Goal: Task Accomplishment & Management: Use online tool/utility

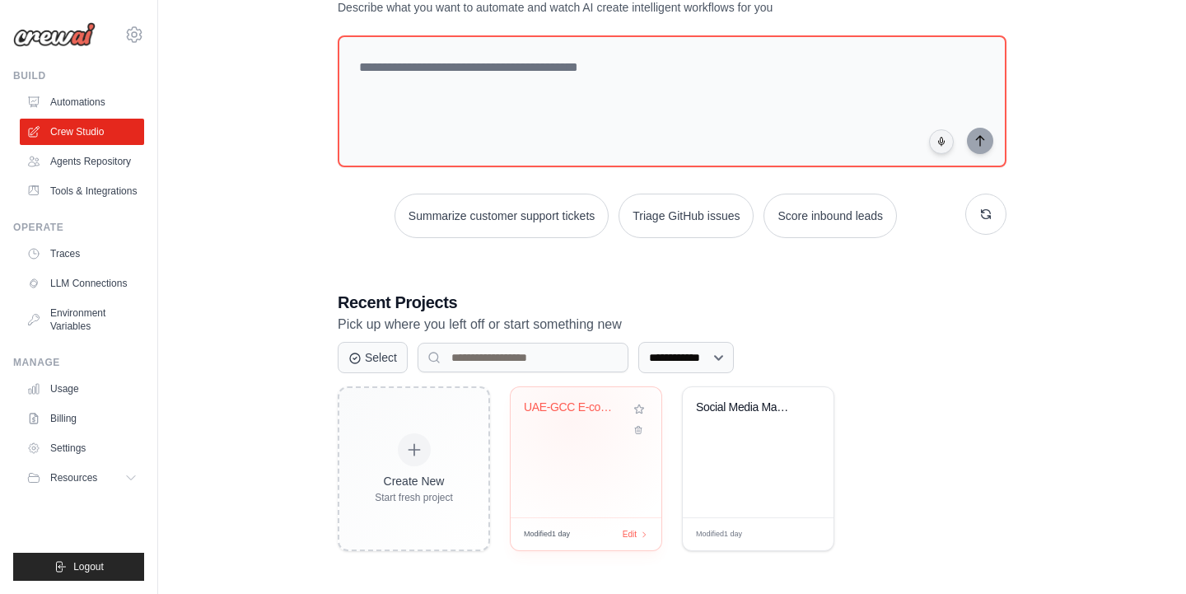
scroll to position [126, 0]
click at [564, 502] on div "UAE-GCC E-commerce Product Validato..." at bounding box center [585, 454] width 151 height 130
click at [562, 444] on div "UAE-GCC E-commerce Product Validato..." at bounding box center [585, 454] width 151 height 130
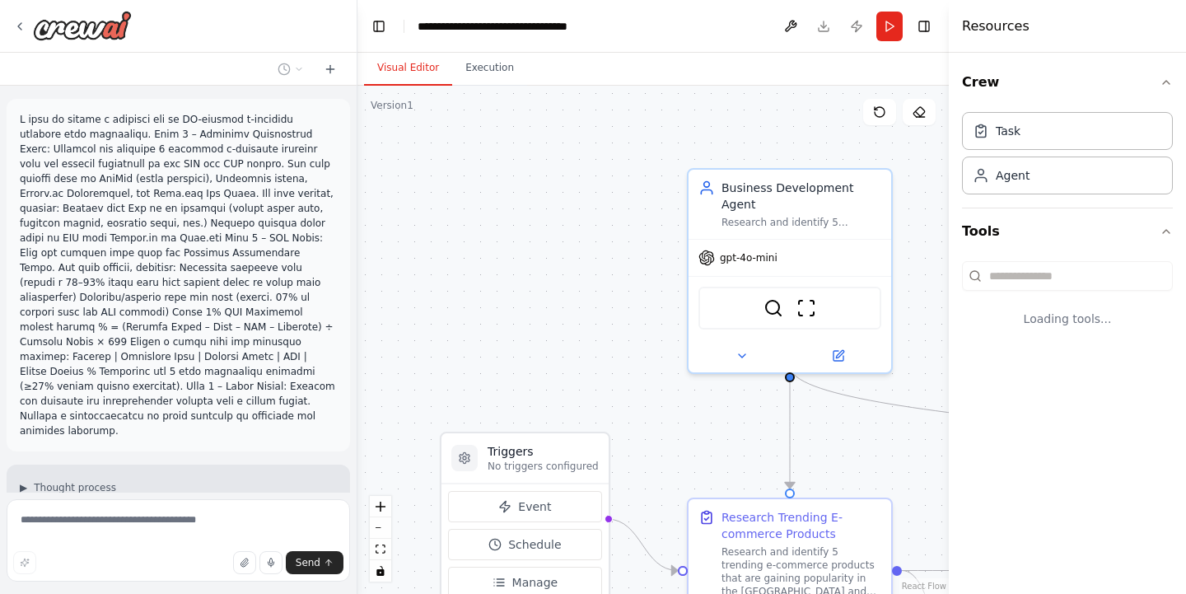
scroll to position [1300, 0]
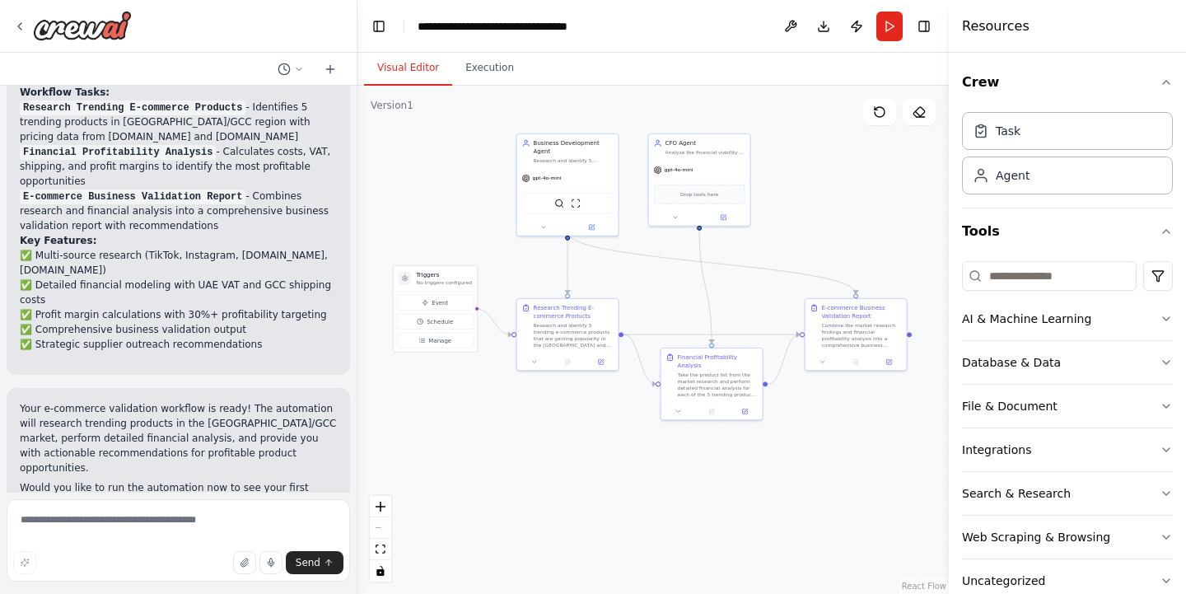
drag, startPoint x: 724, startPoint y: 497, endPoint x: 598, endPoint y: 436, distance: 139.9
click at [598, 436] on div ".deletable-edge-delete-btn { width: 20px; height: 20px; border: 0px solid #ffff…" at bounding box center [652, 340] width 591 height 508
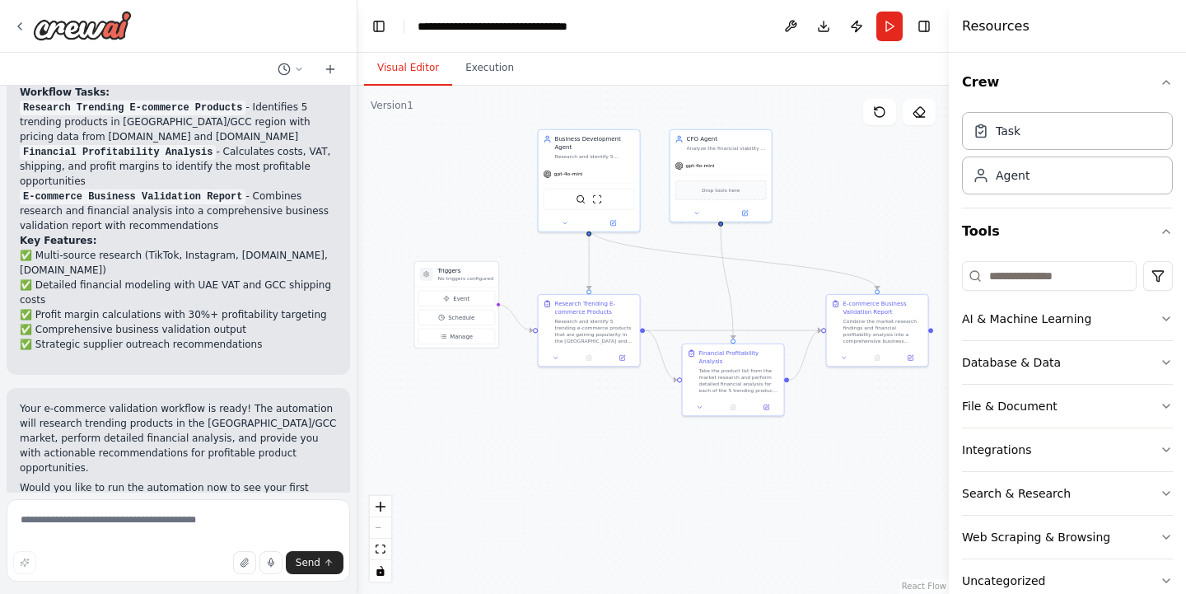
drag, startPoint x: 604, startPoint y: 431, endPoint x: 627, endPoint y: 428, distance: 23.3
click at [627, 428] on div ".deletable-edge-delete-btn { width: 20px; height: 20px; border: 0px solid #ffff…" at bounding box center [652, 340] width 591 height 508
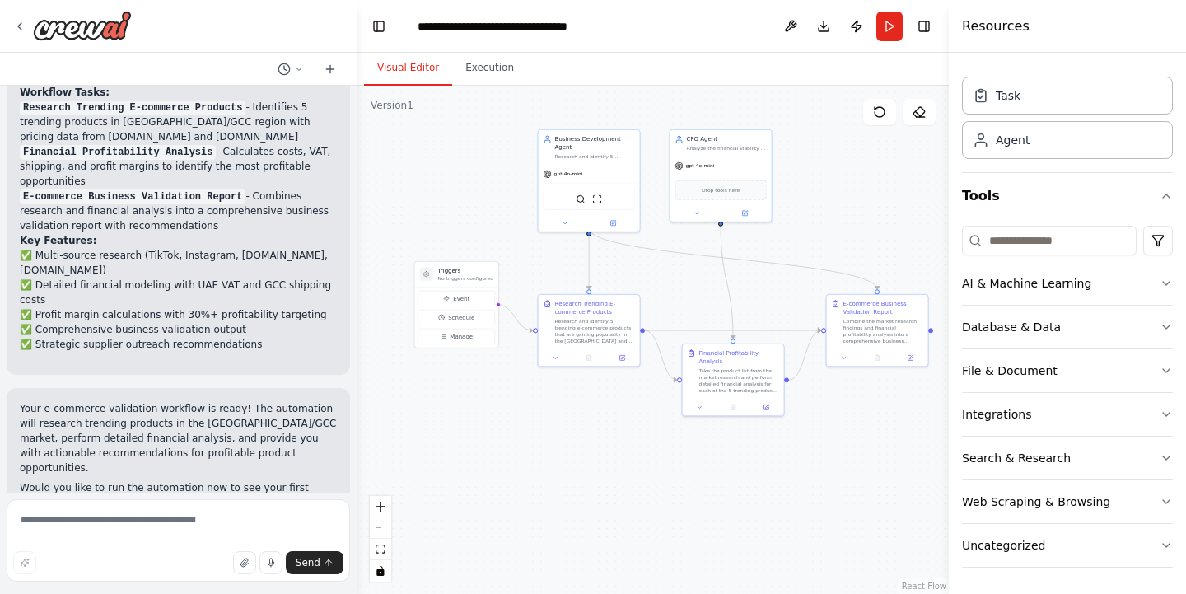
scroll to position [0, 0]
click at [1167, 458] on icon "button" at bounding box center [1166, 457] width 7 height 3
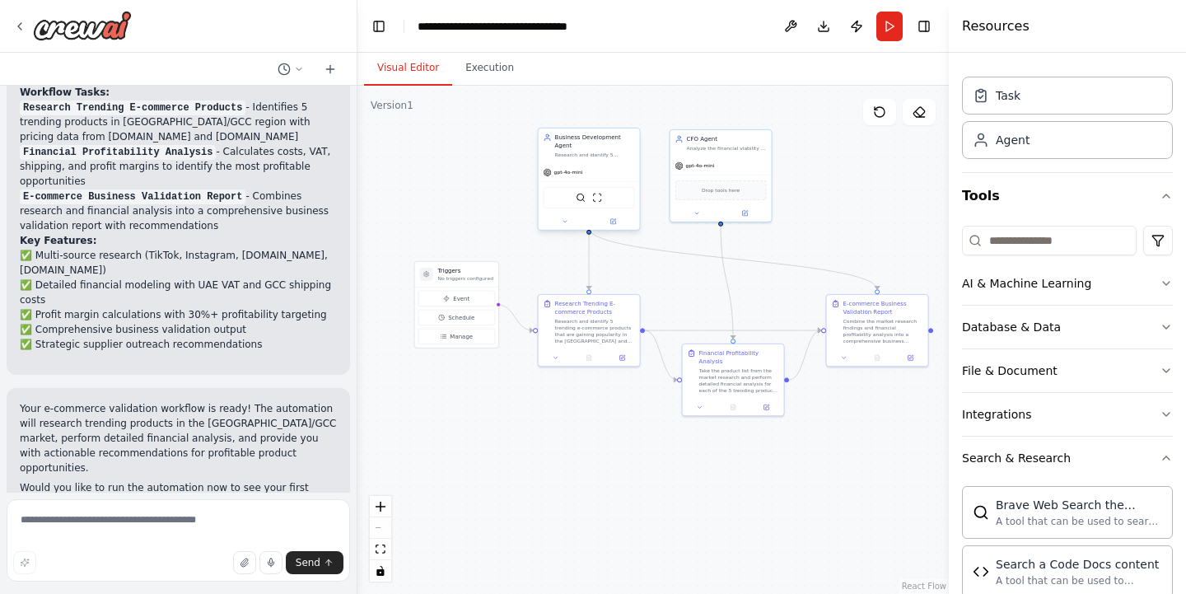
click at [587, 163] on div "gpt-4o-mini" at bounding box center [588, 172] width 101 height 18
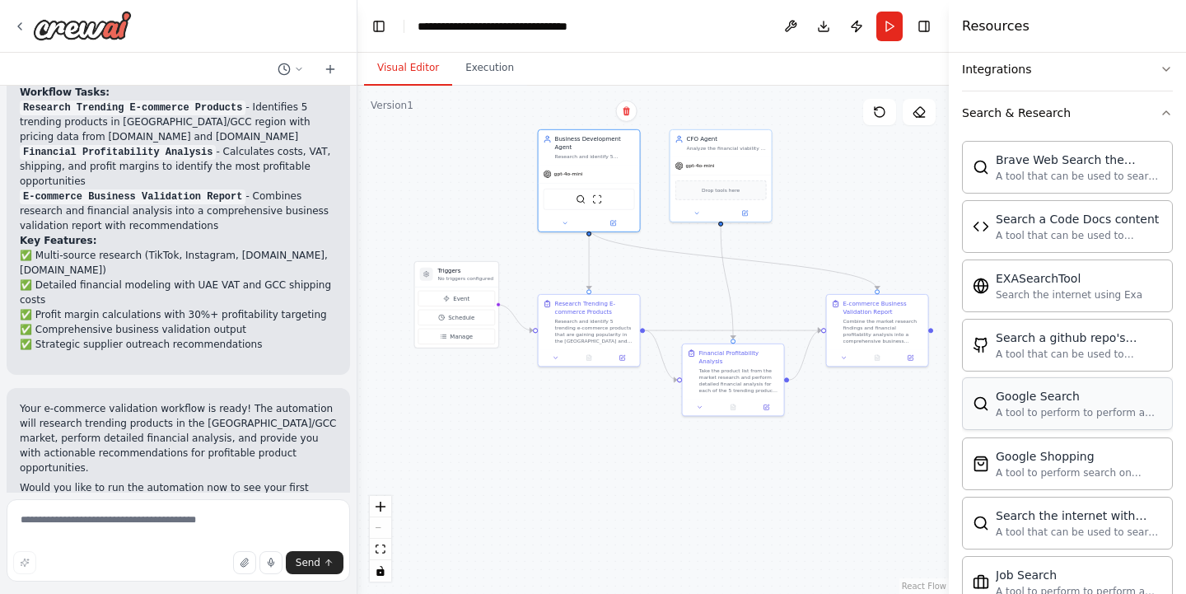
scroll to position [403, 0]
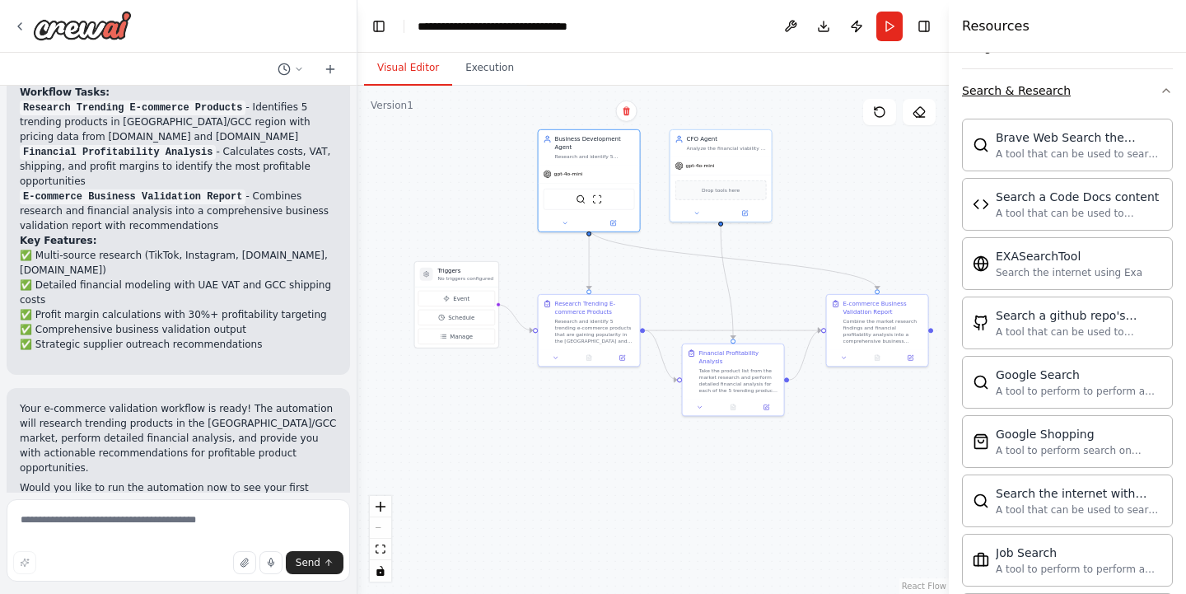
click at [1165, 95] on icon "button" at bounding box center [1165, 90] width 13 height 13
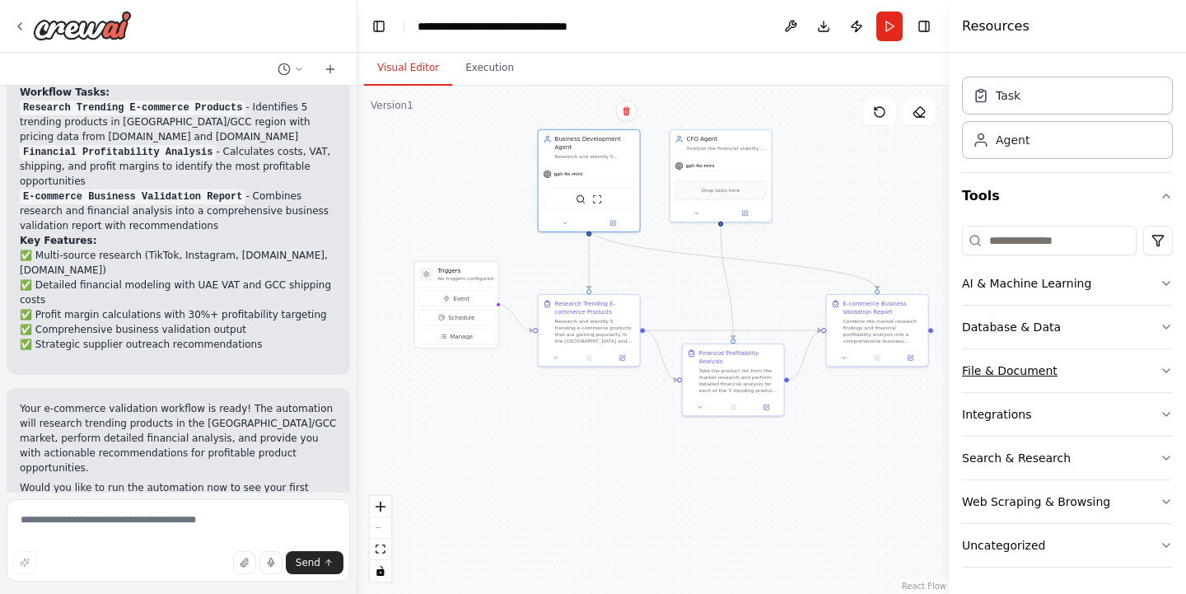
click at [1167, 371] on icon "button" at bounding box center [1165, 370] width 13 height 13
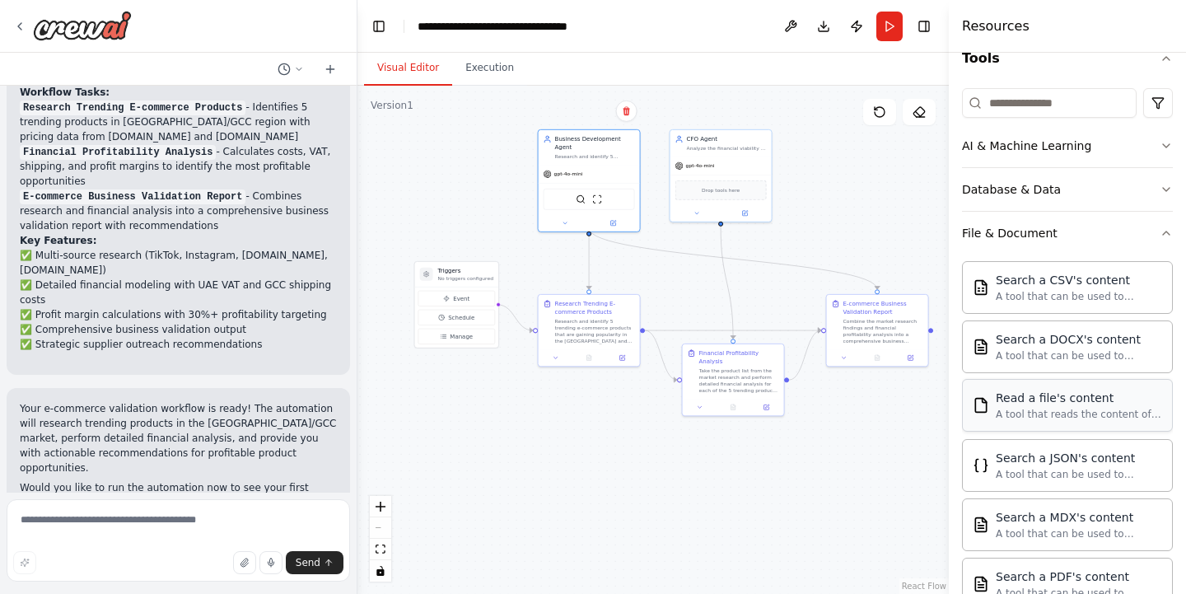
scroll to position [161, 0]
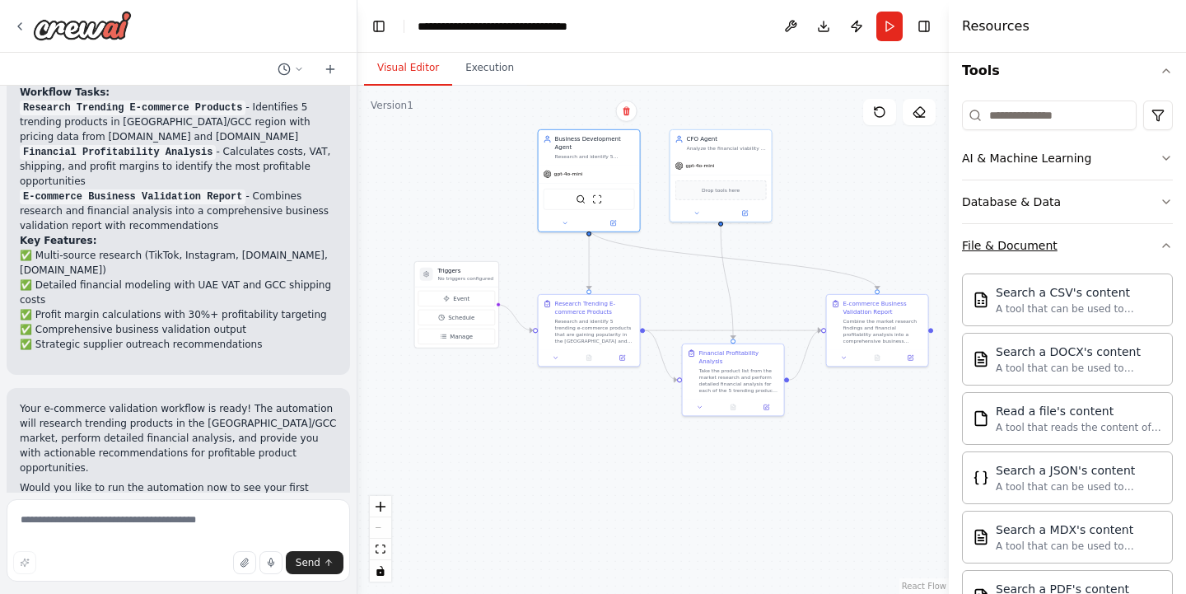
click at [1163, 247] on icon "button" at bounding box center [1165, 245] width 13 height 13
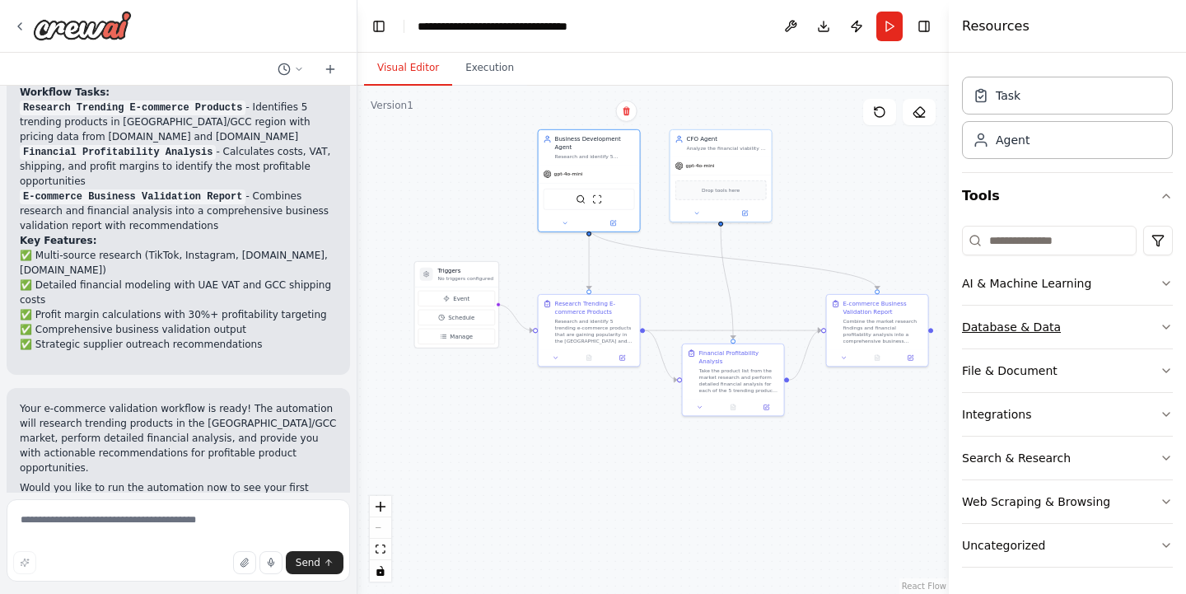
click at [1164, 327] on icon "button" at bounding box center [1166, 326] width 7 height 3
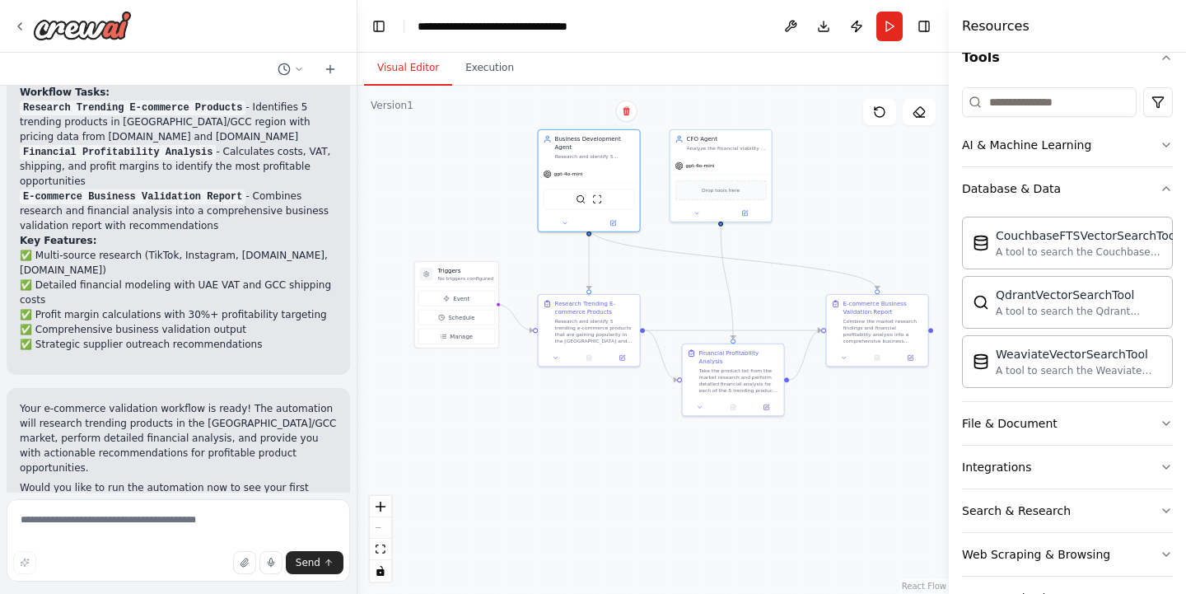
scroll to position [182, 0]
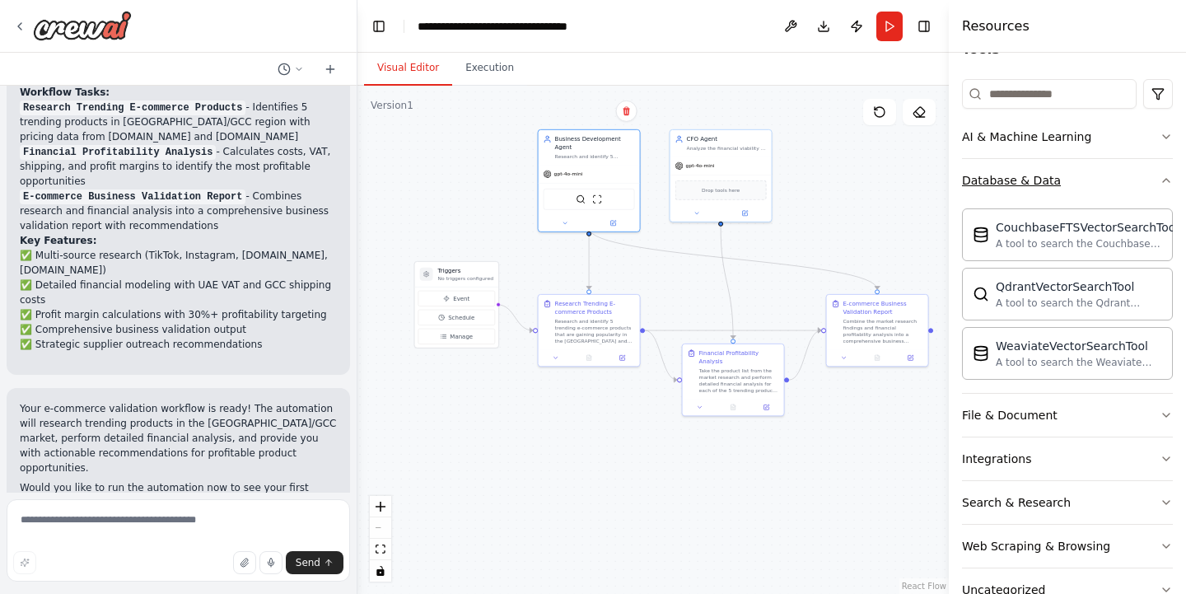
click at [1164, 181] on icon "button" at bounding box center [1165, 180] width 13 height 13
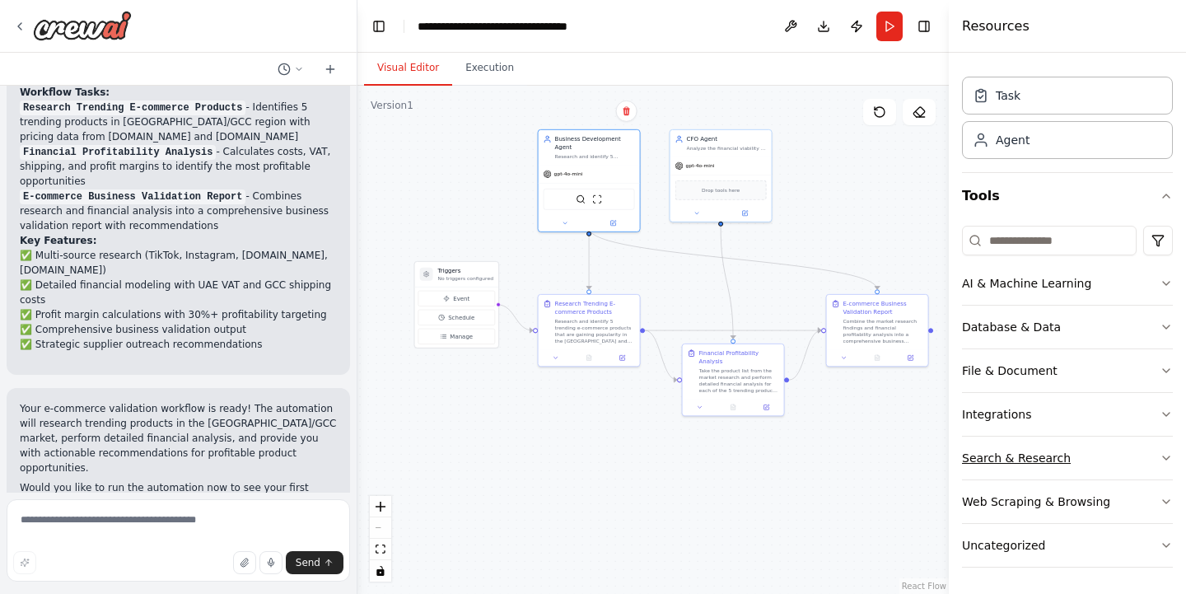
click at [1167, 459] on icon "button" at bounding box center [1166, 457] width 7 height 3
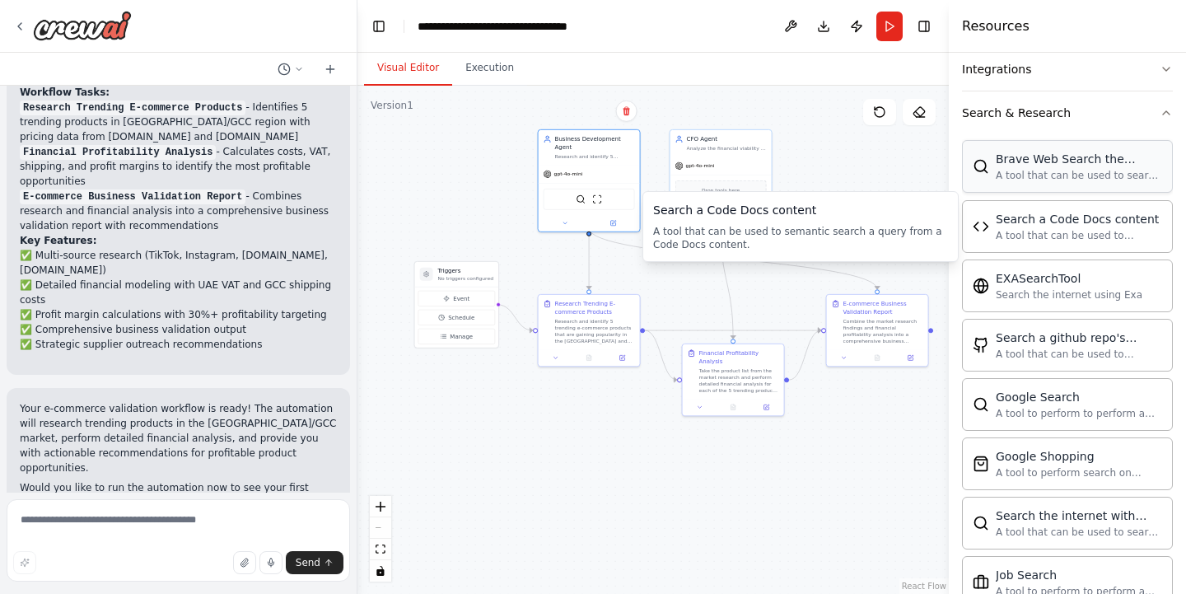
scroll to position [382, 0]
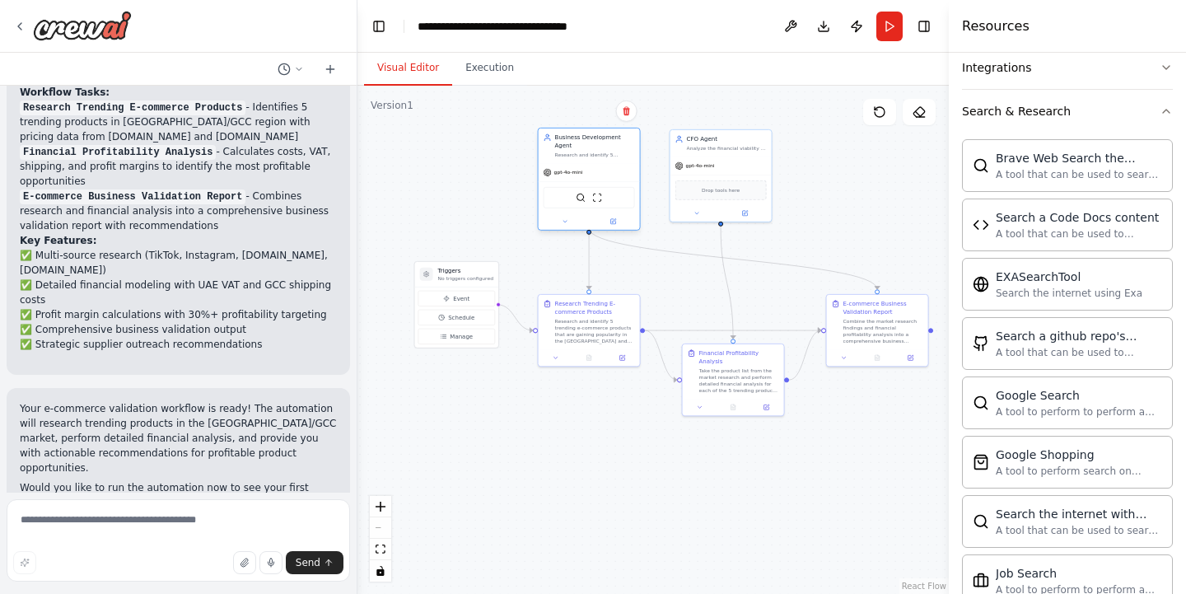
click at [622, 165] on div "gpt-4o-mini" at bounding box center [588, 172] width 101 height 18
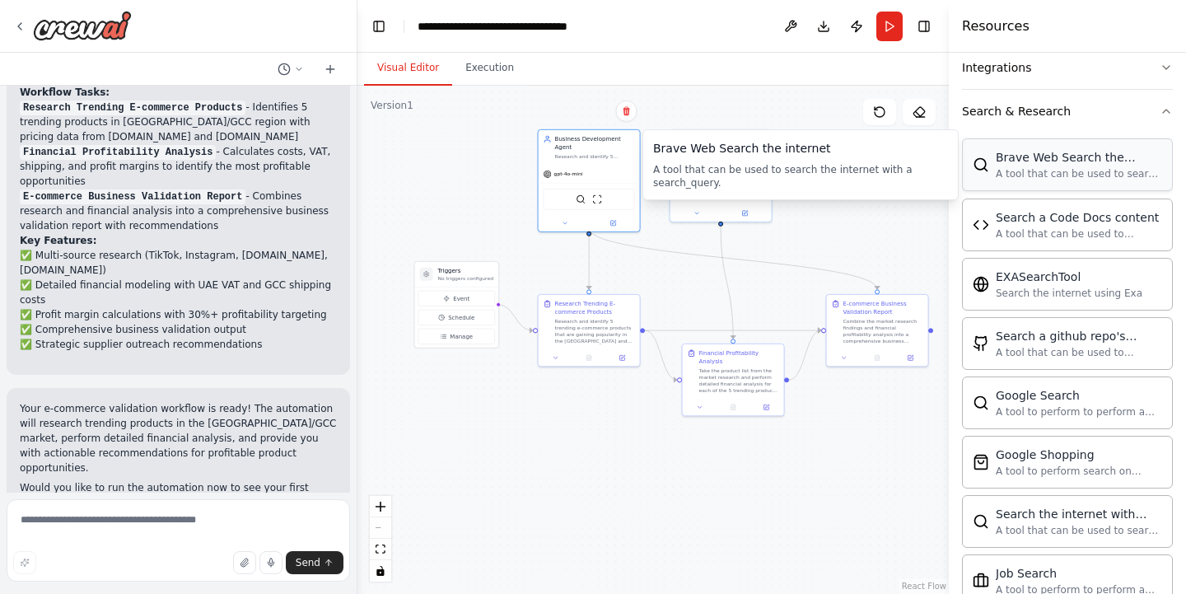
click at [1034, 175] on div "A tool that can be used to search the internet with a search_query." at bounding box center [1078, 173] width 166 height 13
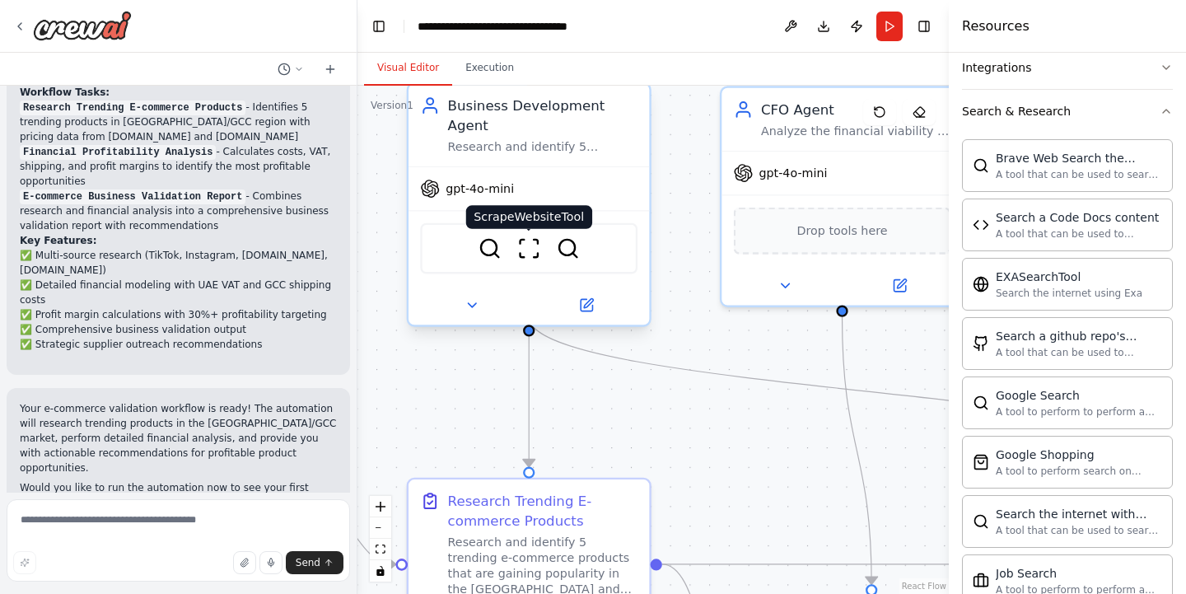
click at [528, 236] on img at bounding box center [529, 248] width 24 height 24
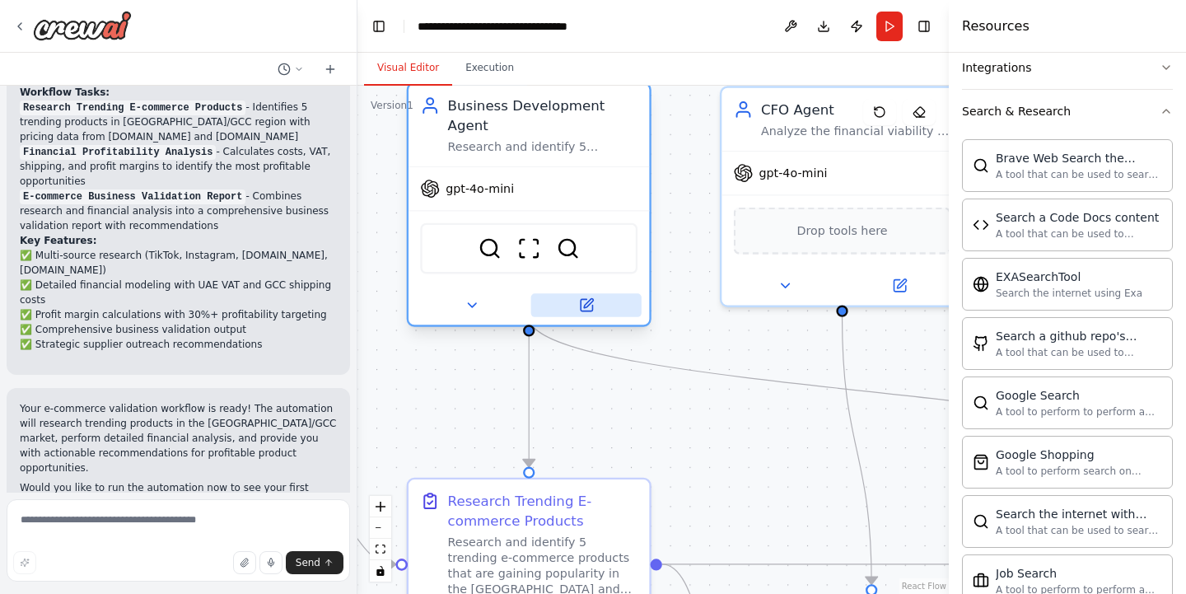
click at [585, 299] on icon at bounding box center [588, 303] width 9 height 9
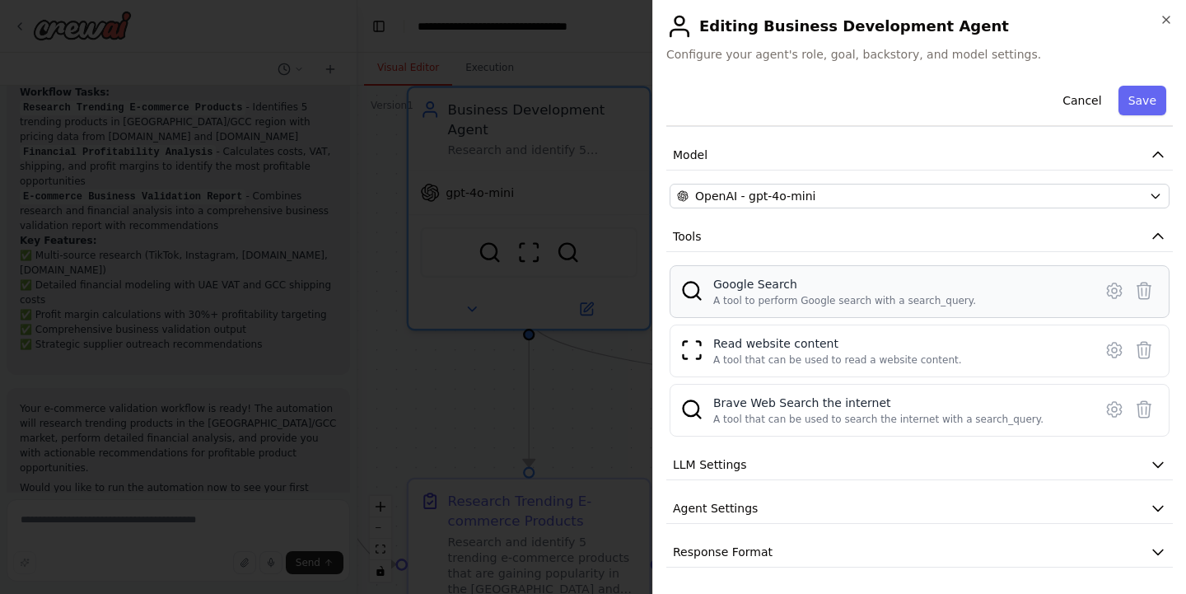
scroll to position [102, 0]
click at [1116, 415] on icon at bounding box center [1114, 409] width 14 height 15
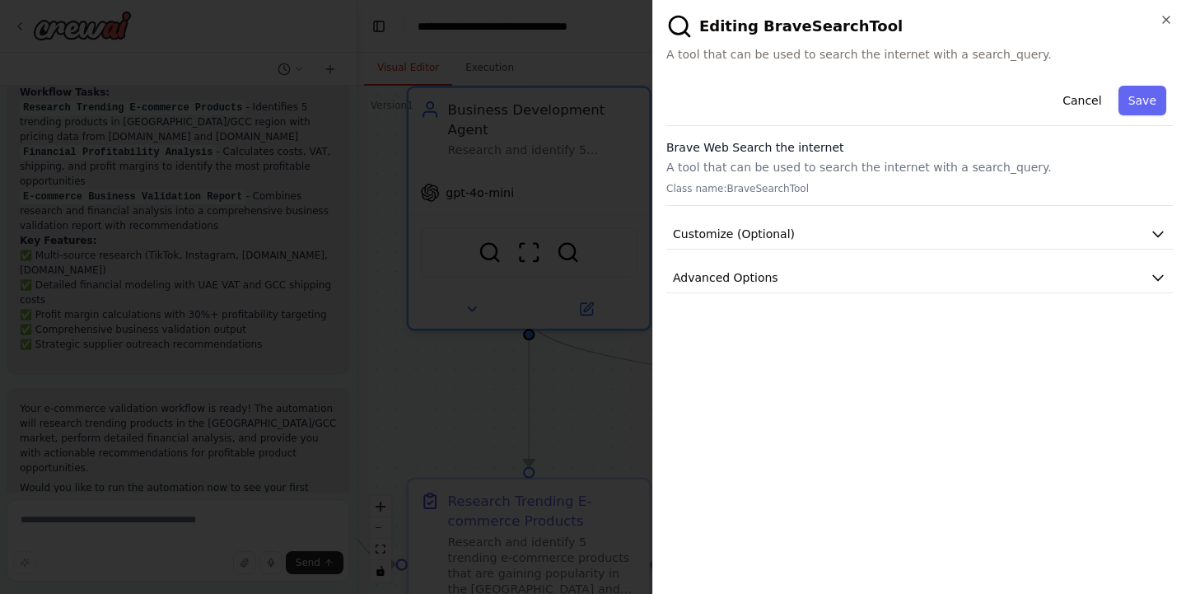
click at [822, 58] on span "A tool that can be used to search the internet with a search_query." at bounding box center [919, 54] width 506 height 16
click at [795, 245] on button "Customize (Optional)" at bounding box center [919, 234] width 506 height 30
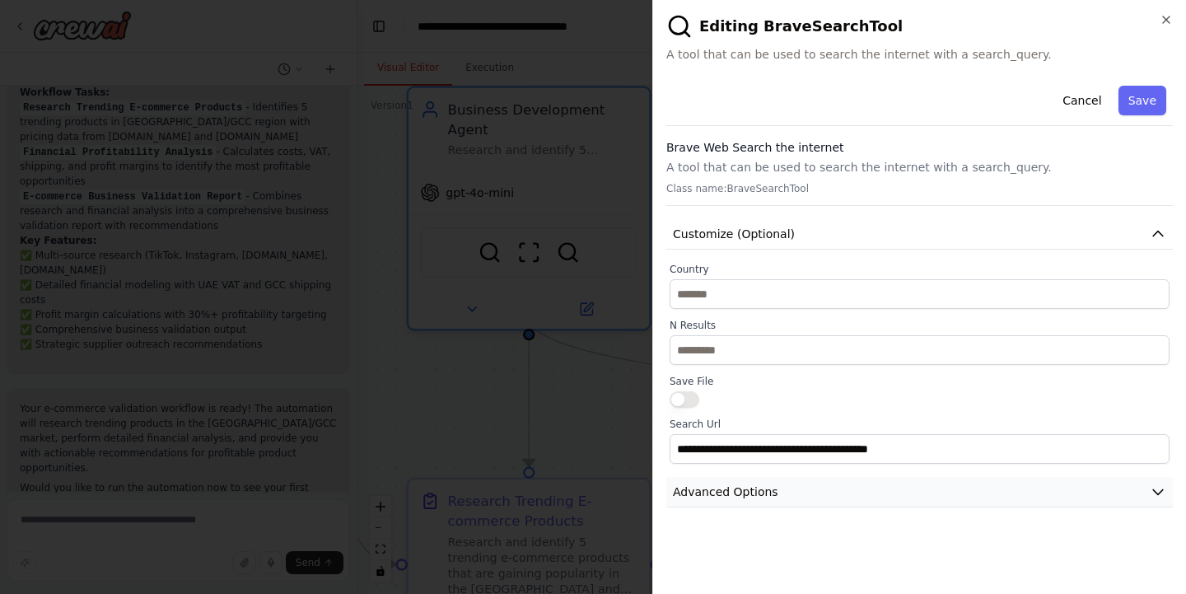
click at [1159, 491] on icon "button" at bounding box center [1157, 491] width 16 height 16
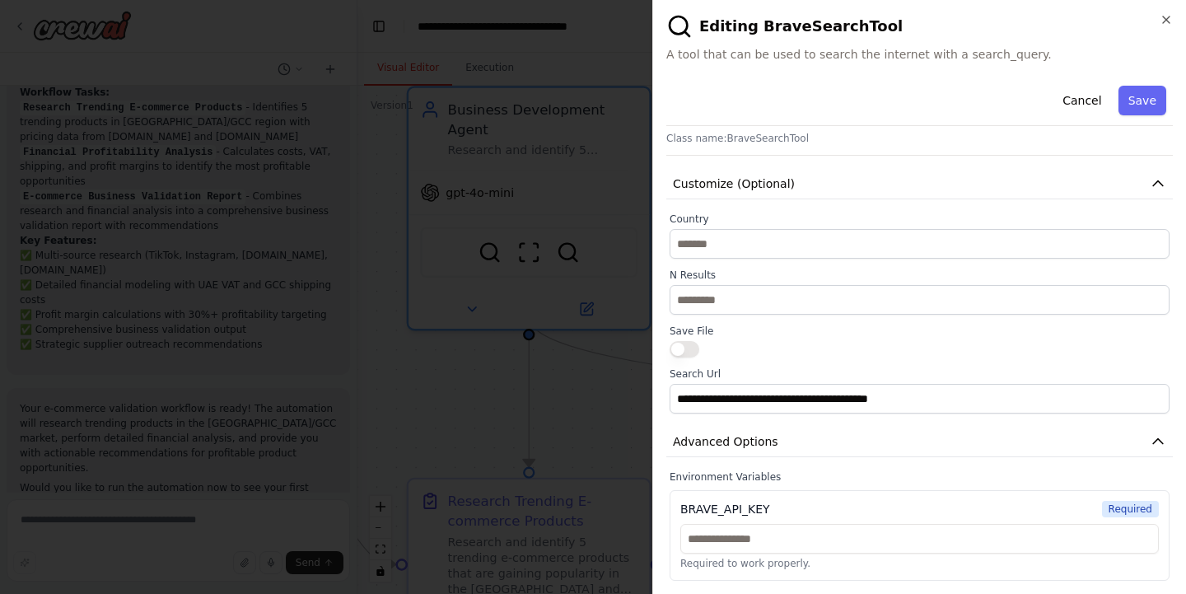
scroll to position [50, 0]
click at [1160, 23] on icon "button" at bounding box center [1165, 19] width 13 height 13
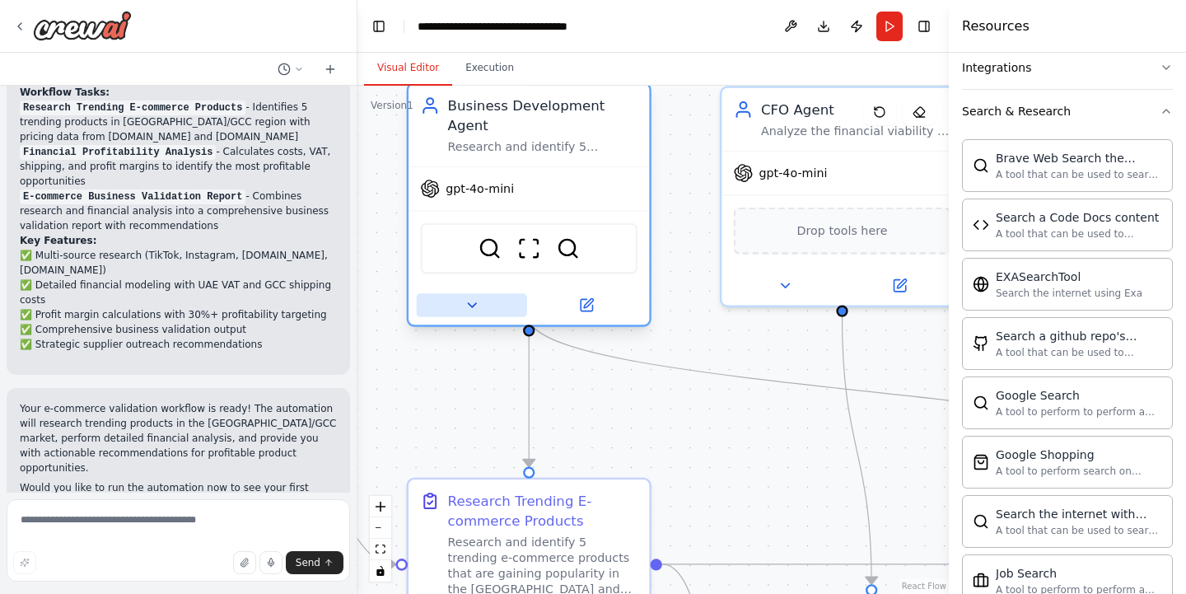
click at [482, 293] on button at bounding box center [472, 305] width 110 height 24
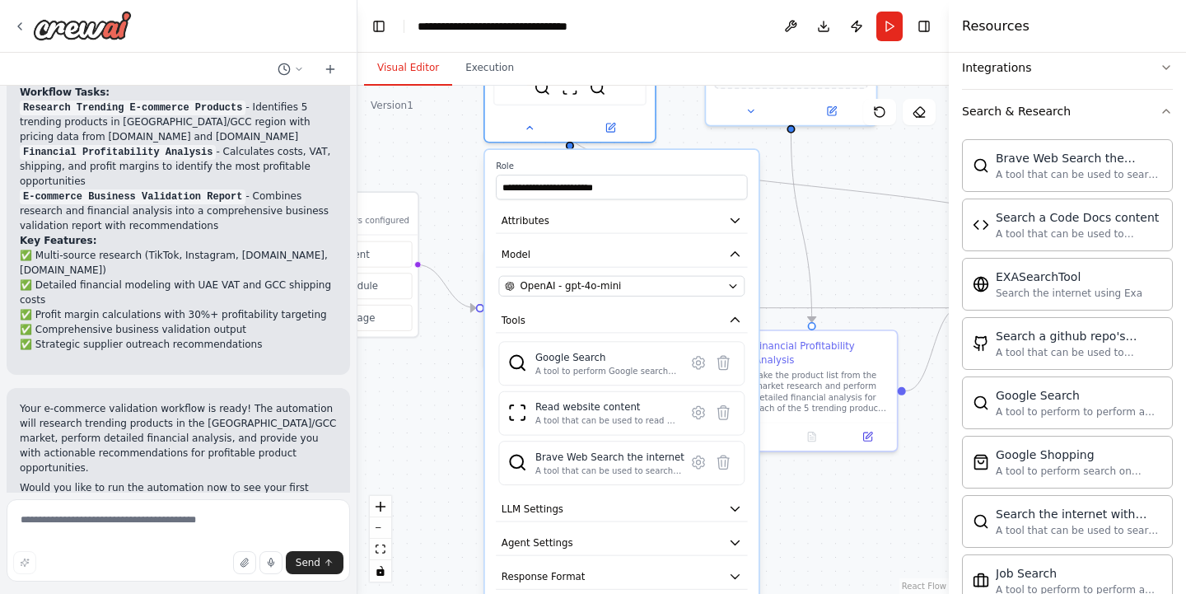
drag, startPoint x: 862, startPoint y: 467, endPoint x: 879, endPoint y: 236, distance: 231.2
click at [879, 236] on div ".deletable-edge-delete-btn { width: 20px; height: 20px; border: 0px solid #ffff…" at bounding box center [652, 340] width 591 height 508
click at [729, 354] on icon at bounding box center [723, 362] width 16 height 16
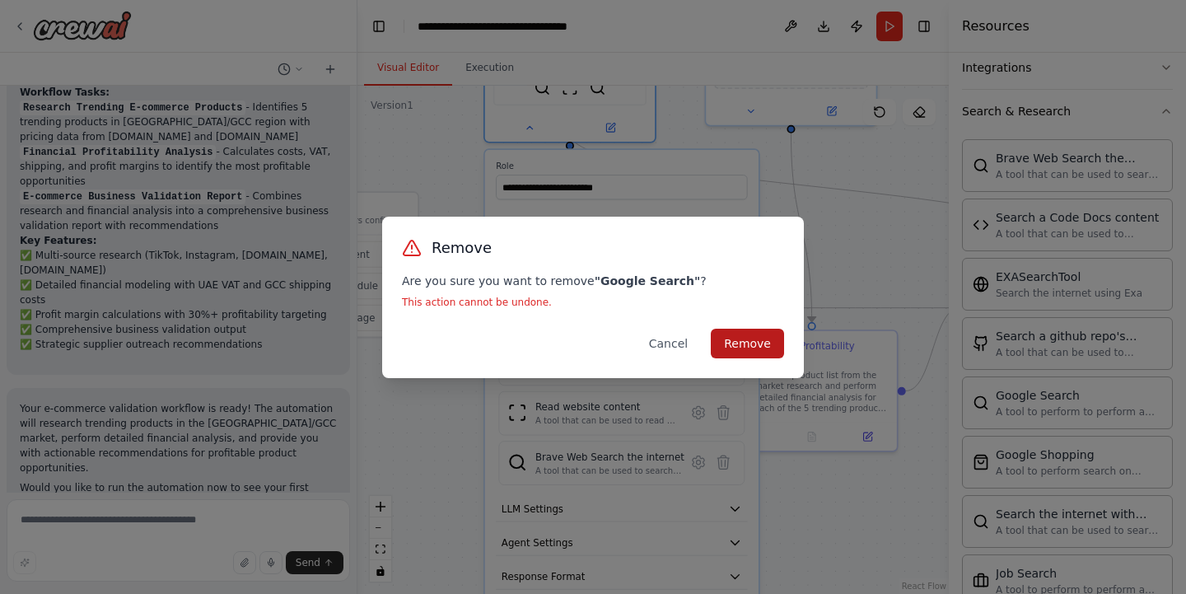
click at [751, 353] on button "Remove" at bounding box center [747, 344] width 73 height 30
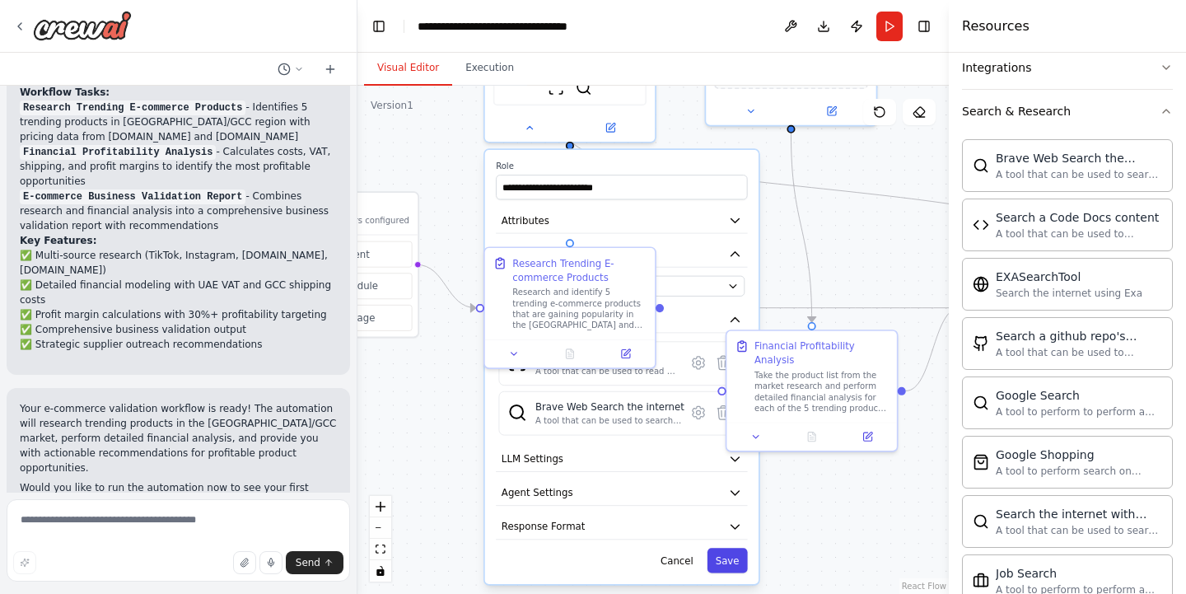
click at [730, 548] on button "Save" at bounding box center [727, 560] width 40 height 25
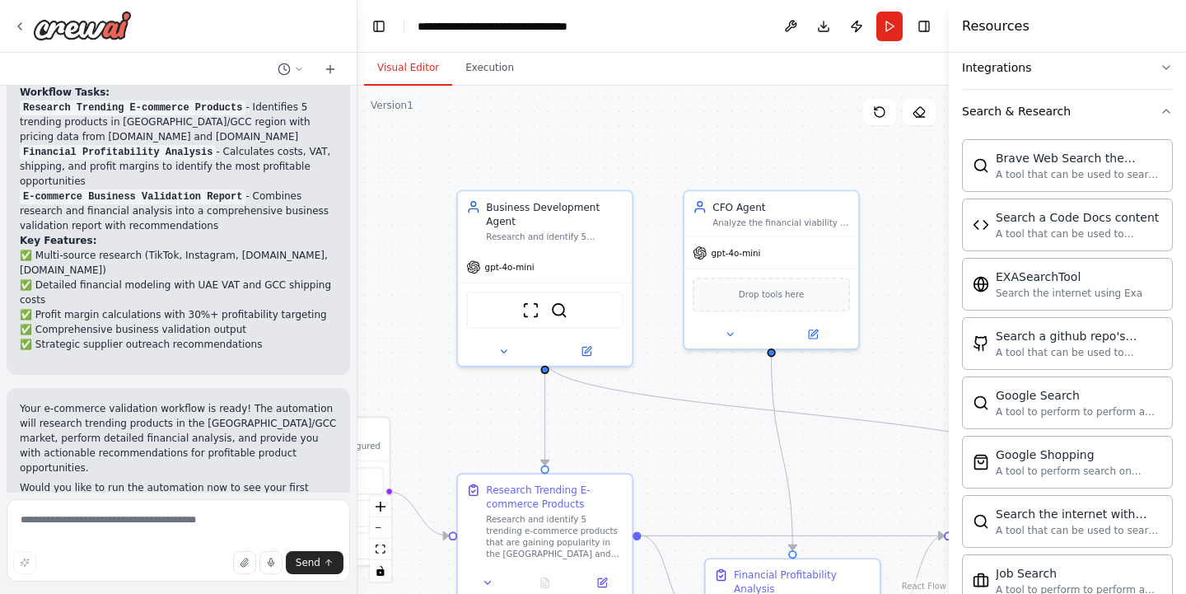
drag, startPoint x: 519, startPoint y: 208, endPoint x: 487, endPoint y: 464, distance: 257.1
click at [487, 464] on div ".deletable-edge-delete-btn { width: 20px; height: 20px; border: 0px solid #ffff…" at bounding box center [652, 340] width 591 height 508
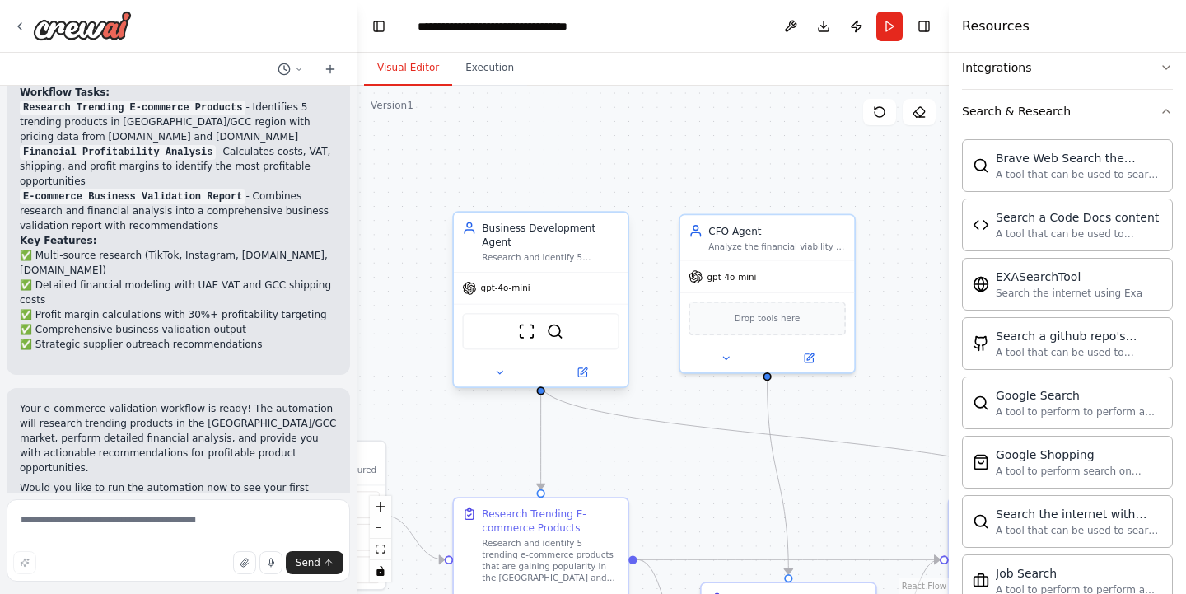
click at [578, 252] on div "Research and identify 5 trending e-commerce products gaining popularity in the …" at bounding box center [550, 258] width 137 height 12
click at [1167, 106] on icon "button" at bounding box center [1165, 111] width 13 height 13
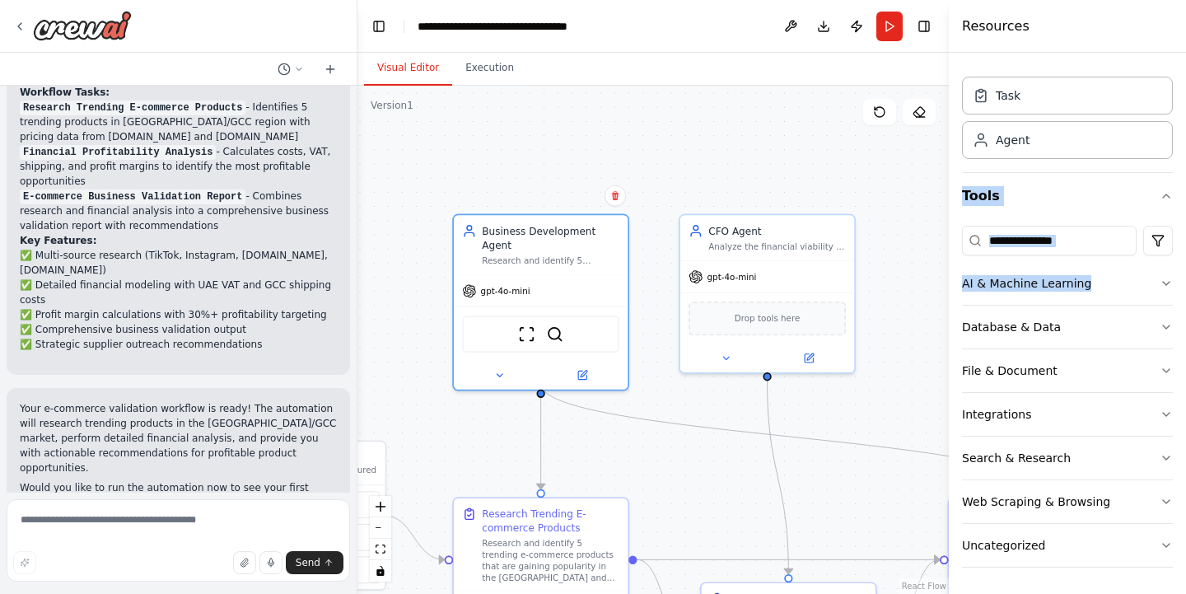
drag, startPoint x: 1180, startPoint y: 264, endPoint x: 1185, endPoint y: 148, distance: 116.2
click at [1185, 148] on div "Crew Task Agent Tools AI & Machine Learning Database & Data File & Document Int…" at bounding box center [1066, 323] width 237 height 541
drag, startPoint x: 1178, startPoint y: 121, endPoint x: 1181, endPoint y: 74, distance: 47.0
click at [1181, 74] on div "Crew Task Agent Tools AI & Machine Learning Database & Data File & Document Int…" at bounding box center [1066, 323] width 237 height 541
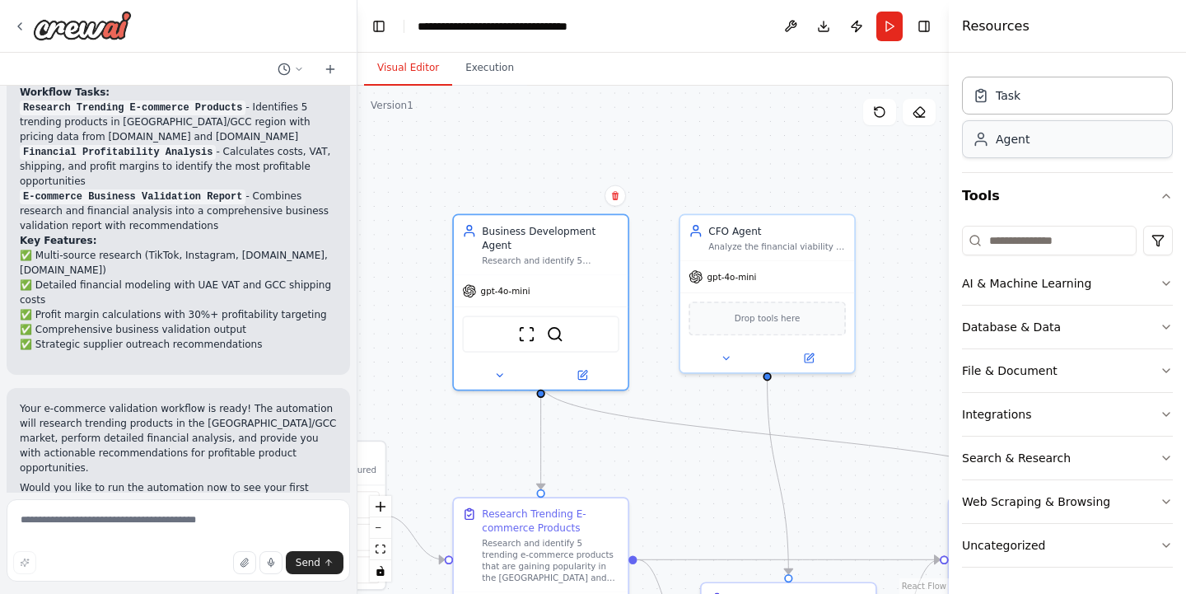
click at [1147, 153] on div "Agent" at bounding box center [1067, 139] width 211 height 38
click at [1029, 138] on div "Agent" at bounding box center [1067, 139] width 211 height 38
click at [1163, 198] on icon "button" at bounding box center [1166, 195] width 7 height 3
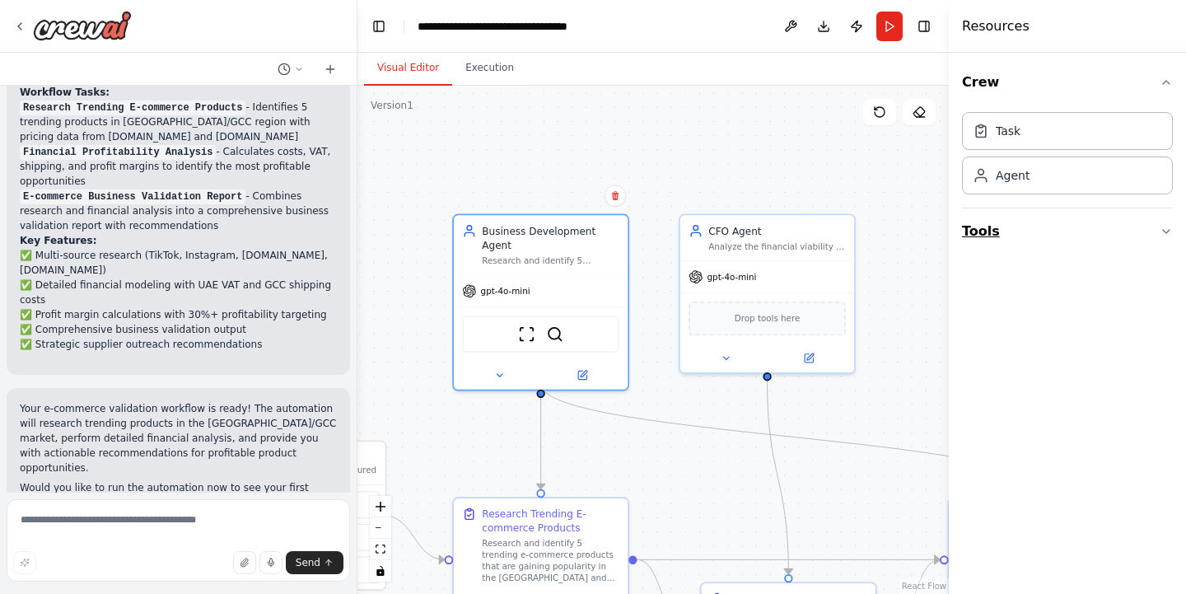
click at [1164, 240] on button "Tools" at bounding box center [1067, 231] width 211 height 46
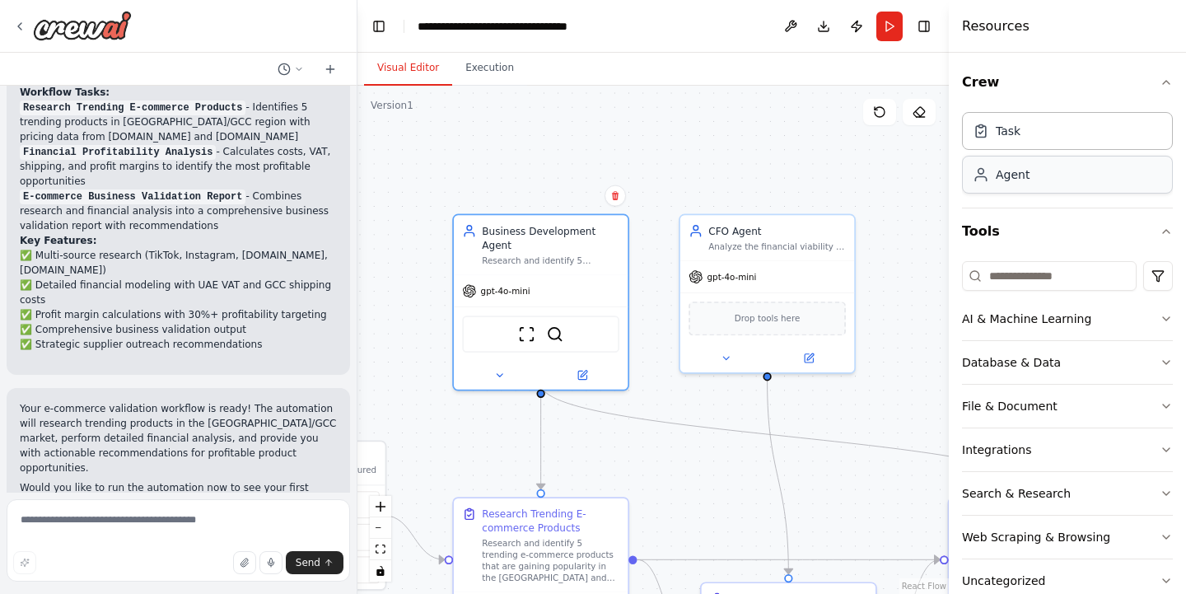
click at [1032, 179] on div "Agent" at bounding box center [1067, 175] width 211 height 38
click at [1037, 142] on div "Task" at bounding box center [1067, 130] width 211 height 38
click at [1167, 82] on icon "button" at bounding box center [1166, 82] width 7 height 3
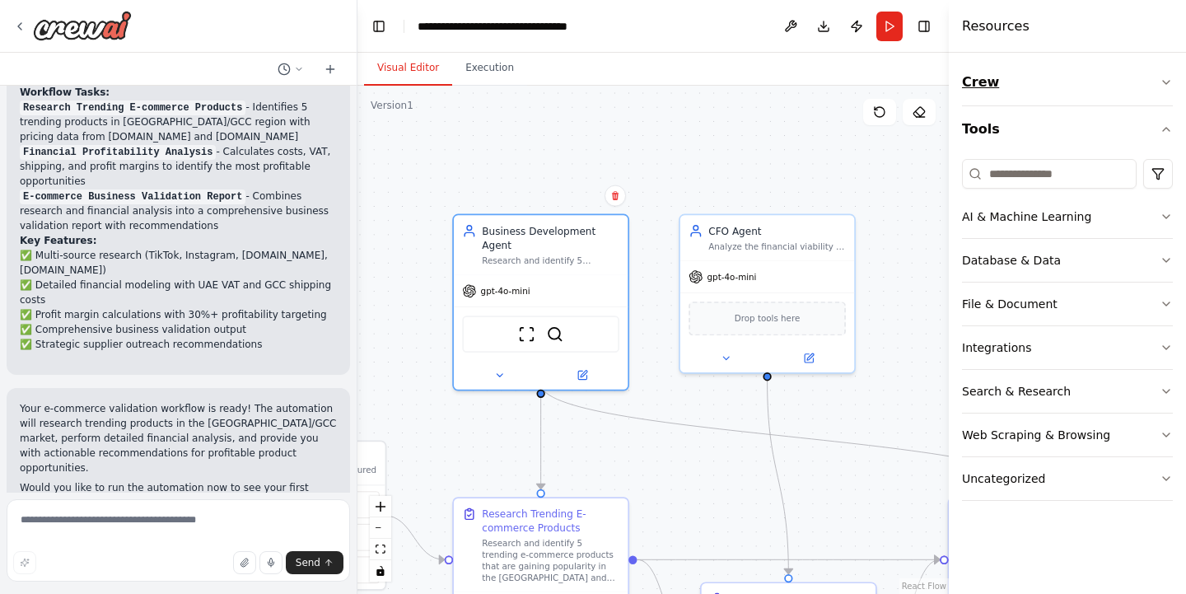
click at [1167, 82] on icon "button" at bounding box center [1165, 82] width 13 height 13
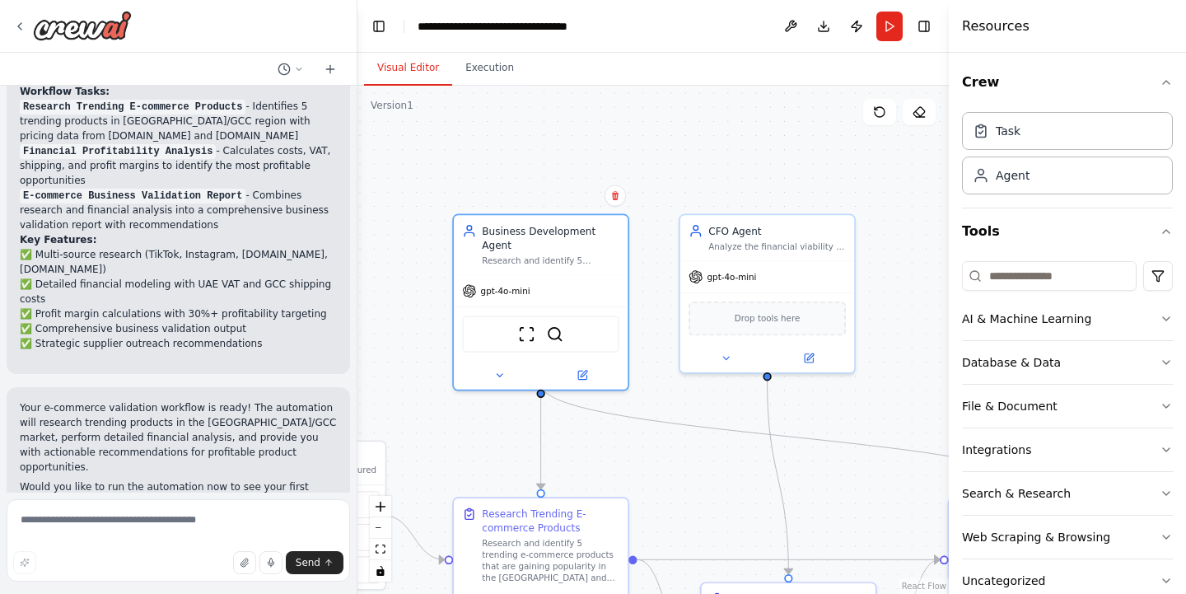
scroll to position [1300, 0]
click at [996, 132] on div "Task" at bounding box center [1007, 130] width 25 height 16
click at [995, 134] on div "Task" at bounding box center [1007, 130] width 25 height 16
click at [979, 137] on icon at bounding box center [980, 130] width 16 height 16
click at [1022, 137] on div "Task" at bounding box center [1067, 130] width 211 height 38
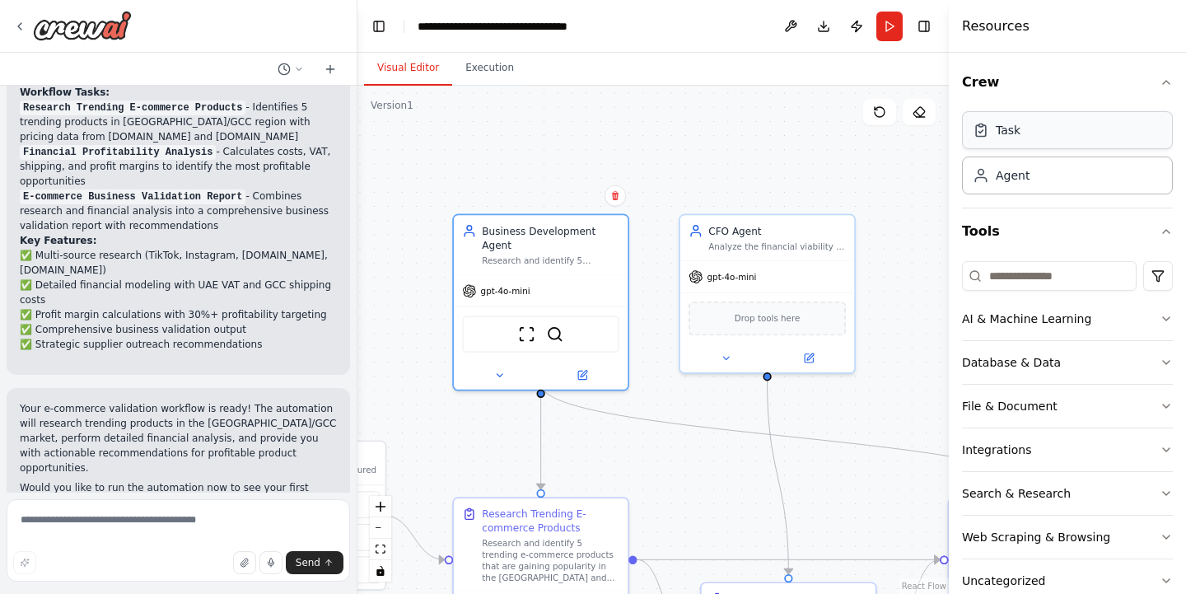
click at [1039, 135] on div "Task" at bounding box center [1067, 130] width 211 height 38
click at [1002, 136] on div "Task" at bounding box center [1007, 130] width 25 height 16
click at [980, 130] on icon at bounding box center [980, 130] width 16 height 16
click at [501, 370] on icon at bounding box center [499, 371] width 6 height 2
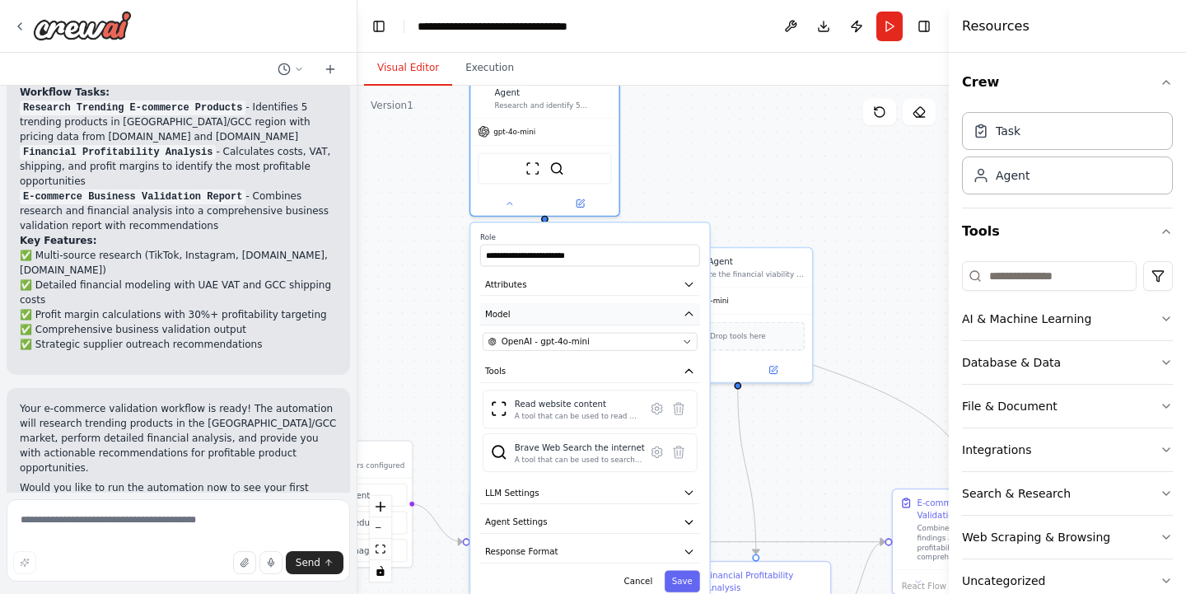
drag, startPoint x: 600, startPoint y: 478, endPoint x: 602, endPoint y: 298, distance: 179.5
click at [602, 303] on button "Model" at bounding box center [590, 314] width 220 height 22
click at [692, 515] on icon "button" at bounding box center [689, 521] width 12 height 12
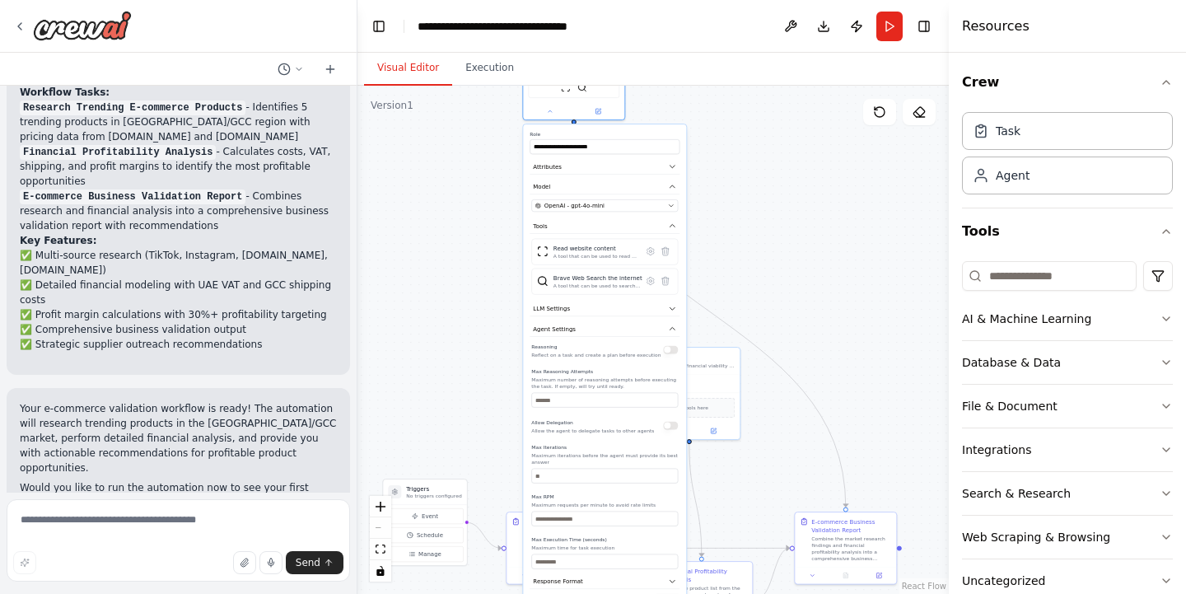
drag, startPoint x: 585, startPoint y: 562, endPoint x: 597, endPoint y: 353, distance: 208.7
click at [597, 353] on div "Reasoning Reflect on a task and create a plan before execution Max Reasoning At…" at bounding box center [604, 455] width 147 height 227
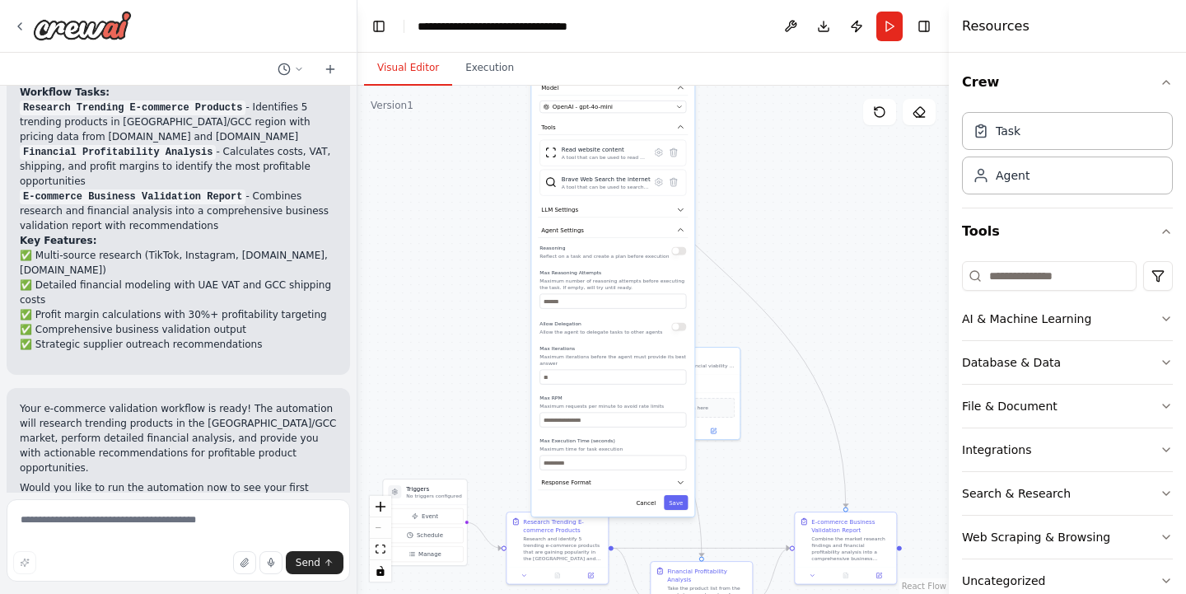
drag, startPoint x: 594, startPoint y: 326, endPoint x: 599, endPoint y: 230, distance: 96.5
click at [599, 230] on div "**********" at bounding box center [612, 271] width 163 height 491
click at [680, 226] on icon "button" at bounding box center [680, 230] width 8 height 8
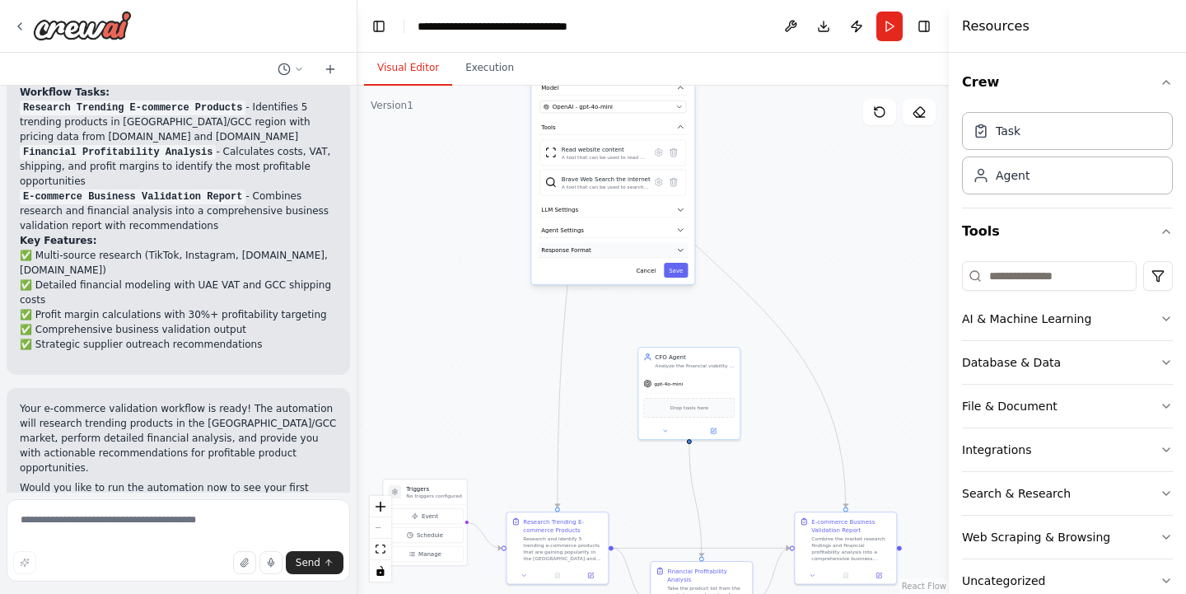
click at [679, 249] on icon "button" at bounding box center [680, 250] width 5 height 2
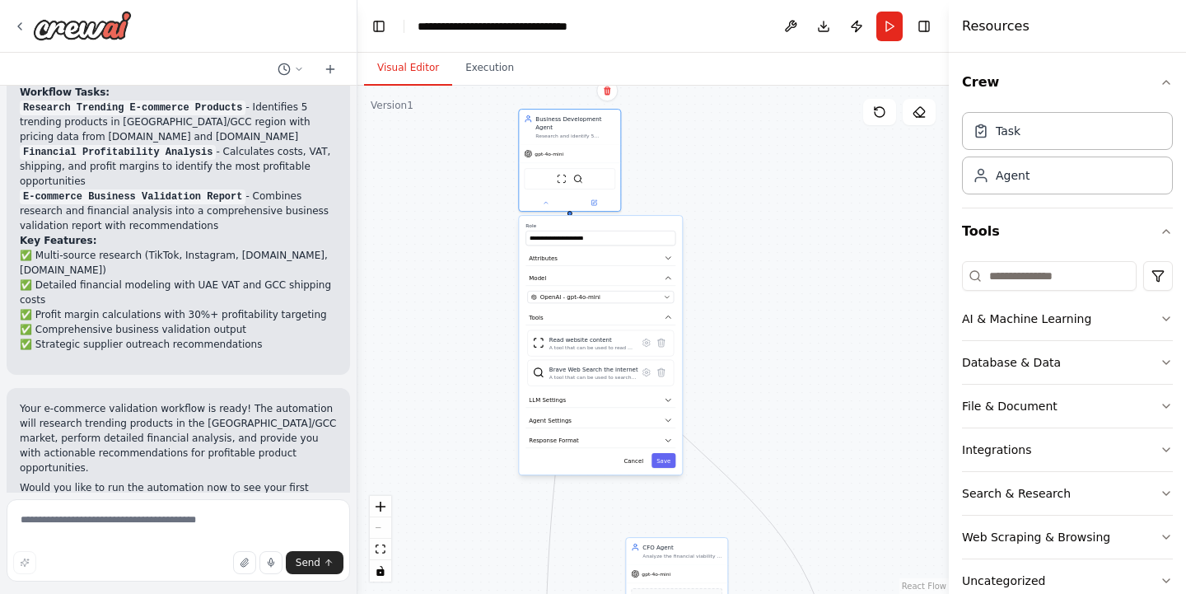
drag, startPoint x: 449, startPoint y: 240, endPoint x: 437, endPoint y: 431, distance: 190.5
click at [437, 431] on div ".deletable-edge-delete-btn { width: 20px; height: 20px; border: 0px solid #ffff…" at bounding box center [652, 340] width 591 height 508
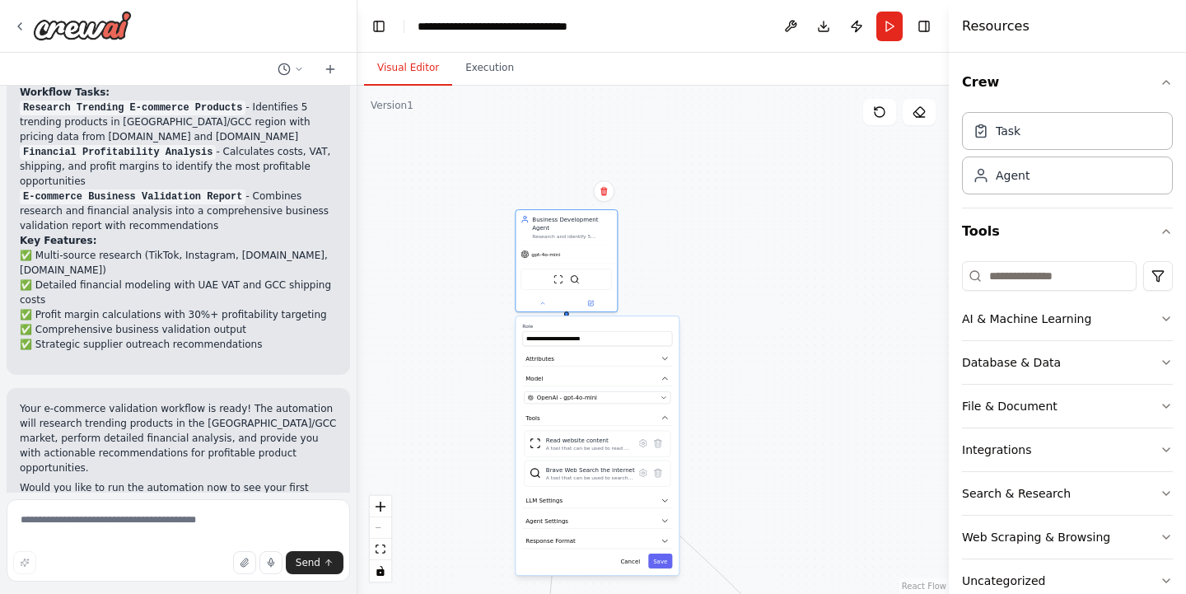
drag, startPoint x: 437, startPoint y: 431, endPoint x: 434, endPoint y: 532, distance: 101.3
click at [434, 532] on div ".deletable-edge-delete-btn { width: 20px; height: 20px; border: 0px solid #ffff…" at bounding box center [652, 340] width 591 height 508
click at [1002, 176] on div "Agent" at bounding box center [1012, 174] width 34 height 16
click at [1009, 138] on div "Task" at bounding box center [1067, 130] width 211 height 38
click at [638, 559] on button "Cancel" at bounding box center [631, 561] width 30 height 15
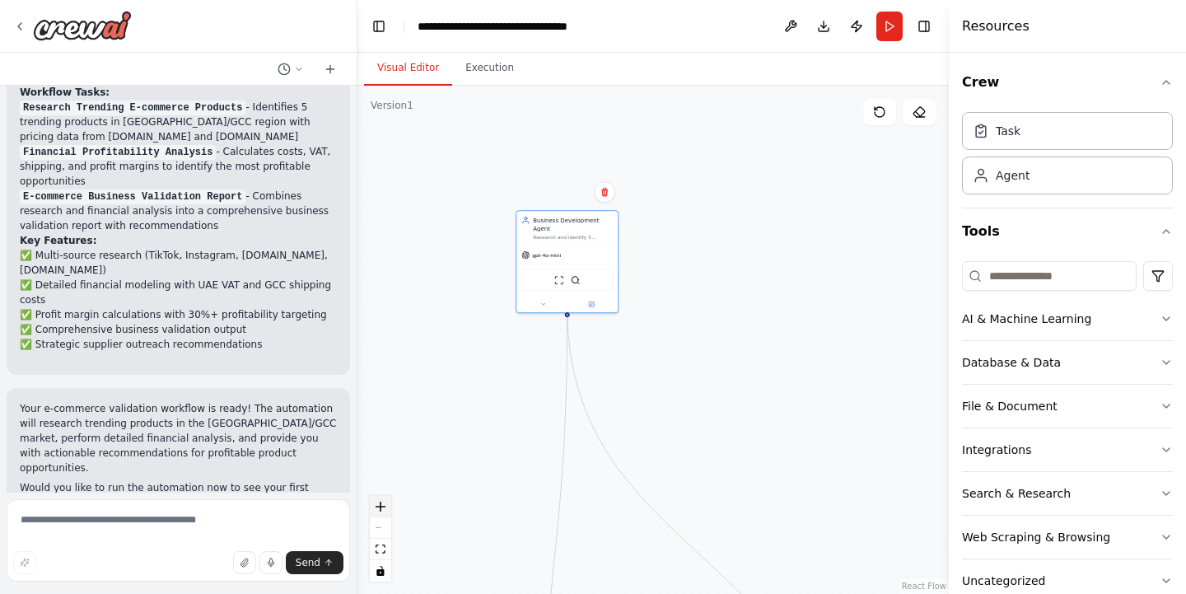
click at [382, 509] on icon "zoom in" at bounding box center [380, 506] width 10 height 10
click at [382, 527] on div "React Flow controls" at bounding box center [380, 539] width 21 height 86
drag, startPoint x: 685, startPoint y: 417, endPoint x: 738, endPoint y: 212, distance: 211.7
click at [738, 212] on div ".deletable-edge-delete-btn { width: 20px; height: 20px; border: 0px solid #ffff…" at bounding box center [652, 340] width 591 height 508
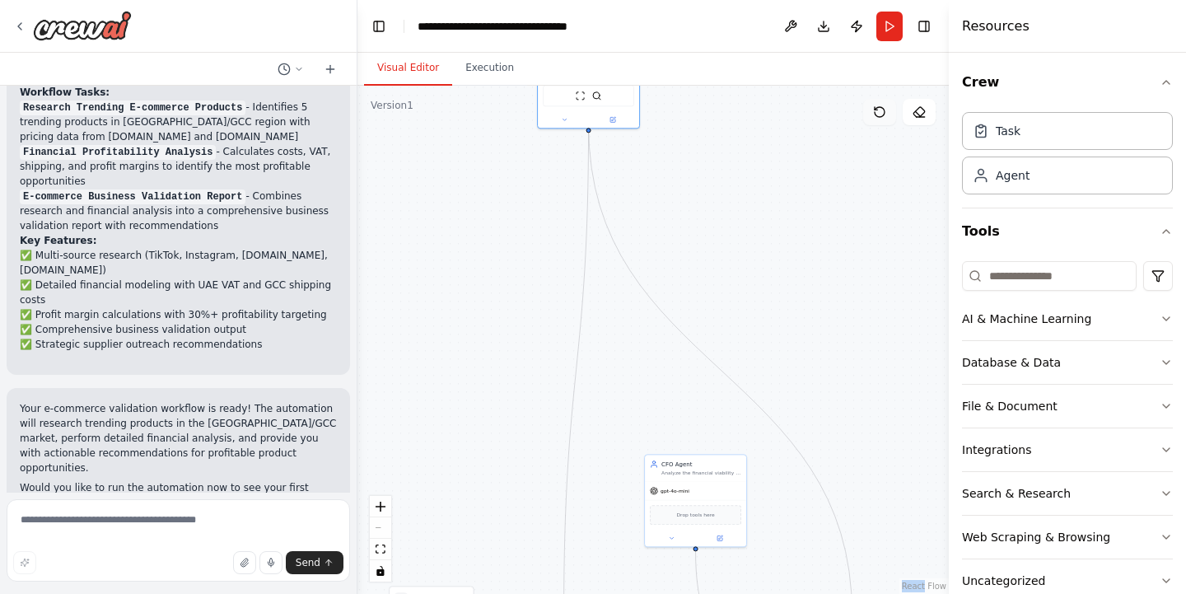
click at [885, 115] on icon at bounding box center [879, 111] width 13 height 13
click at [884, 115] on icon at bounding box center [879, 111] width 13 height 13
click at [884, 116] on icon at bounding box center [879, 111] width 13 height 13
click at [884, 117] on icon at bounding box center [879, 111] width 13 height 13
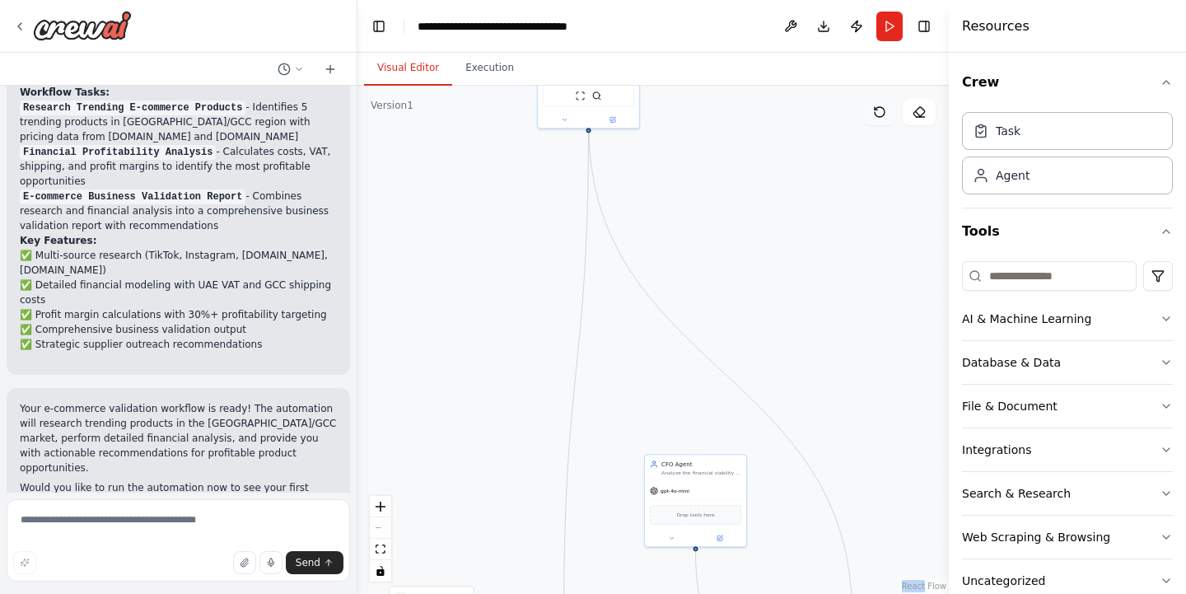
click at [884, 117] on icon at bounding box center [879, 111] width 13 height 13
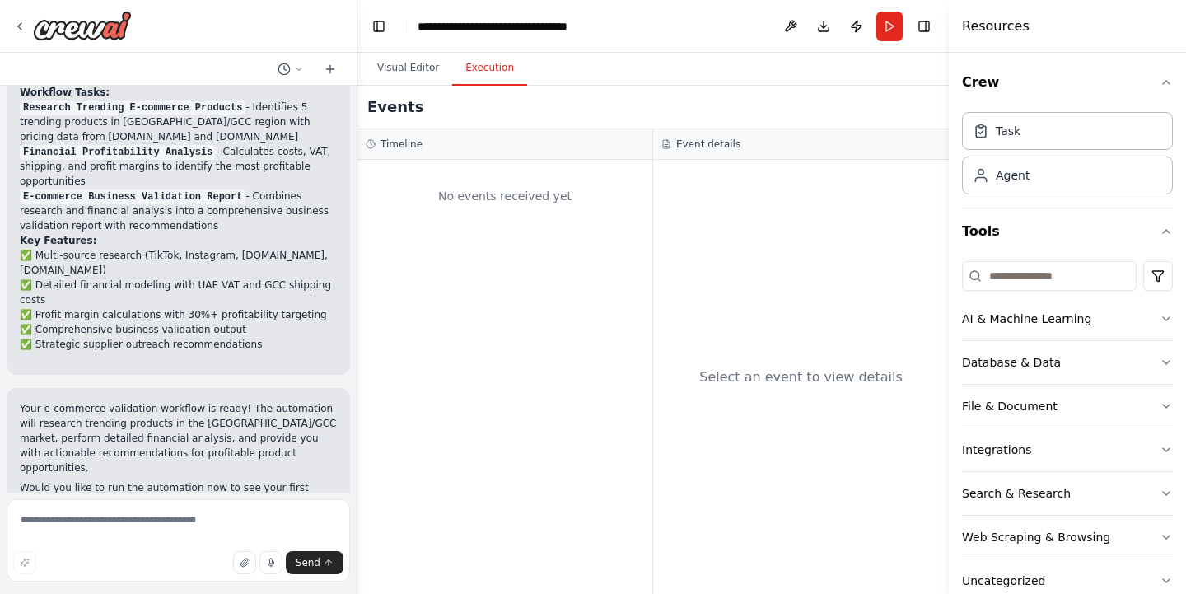
click at [482, 72] on button "Execution" at bounding box center [489, 68] width 75 height 35
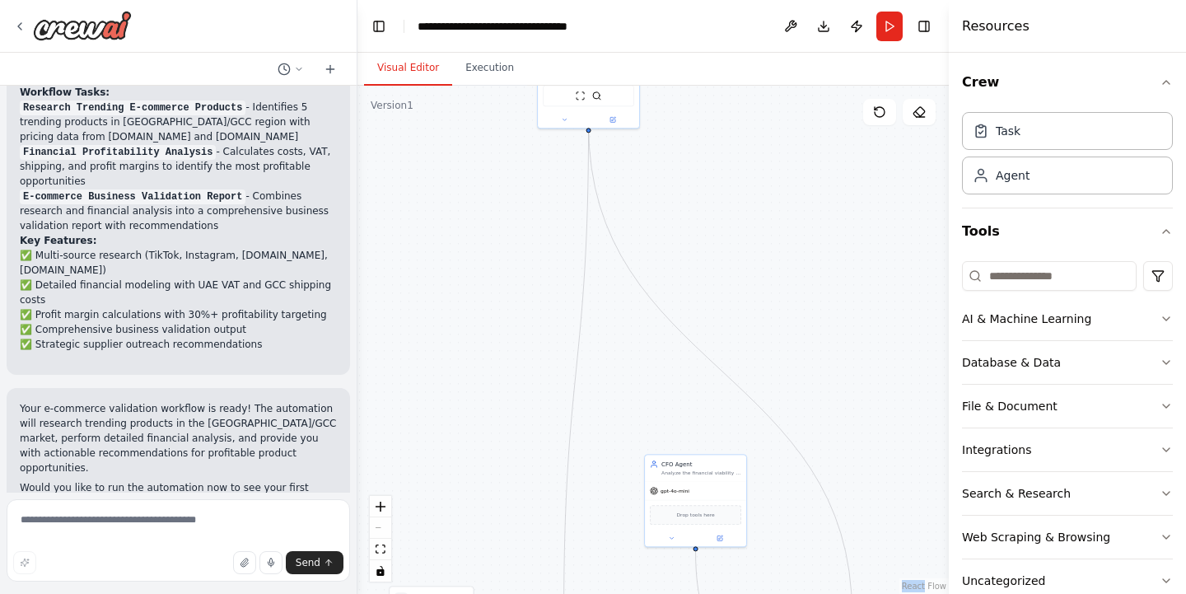
click at [422, 72] on button "Visual Editor" at bounding box center [408, 68] width 88 height 35
drag, startPoint x: 469, startPoint y: 305, endPoint x: 446, endPoint y: 159, distance: 147.5
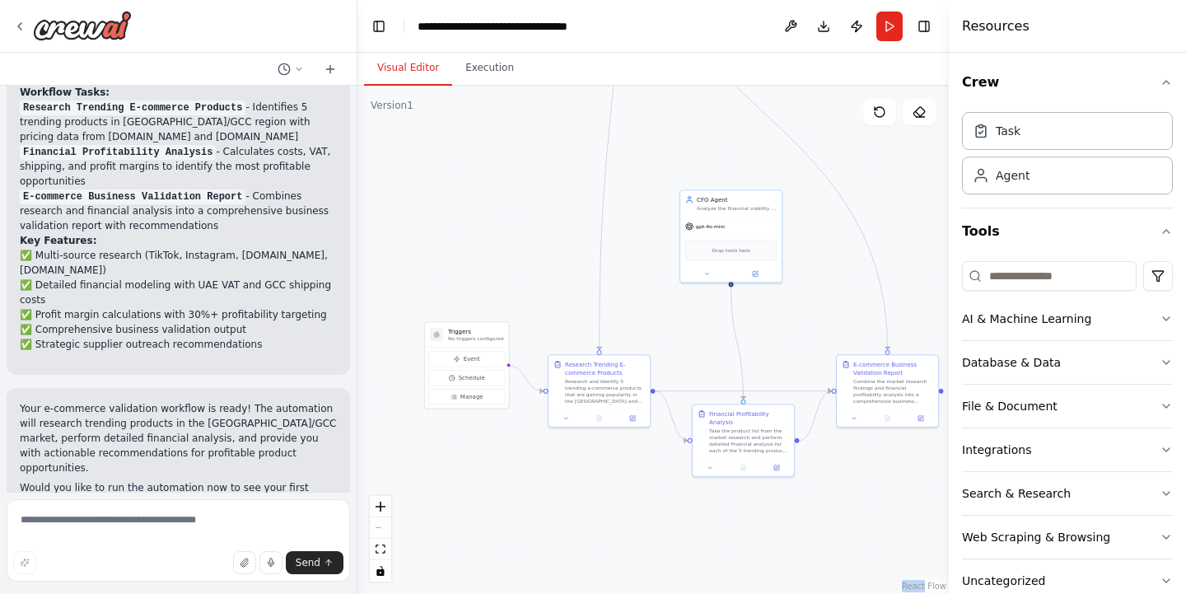
drag, startPoint x: 446, startPoint y: 159, endPoint x: 505, endPoint y: 40, distance: 132.2
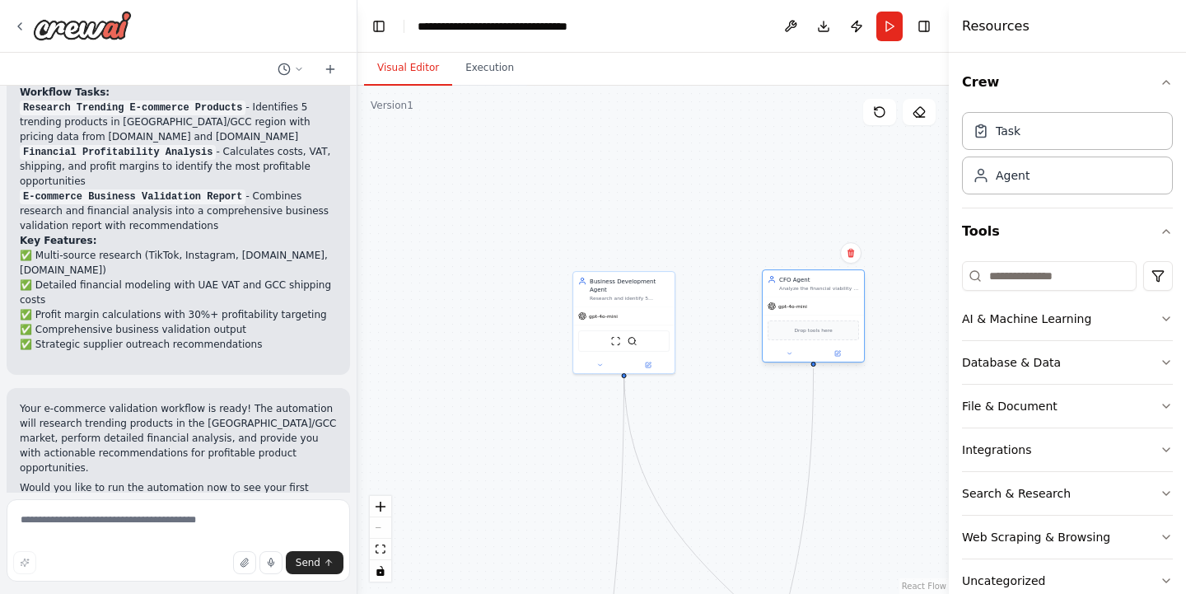
drag, startPoint x: 739, startPoint y: 215, endPoint x: 821, endPoint y: 294, distance: 114.1
click at [821, 294] on div "CFO Agent Analyze the financial viability of trending e-commerce products by ca…" at bounding box center [812, 283] width 101 height 26
drag, startPoint x: 731, startPoint y: 506, endPoint x: 725, endPoint y: 259, distance: 247.1
click at [725, 259] on div ".deletable-edge-delete-btn { width: 20px; height: 20px; border: 0px solid #ffff…" at bounding box center [652, 340] width 591 height 508
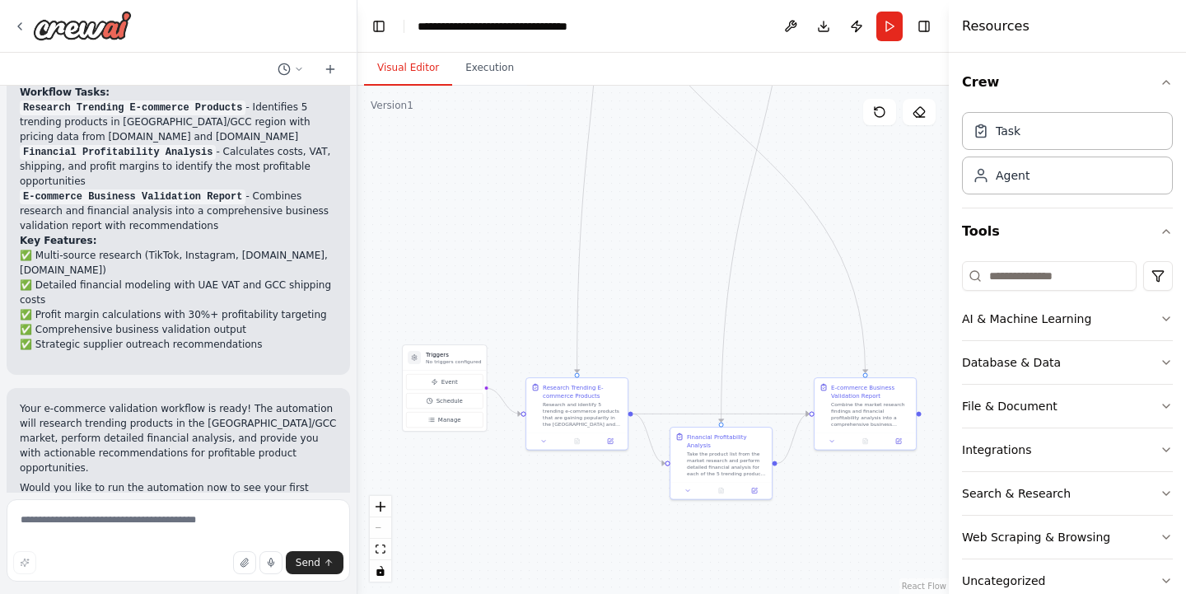
drag, startPoint x: 725, startPoint y: 259, endPoint x: 709, endPoint y: 20, distance: 240.1
click at [709, 20] on main "**********" at bounding box center [652, 297] width 591 height 594
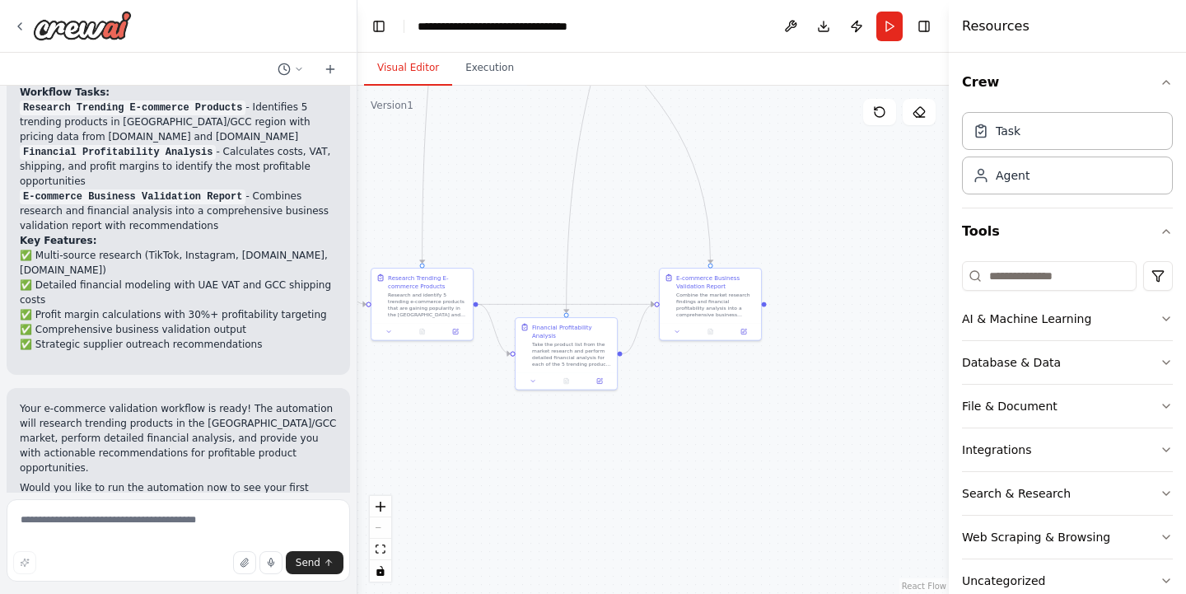
drag, startPoint x: 920, startPoint y: 534, endPoint x: 766, endPoint y: 426, distance: 188.5
click at [766, 426] on div ".deletable-edge-delete-btn { width: 20px; height: 20px; border: 0px solid #ffff…" at bounding box center [652, 340] width 591 height 508
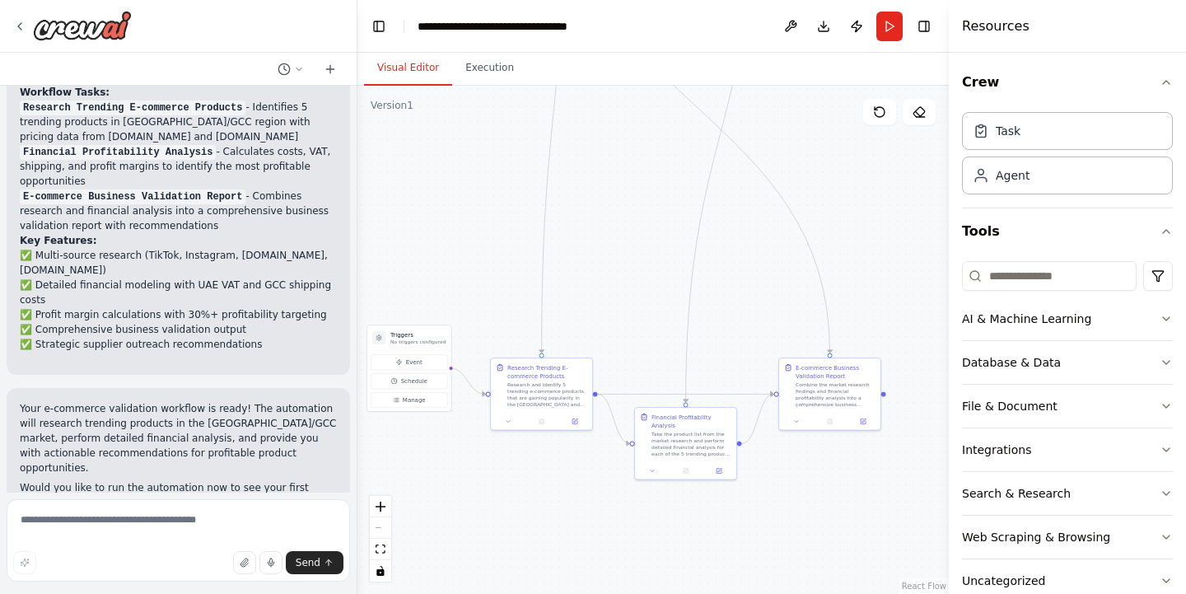
drag, startPoint x: 832, startPoint y: 360, endPoint x: 951, endPoint y: 448, distance: 147.7
click at [951, 448] on div "▶ Thought process I'll help you create an AI-powered e-commerce business idea v…" at bounding box center [593, 297] width 1186 height 594
click at [533, 378] on div "Research Trending E-commerce Products Research and identify 5 trending e-commer…" at bounding box center [547, 383] width 80 height 44
click at [652, 397] on div "Take the product list from the market research and perform detailed financial a…" at bounding box center [687, 400] width 80 height 26
drag, startPoint x: 652, startPoint y: 397, endPoint x: 641, endPoint y: 153, distance: 243.9
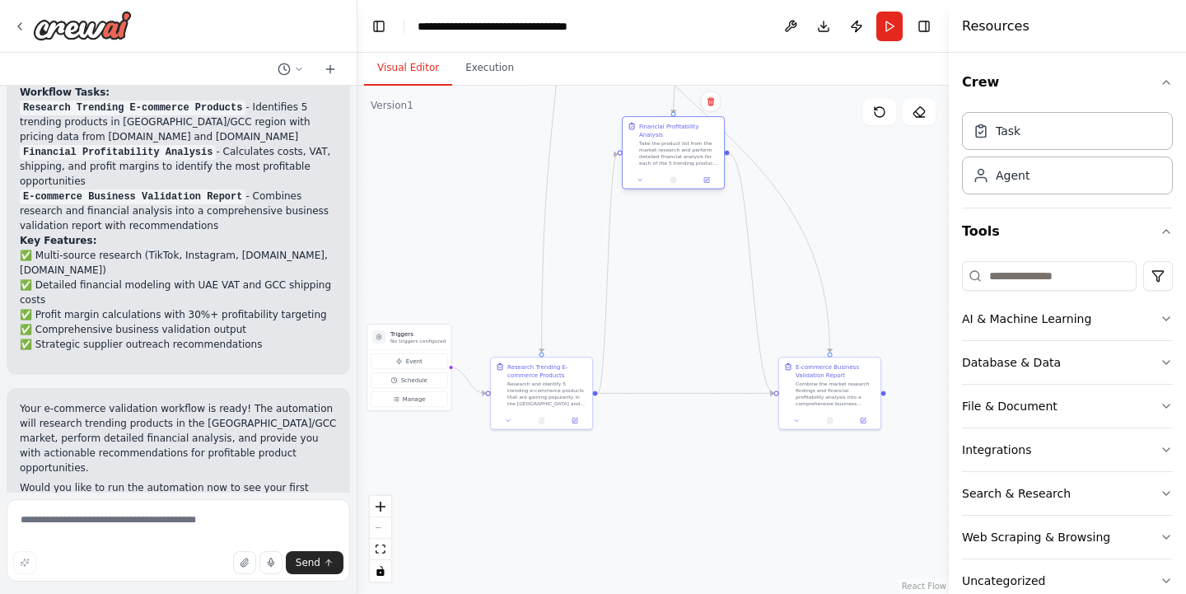
click at [641, 153] on div "Take the product list from the market research and perform detailed financial a…" at bounding box center [679, 153] width 80 height 26
drag, startPoint x: 554, startPoint y: 394, endPoint x: 538, endPoint y: 193, distance: 200.7
click at [538, 193] on div "Research and identify 5 trending e-commerce products that are gaining popularit…" at bounding box center [531, 194] width 80 height 26
drag, startPoint x: 538, startPoint y: 193, endPoint x: 538, endPoint y: 142, distance: 51.9
click at [538, 142] on div "Research and identify 5 trending e-commerce products that are gaining popularit…" at bounding box center [531, 145] width 80 height 26
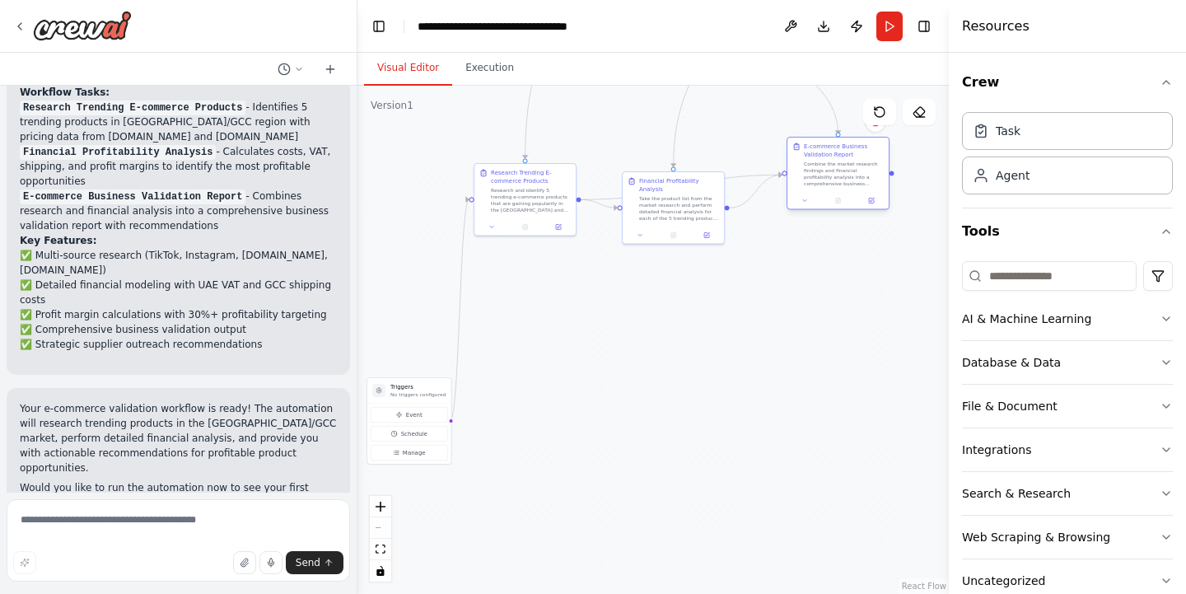
drag, startPoint x: 803, startPoint y: 366, endPoint x: 813, endPoint y: 147, distance: 219.2
click at [813, 147] on div "E-commerce Business Validation Report" at bounding box center [844, 150] width 80 height 16
drag, startPoint x: 422, startPoint y: 388, endPoint x: 417, endPoint y: 254, distance: 134.3
click at [417, 259] on h3 "Triggers" at bounding box center [409, 263] width 55 height 8
drag, startPoint x: 417, startPoint y: 254, endPoint x: 421, endPoint y: 164, distance: 89.8
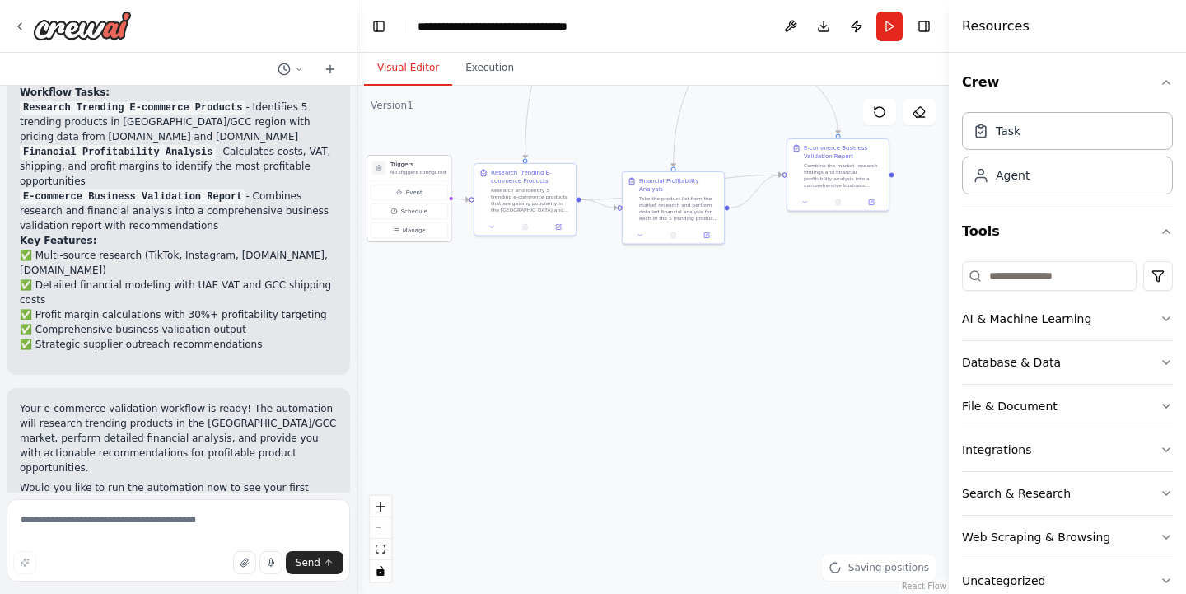
click at [421, 164] on h3 "Triggers" at bounding box center [417, 165] width 55 height 8
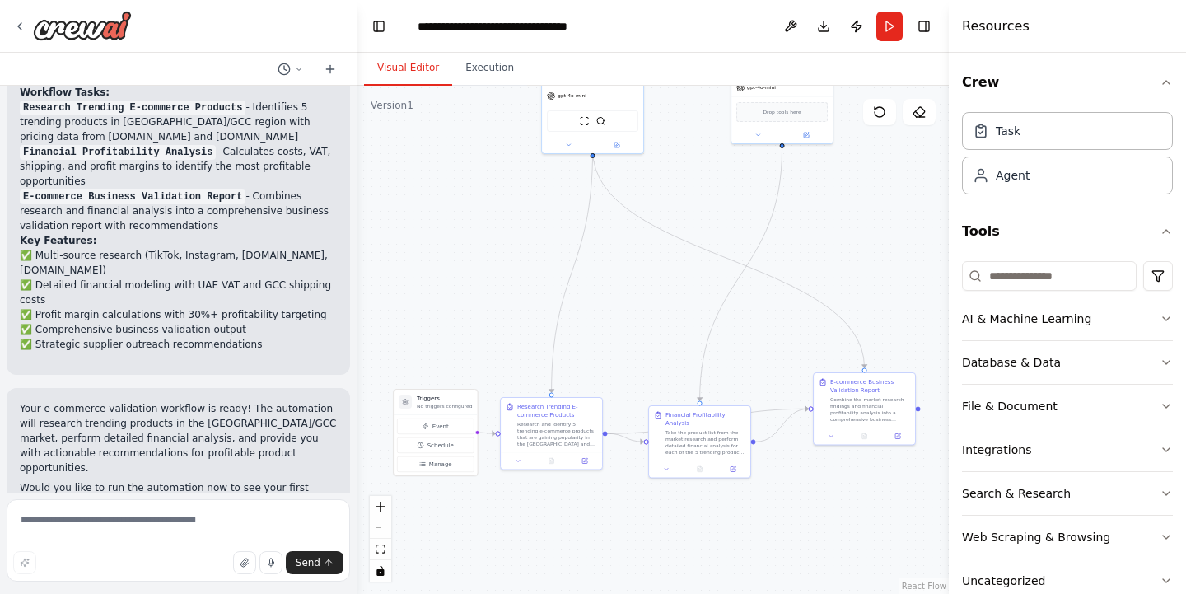
drag, startPoint x: 545, startPoint y: 324, endPoint x: 571, endPoint y: 558, distance: 236.1
click at [571, 558] on div ".deletable-edge-delete-btn { width: 20px; height: 20px; border: 0px solid #ffff…" at bounding box center [652, 340] width 591 height 508
drag, startPoint x: 573, startPoint y: 417, endPoint x: 566, endPoint y: 282, distance: 134.4
click at [566, 282] on div "Research Trending E-commerce Products" at bounding box center [549, 278] width 80 height 16
drag, startPoint x: 444, startPoint y: 403, endPoint x: 429, endPoint y: 231, distance: 171.9
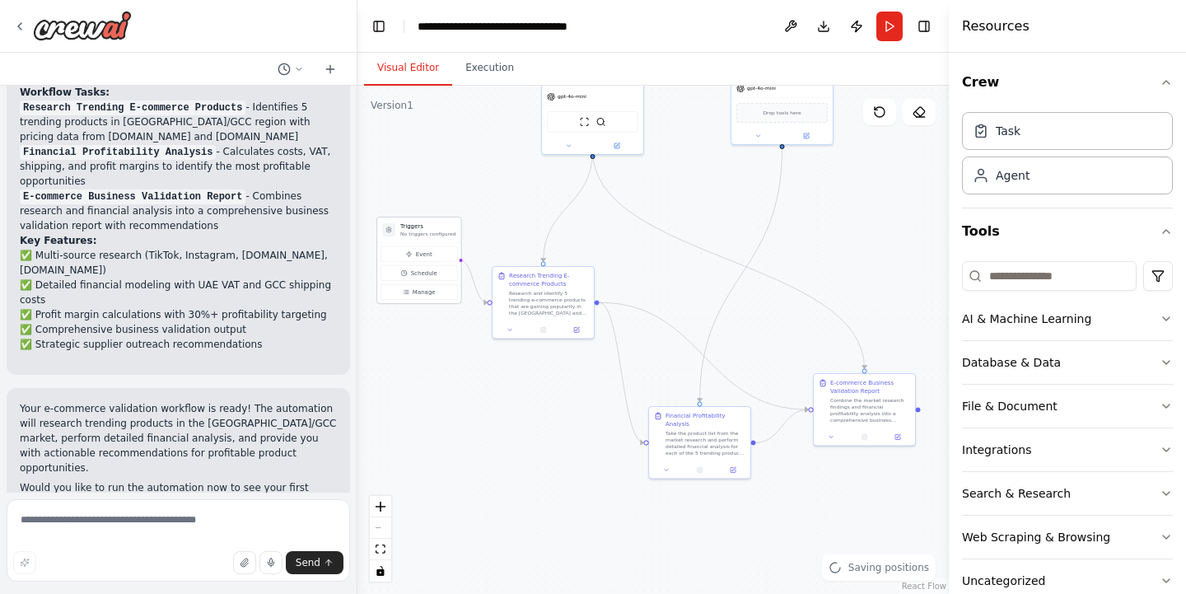
click at [429, 231] on div "Triggers No triggers configured" at bounding box center [427, 229] width 55 height 15
drag, startPoint x: 694, startPoint y: 421, endPoint x: 707, endPoint y: 278, distance: 143.0
click at [707, 278] on div "Financial Profitability Analysis" at bounding box center [722, 278] width 80 height 16
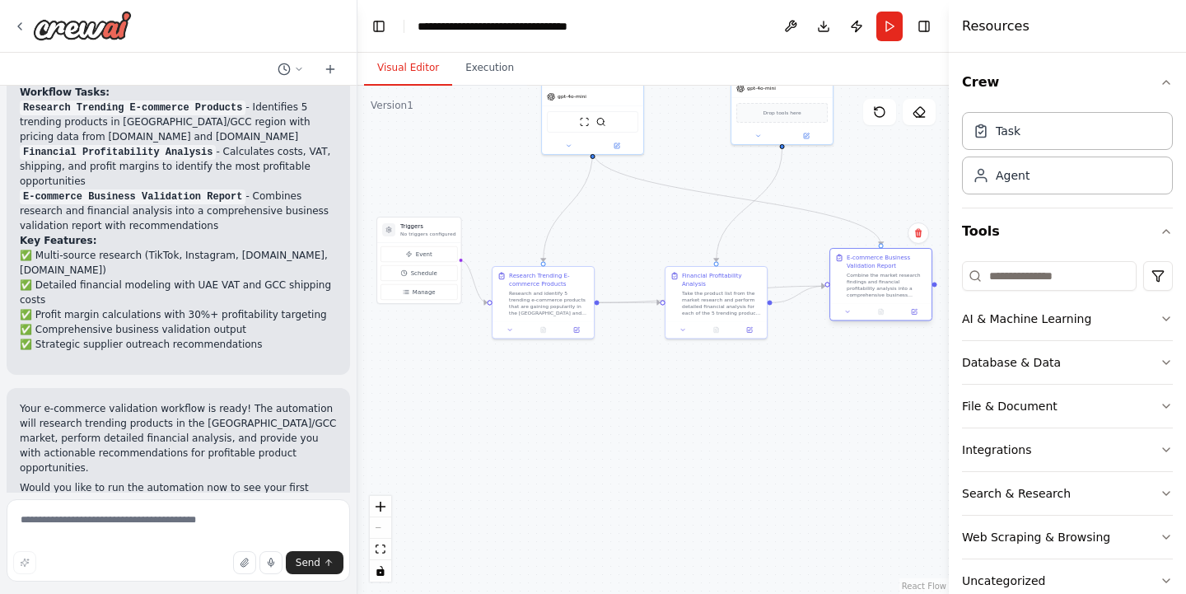
drag, startPoint x: 843, startPoint y: 384, endPoint x: 862, endPoint y: 263, distance: 121.7
click at [862, 263] on div "E-commerce Business Validation Report" at bounding box center [886, 262] width 80 height 16
drag, startPoint x: 862, startPoint y: 263, endPoint x: 846, endPoint y: 248, distance: 22.1
click at [846, 248] on div "E-commerce Business Validation Report" at bounding box center [870, 245] width 80 height 16
click at [800, 418] on div ".deletable-edge-delete-btn { width: 20px; height: 20px; border: 0px solid #ffff…" at bounding box center [652, 340] width 591 height 508
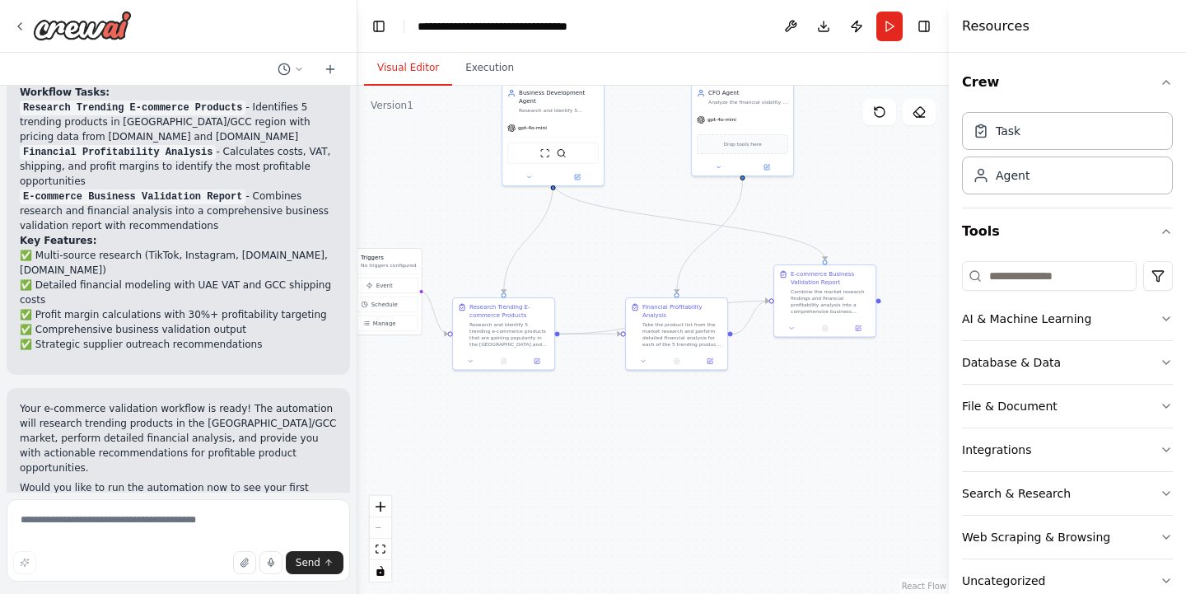
drag, startPoint x: 739, startPoint y: 440, endPoint x: 716, endPoint y: 459, distance: 29.2
click at [716, 459] on div ".deletable-edge-delete-btn { width: 20px; height: 20px; border: 0px solid #ffff…" at bounding box center [652, 340] width 591 height 508
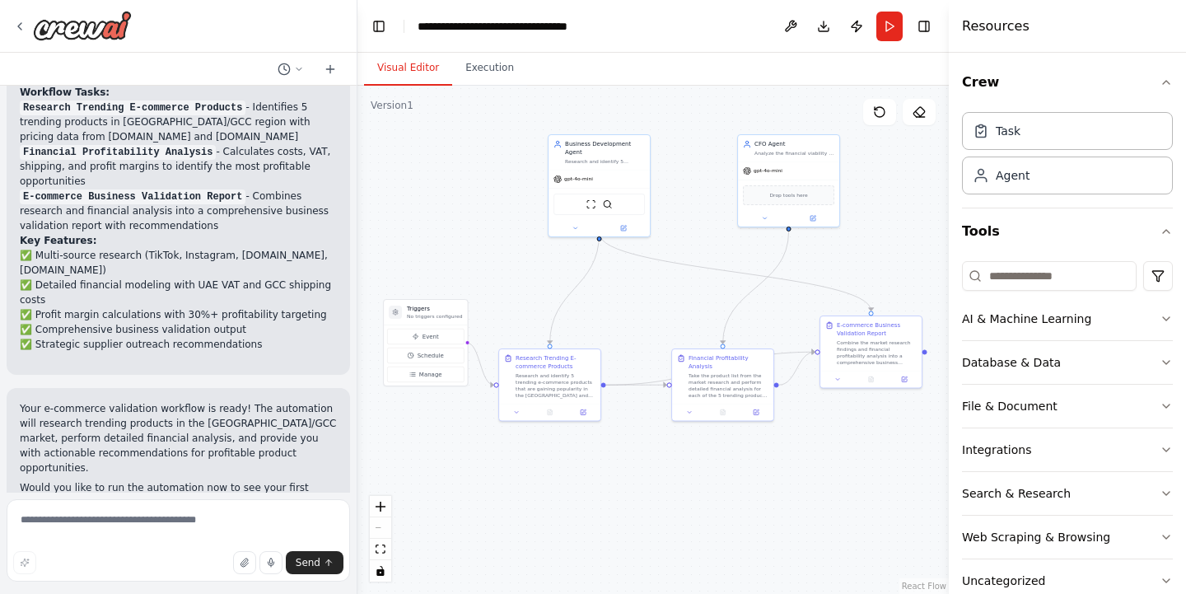
drag, startPoint x: 716, startPoint y: 459, endPoint x: 762, endPoint y: 510, distance: 68.8
click at [762, 510] on div ".deletable-edge-delete-btn { width: 20px; height: 20px; border: 0px solid #ffff…" at bounding box center [652, 340] width 591 height 508
click at [610, 138] on div "Business Development Agent" at bounding box center [605, 146] width 80 height 16
click at [1008, 134] on div "Task" at bounding box center [1007, 130] width 25 height 16
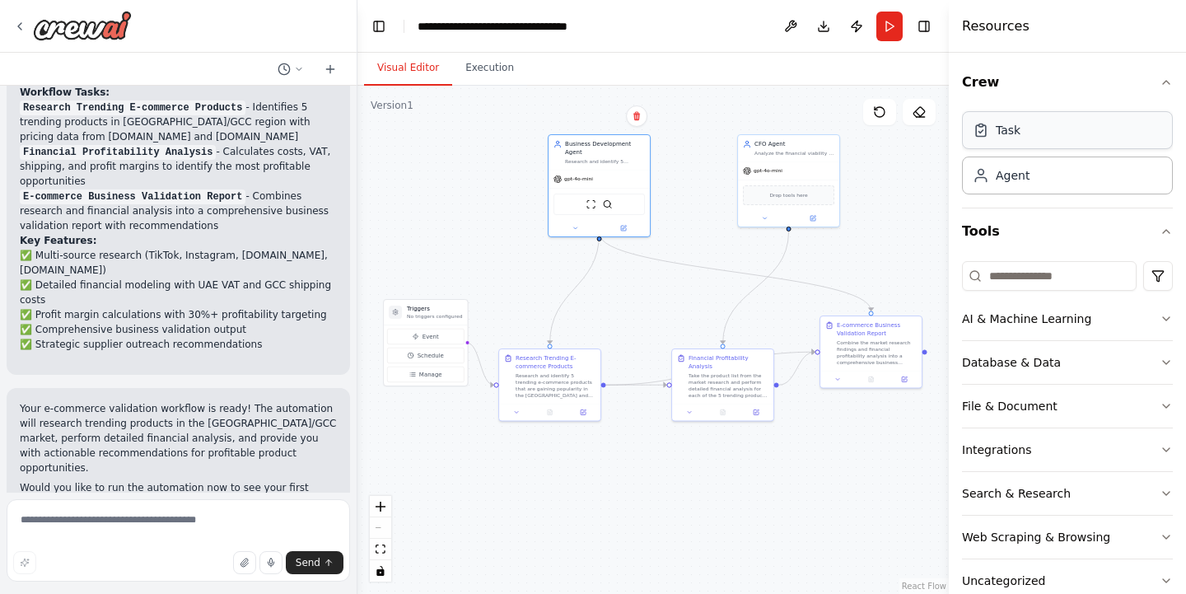
click at [1008, 134] on div "Task" at bounding box center [1007, 130] width 25 height 16
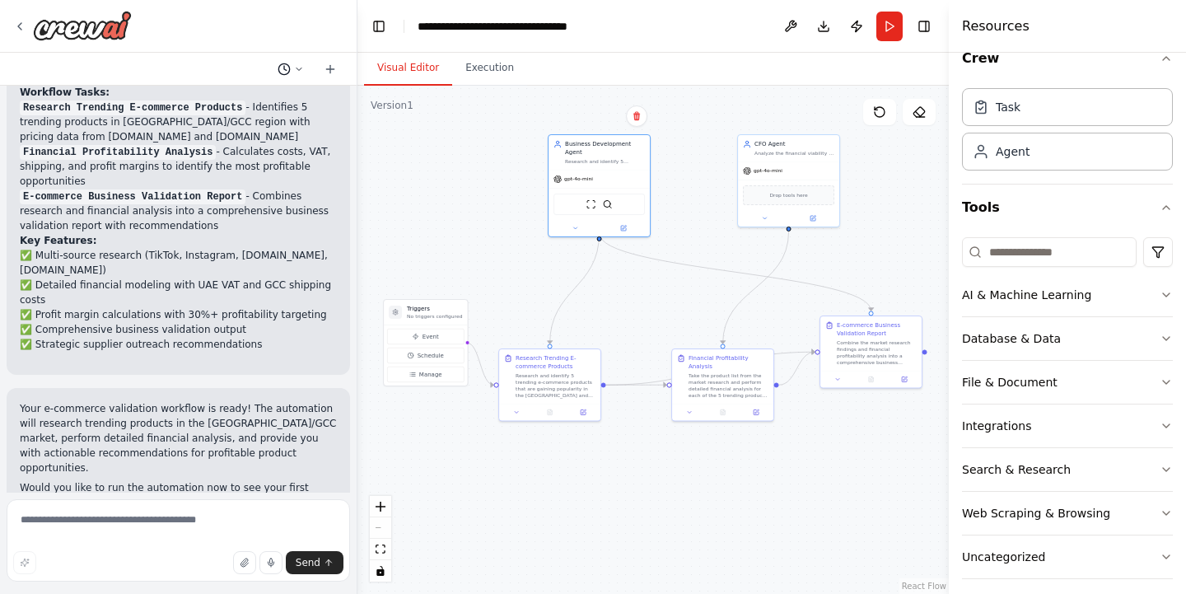
click at [301, 72] on icon at bounding box center [299, 69] width 10 height 10
click at [301, 72] on div at bounding box center [178, 297] width 357 height 594
click at [332, 68] on icon at bounding box center [330, 69] width 13 height 13
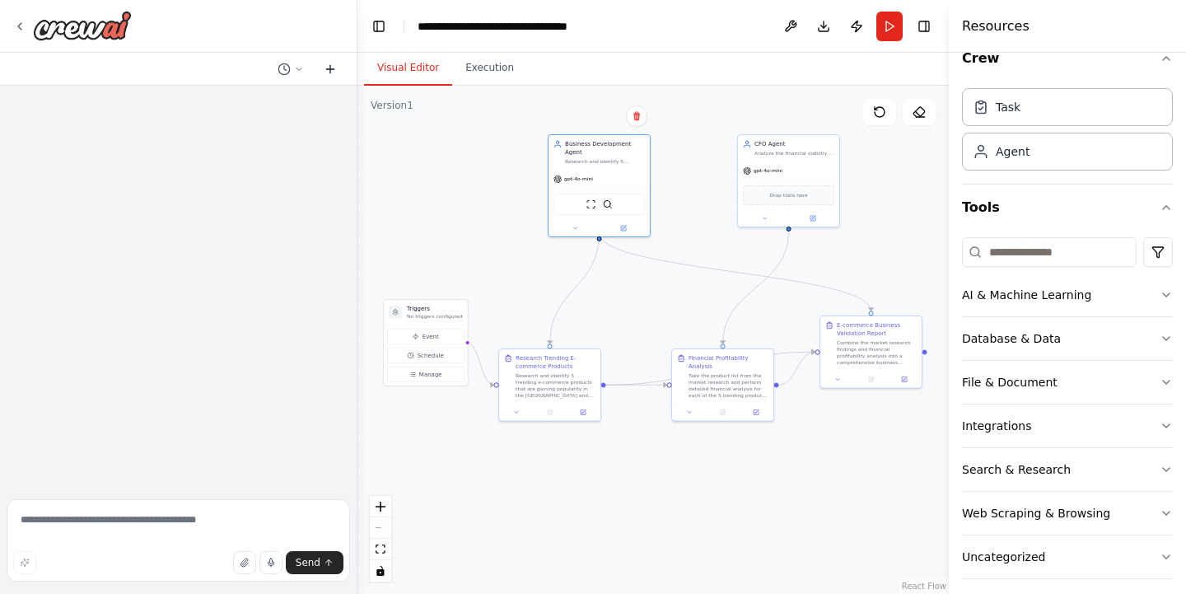
scroll to position [0, 0]
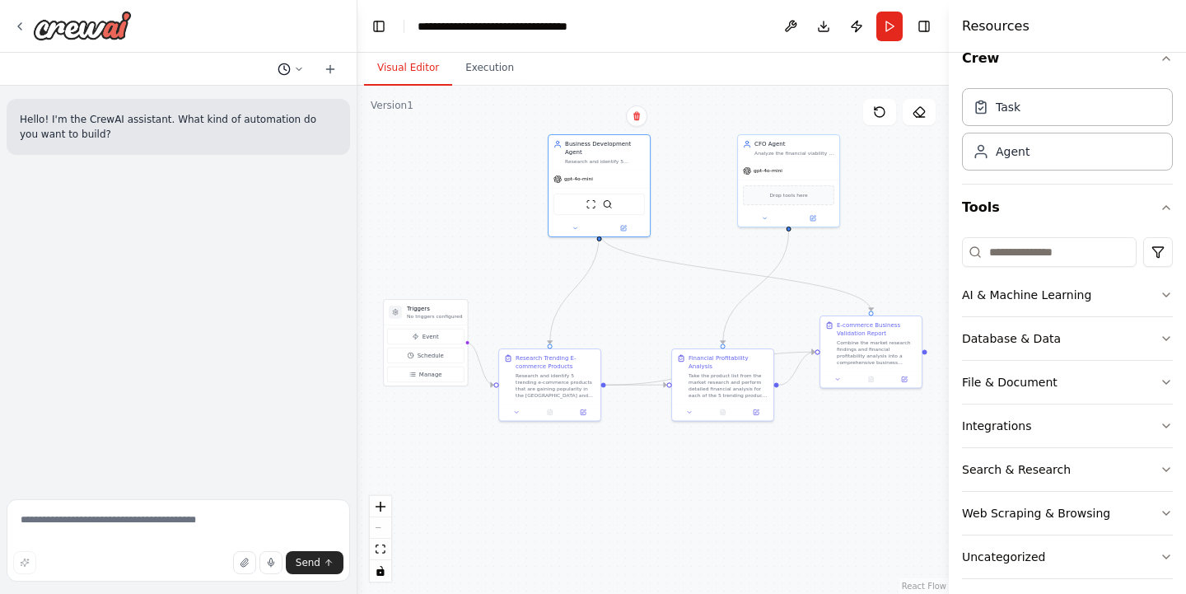
click at [292, 68] on button at bounding box center [291, 69] width 40 height 20
click at [193, 129] on span at bounding box center [219, 129] width 107 height 13
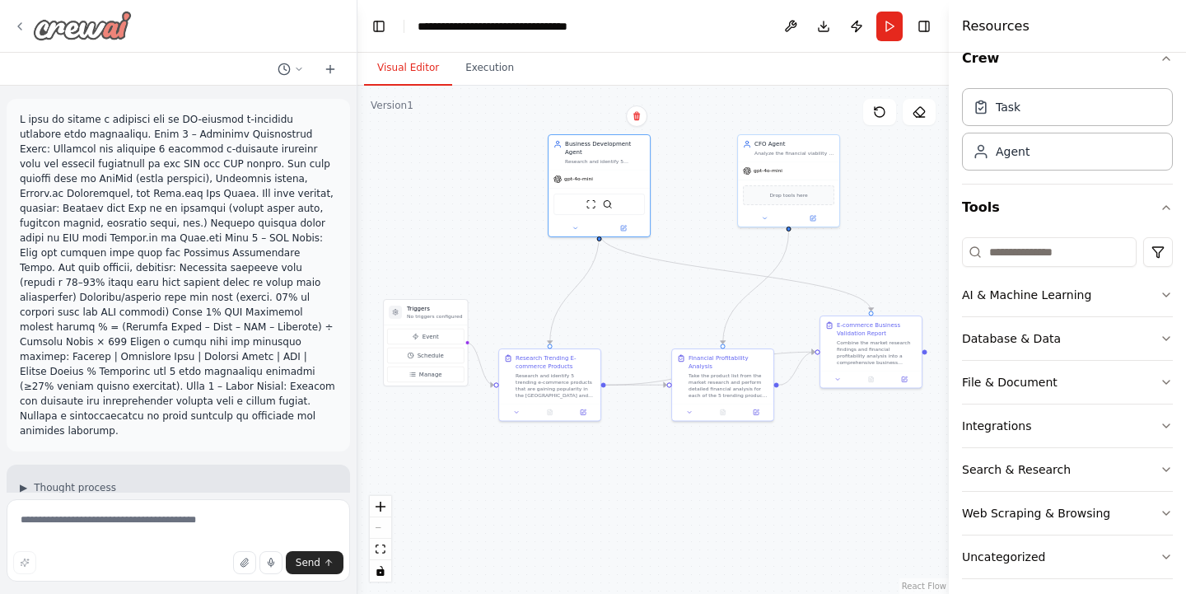
click at [17, 26] on icon at bounding box center [19, 26] width 13 height 13
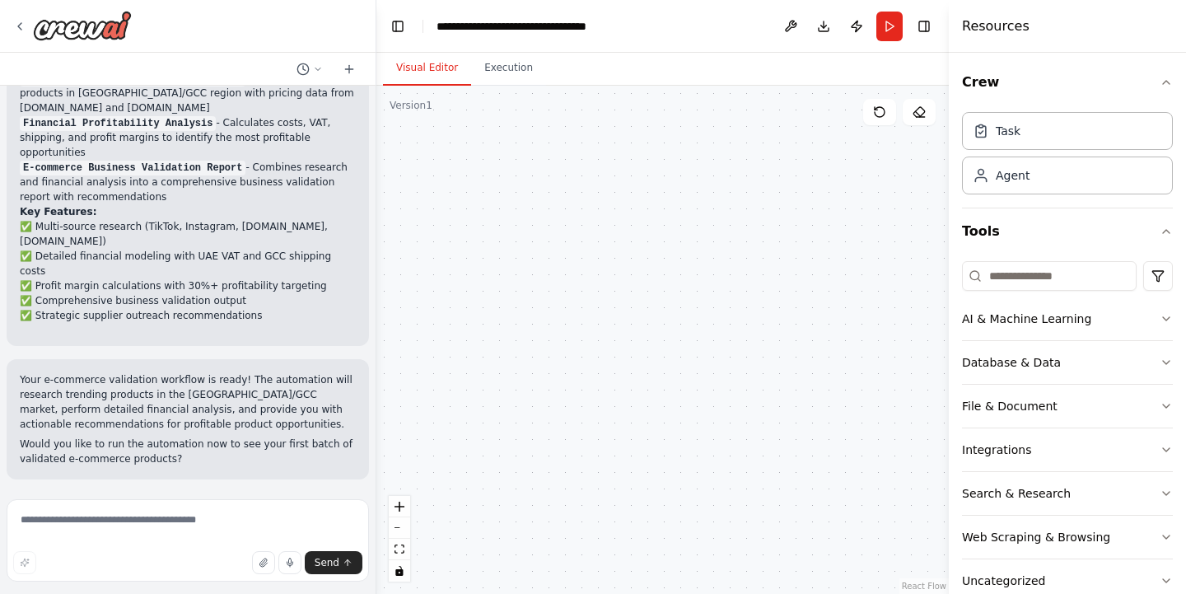
scroll to position [1211, 0]
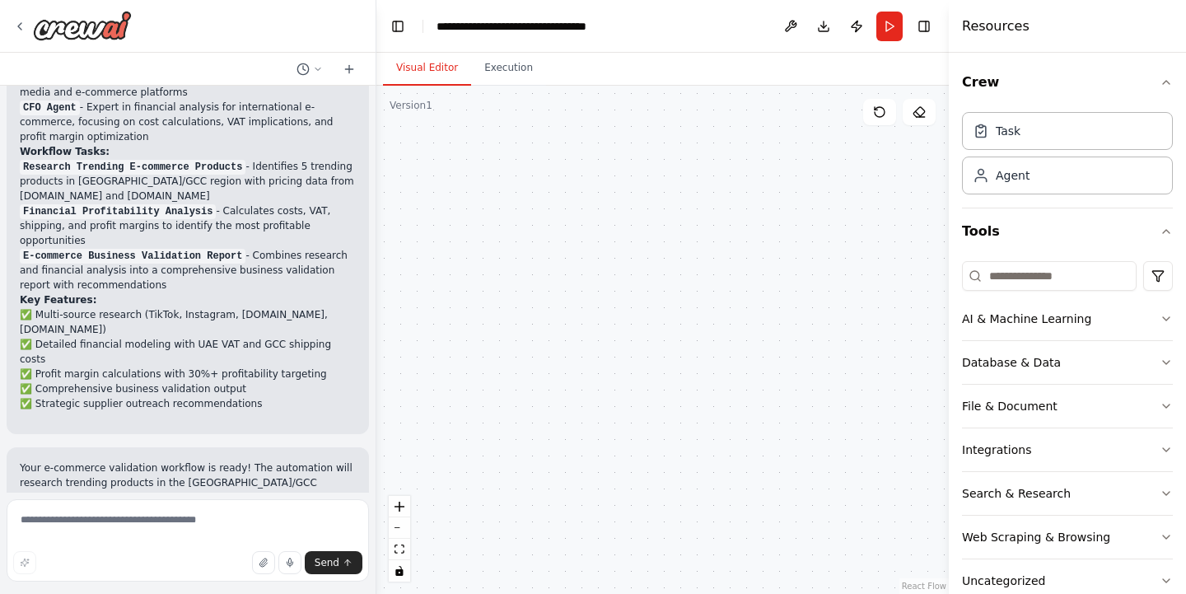
drag, startPoint x: 352, startPoint y: 454, endPoint x: 377, endPoint y: 226, distance: 228.7
click at [377, 226] on div "▶ Thought process I'll help you create an AI-powered e-commerce business idea v…" at bounding box center [593, 297] width 1186 height 594
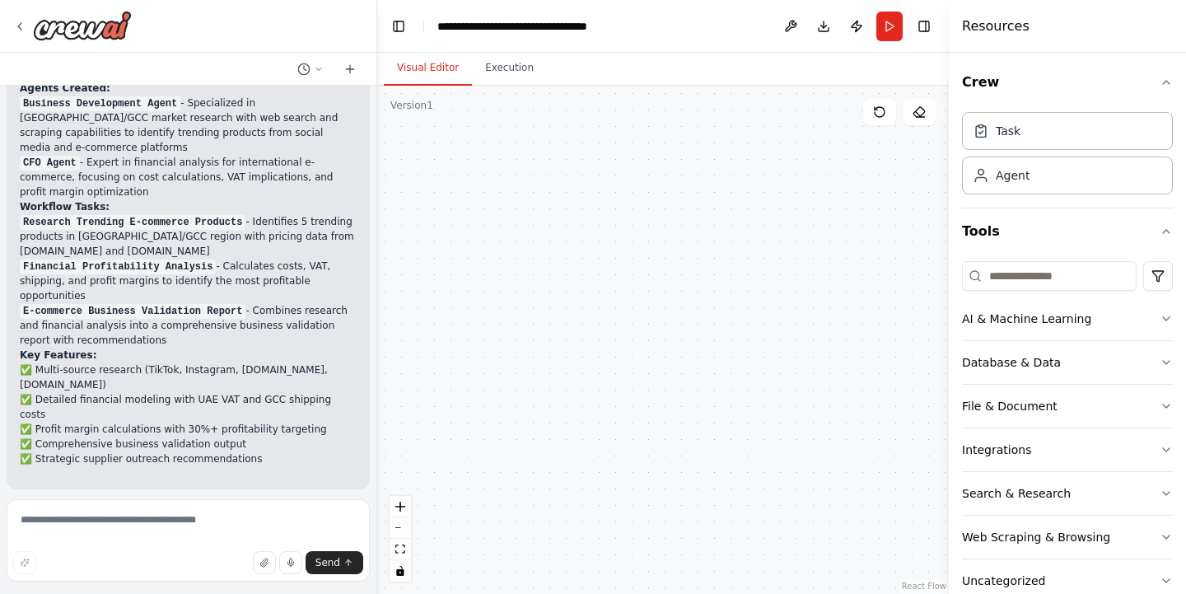
scroll to position [1138, 0]
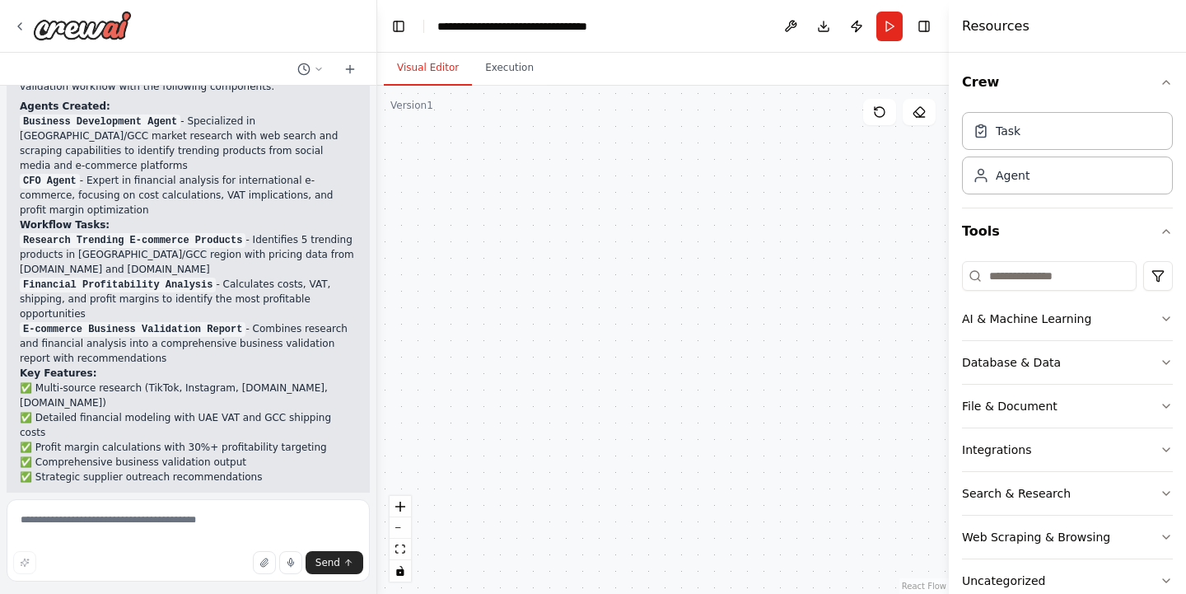
click at [87, 233] on code "Research Trending E-commerce Products" at bounding box center [133, 240] width 226 height 15
click at [39, 232] on p "Research Trending E-commerce Products - Identifies 5 trending products in UAE/G…" at bounding box center [188, 254] width 337 height 44
click at [311, 232] on p "Research Trending E-commerce Products - Identifies 5 trending products in UAE/G…" at bounding box center [188, 254] width 337 height 44
click at [309, 232] on p "Research Trending E-commerce Products - Identifies 5 trending products in UAE/G…" at bounding box center [188, 254] width 337 height 44
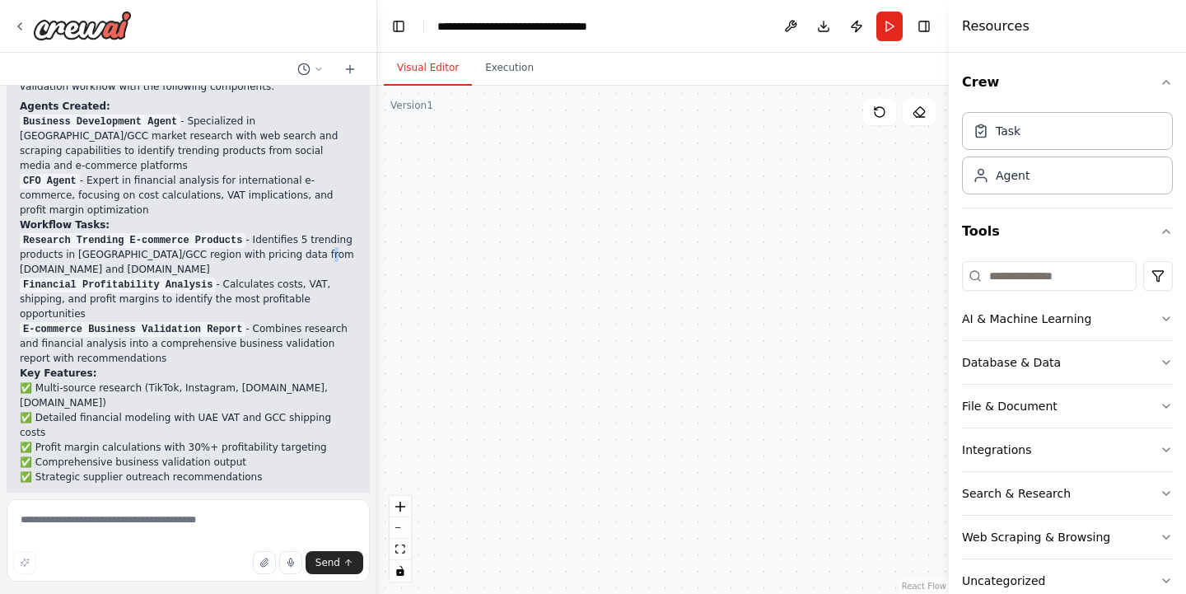
click at [309, 232] on p "Research Trending E-commerce Products - Identifies 5 trending products in UAE/G…" at bounding box center [188, 254] width 337 height 44
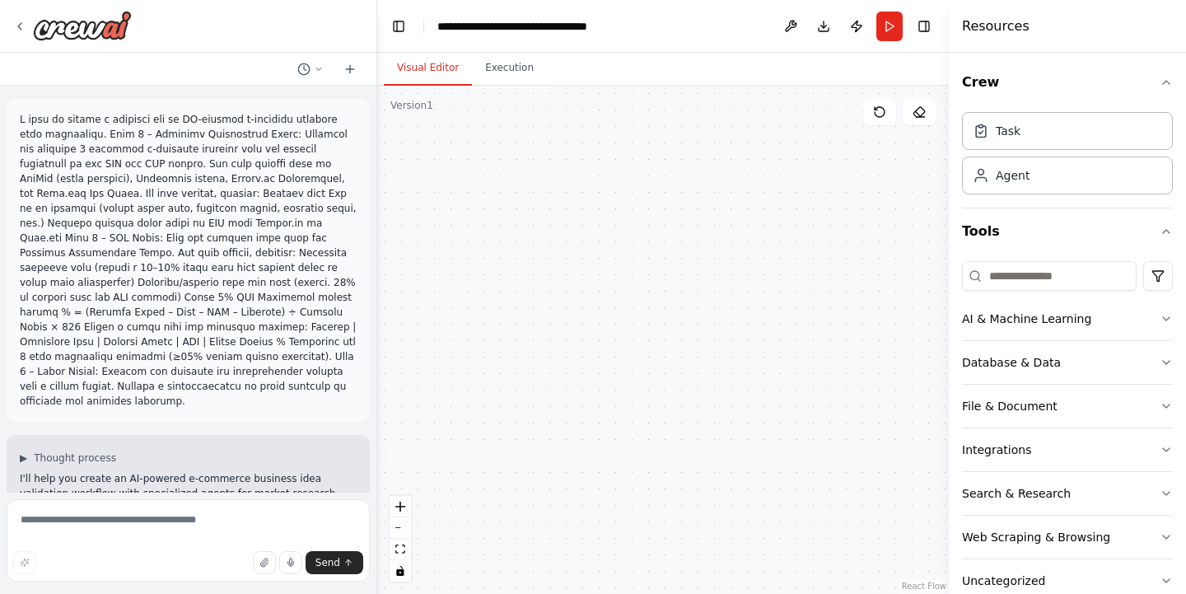
scroll to position [0, 0]
drag, startPoint x: 585, startPoint y: 403, endPoint x: 564, endPoint y: 165, distance: 239.7
click at [564, 165] on div ".deletable-edge-delete-btn { width: 20px; height: 20px; border: 0px solid #ffff…" at bounding box center [662, 340] width 571 height 508
drag, startPoint x: 520, startPoint y: 368, endPoint x: 398, endPoint y: 376, distance: 122.1
click at [398, 376] on div ".deletable-edge-delete-btn { width: 20px; height: 20px; border: 0px solid #ffff…" at bounding box center [662, 340] width 571 height 508
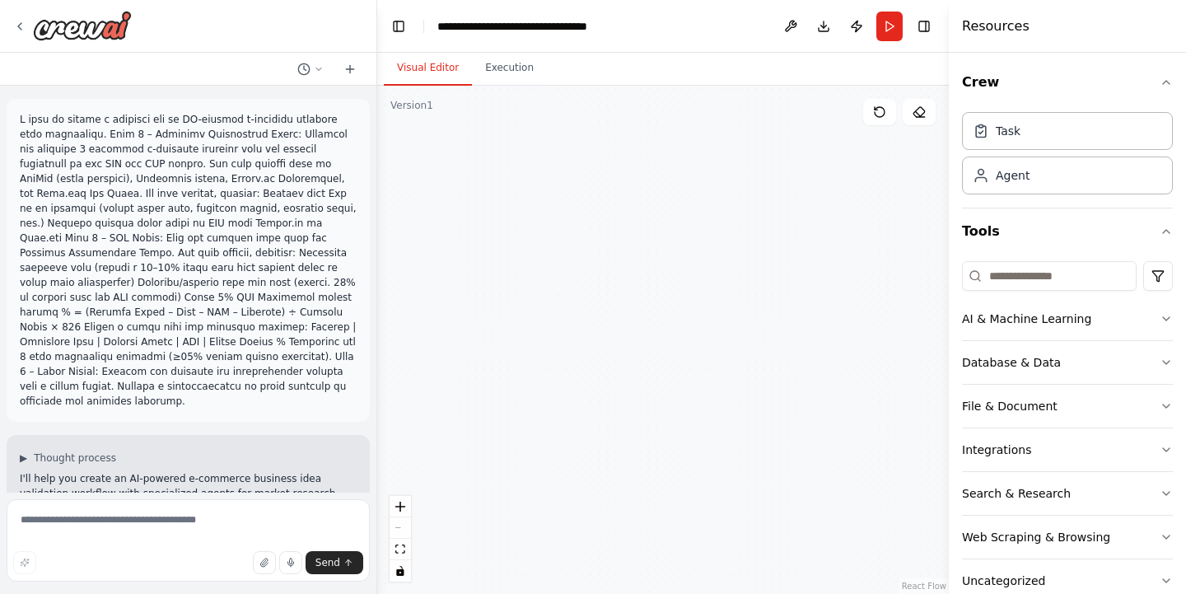
drag, startPoint x: 877, startPoint y: 323, endPoint x: 617, endPoint y: 222, distance: 278.9
click at [617, 222] on div ".deletable-edge-delete-btn { width: 20px; height: 20px; border: 0px solid #ffff…" at bounding box center [662, 340] width 571 height 508
click at [401, 507] on icon "zoom in" at bounding box center [400, 506] width 10 height 10
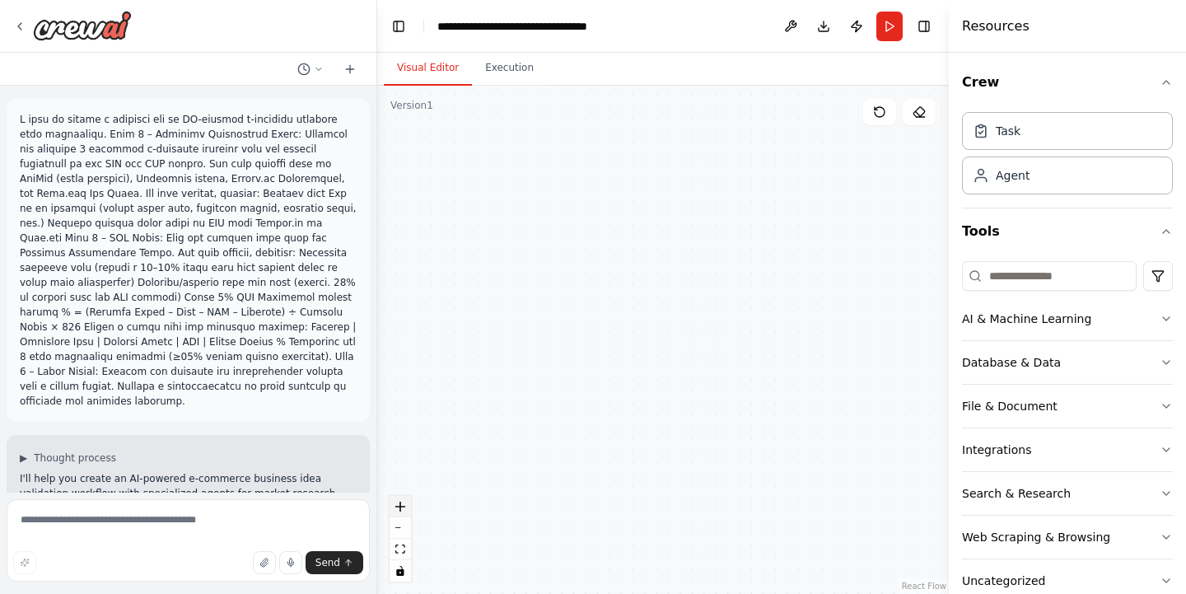
click at [401, 507] on icon "zoom in" at bounding box center [400, 506] width 10 height 10
click at [401, 549] on icon "fit view" at bounding box center [400, 548] width 10 height 9
click at [616, 231] on div "gpt-4o-mini" at bounding box center [609, 240] width 101 height 18
click at [793, 24] on button at bounding box center [790, 27] width 26 height 30
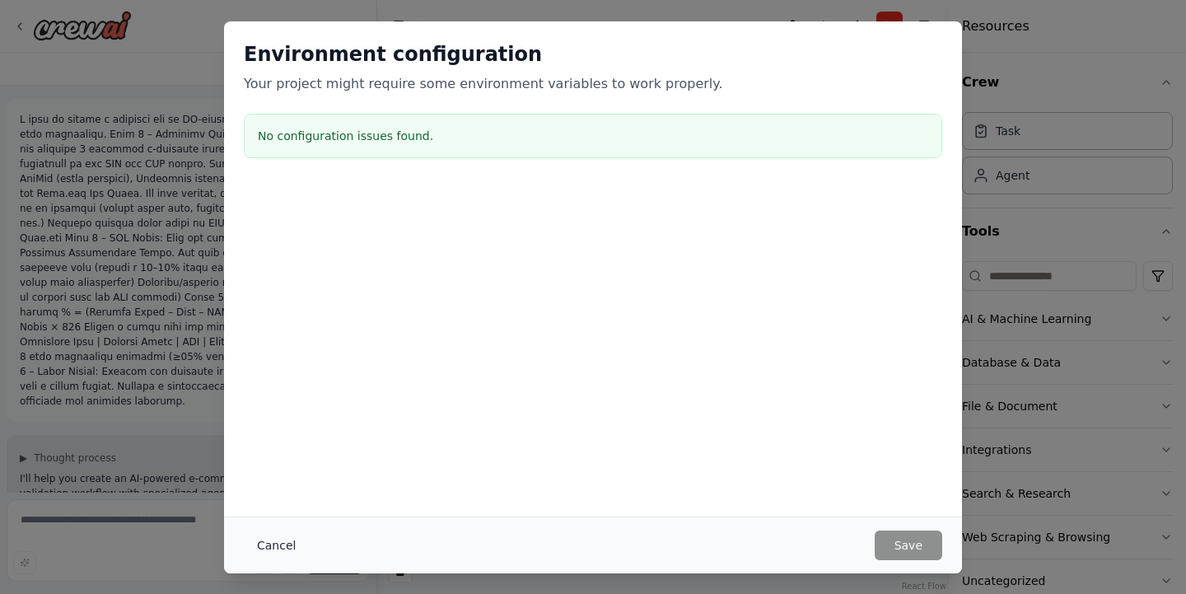
click at [296, 540] on button "Cancel" at bounding box center [276, 545] width 65 height 30
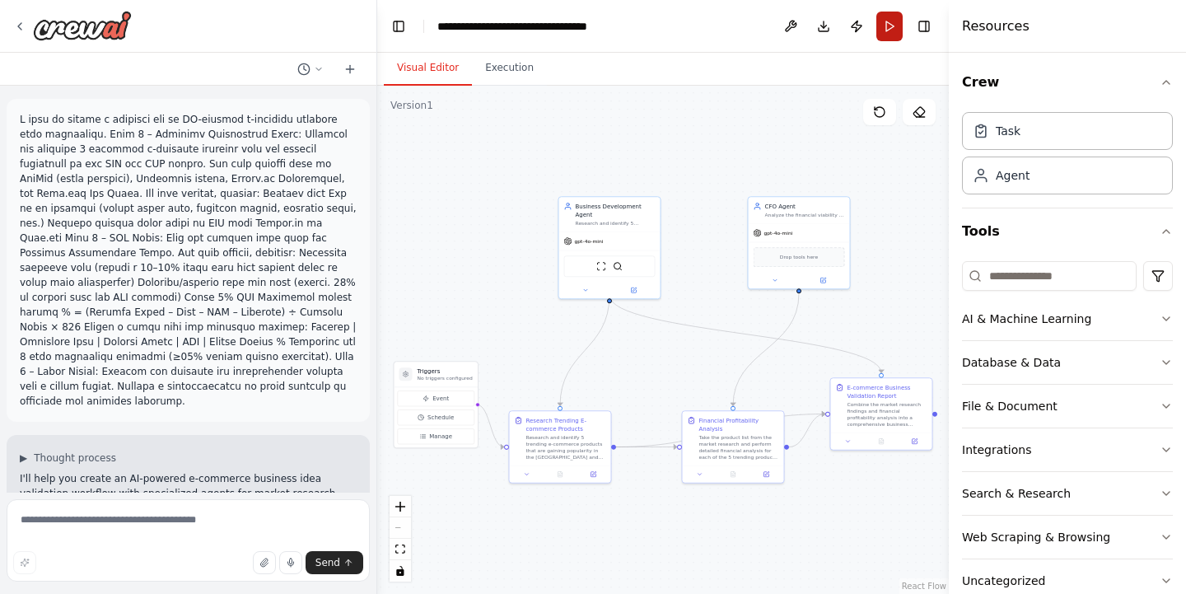
click at [893, 32] on button "Run" at bounding box center [889, 27] width 26 height 30
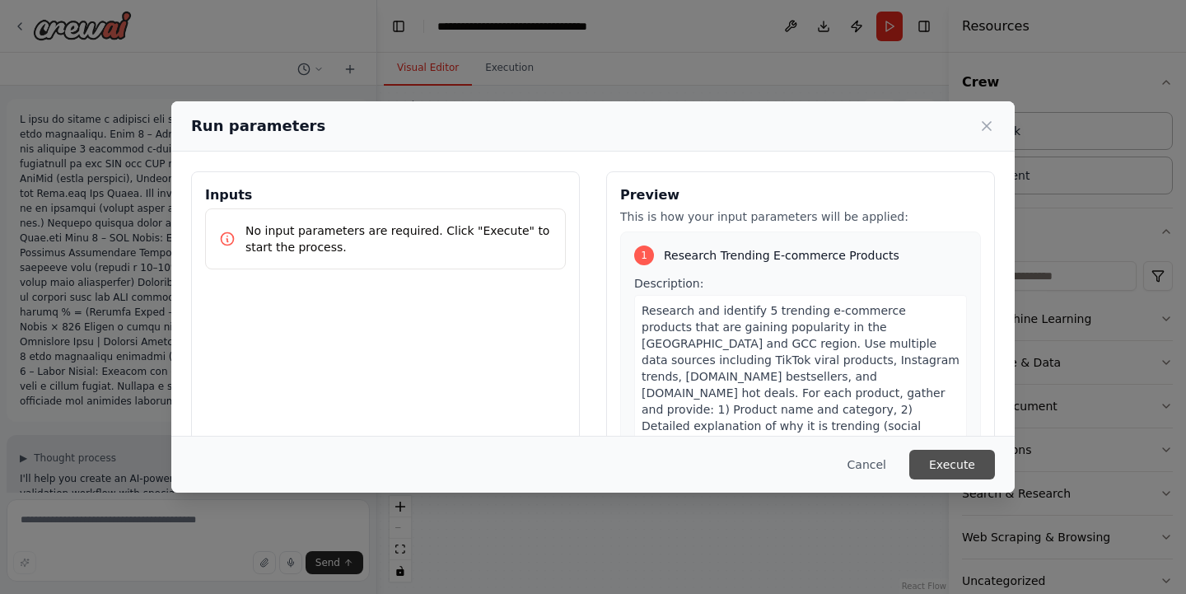
click at [941, 464] on button "Execute" at bounding box center [952, 465] width 86 height 30
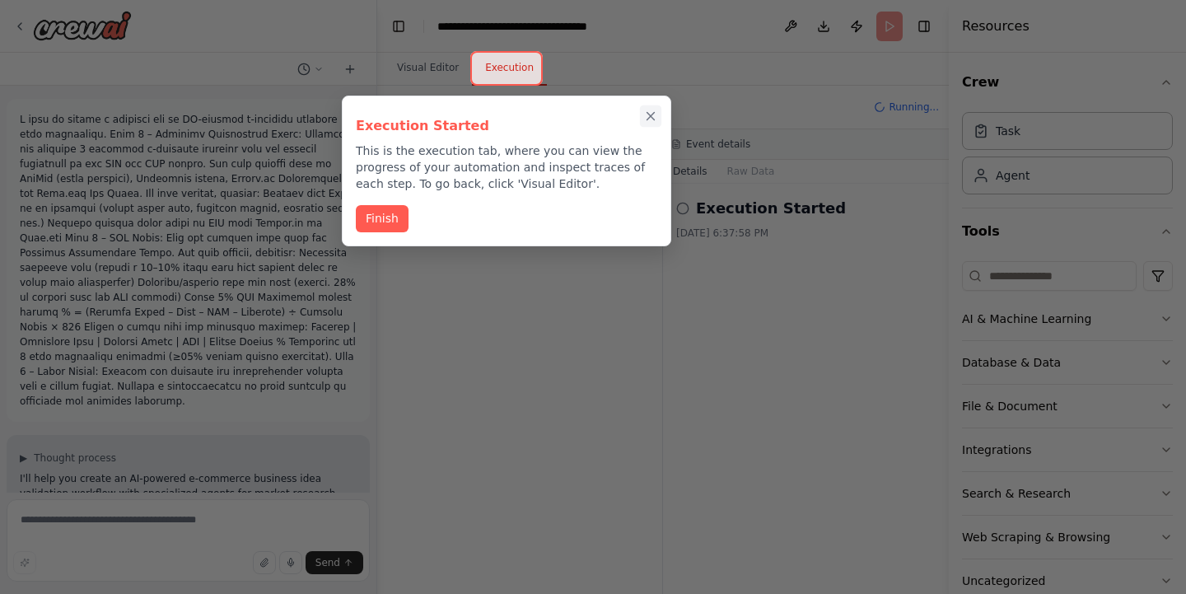
click at [648, 119] on icon "Close walkthrough" at bounding box center [650, 116] width 7 height 7
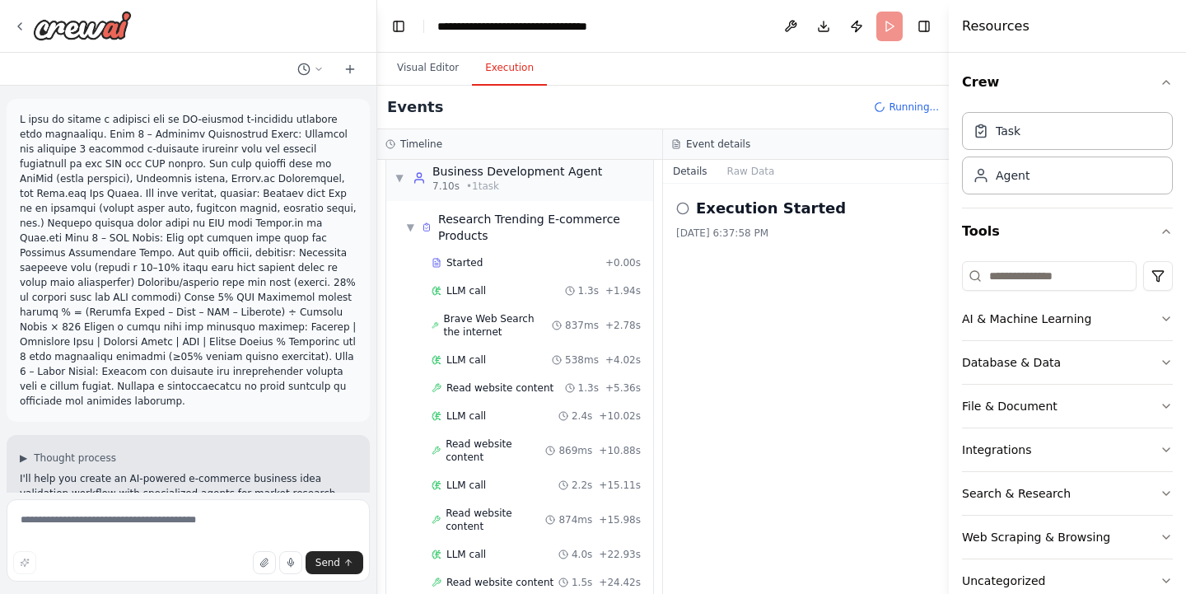
click at [718, 208] on h2 "Execution Started" at bounding box center [771, 208] width 150 height 23
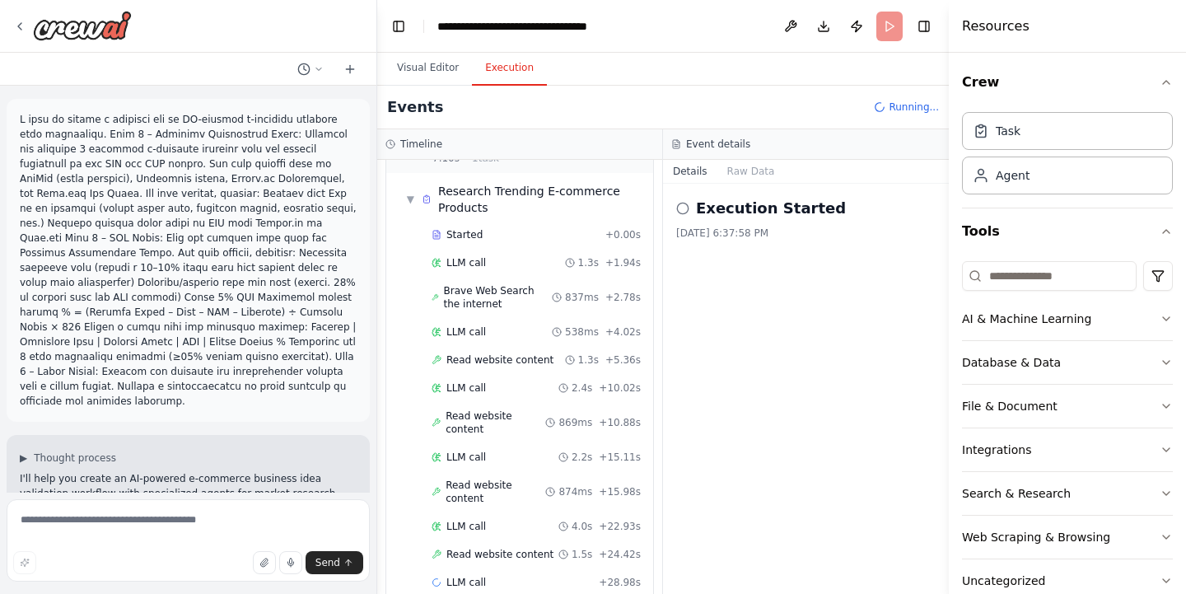
click at [684, 211] on icon at bounding box center [682, 208] width 13 height 13
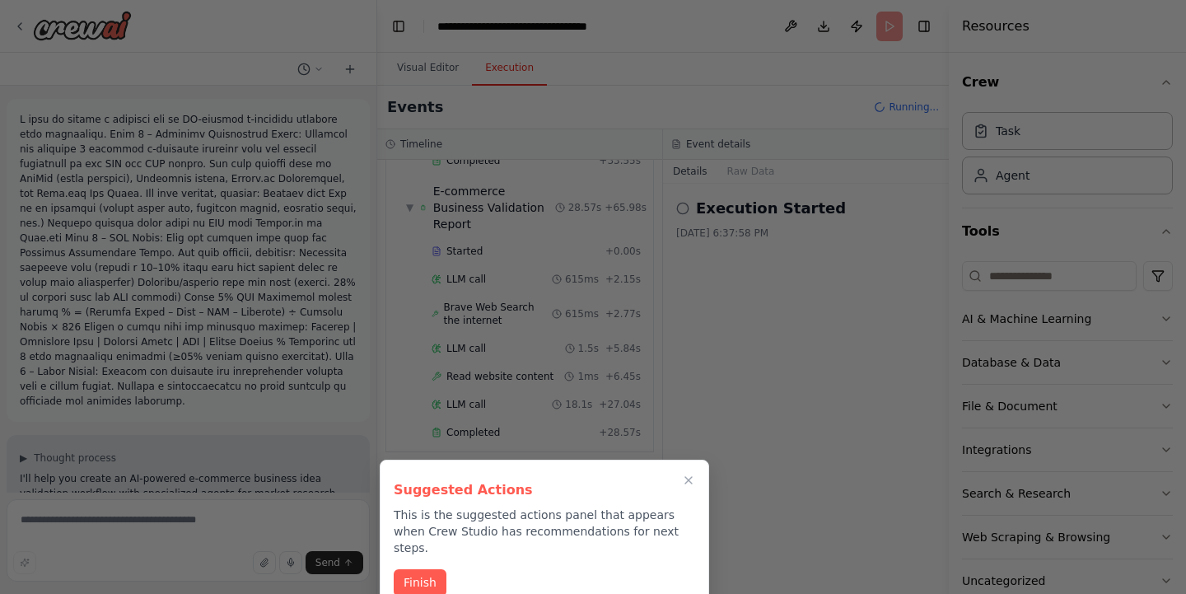
scroll to position [520, 0]
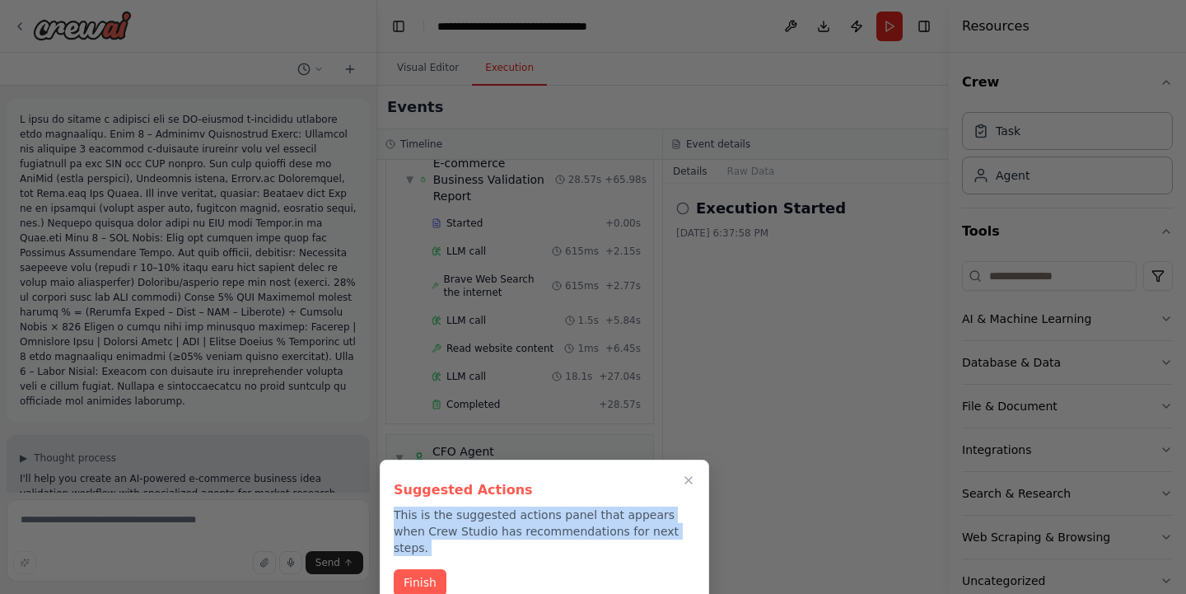
drag, startPoint x: 549, startPoint y: 551, endPoint x: 672, endPoint y: 512, distance: 128.6
click at [633, 512] on div "Suggested Actions This is the suggested actions panel that appears when Crew St…" at bounding box center [544, 534] width 329 height 151
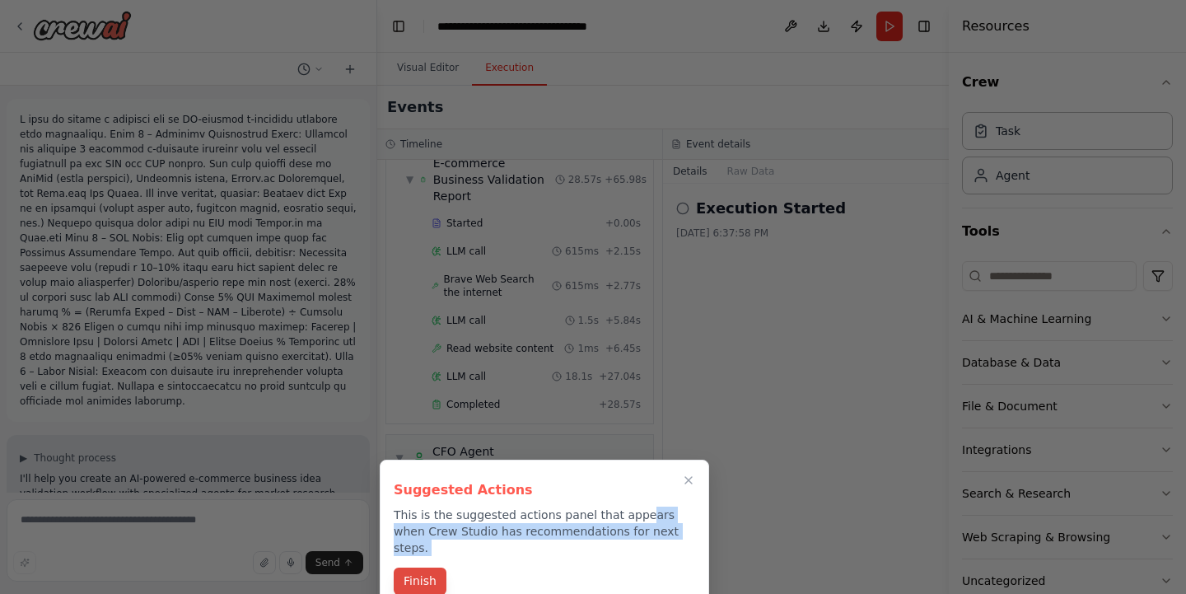
click at [409, 567] on button "Finish" at bounding box center [420, 580] width 53 height 27
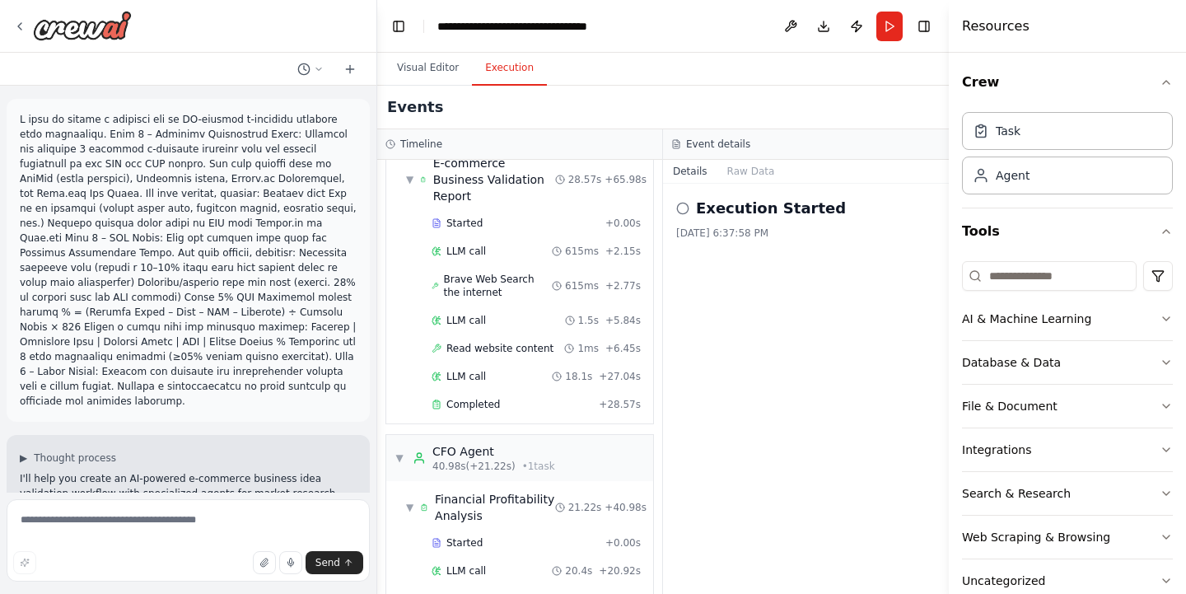
drag, startPoint x: 655, startPoint y: 426, endPoint x: 655, endPoint y: 384, distance: 42.8
click at [655, 384] on div "▼ Business Development Agent 7.10s (+87.45s) • 2 task s ▼ Research Trending E-c…" at bounding box center [519, 377] width 285 height 434
click at [659, 175] on div "▼ Business Development Agent 7.10s (+87.45s) • 2 task s ▼ Research Trending E-c…" at bounding box center [519, 377] width 285 height 434
click at [658, 175] on div "▼ Business Development Agent 7.10s (+87.45s) • 2 task s ▼ Research Trending E-c…" at bounding box center [519, 377] width 285 height 434
click at [751, 179] on button "Raw Data" at bounding box center [751, 171] width 68 height 23
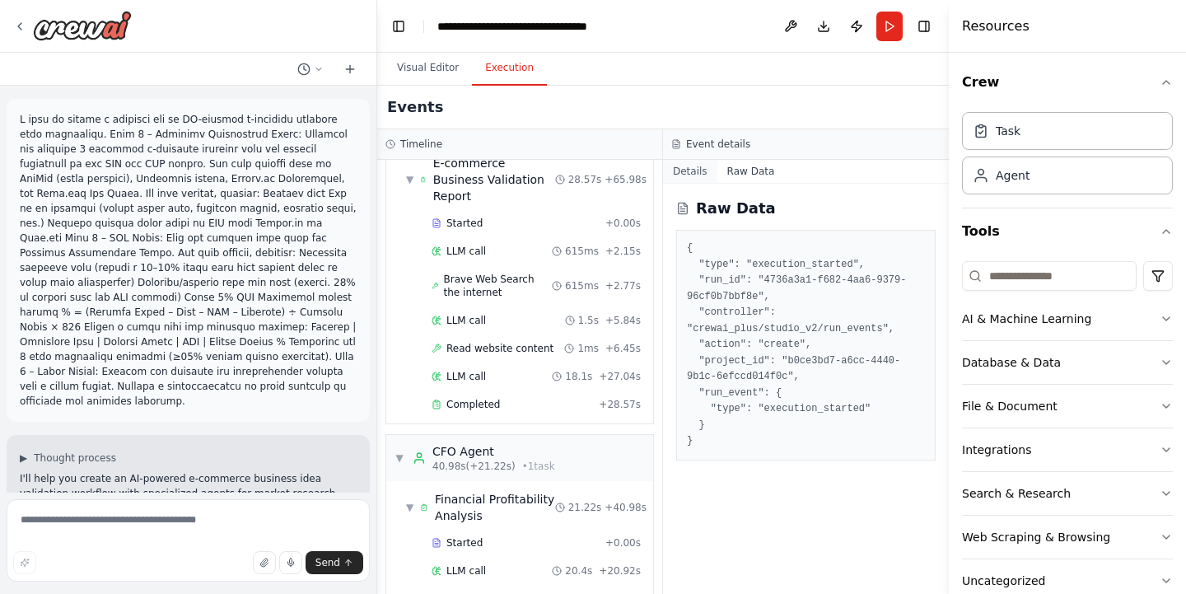
click at [688, 171] on button "Details" at bounding box center [690, 171] width 54 height 23
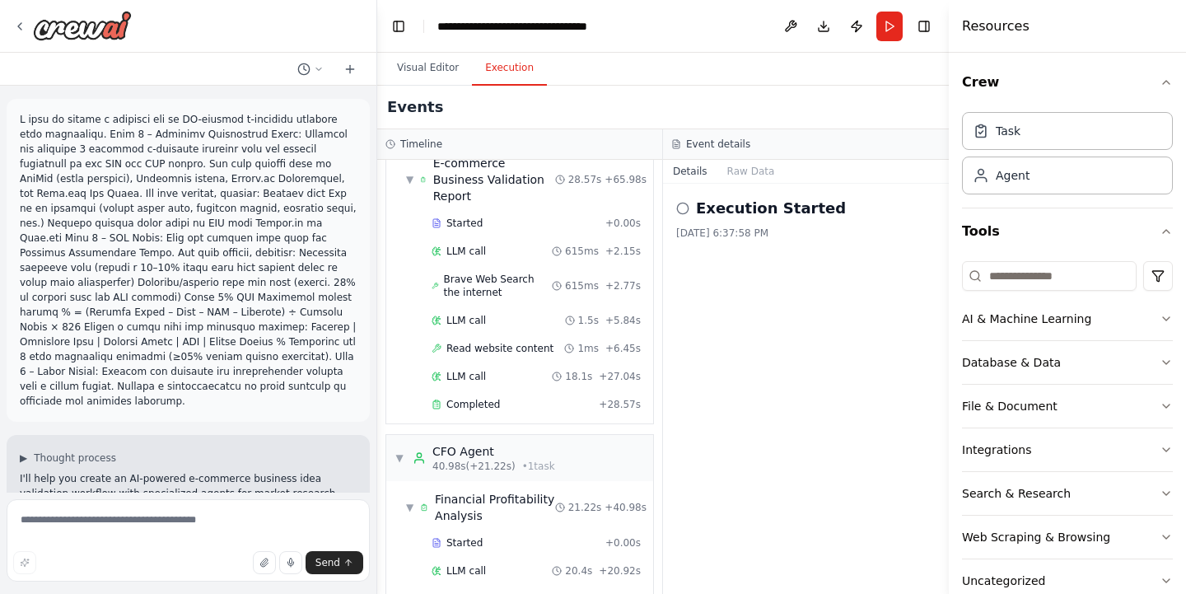
click at [681, 212] on icon at bounding box center [682, 208] width 13 height 13
click at [736, 211] on h2 "Execution Started" at bounding box center [771, 208] width 150 height 23
click at [729, 142] on h3 "Event details" at bounding box center [718, 143] width 64 height 13
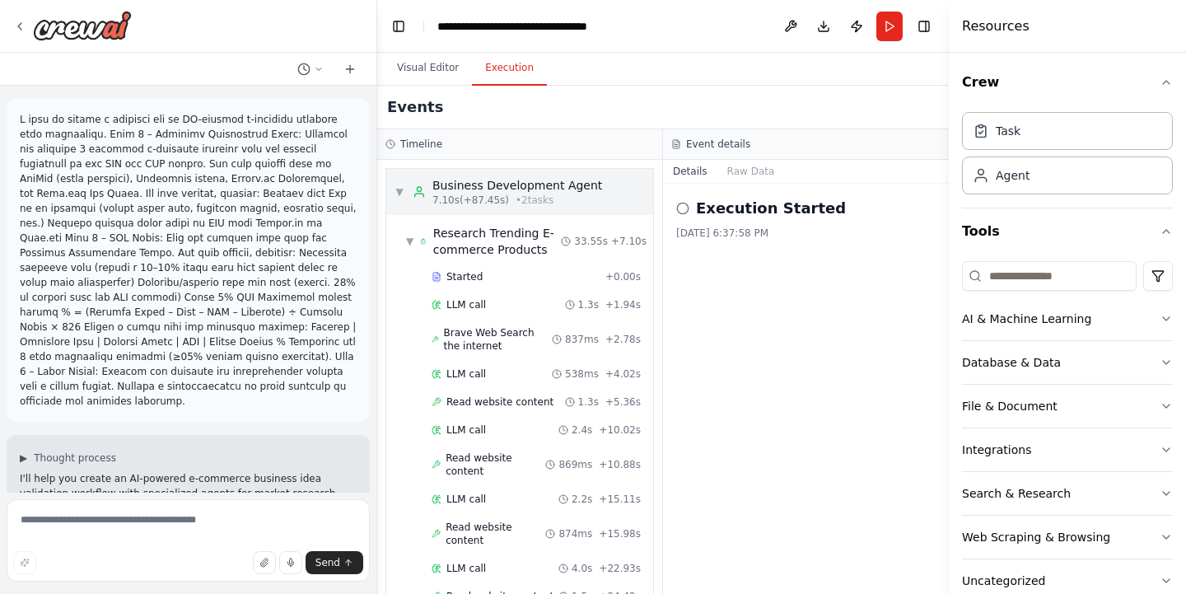
scroll to position [0, 0]
click at [373, 162] on div at bounding box center [373, 297] width 7 height 594
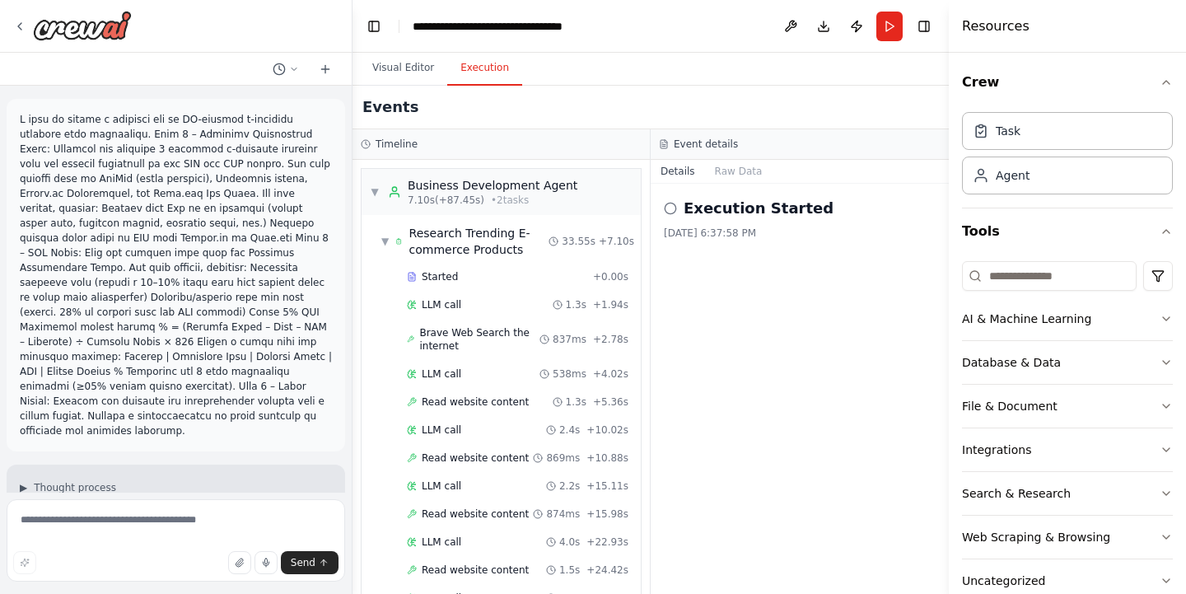
drag, startPoint x: 371, startPoint y: 160, endPoint x: 352, endPoint y: 397, distance: 237.9
click at [352, 397] on div "▶ Thought process I'll help you create an AI-powered e-commerce business idea v…" at bounding box center [593, 297] width 1186 height 594
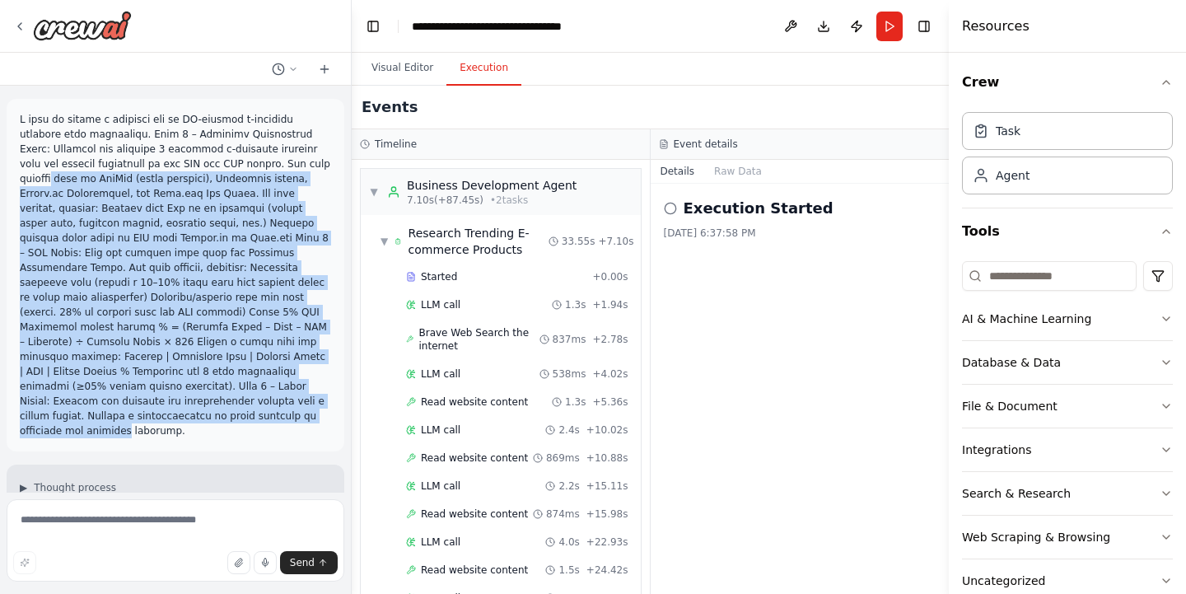
drag, startPoint x: 343, startPoint y: 157, endPoint x: 339, endPoint y: 393, distance: 235.5
click at [339, 393] on div at bounding box center [176, 275] width 338 height 352
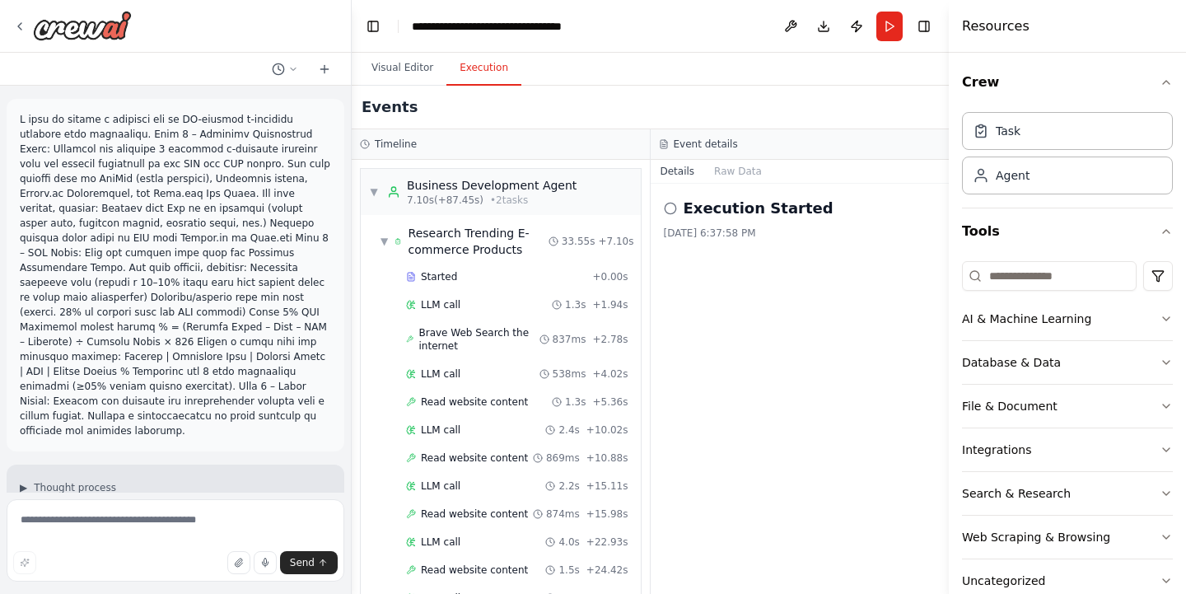
click at [340, 427] on div at bounding box center [176, 275] width 338 height 352
click at [343, 427] on div at bounding box center [176, 275] width 338 height 352
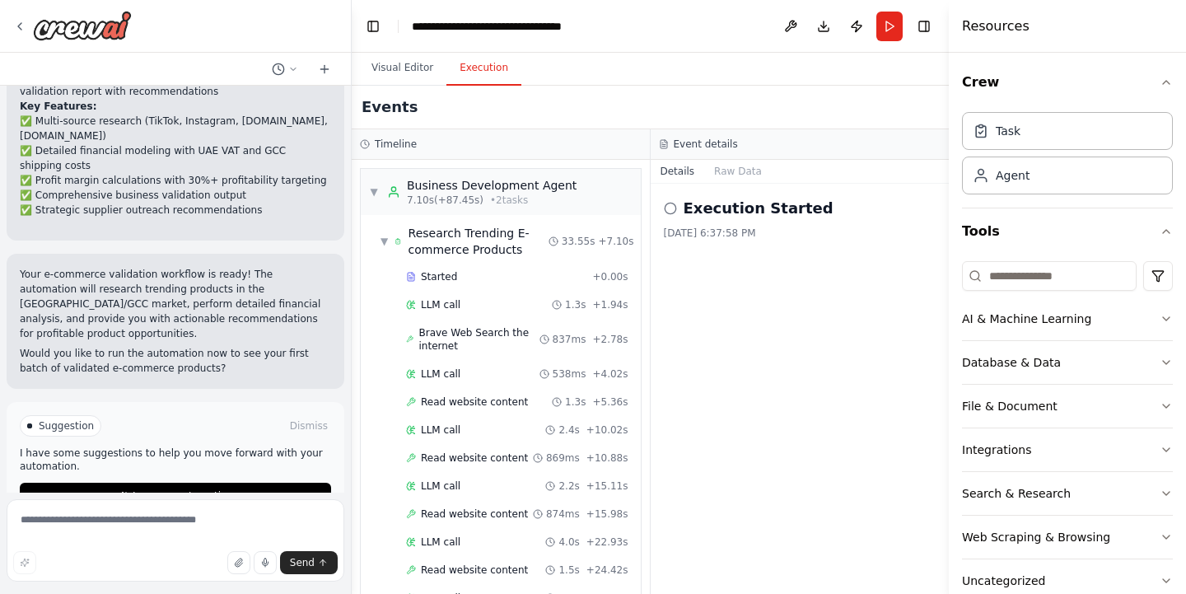
scroll to position [1433, 0]
click at [165, 490] on span "Improve automation" at bounding box center [183, 496] width 100 height 13
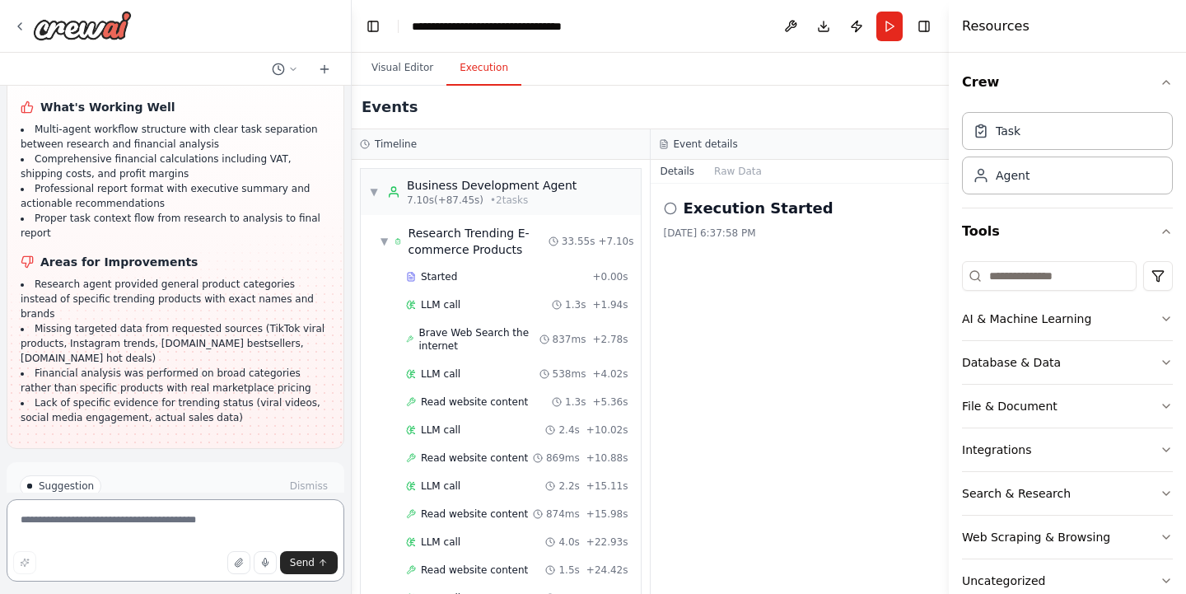
scroll to position [0, 0]
click at [921, 25] on button "Toggle Right Sidebar" at bounding box center [923, 26] width 23 height 23
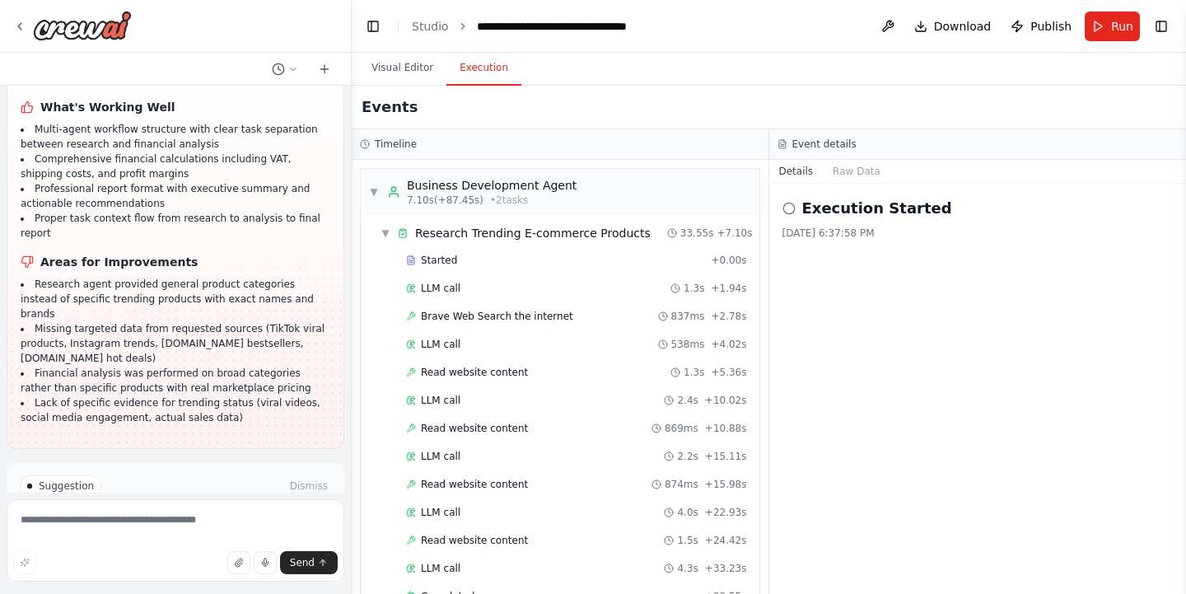
click at [815, 137] on h3 "Event details" at bounding box center [824, 143] width 64 height 13
click at [1164, 26] on button "Toggle Right Sidebar" at bounding box center [1160, 26] width 23 height 23
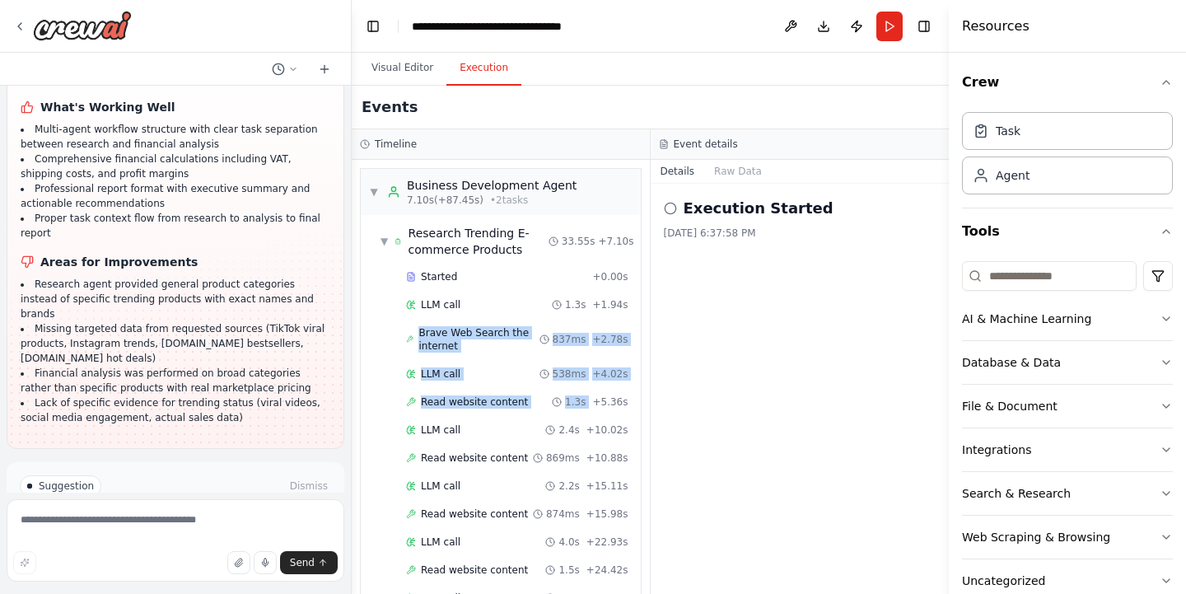
drag, startPoint x: 645, startPoint y: 305, endPoint x: 641, endPoint y: 389, distance: 83.3
click at [641, 389] on div "▼ Business Development Agent 7.10s (+87.45s) • 2 task s ▼ Research Trending E-c…" at bounding box center [501, 377] width 298 height 434
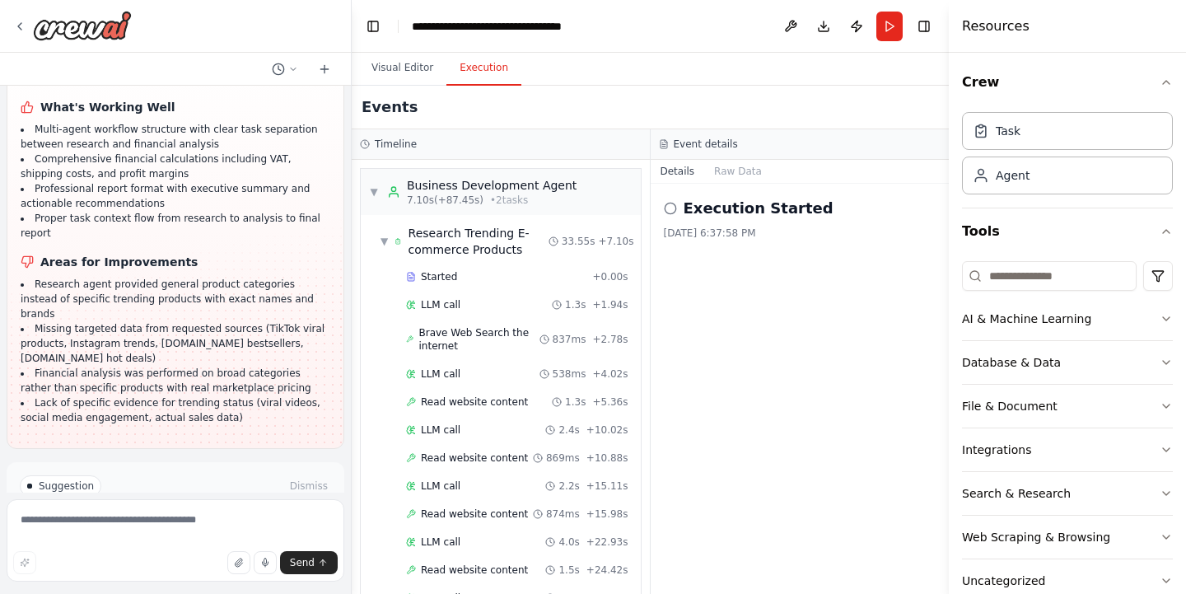
click at [644, 417] on div "▼ Business Development Agent 7.10s (+87.45s) • 2 task s ▼ Research Trending E-c…" at bounding box center [501, 377] width 298 height 434
click at [641, 422] on div "▼ Business Development Agent 7.10s (+87.45s) • 2 task s ▼ Research Trending E-c…" at bounding box center [501, 534] width 282 height 733
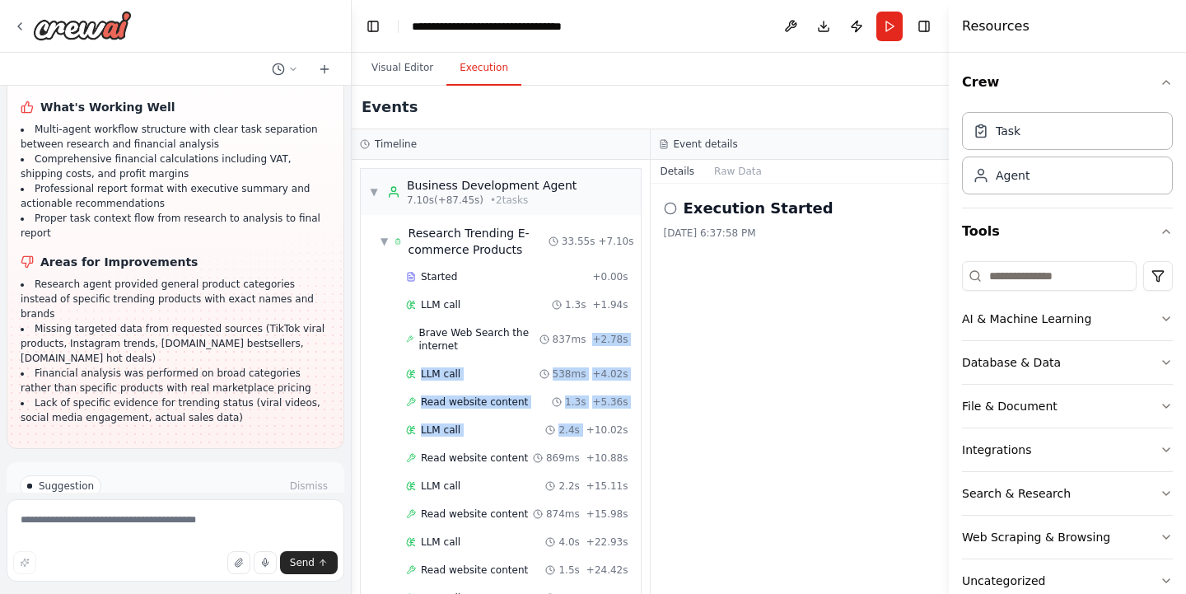
drag, startPoint x: 641, startPoint y: 421, endPoint x: 648, endPoint y: 327, distance: 94.2
click at [648, 328] on div "▼ Business Development Agent 7.10s (+87.45s) • 2 task s ▼ Research Trending E-c…" at bounding box center [501, 377] width 298 height 434
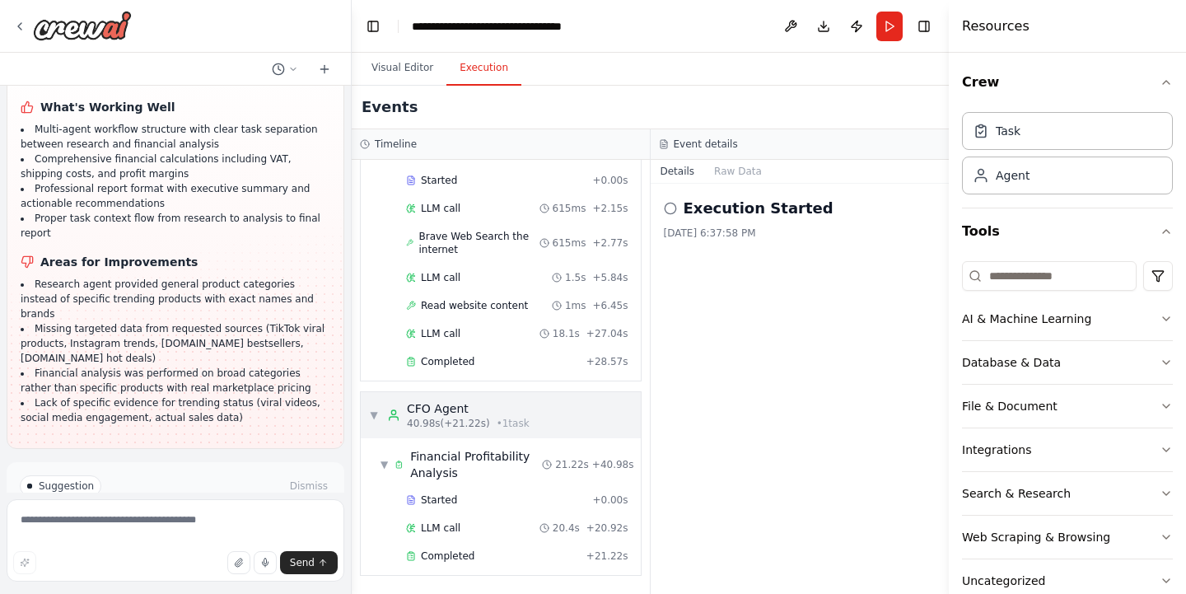
click at [370, 412] on span "▼" at bounding box center [374, 414] width 10 height 13
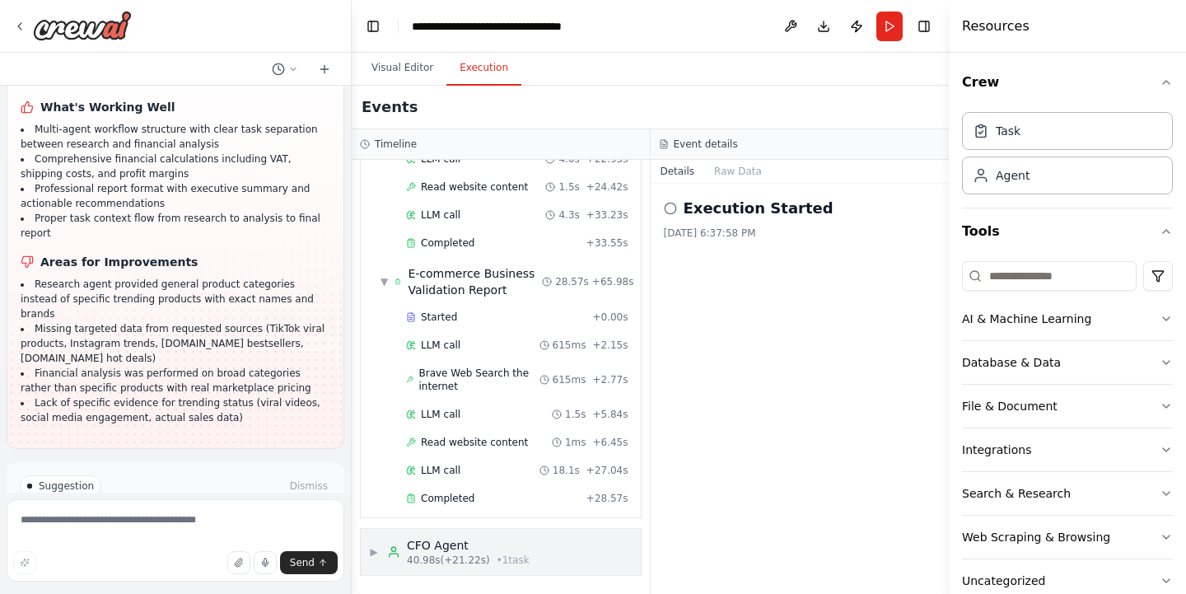
click at [370, 545] on span "▶" at bounding box center [374, 551] width 10 height 13
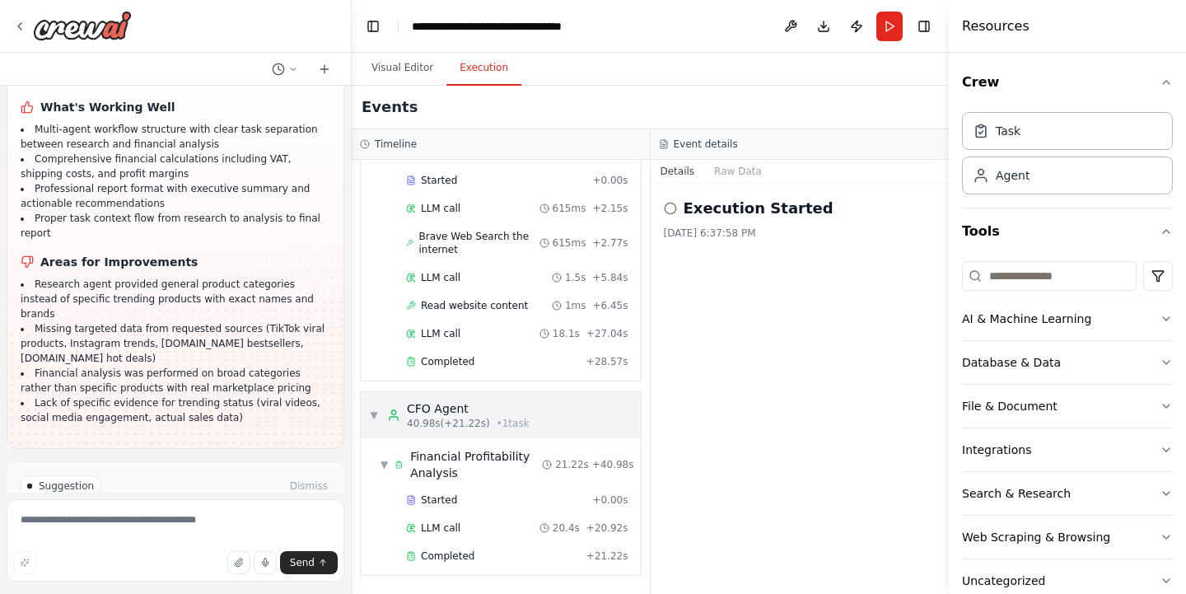
click at [370, 412] on span "▼" at bounding box center [374, 414] width 10 height 13
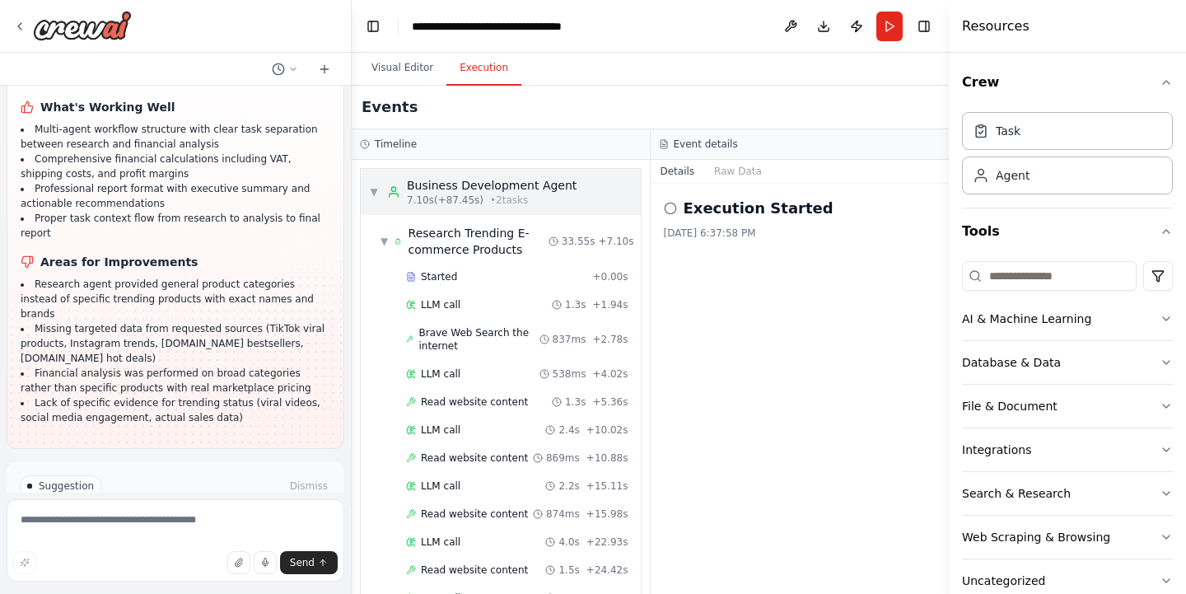
click at [374, 192] on span "▼" at bounding box center [374, 191] width 10 height 13
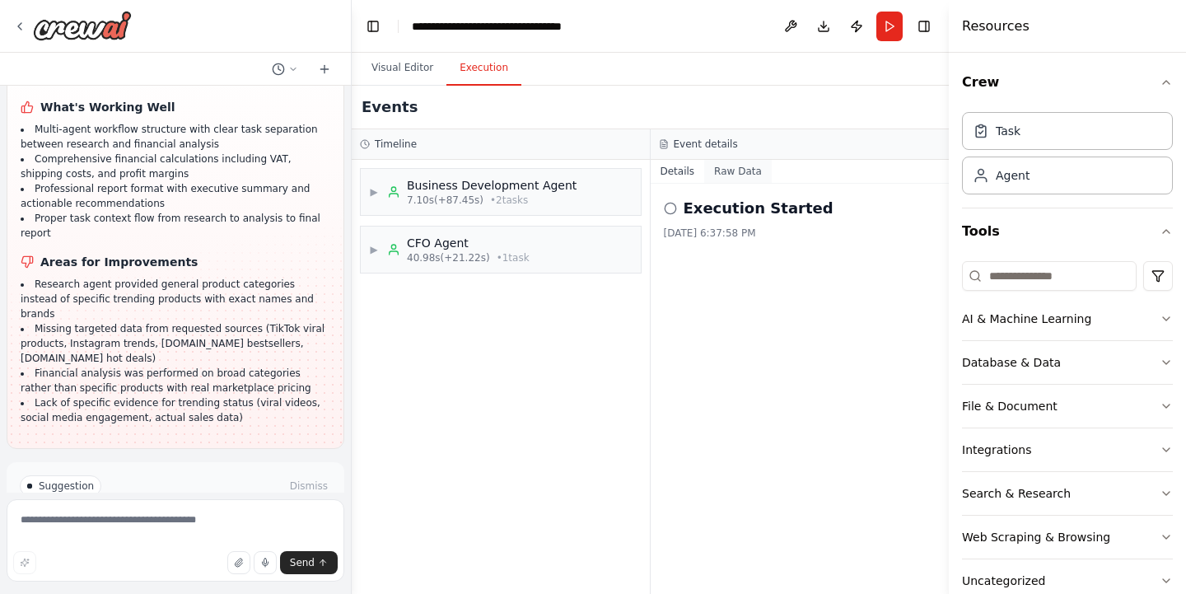
click at [742, 176] on button "Raw Data" at bounding box center [738, 171] width 68 height 23
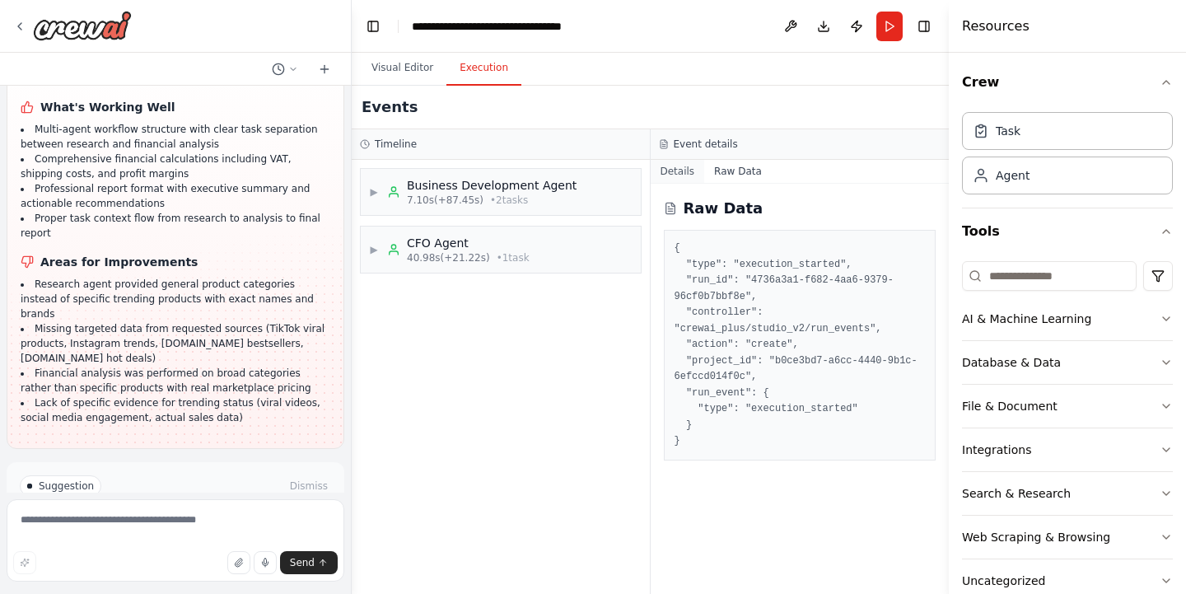
click at [683, 177] on button "Details" at bounding box center [677, 171] width 54 height 23
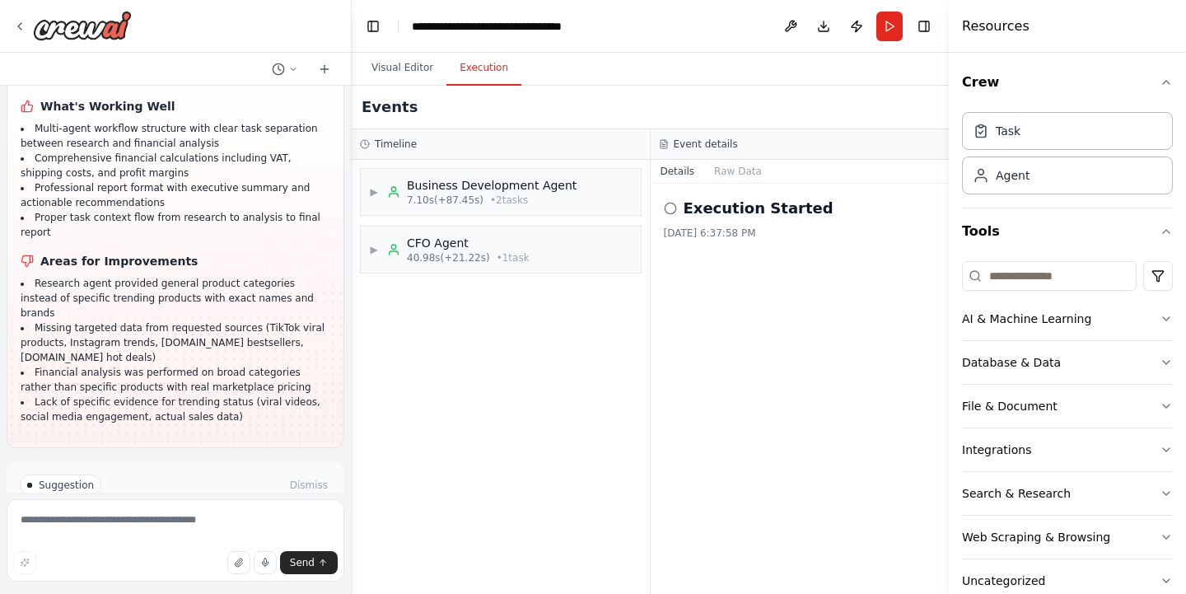
scroll to position [2468, 0]
click at [131, 529] on textarea at bounding box center [176, 540] width 338 height 82
click at [402, 73] on button "Visual Editor" at bounding box center [402, 68] width 88 height 35
click at [459, 73] on button "Execution" at bounding box center [483, 68] width 75 height 35
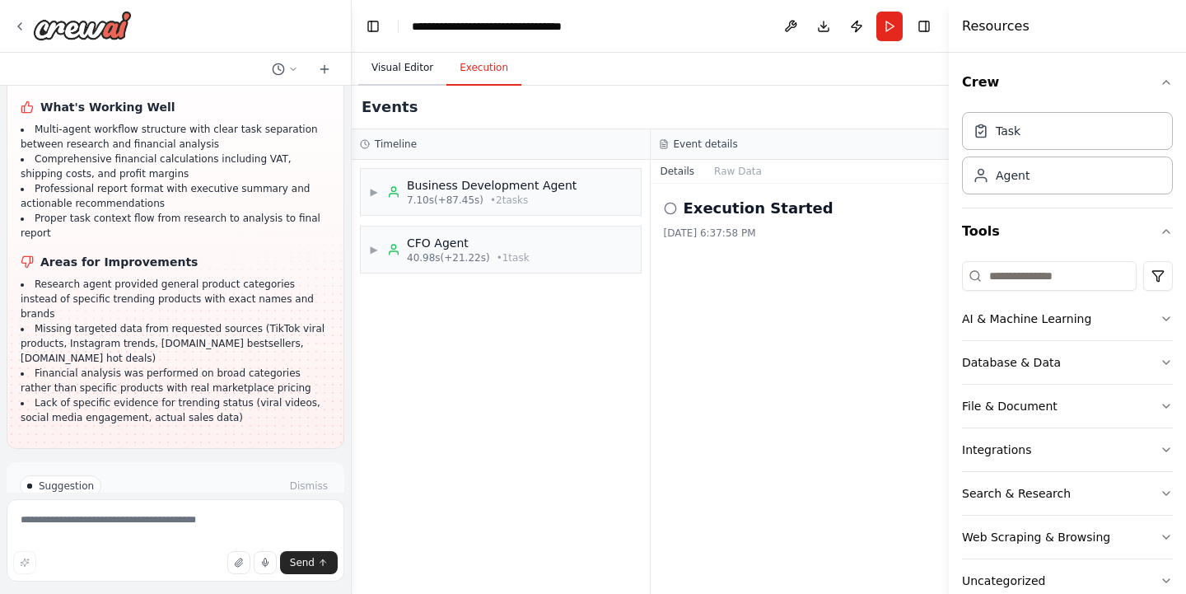
click at [407, 69] on button "Visual Editor" at bounding box center [402, 68] width 88 height 35
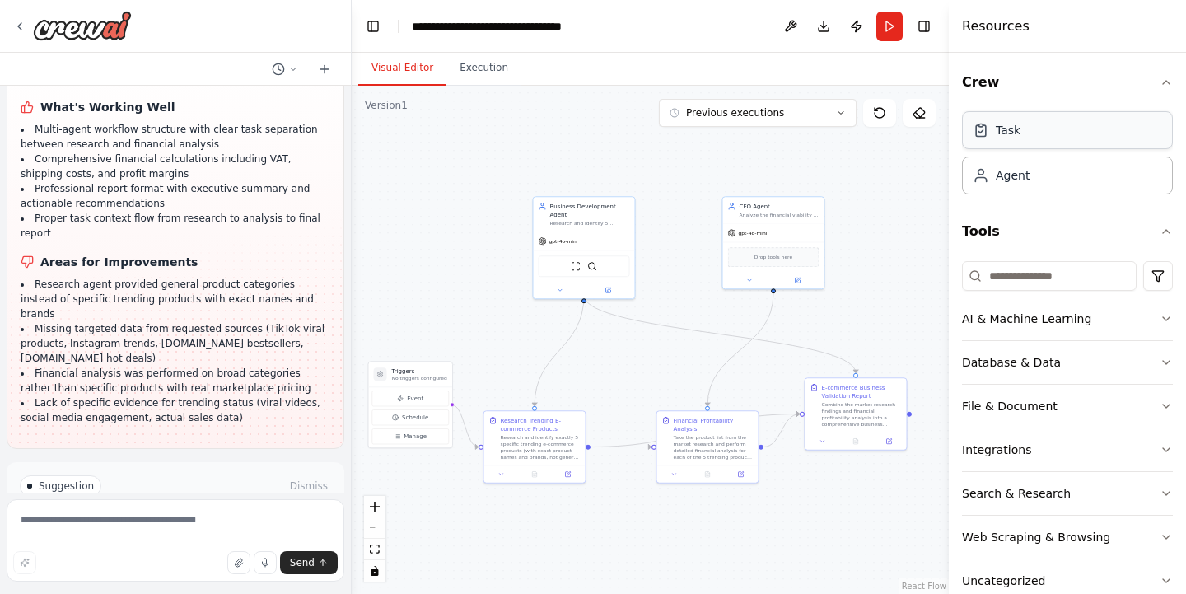
click at [995, 135] on div "Task" at bounding box center [996, 130] width 48 height 16
click at [1079, 133] on div "Task" at bounding box center [1067, 130] width 211 height 38
click at [1164, 83] on icon "button" at bounding box center [1165, 82] width 13 height 13
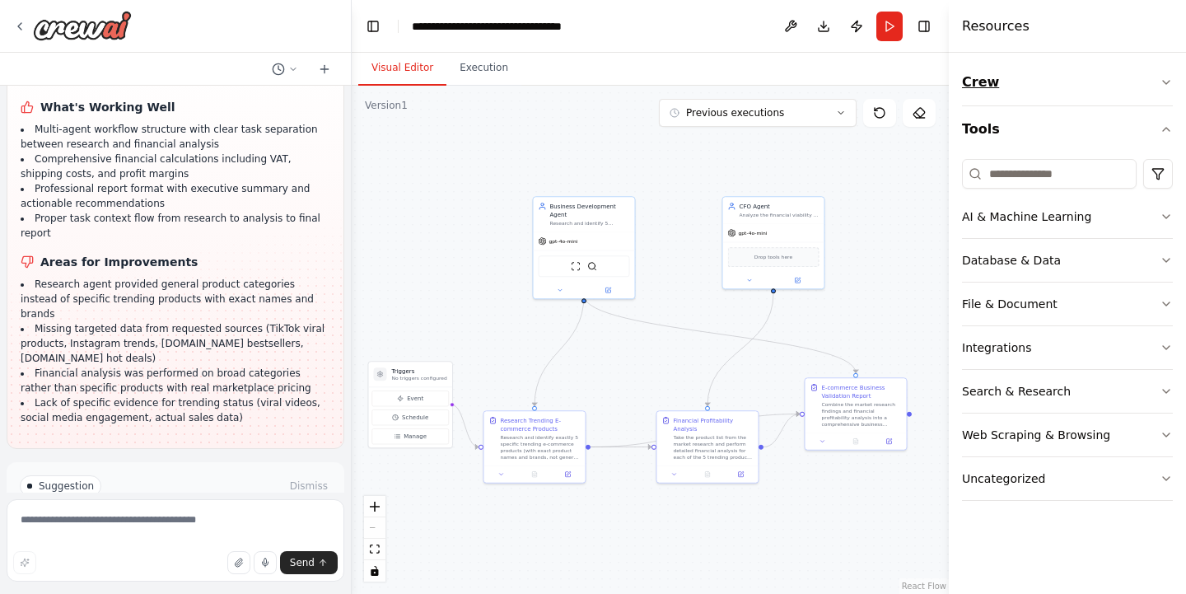
click at [1164, 83] on icon "button" at bounding box center [1165, 82] width 13 height 13
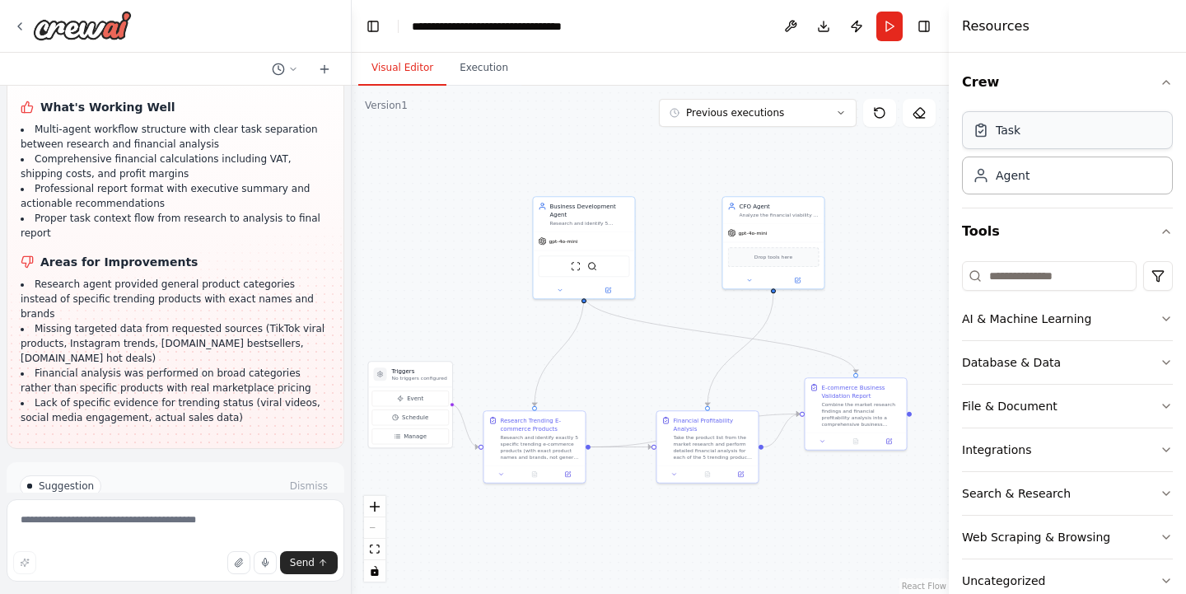
click at [1028, 128] on div "Task" at bounding box center [1067, 130] width 211 height 38
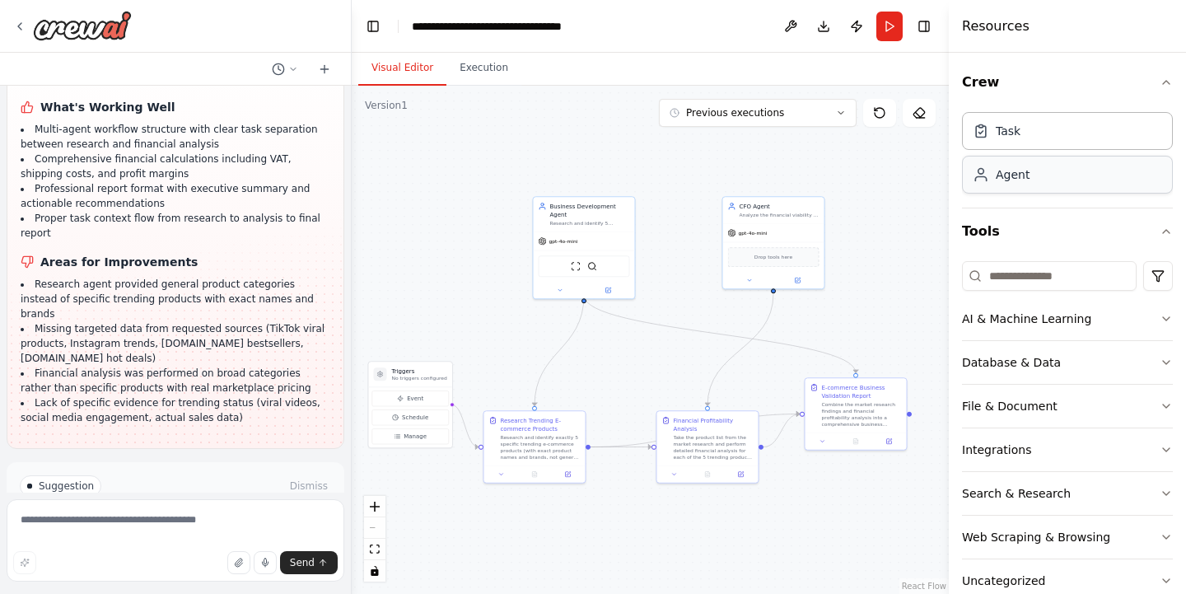
click at [1020, 174] on div "Agent" at bounding box center [1012, 174] width 34 height 16
click at [1051, 174] on div "Agent" at bounding box center [1067, 175] width 211 height 38
click at [1051, 175] on div "Agent" at bounding box center [1067, 175] width 211 height 38
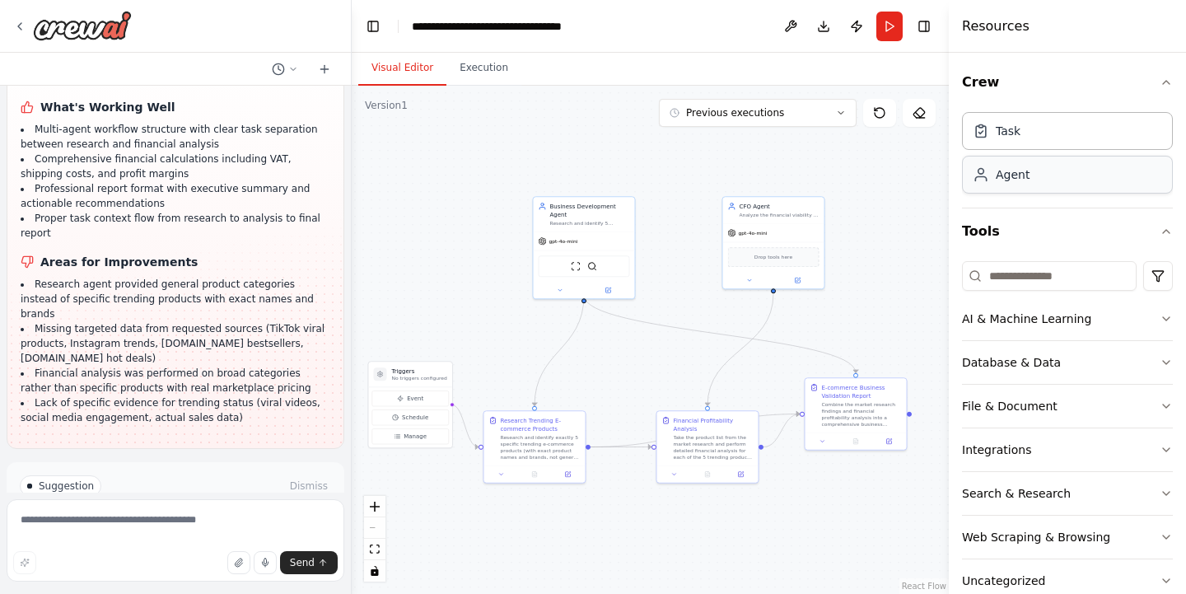
click at [1071, 175] on div "Agent" at bounding box center [1067, 175] width 211 height 38
click at [1065, 145] on div "Task" at bounding box center [1067, 130] width 211 height 38
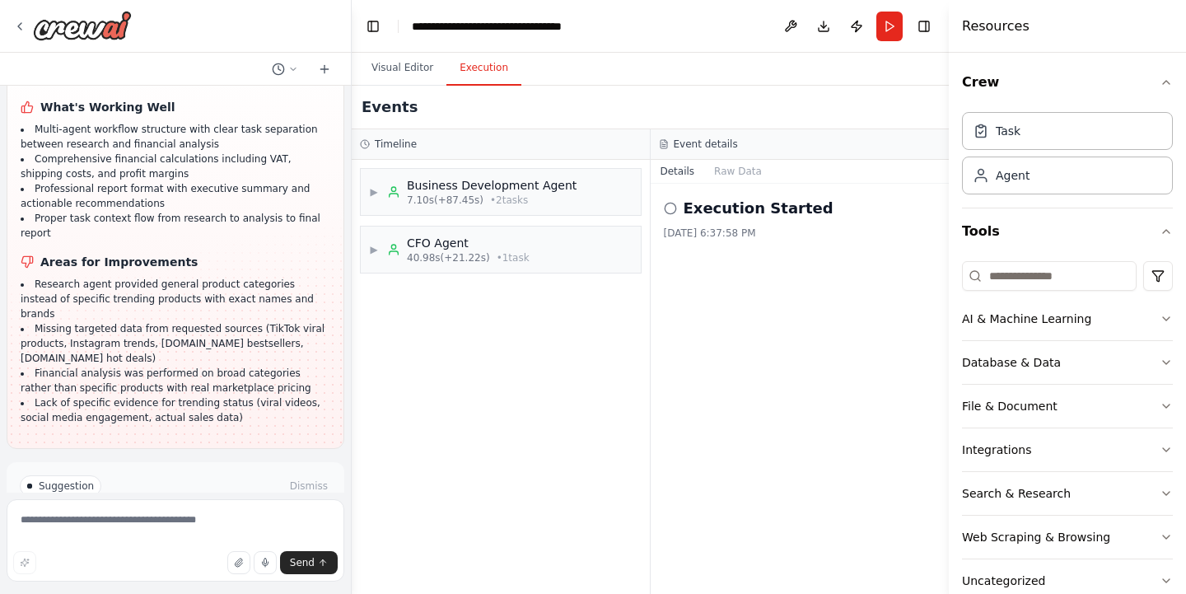
click at [481, 60] on button "Execution" at bounding box center [483, 68] width 75 height 35
click at [1103, 142] on div "Task" at bounding box center [1067, 130] width 211 height 38
click at [1101, 177] on div "Agent" at bounding box center [1067, 175] width 211 height 38
click at [408, 60] on button "Visual Editor" at bounding box center [402, 68] width 88 height 35
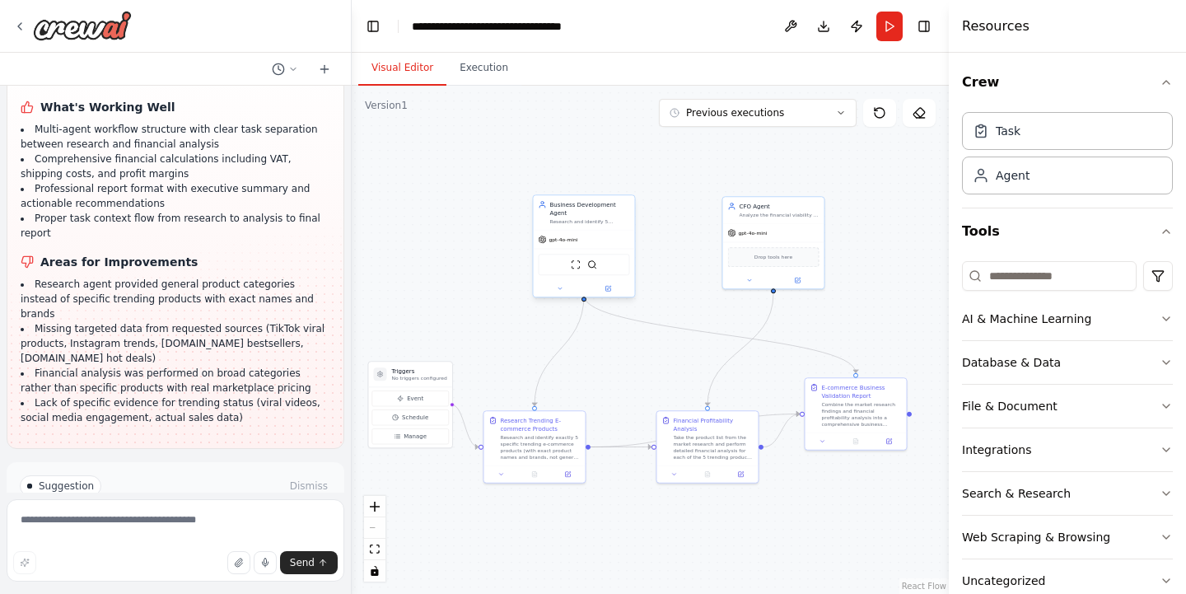
click at [586, 218] on div "Research and identify 5 trending e-commerce products gaining popularity in the …" at bounding box center [590, 221] width 80 height 7
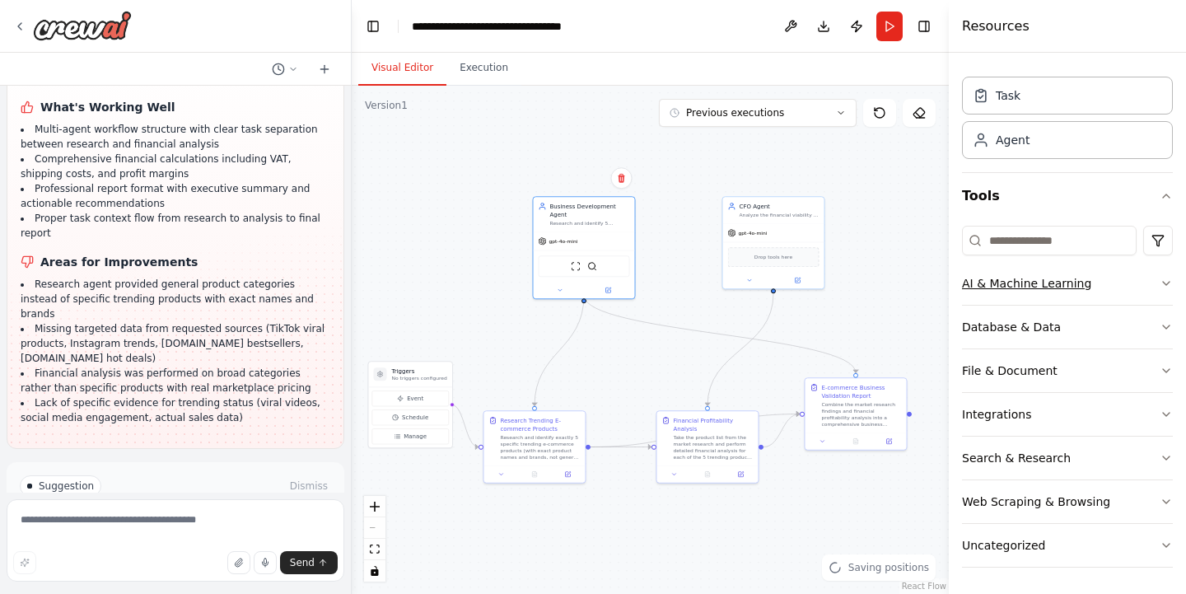
scroll to position [35, 0]
click at [1168, 189] on button "Tools" at bounding box center [1067, 196] width 211 height 46
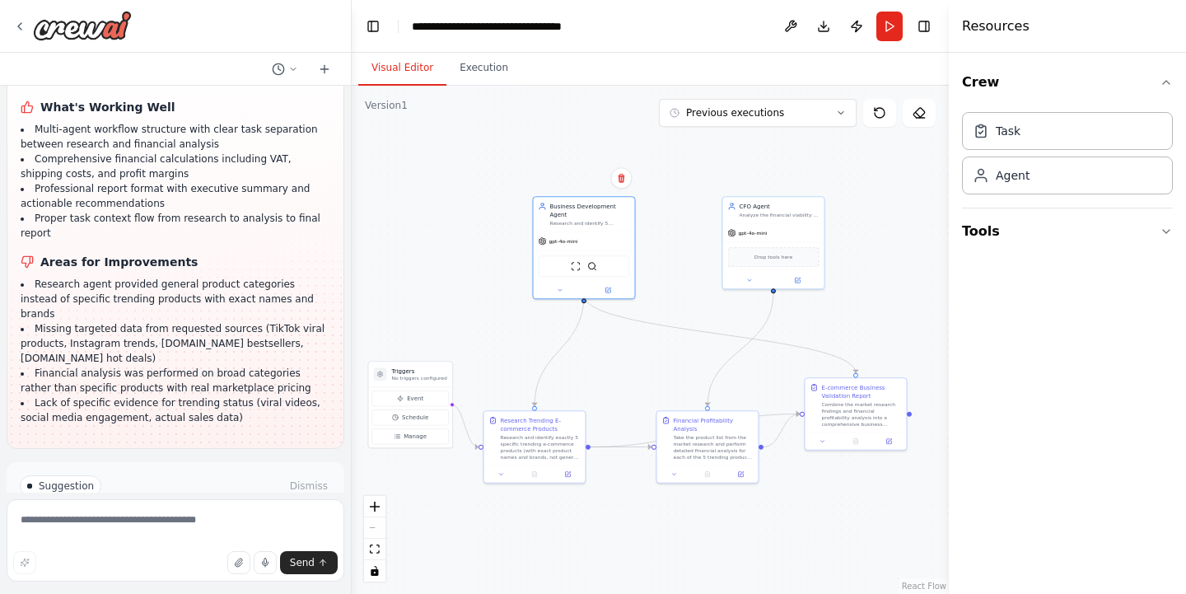
scroll to position [0, 0]
click at [1168, 229] on icon "button" at bounding box center [1165, 231] width 13 height 13
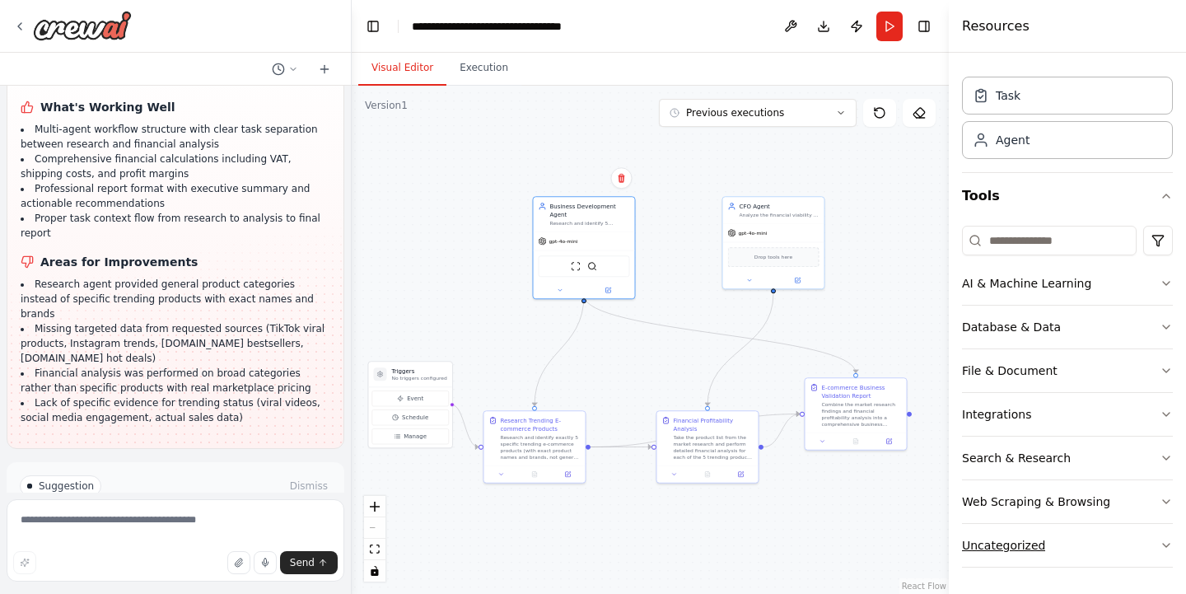
click at [1160, 541] on icon "button" at bounding box center [1165, 544] width 13 height 13
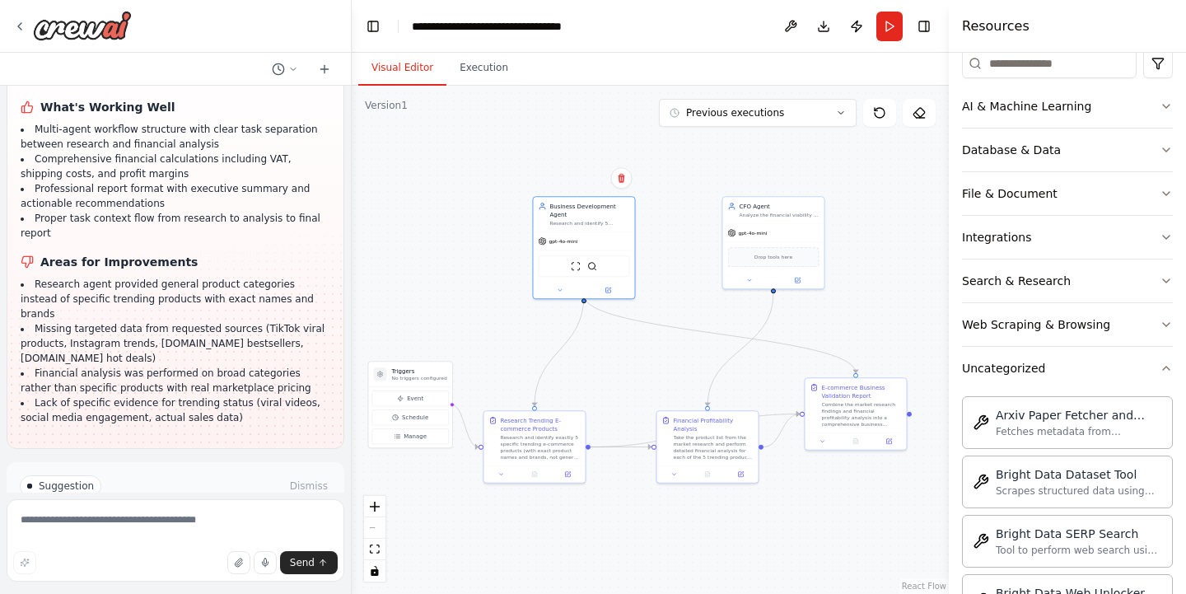
scroll to position [204, 0]
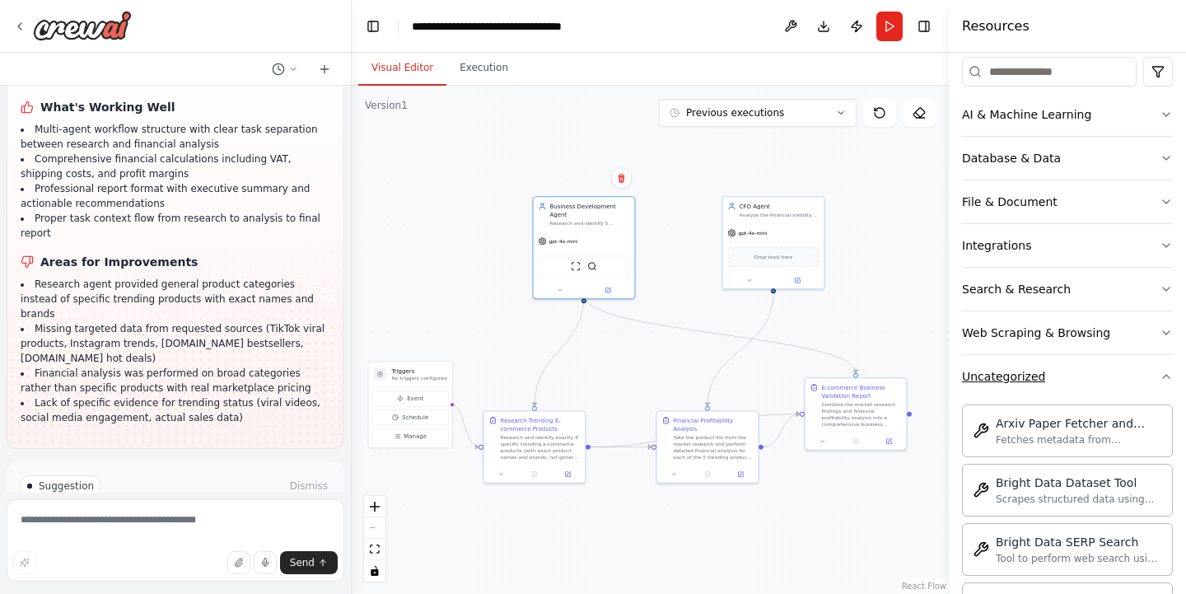
click at [1164, 371] on icon "button" at bounding box center [1165, 376] width 13 height 13
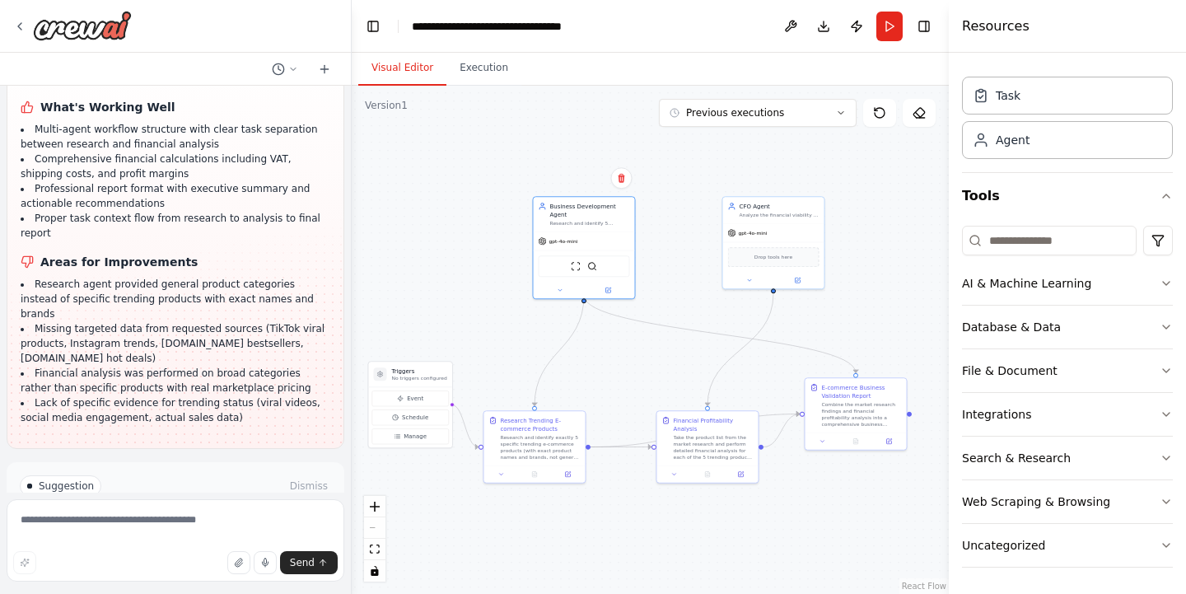
scroll to position [0, 0]
click at [607, 231] on div "gpt-4o-mini" at bounding box center [584, 240] width 101 height 18
click at [570, 434] on div "Research and identify exactly 5 specific trending e-commerce products (with exa…" at bounding box center [541, 445] width 80 height 26
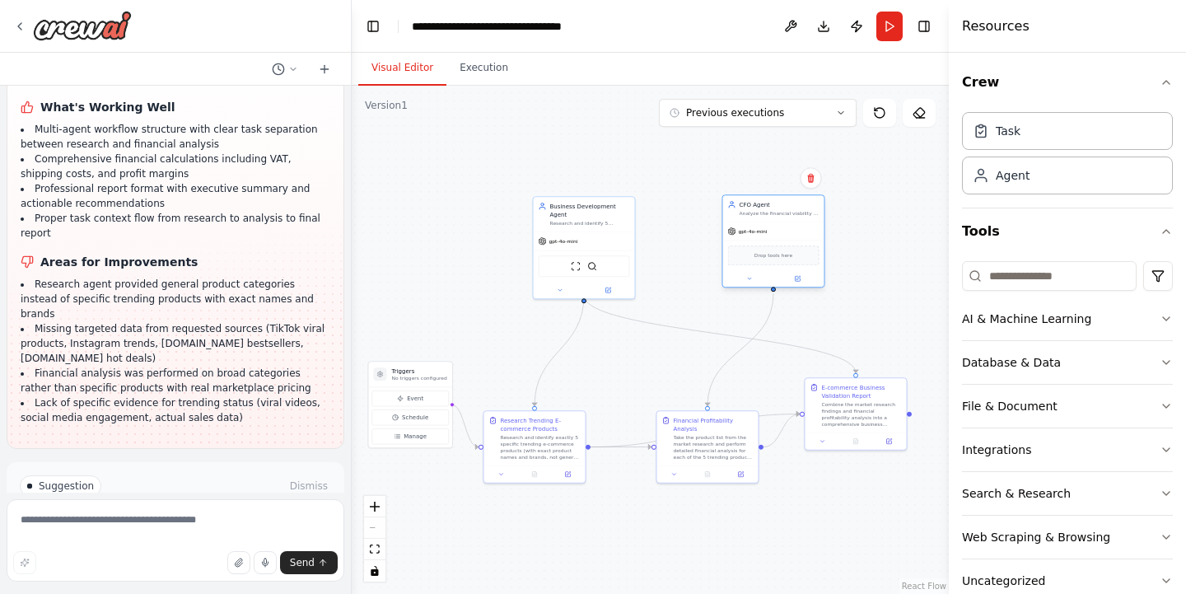
click at [818, 203] on div "CFO Agent" at bounding box center [779, 204] width 80 height 8
click at [613, 231] on div "gpt-4o-mini" at bounding box center [584, 240] width 101 height 18
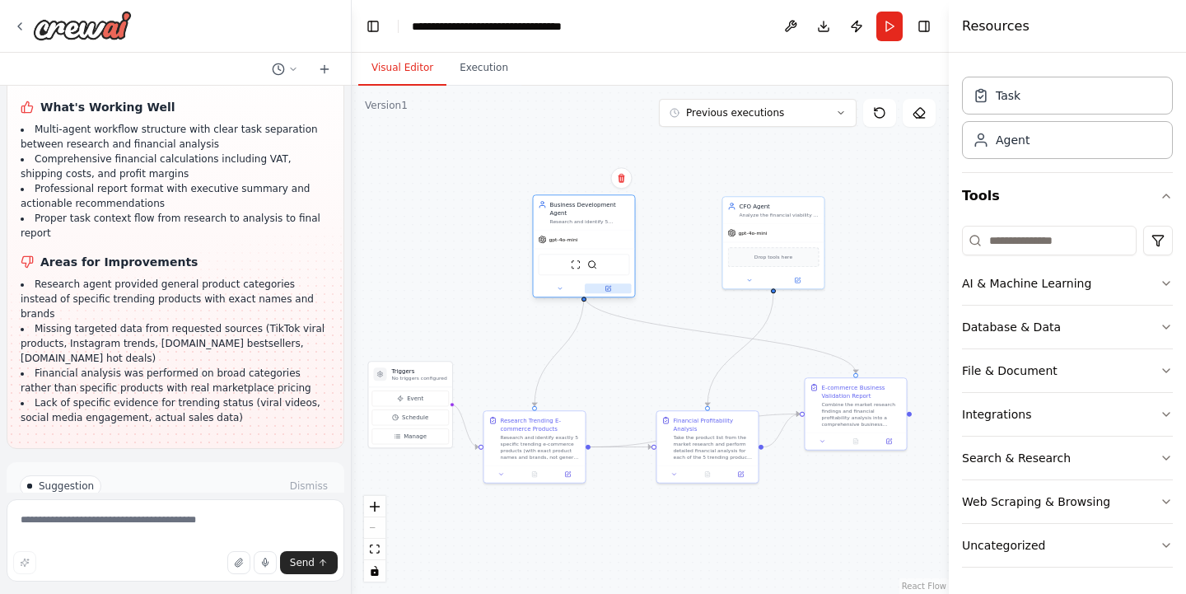
click at [613, 283] on button at bounding box center [608, 288] width 47 height 10
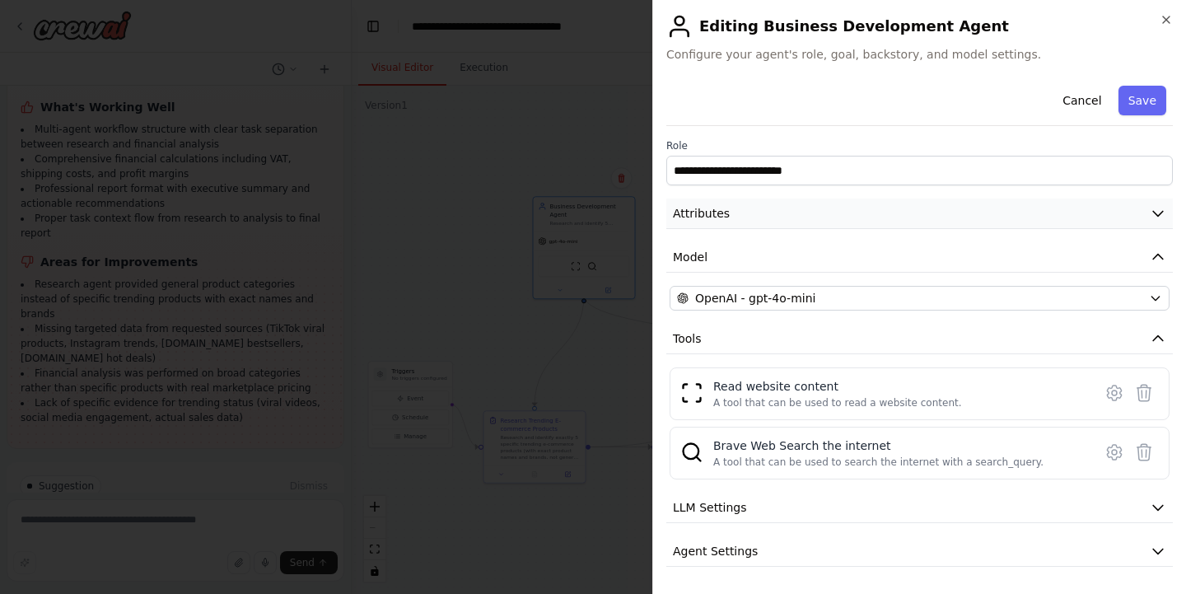
click at [1057, 219] on button "Attributes" at bounding box center [919, 213] width 506 height 30
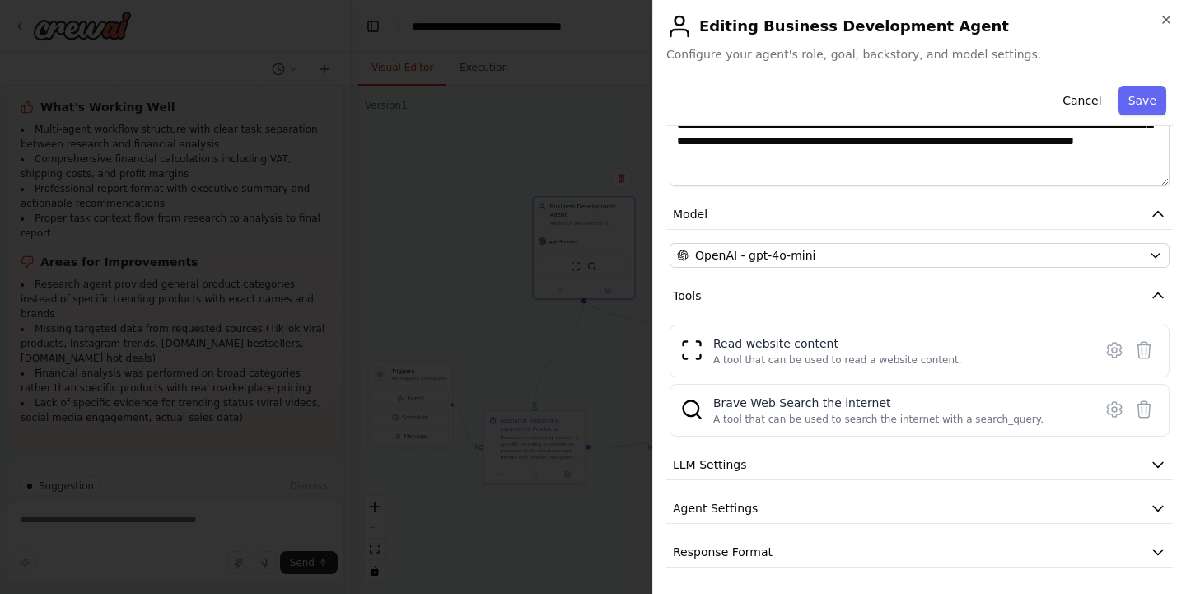
scroll to position [303, 0]
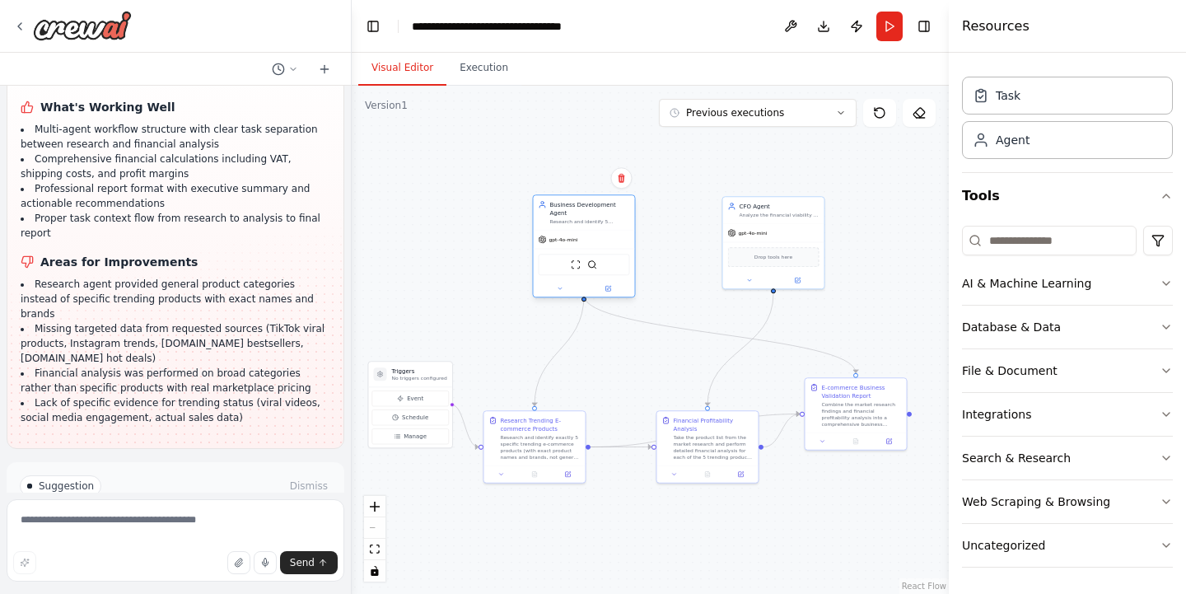
click at [560, 287] on div at bounding box center [584, 288] width 101 height 16
click at [560, 284] on button at bounding box center [560, 288] width 47 height 10
click at [684, 341] on icon "button" at bounding box center [682, 345] width 8 height 8
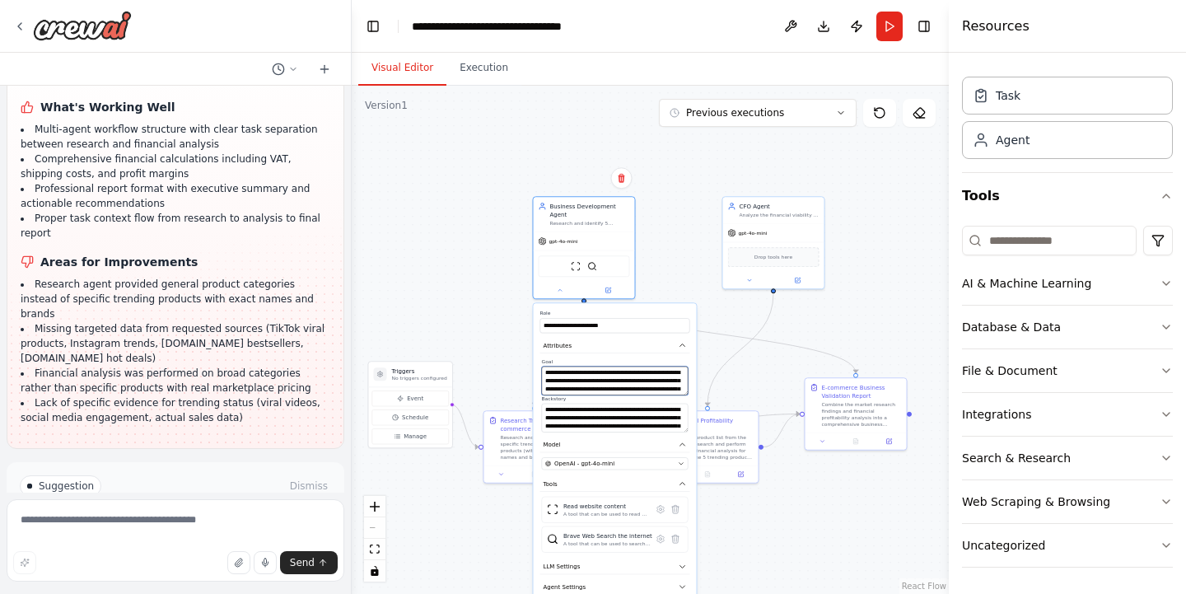
click at [547, 366] on textarea "**********" at bounding box center [615, 380] width 147 height 29
drag, startPoint x: 543, startPoint y: 364, endPoint x: 692, endPoint y: 391, distance: 151.5
click at [692, 391] on div "**********" at bounding box center [615, 472] width 163 height 338
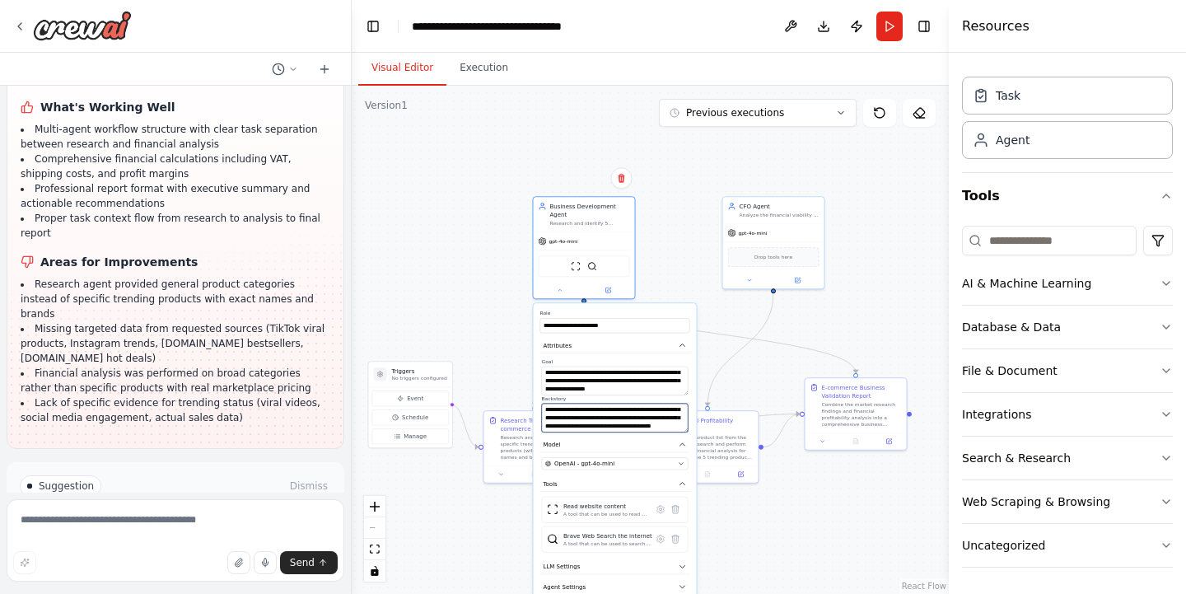
drag, startPoint x: 546, startPoint y: 403, endPoint x: 687, endPoint y: 445, distance: 146.7
click at [687, 445] on div "**********" at bounding box center [615, 472] width 163 height 338
click at [589, 384] on textarea "**********" at bounding box center [615, 380] width 147 height 29
drag, startPoint x: 678, startPoint y: 379, endPoint x: 491, endPoint y: 340, distance: 190.9
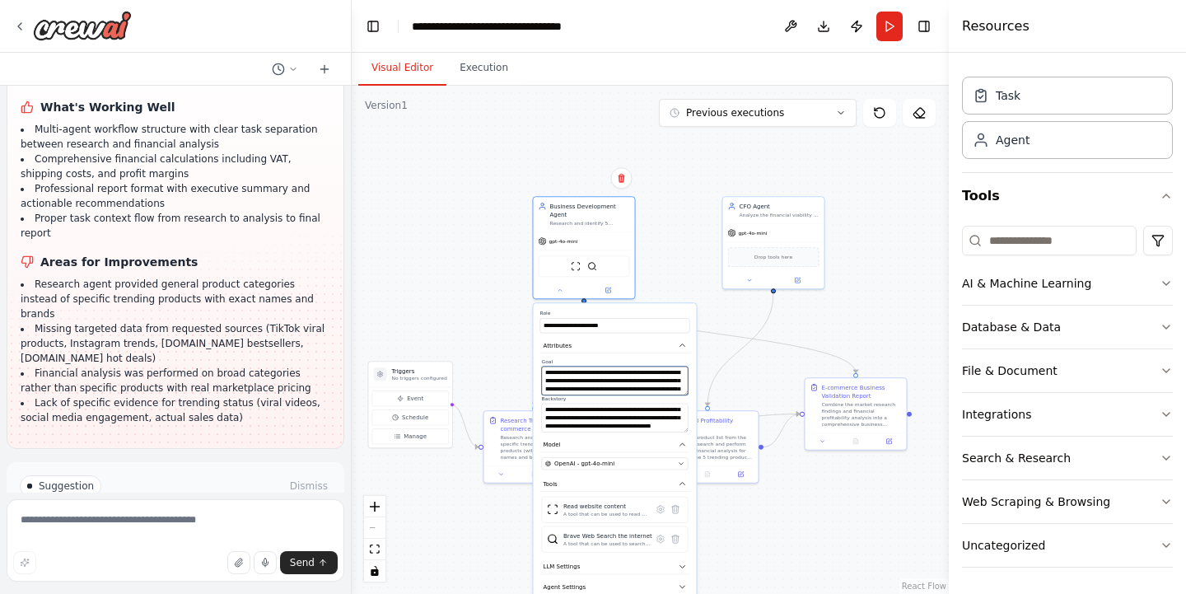
click at [491, 340] on div ".deletable-edge-delete-btn { width: 20px; height: 20px; border: 0px solid #ffff…" at bounding box center [650, 340] width 597 height 508
click at [554, 367] on textarea "**********" at bounding box center [615, 380] width 147 height 29
drag, startPoint x: 544, startPoint y: 366, endPoint x: 687, endPoint y: 398, distance: 146.8
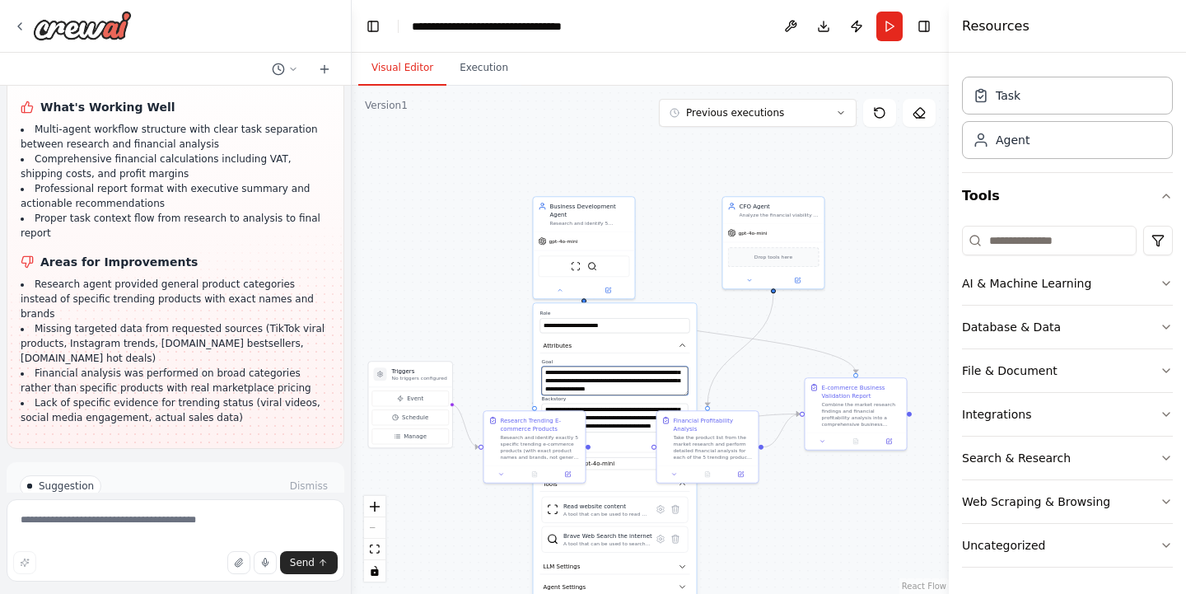
click at [687, 398] on div "**********" at bounding box center [615, 395] width 150 height 74
paste textarea "**********"
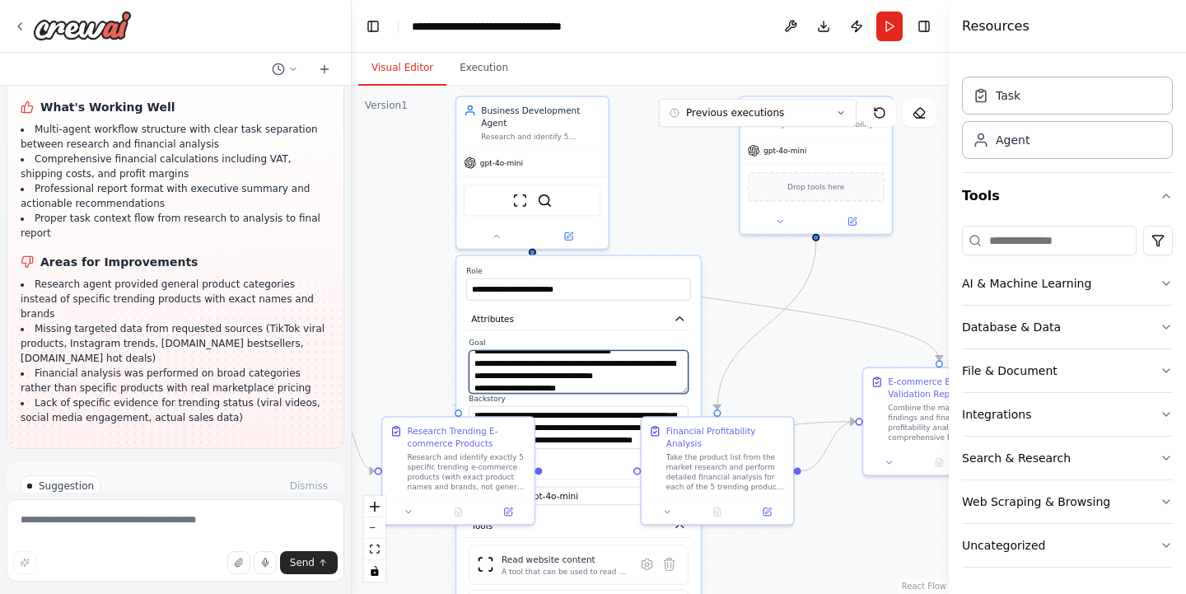
scroll to position [44, 0]
click at [544, 366] on textarea "**********" at bounding box center [577, 371] width 219 height 43
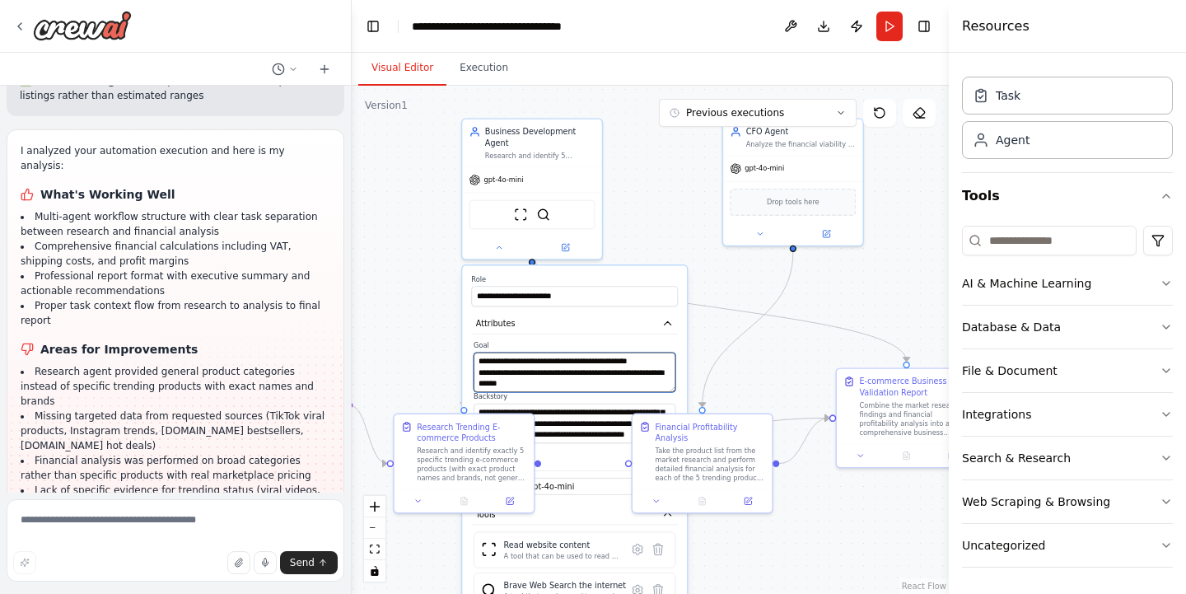
scroll to position [2379, 0]
type textarea "**********"
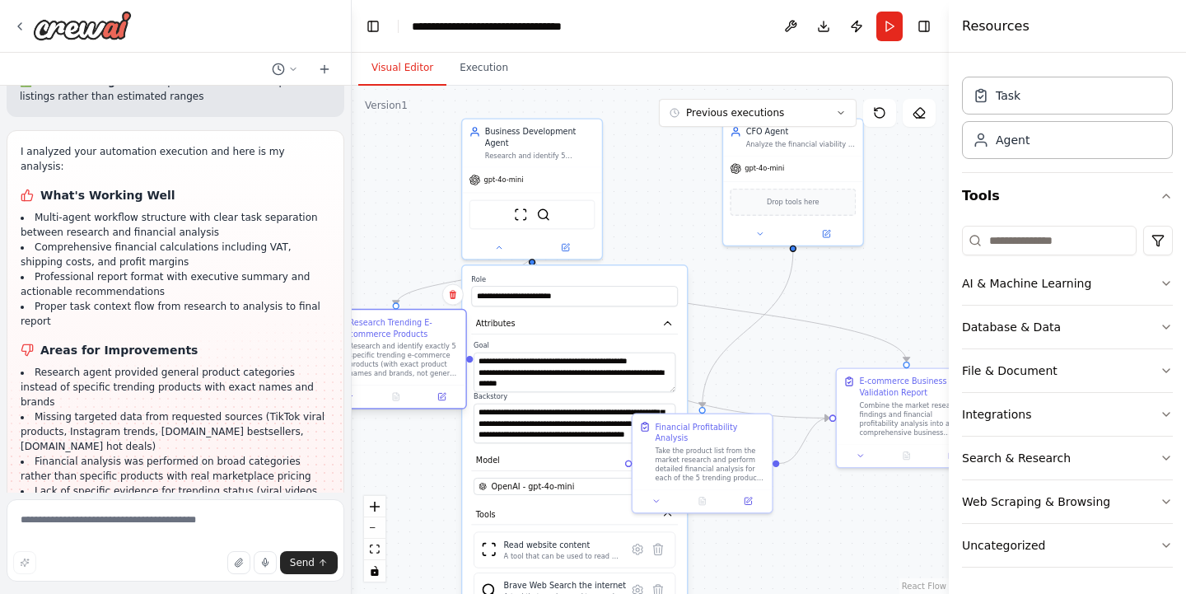
drag, startPoint x: 475, startPoint y: 426, endPoint x: 402, endPoint y: 327, distance: 123.7
click at [402, 327] on div "Research Trending E-commerce Products" at bounding box center [404, 327] width 110 height 23
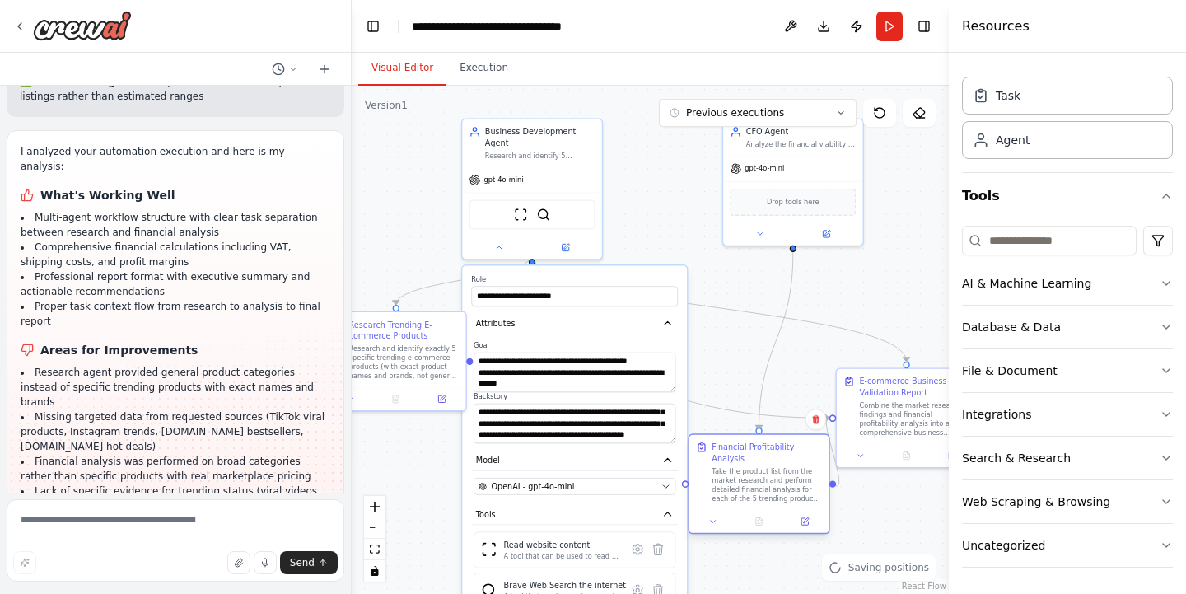
drag, startPoint x: 702, startPoint y: 452, endPoint x: 753, endPoint y: 476, distance: 55.6
click at [753, 476] on div "Take the product list from the market research and perform detailed financial a…" at bounding box center [766, 484] width 110 height 36
click at [603, 425] on textarea "**********" at bounding box center [574, 423] width 202 height 40
drag, startPoint x: 603, startPoint y: 425, endPoint x: 431, endPoint y: 368, distance: 180.4
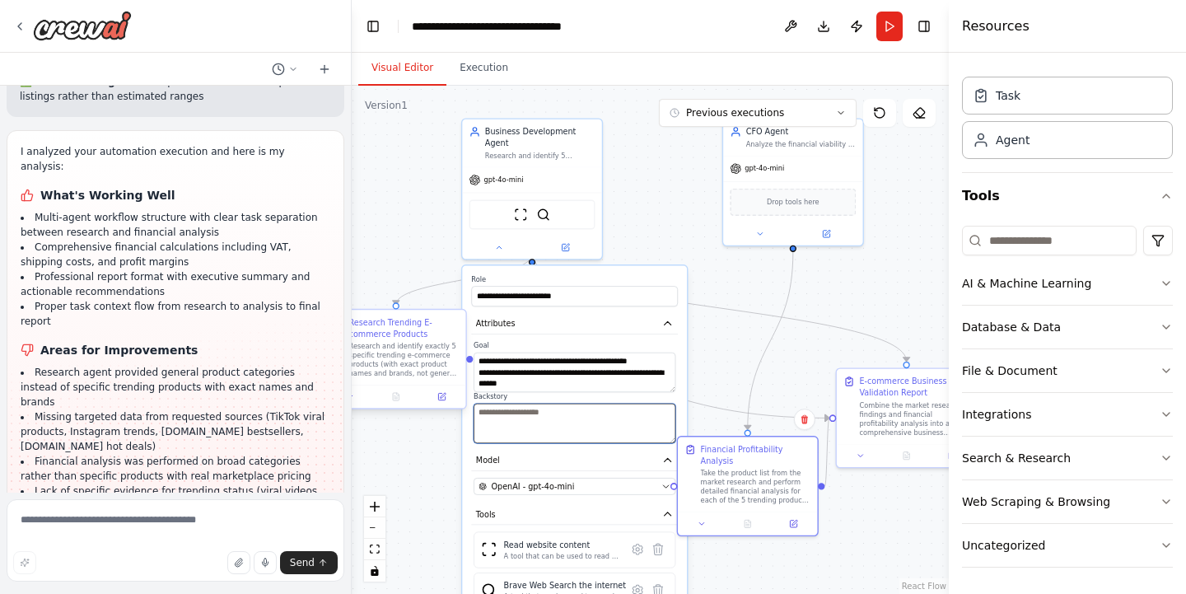
scroll to position [0, 0]
click at [555, 409] on textarea at bounding box center [574, 423] width 202 height 40
paste textarea "**********"
type textarea "**********"
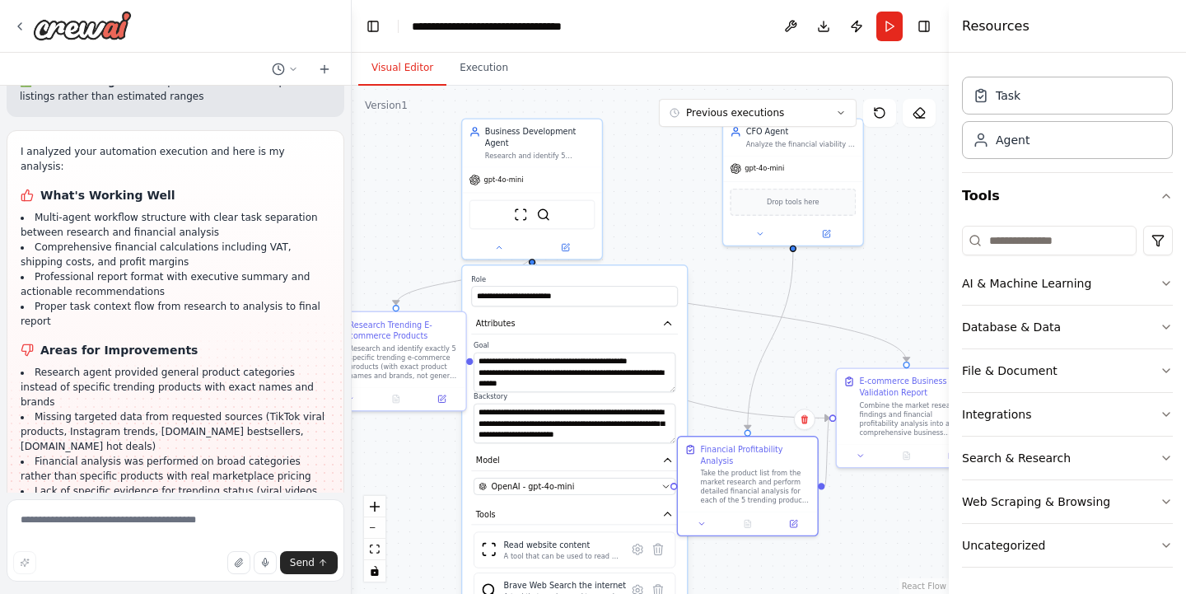
click at [431, 471] on div ".deletable-edge-delete-btn { width: 20px; height: 20px; border: 0px solid #ffff…" at bounding box center [650, 340] width 597 height 508
click at [527, 552] on div "A tool that can be used to read a website content." at bounding box center [562, 556] width 117 height 9
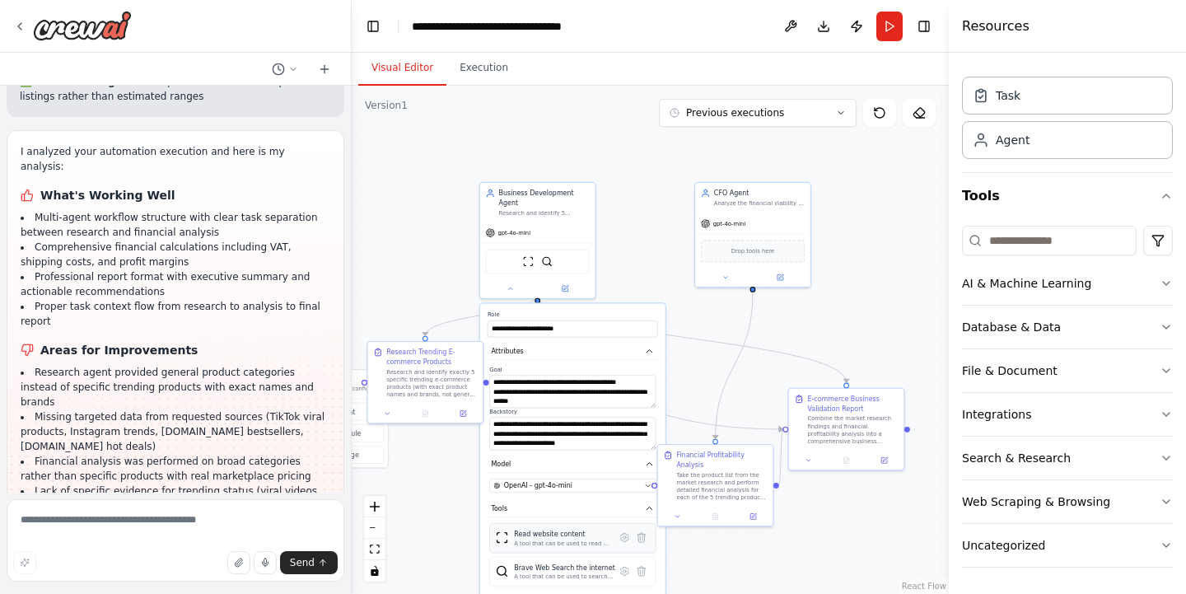
click at [580, 539] on div "Read website content A tool that can be used to read a website content." at bounding box center [572, 538] width 166 height 30
click at [623, 533] on icon at bounding box center [624, 537] width 8 height 8
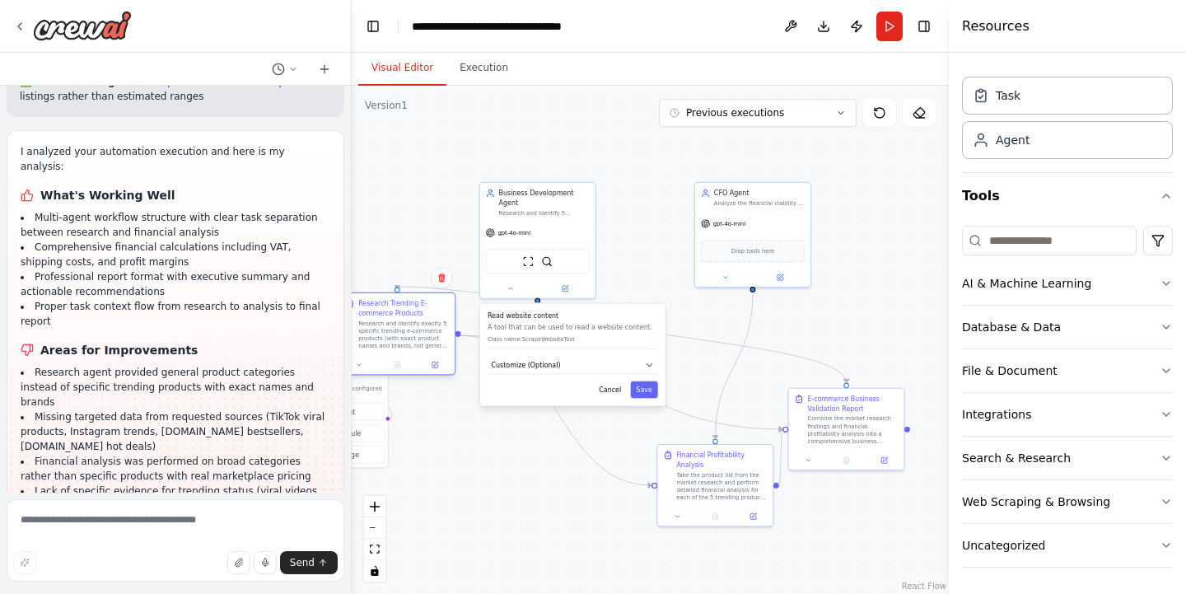
drag, startPoint x: 461, startPoint y: 357, endPoint x: 431, endPoint y: 310, distance: 55.5
click at [431, 310] on div "Research Trending E-commerce Products" at bounding box center [403, 308] width 91 height 19
click at [625, 335] on p "Class name: ScrapeWebsiteTool" at bounding box center [572, 338] width 170 height 7
click at [646, 360] on icon "button" at bounding box center [649, 364] width 9 height 9
click at [646, 363] on icon "button" at bounding box center [649, 364] width 6 height 2
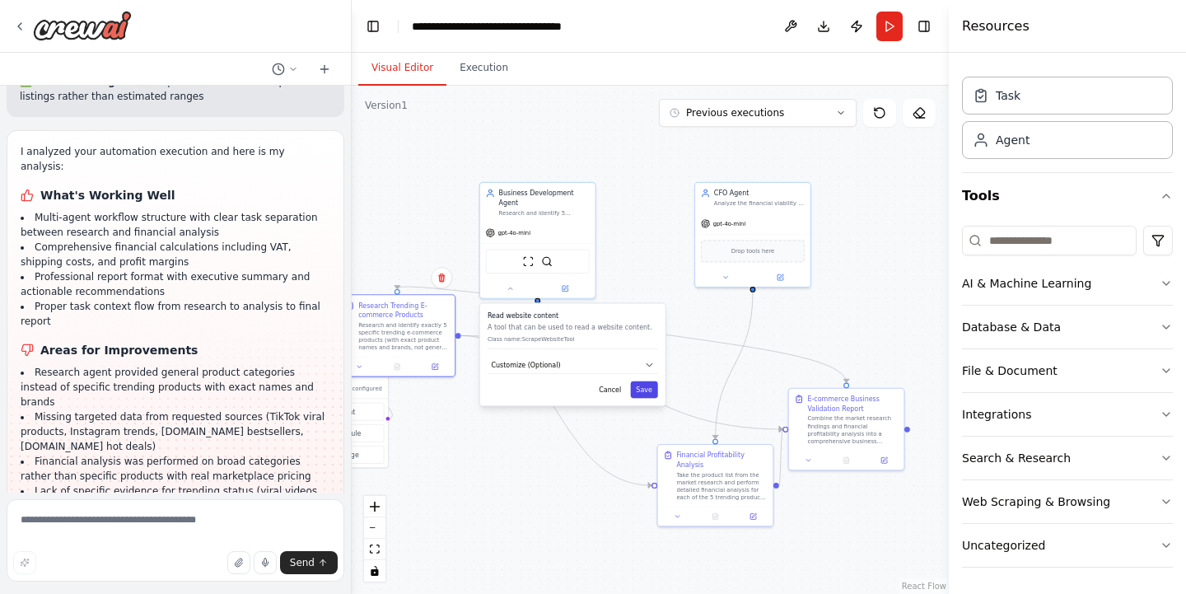
click at [641, 381] on button "Save" at bounding box center [644, 389] width 27 height 16
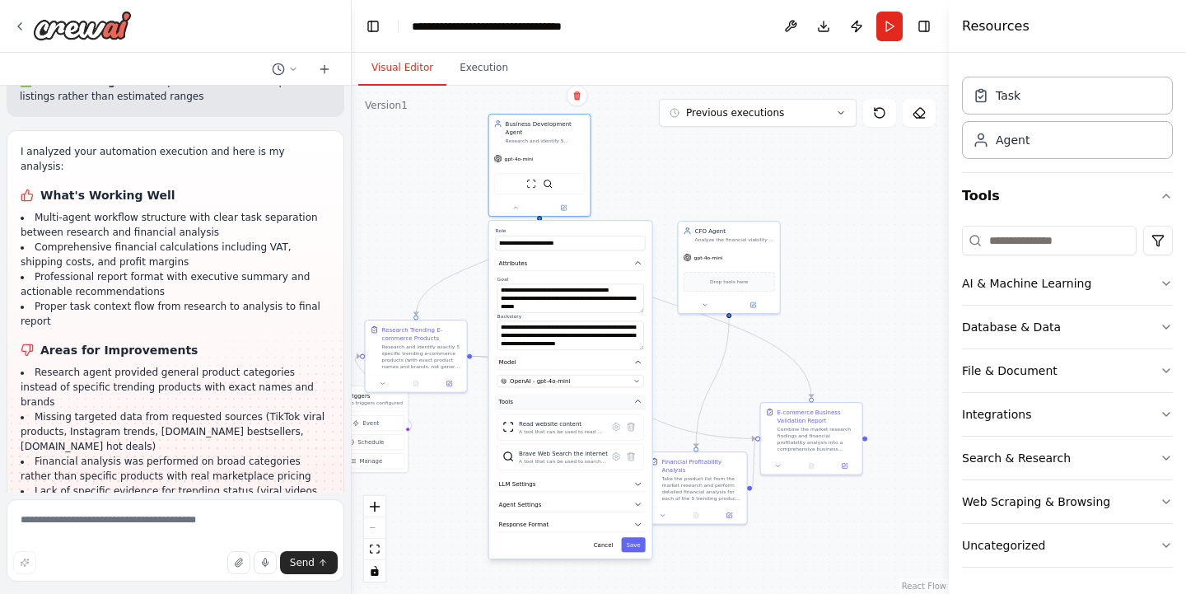
drag, startPoint x: 554, startPoint y: 507, endPoint x: 553, endPoint y: 403, distance: 103.7
click at [553, 403] on button "Tools" at bounding box center [571, 402] width 150 height 16
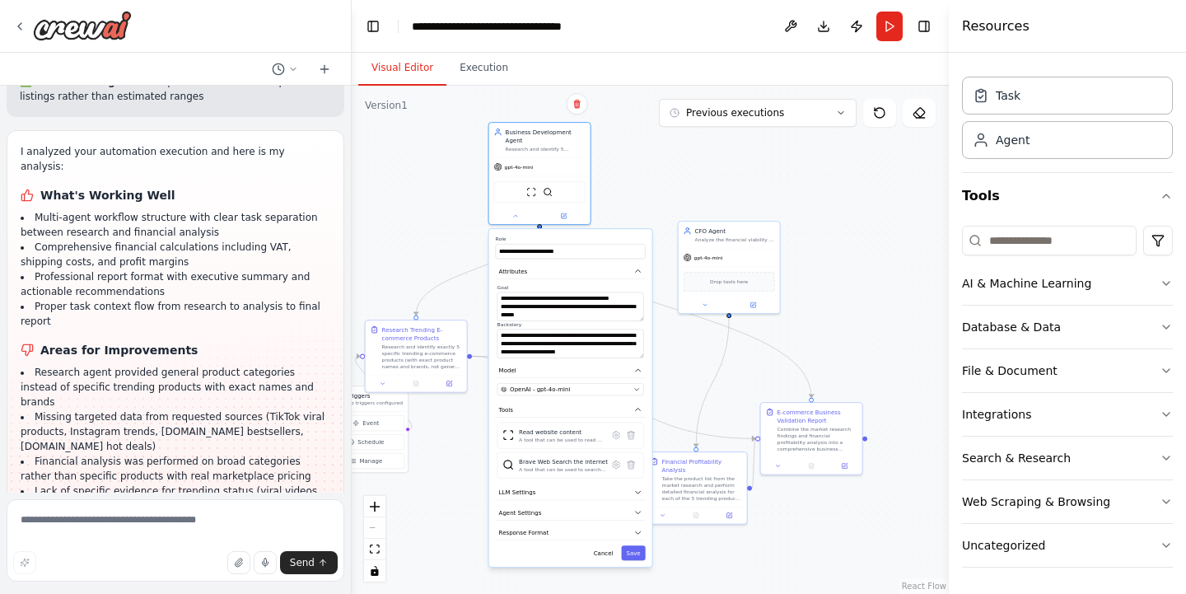
click at [469, 476] on div ".deletable-edge-delete-btn { width: 20px; height: 20px; border: 0px solid #ffff…" at bounding box center [650, 340] width 597 height 508
click at [719, 244] on div "CFO Agent Analyze the financial viability of trending e-commerce products by ca…" at bounding box center [728, 233] width 101 height 26
click at [717, 241] on div "Analyze the financial viability of trending e-commerce products by calculating …" at bounding box center [735, 238] width 80 height 7
click at [708, 309] on div at bounding box center [728, 303] width 101 height 16
click at [703, 305] on icon at bounding box center [704, 303] width 7 height 7
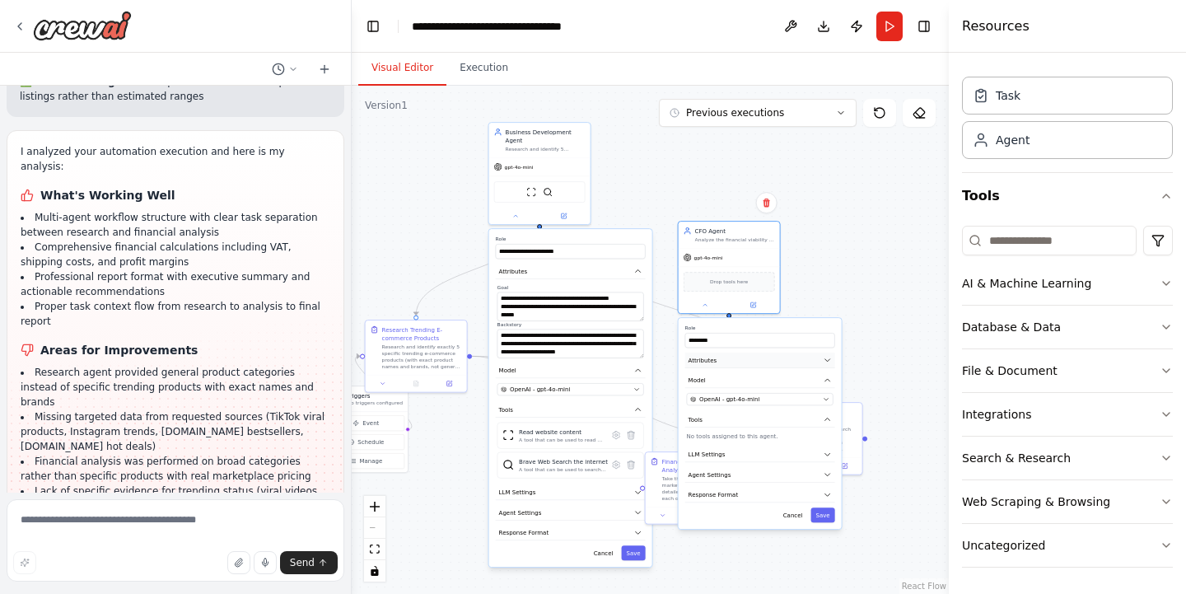
click at [715, 360] on button "Attributes" at bounding box center [760, 360] width 150 height 16
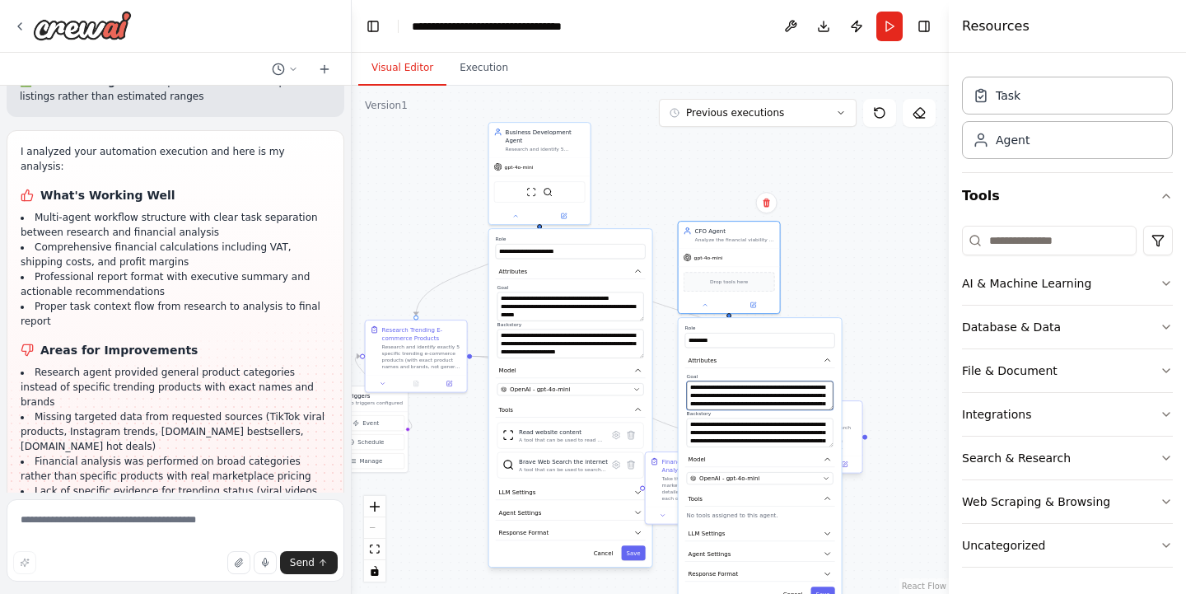
scroll to position [49, 0]
drag, startPoint x: 689, startPoint y: 386, endPoint x: 783, endPoint y: 436, distance: 106.1
click at [783, 436] on div "**********" at bounding box center [760, 410] width 150 height 74
paste textarea "**********"
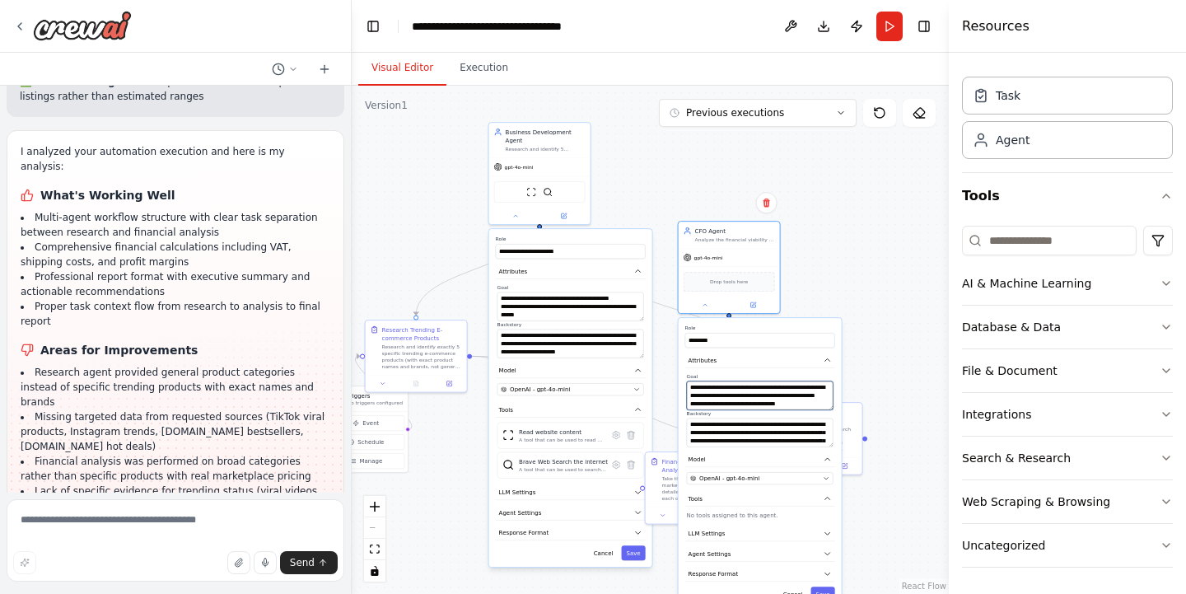
scroll to position [214, 0]
type textarea "**********"
click at [884, 347] on div ".deletable-edge-delete-btn { width: 20px; height: 20px; border: 0px solid #ffff…" at bounding box center [650, 340] width 597 height 508
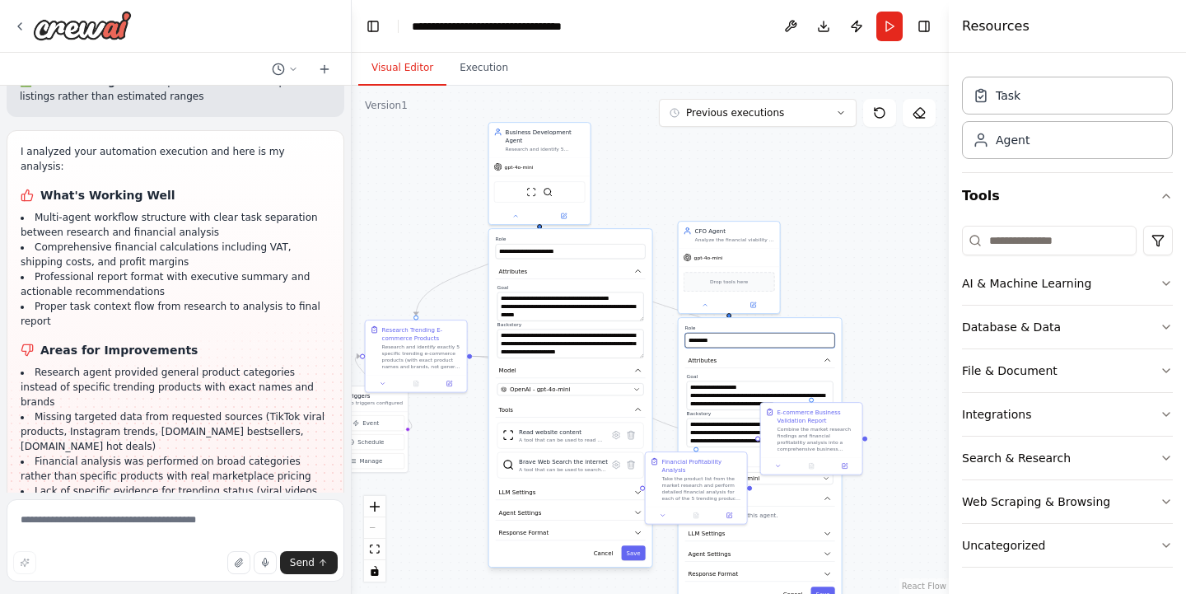
click at [793, 337] on input "*********" at bounding box center [760, 340] width 150 height 15
drag, startPoint x: 823, startPoint y: 424, endPoint x: 914, endPoint y: 424, distance: 91.4
click at [914, 424] on div "E-commerce Business Validation Report Combine the market research findings and …" at bounding box center [908, 428] width 80 height 44
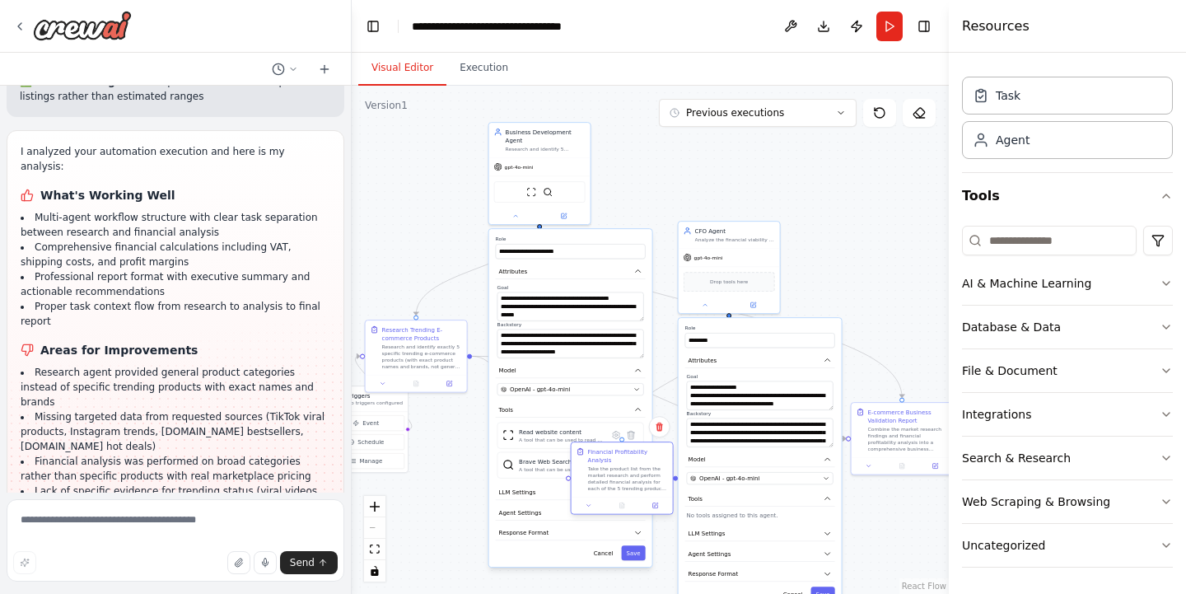
drag, startPoint x: 707, startPoint y: 506, endPoint x: 625, endPoint y: 502, distance: 82.4
click at [625, 502] on div "Financial Profitability Analysis Take the product list from the market research…" at bounding box center [622, 477] width 103 height 73
click at [468, 247] on div ".deletable-edge-delete-btn { width: 20px; height: 20px; border: 0px solid #ffff…" at bounding box center [650, 340] width 597 height 508
click at [704, 421] on textarea "**********" at bounding box center [760, 432] width 147 height 29
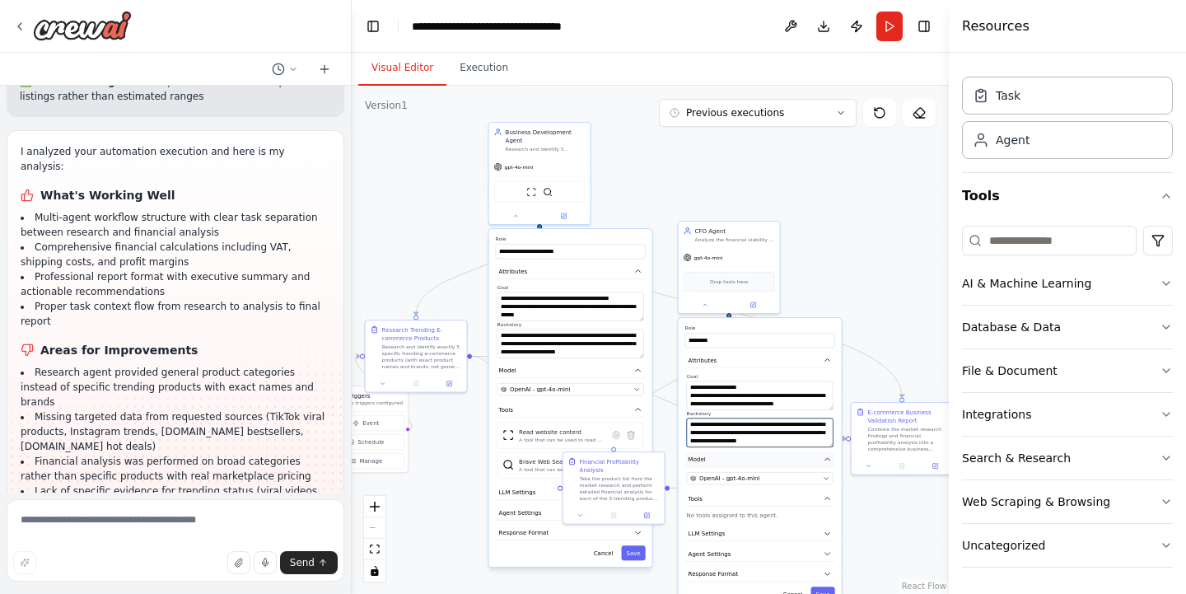
drag, startPoint x: 692, startPoint y: 421, endPoint x: 823, endPoint y: 457, distance: 135.0
click at [823, 457] on div "**********" at bounding box center [759, 463] width 163 height 290
type textarea "*"
paste textarea "**********"
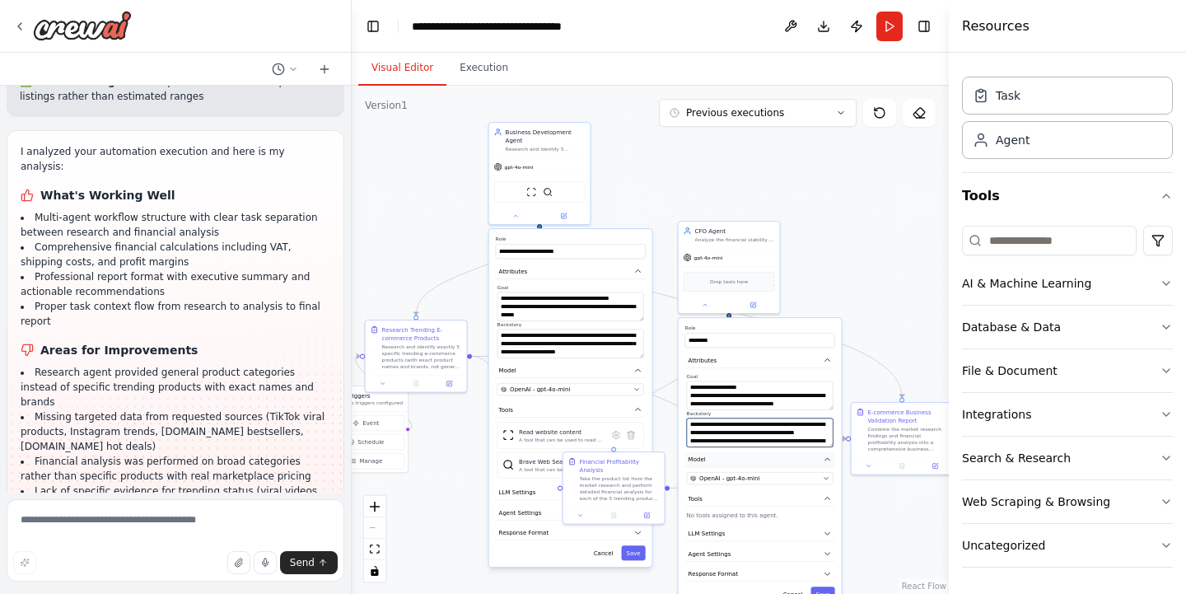
scroll to position [132, 0]
type textarea "**********"
click at [827, 588] on button "Save" at bounding box center [822, 593] width 24 height 15
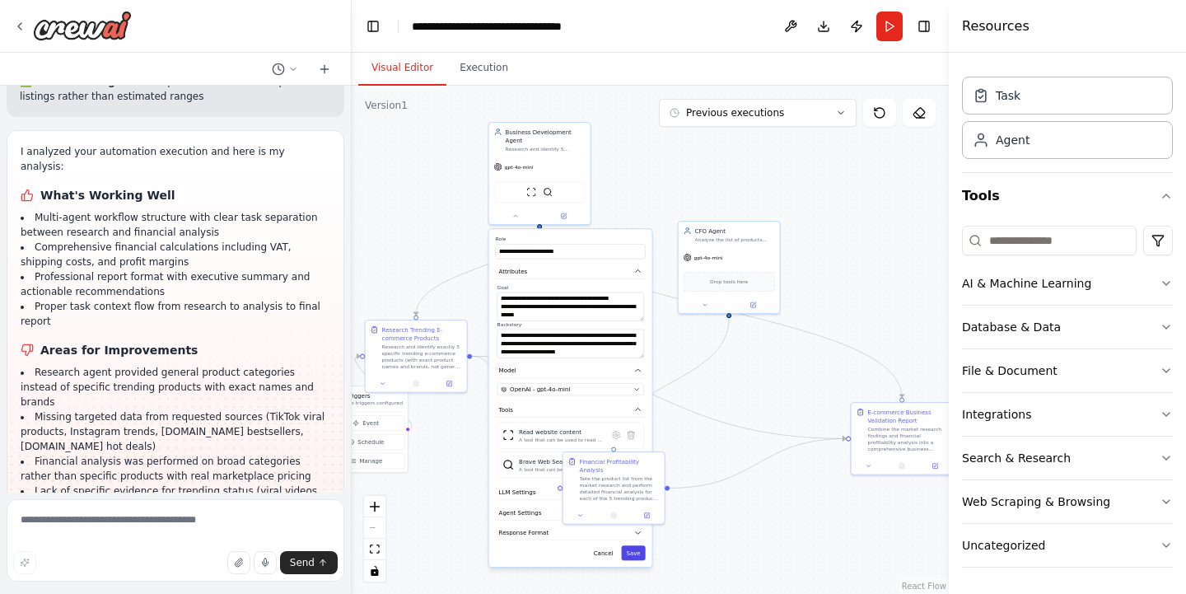
click at [637, 551] on button "Save" at bounding box center [633, 552] width 24 height 15
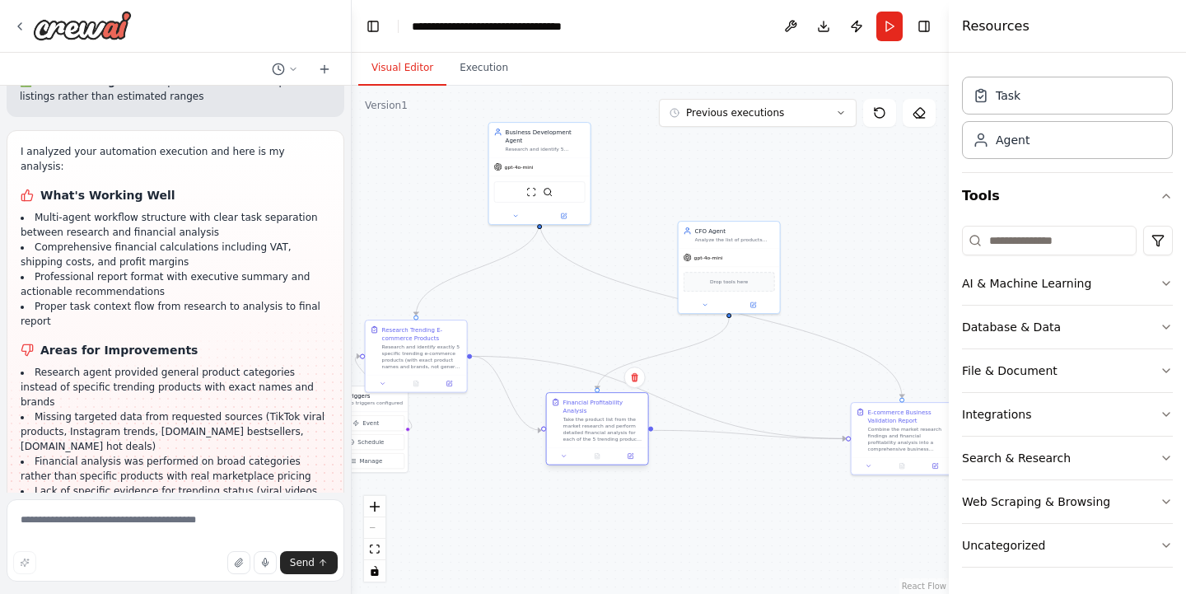
drag, startPoint x: 610, startPoint y: 468, endPoint x: 590, endPoint y: 415, distance: 56.3
click at [590, 414] on div "Financial Profitability Analysis" at bounding box center [603, 406] width 80 height 16
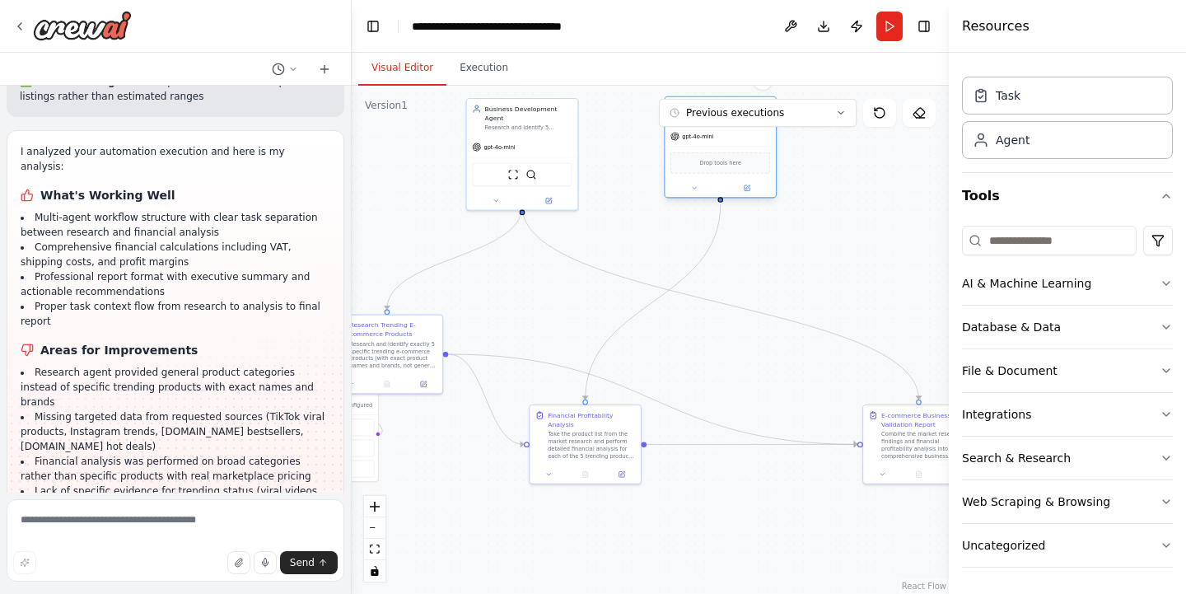
drag, startPoint x: 737, startPoint y: 244, endPoint x: 728, endPoint y: 137, distance: 107.4
click at [728, 137] on div "gpt-4o-mini" at bounding box center [719, 136] width 111 height 20
click at [746, 378] on div ".deletable-edge-delete-btn { width: 20px; height: 20px; border: 0px solid #ffff…" at bounding box center [650, 340] width 597 height 508
click at [1019, 236] on input at bounding box center [1049, 241] width 175 height 30
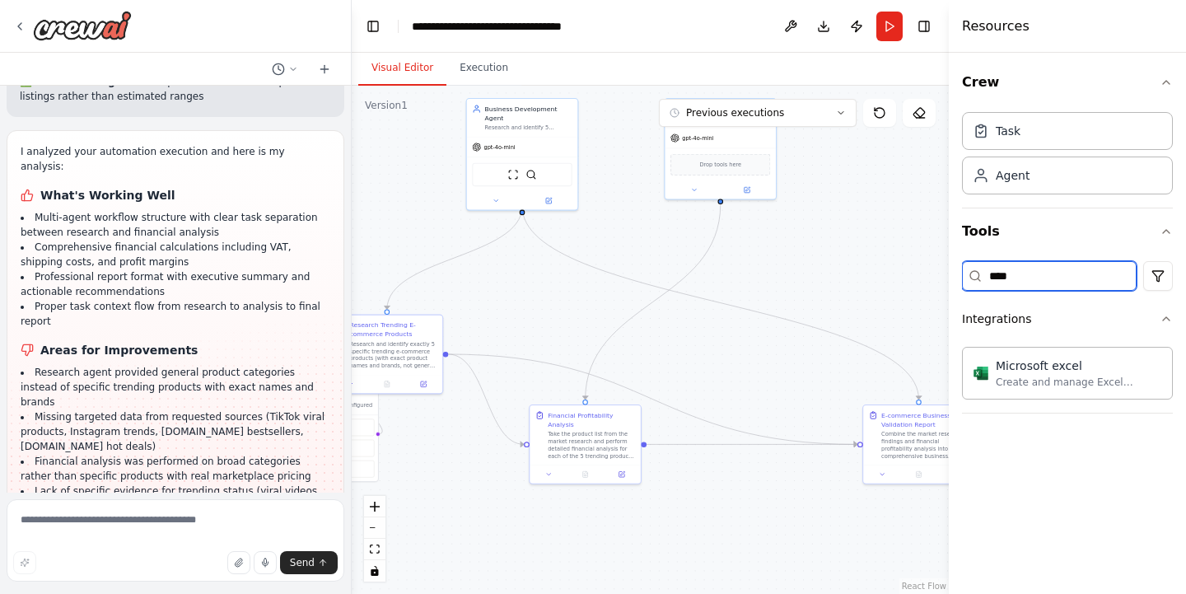
scroll to position [0, 0]
drag, startPoint x: 1007, startPoint y: 303, endPoint x: 1021, endPoint y: 375, distance: 73.8
click at [1021, 375] on div "Create and manage Excel workbooks, worksheets, tables, and charts in OneDrive o…" at bounding box center [1078, 381] width 166 height 13
click at [640, 562] on icon at bounding box center [637, 564] width 13 height 13
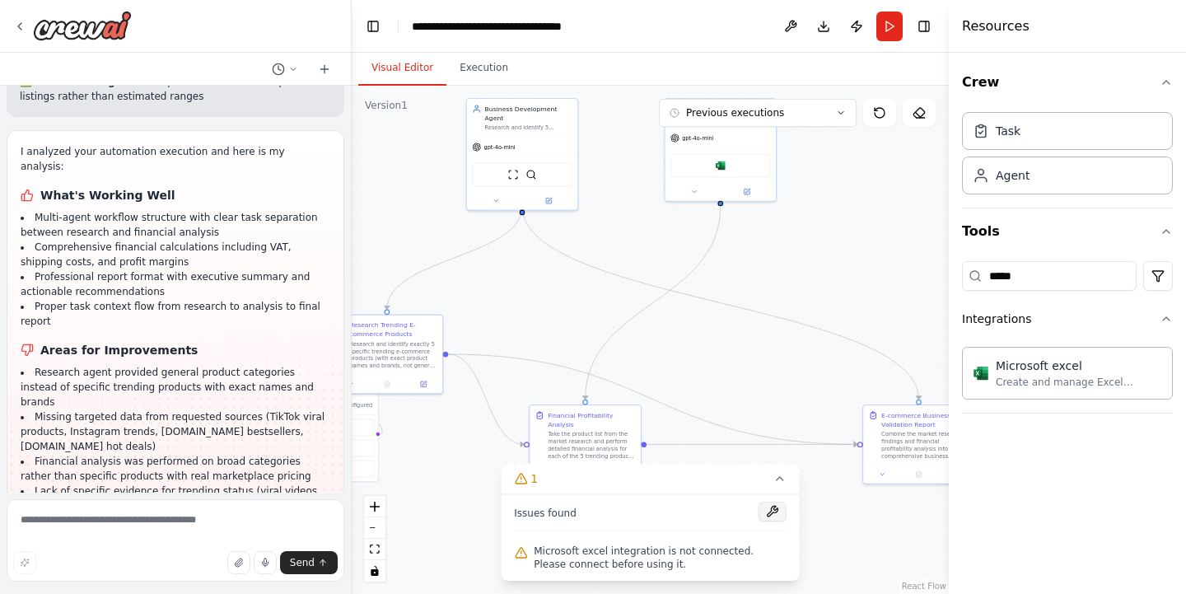
click at [763, 511] on button at bounding box center [772, 511] width 28 height 20
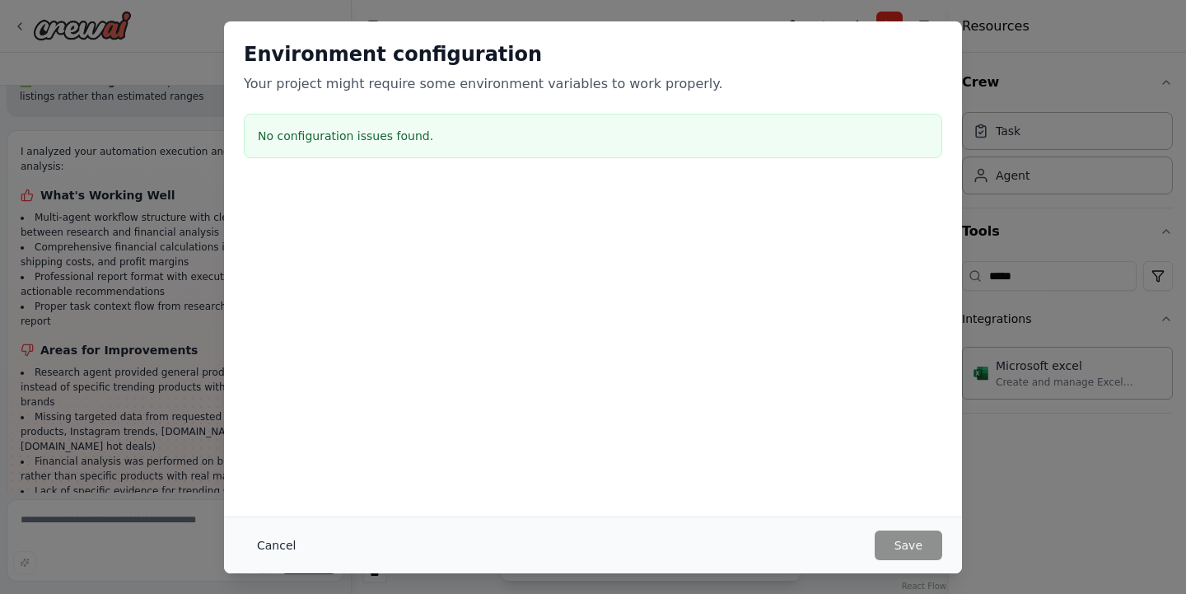
click at [273, 554] on button "Cancel" at bounding box center [276, 545] width 65 height 30
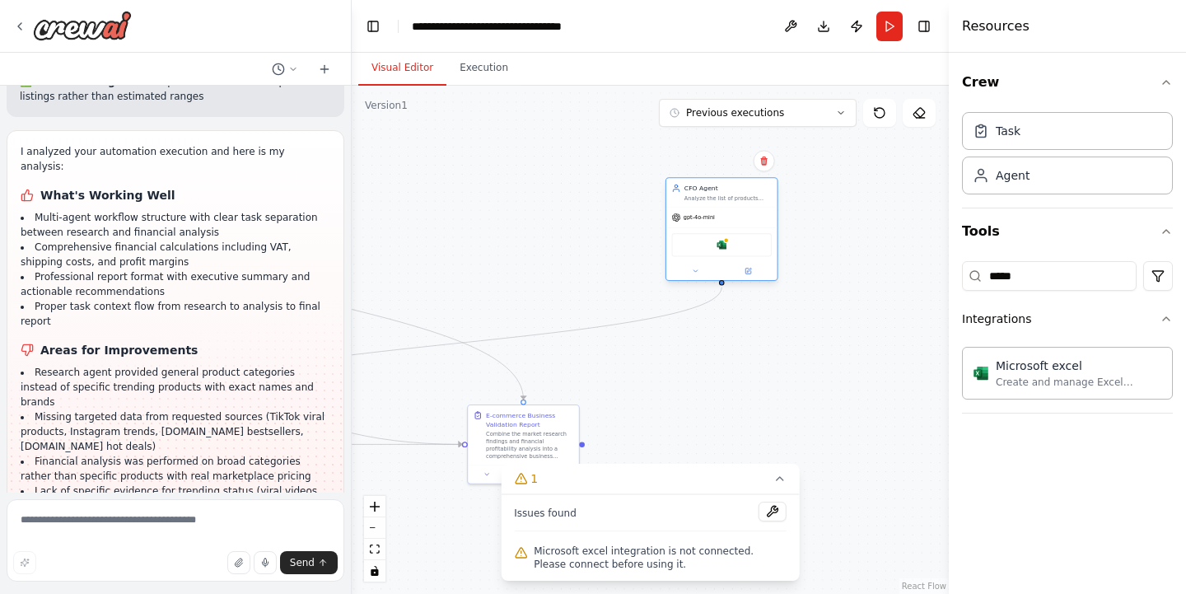
drag, startPoint x: 706, startPoint y: 164, endPoint x: 707, endPoint y: 241, distance: 77.4
click at [707, 241] on div "Microsoft excel" at bounding box center [722, 244] width 100 height 23
click at [760, 163] on icon at bounding box center [764, 161] width 10 height 10
click at [611, 277] on div ".deletable-edge-delete-btn { width: 20px; height: 20px; border: 0px solid #ffff…" at bounding box center [650, 340] width 597 height 508
type input "****"
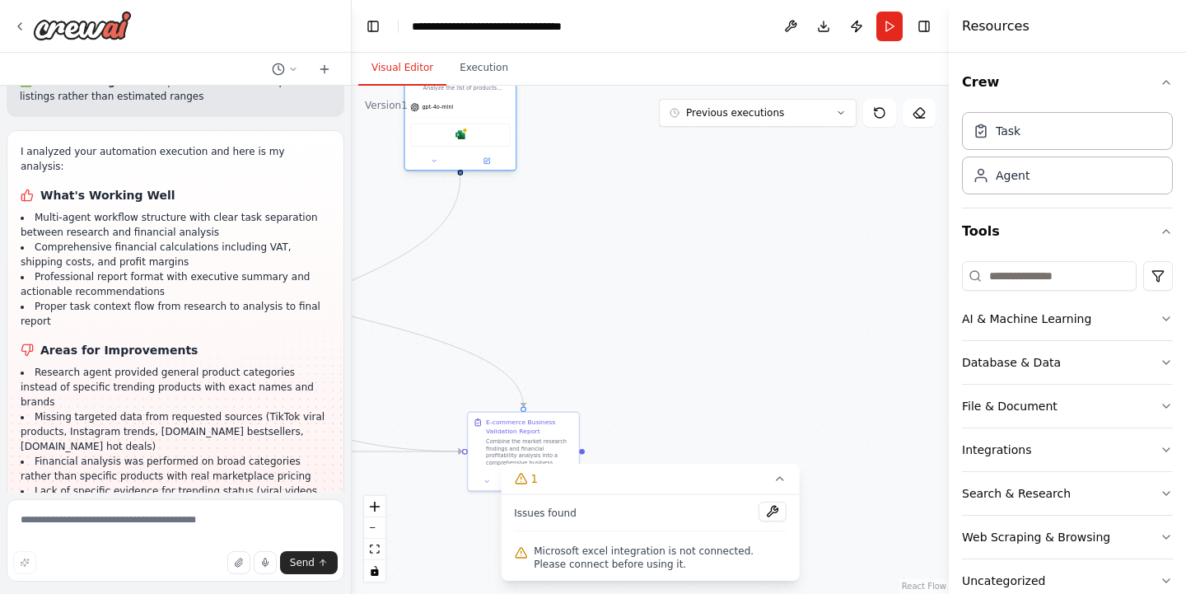
drag, startPoint x: 710, startPoint y: 228, endPoint x: 452, endPoint y: 117, distance: 280.6
click at [452, 117] on div "gpt-4o-mini Microsoft excel" at bounding box center [460, 133] width 111 height 73
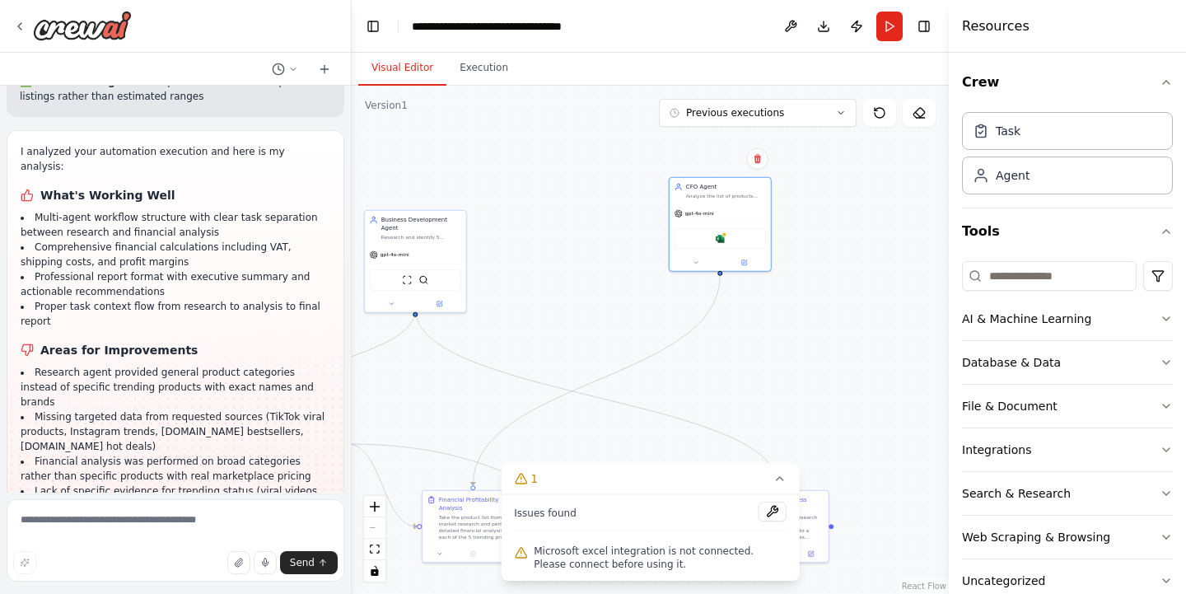
drag, startPoint x: 588, startPoint y: 349, endPoint x: 838, endPoint y: 431, distance: 263.5
click at [838, 431] on div ".deletable-edge-delete-btn { width: 20px; height: 20px; border: 0px solid #ffff…" at bounding box center [650, 340] width 597 height 508
drag, startPoint x: 748, startPoint y: 212, endPoint x: 641, endPoint y: 244, distance: 110.7
click at [641, 244] on div "gpt-4o-mini" at bounding box center [614, 244] width 101 height 18
click at [622, 273] on div "Microsoft excel" at bounding box center [614, 269] width 91 height 21
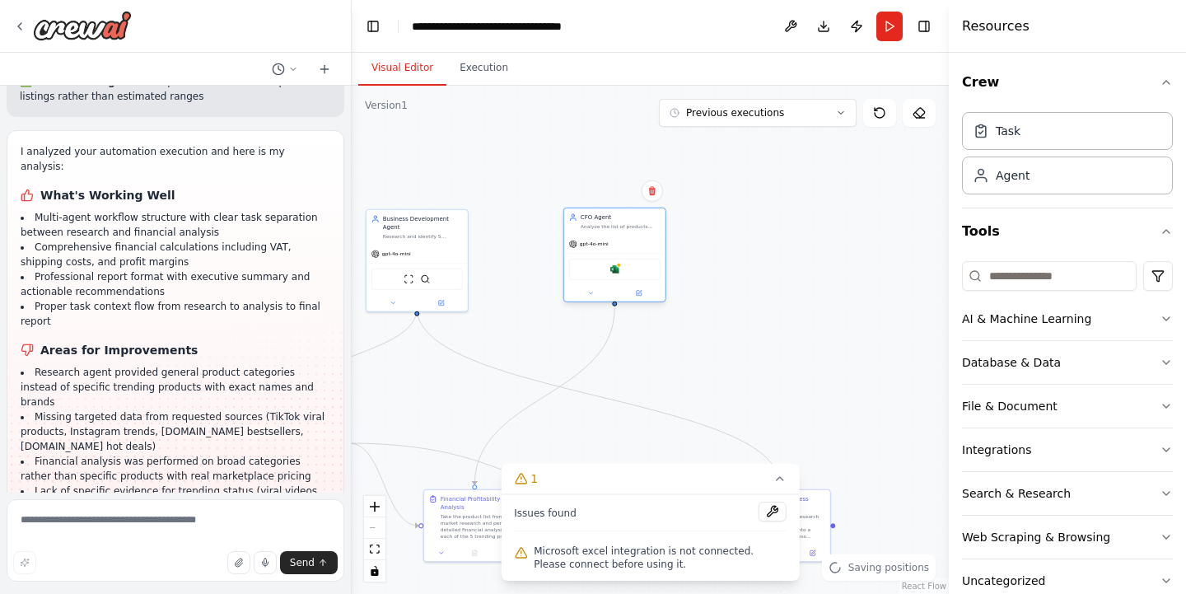
click at [622, 273] on div "Microsoft excel" at bounding box center [614, 269] width 91 height 21
click at [594, 294] on button at bounding box center [590, 293] width 47 height 10
click at [709, 436] on icon at bounding box center [706, 435] width 10 height 10
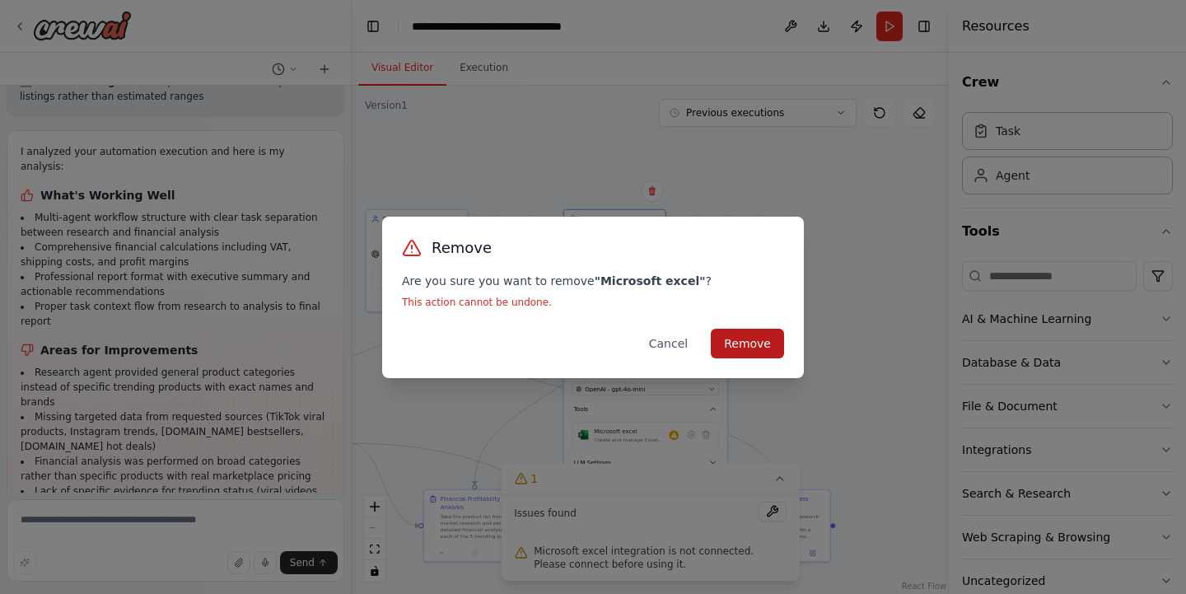
click at [758, 335] on button "Remove" at bounding box center [747, 344] width 73 height 30
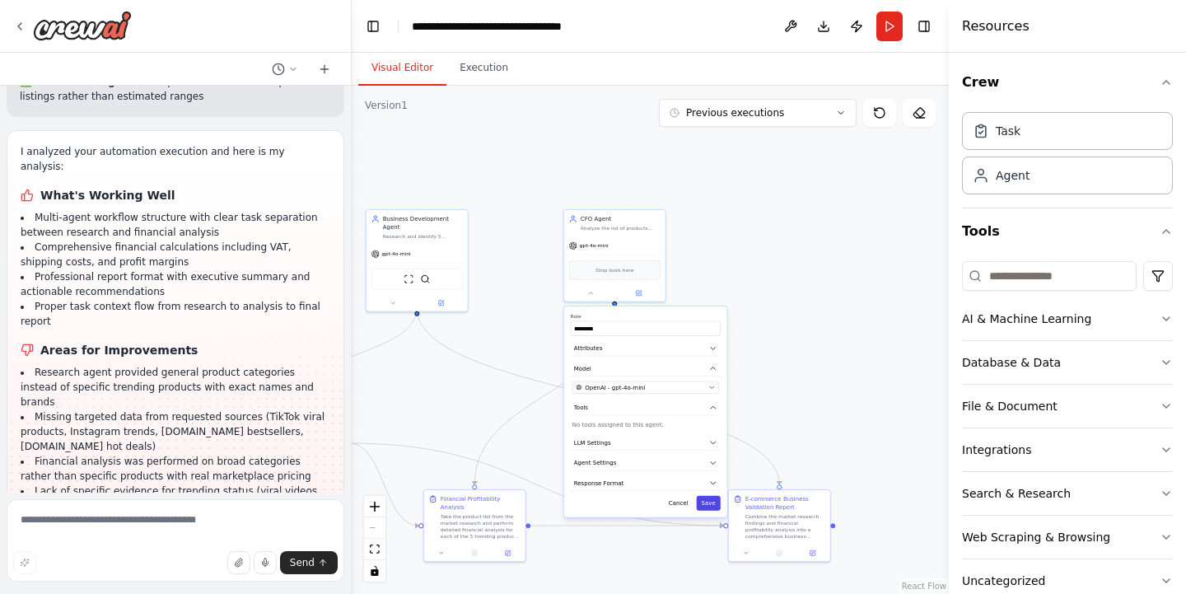
click at [710, 506] on button "Save" at bounding box center [709, 503] width 24 height 15
click at [716, 501] on button "Save" at bounding box center [709, 503] width 24 height 15
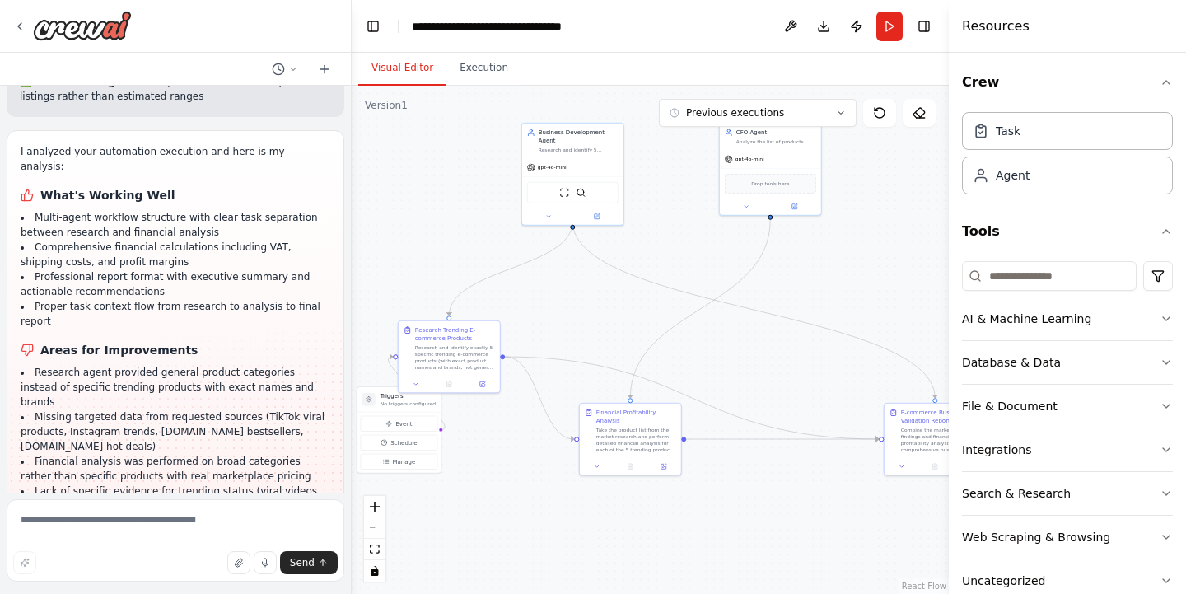
drag, startPoint x: 714, startPoint y: 385, endPoint x: 869, endPoint y: 299, distance: 178.0
click at [869, 299] on div ".deletable-edge-delete-btn { width: 20px; height: 20px; border: 0px solid #ffff…" at bounding box center [650, 340] width 597 height 508
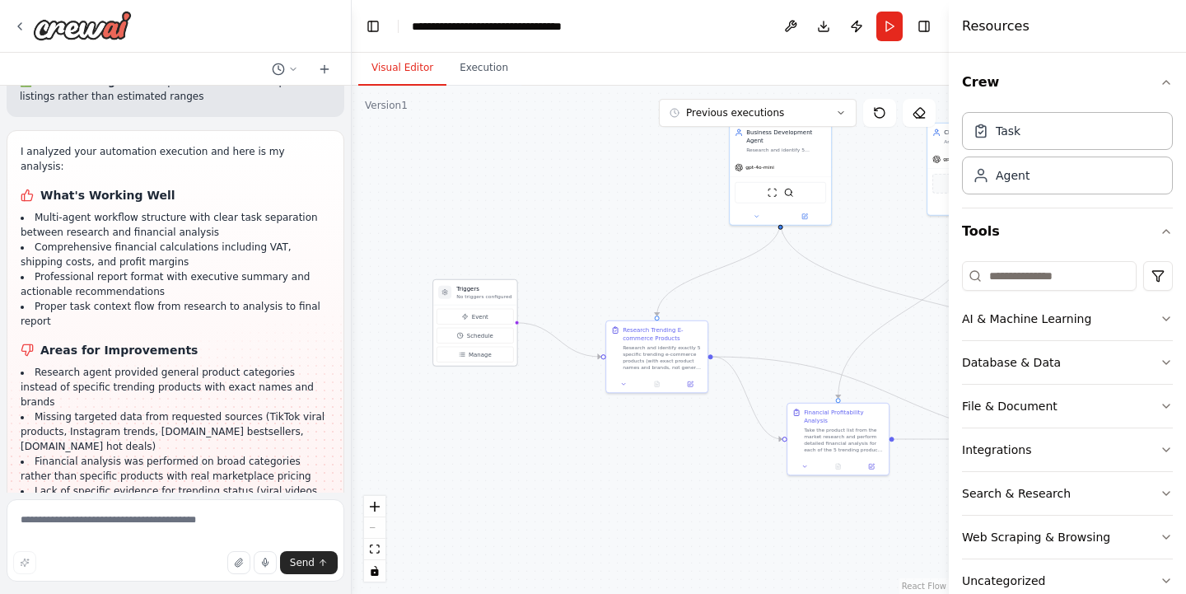
drag, startPoint x: 391, startPoint y: 405, endPoint x: 469, endPoint y: 297, distance: 133.2
click at [469, 297] on p "No triggers configured" at bounding box center [483, 296] width 55 height 7
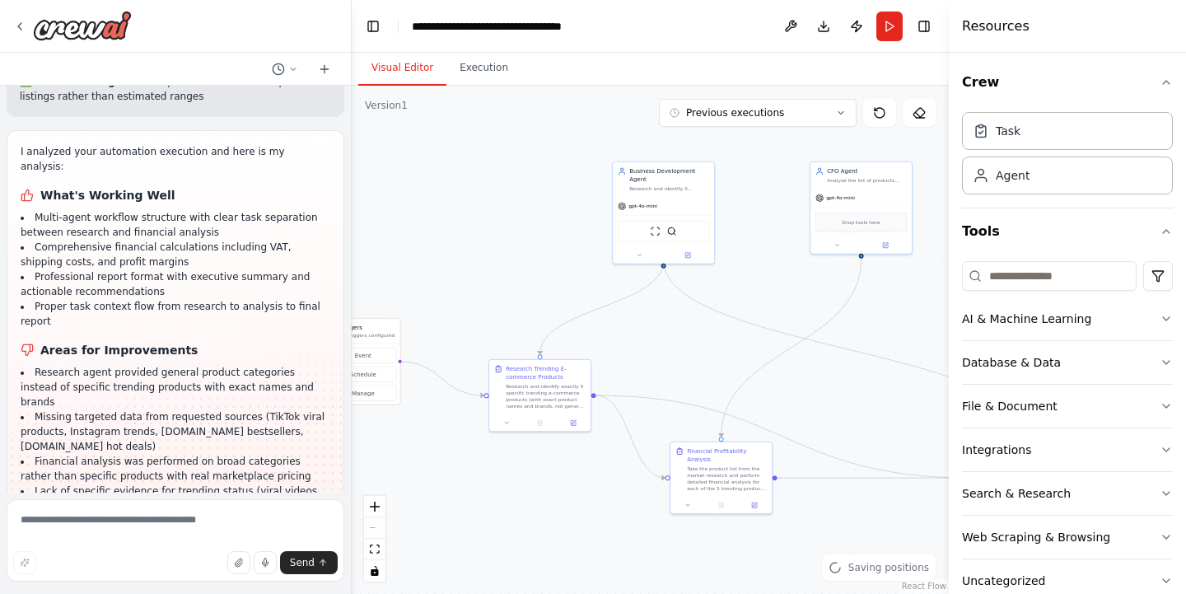
drag, startPoint x: 683, startPoint y: 469, endPoint x: 566, endPoint y: 508, distance: 123.2
click at [566, 508] on div ".deletable-edge-delete-btn { width: 20px; height: 20px; border: 0px solid #ffff…" at bounding box center [650, 340] width 597 height 508
click at [999, 272] on input at bounding box center [1049, 276] width 175 height 30
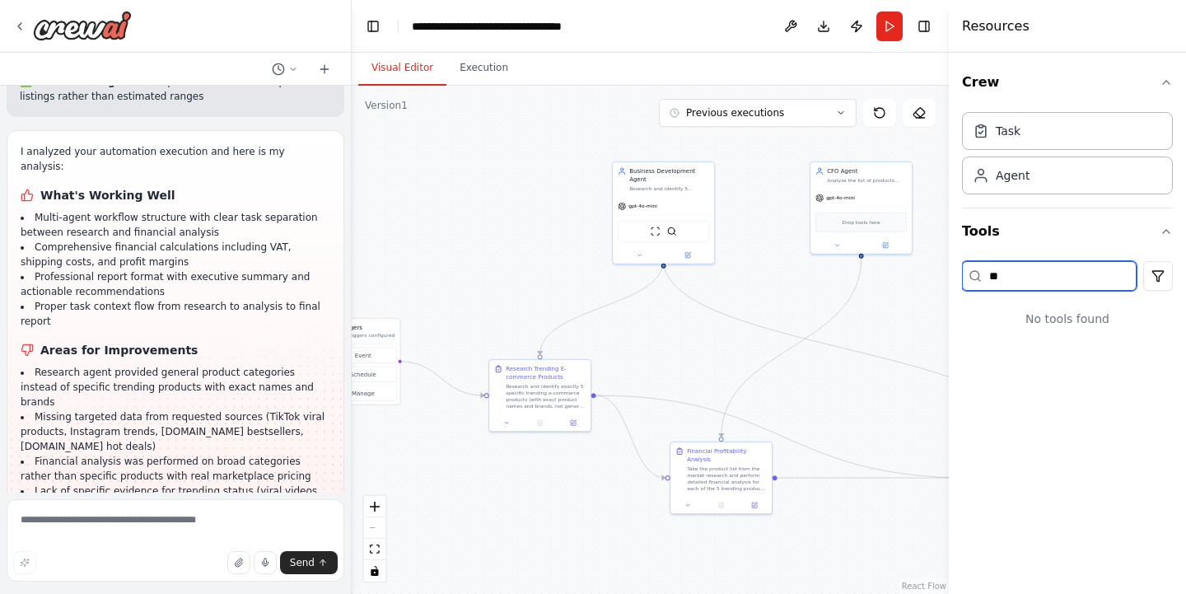
type input "*"
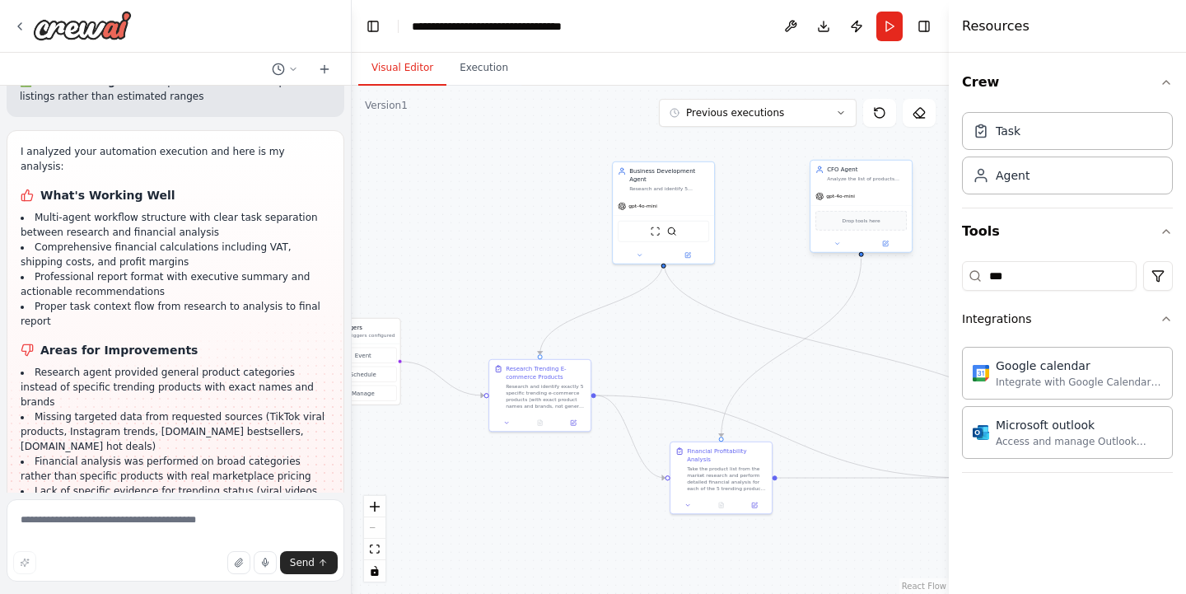
click at [860, 193] on div "gpt-4o-mini" at bounding box center [860, 196] width 101 height 18
click at [884, 246] on icon at bounding box center [885, 243] width 5 height 5
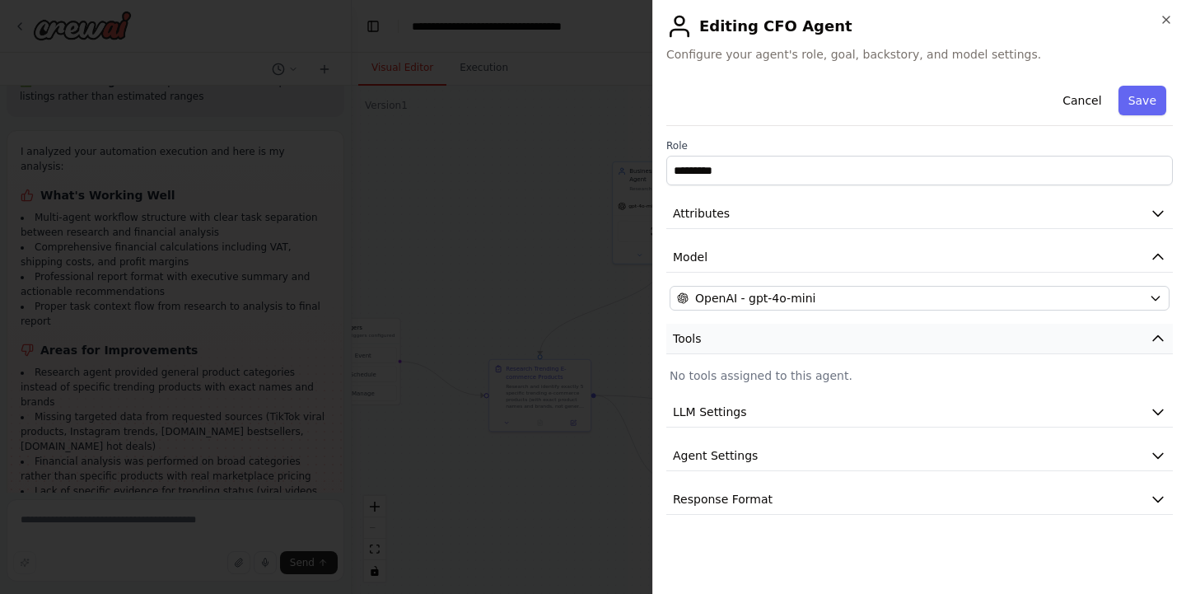
click at [1154, 338] on icon "button" at bounding box center [1157, 338] width 16 height 16
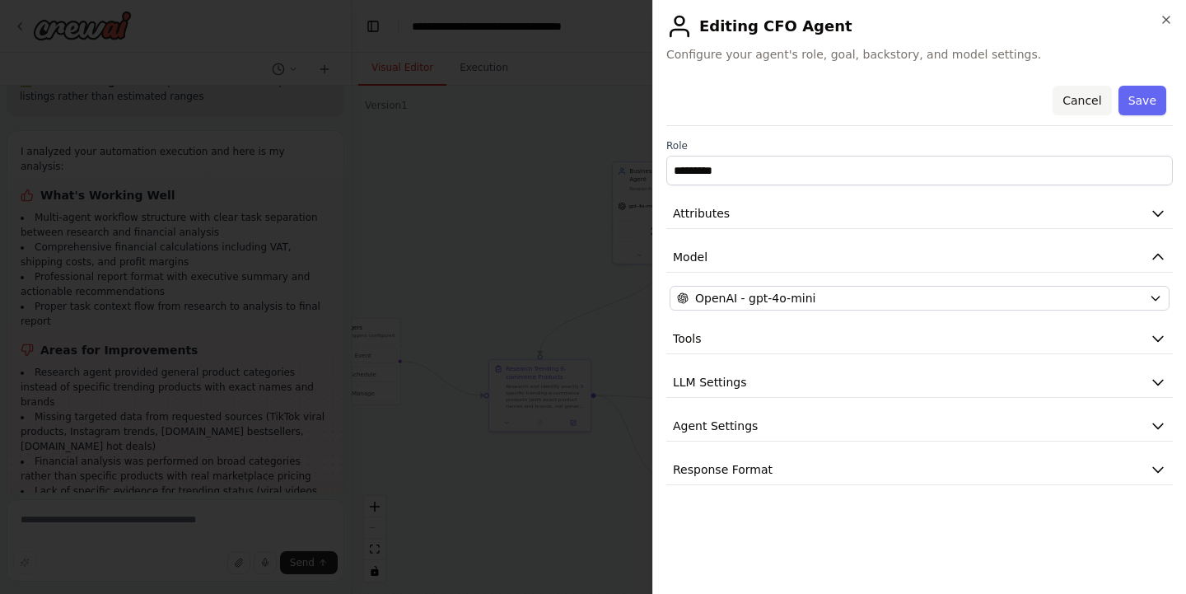
click at [1087, 105] on button "Cancel" at bounding box center [1081, 101] width 58 height 30
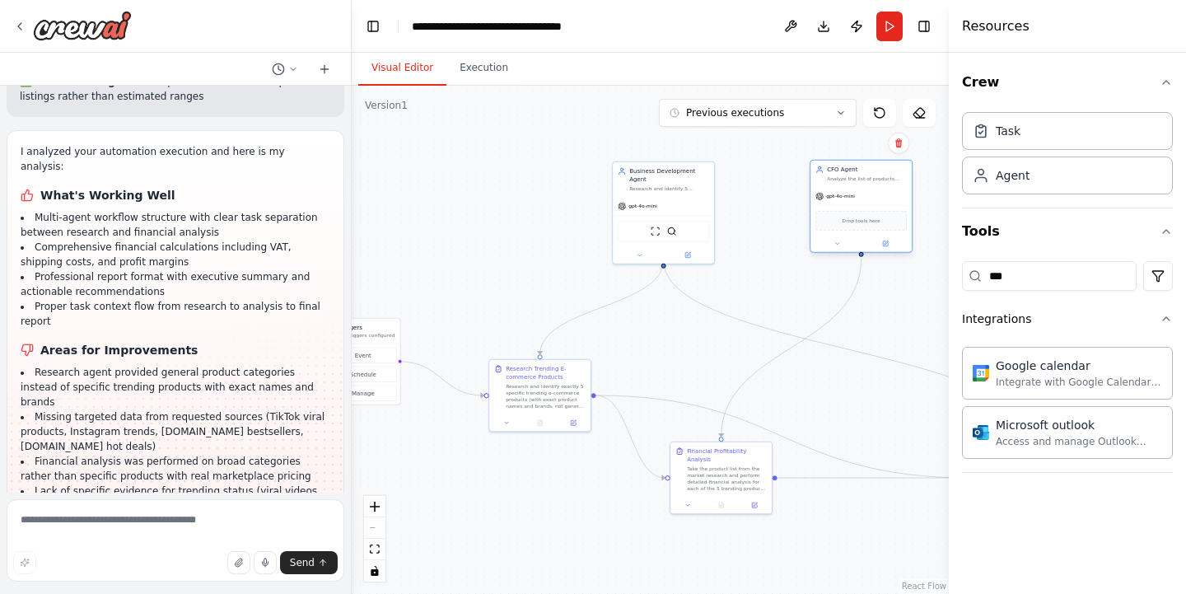
click at [869, 171] on div "CFO Agent" at bounding box center [867, 169] width 80 height 8
click at [1052, 286] on input "***" at bounding box center [1049, 276] width 175 height 30
type input "*"
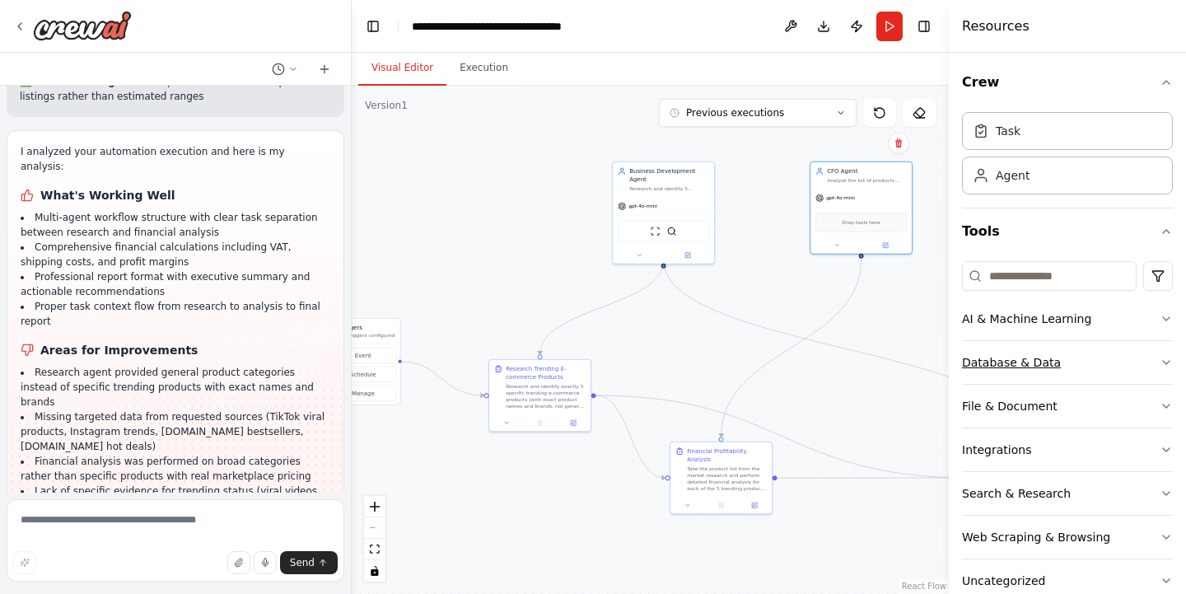
click at [1168, 364] on icon "button" at bounding box center [1165, 362] width 13 height 13
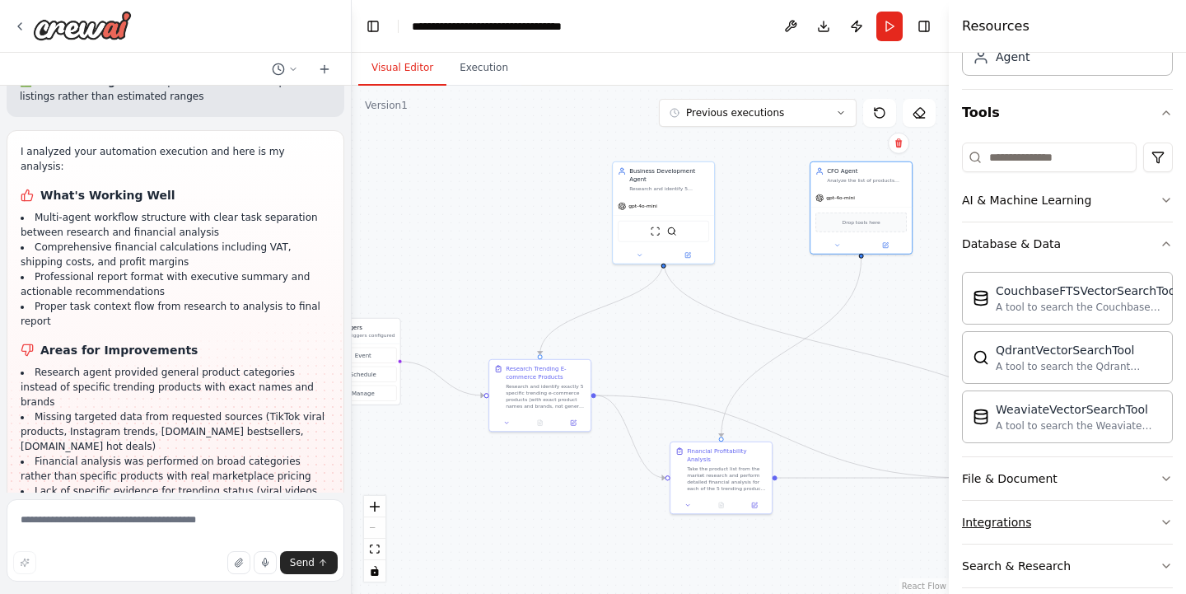
scroll to position [112, 0]
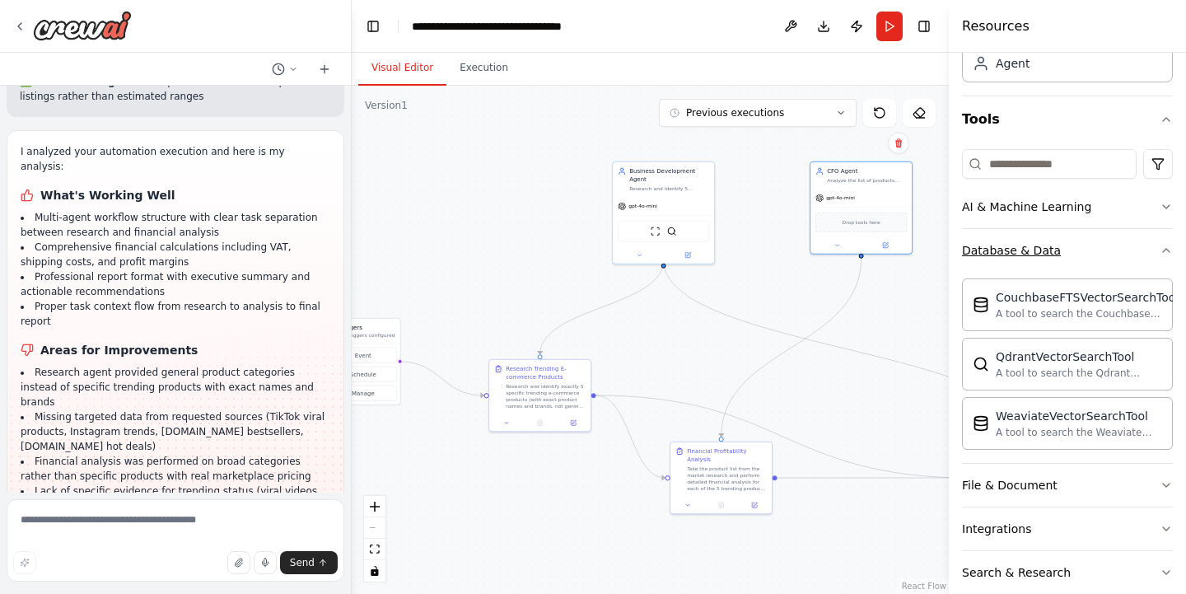
click at [1160, 245] on icon "button" at bounding box center [1165, 250] width 13 height 13
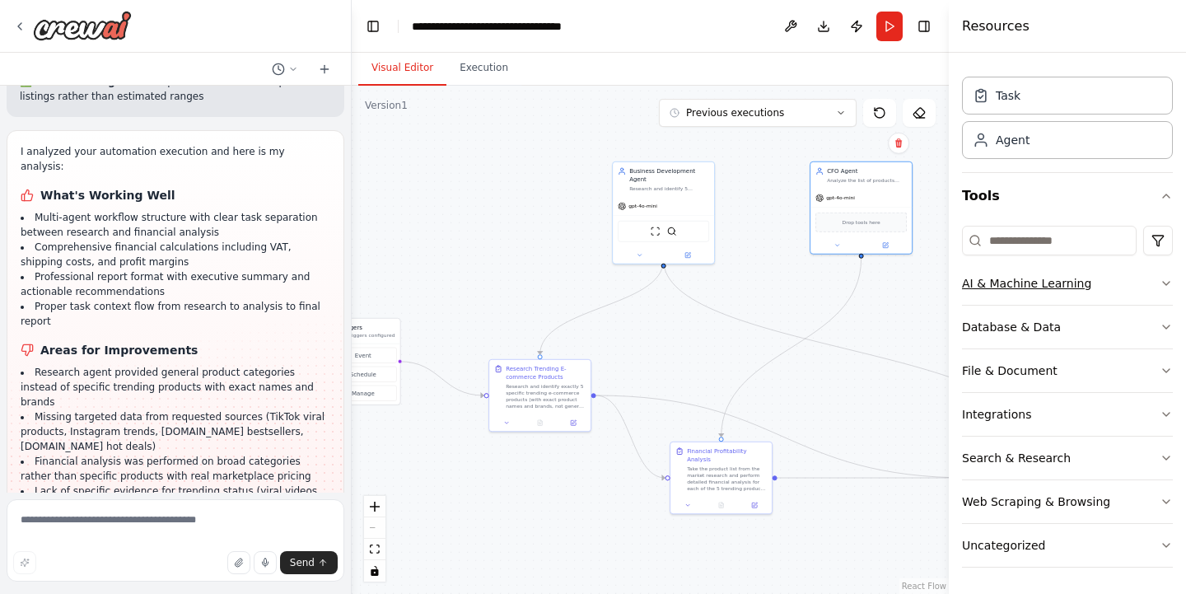
click at [1165, 284] on icon "button" at bounding box center [1166, 283] width 7 height 3
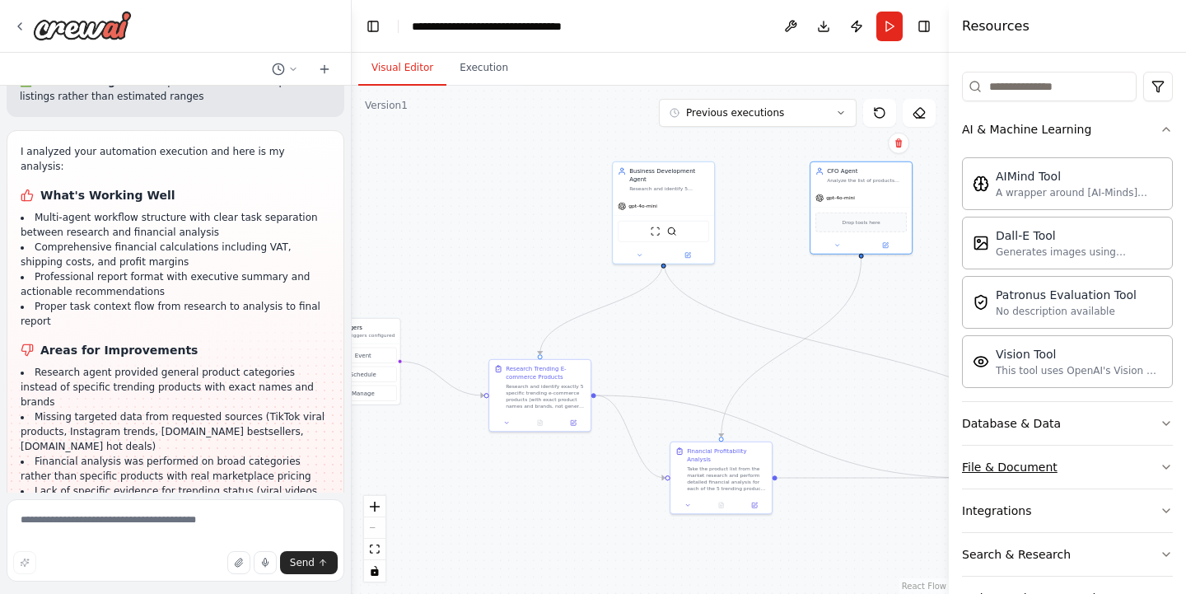
scroll to position [165, 0]
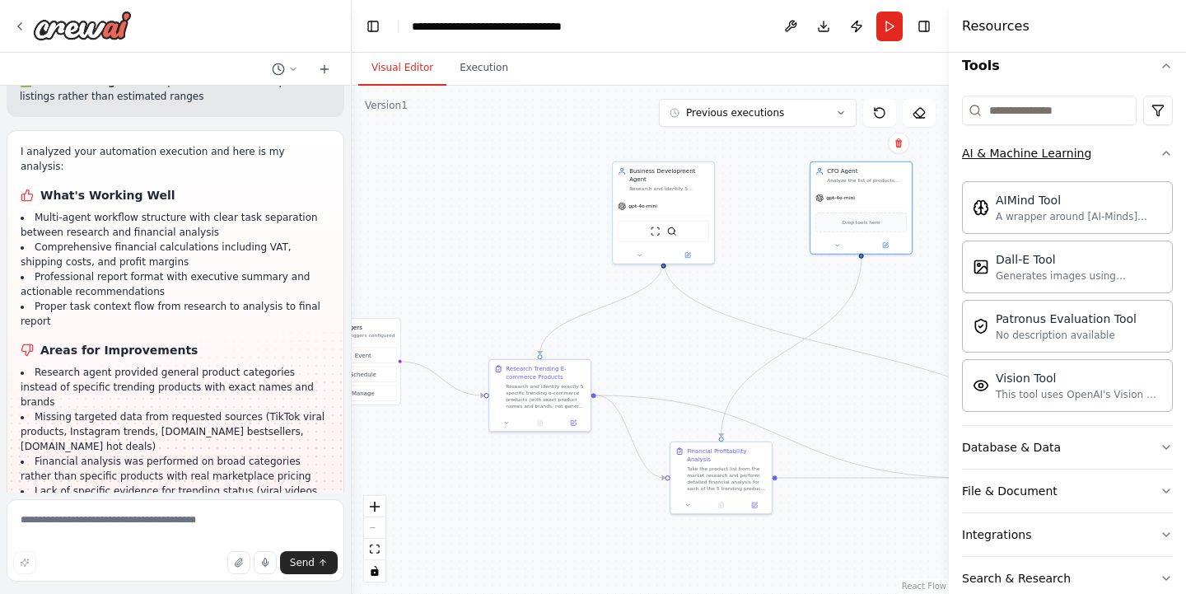
click at [1164, 151] on icon "button" at bounding box center [1165, 153] width 13 height 13
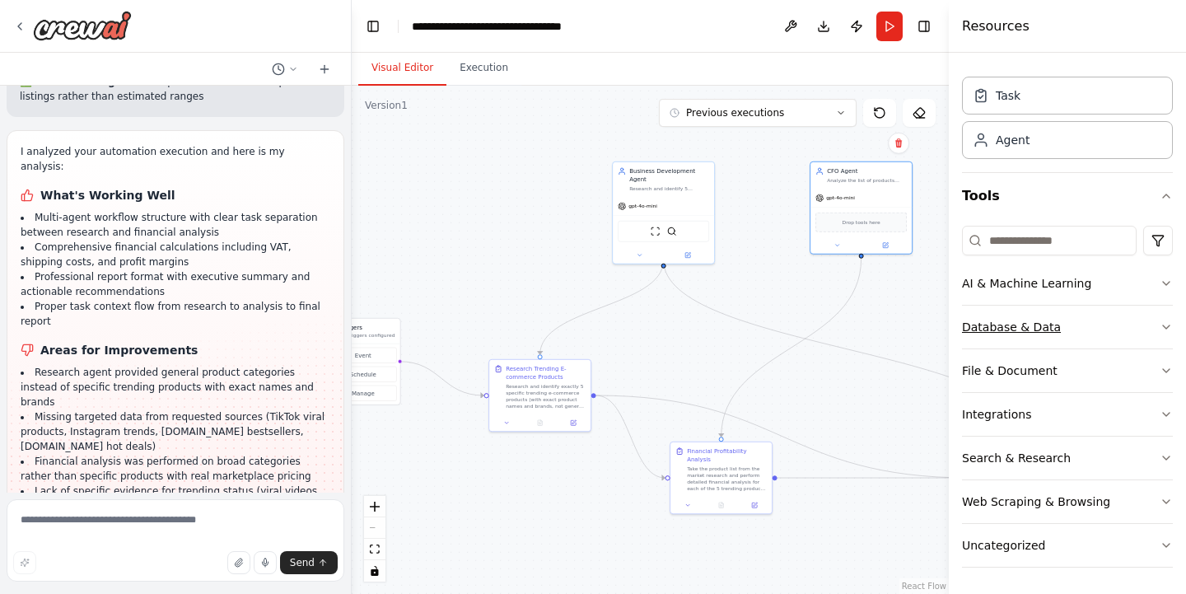
click at [1029, 327] on div "Database & Data" at bounding box center [1011, 327] width 99 height 16
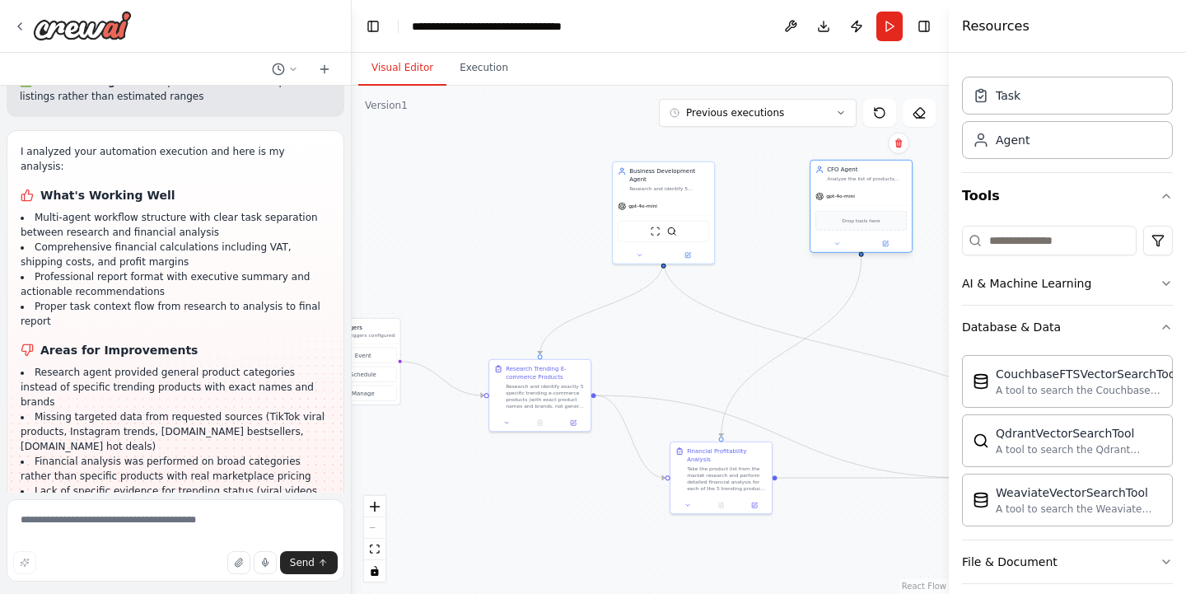
click at [855, 210] on div "Drop tools here" at bounding box center [860, 220] width 101 height 30
click at [888, 246] on icon at bounding box center [885, 243] width 7 height 7
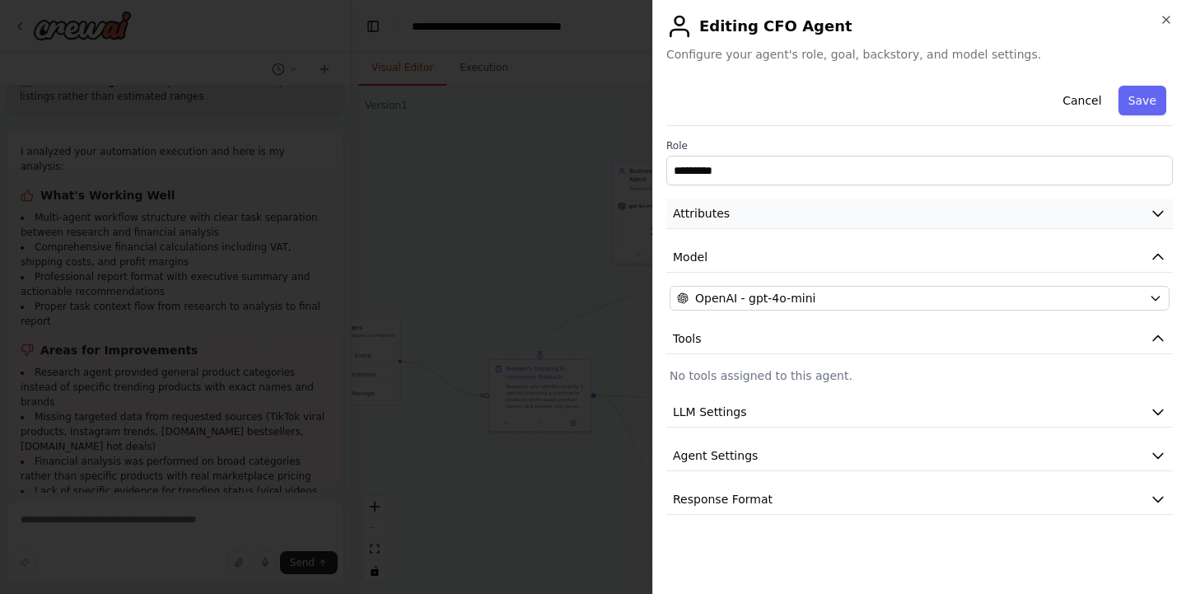
click at [817, 221] on button "Attributes" at bounding box center [919, 213] width 506 height 30
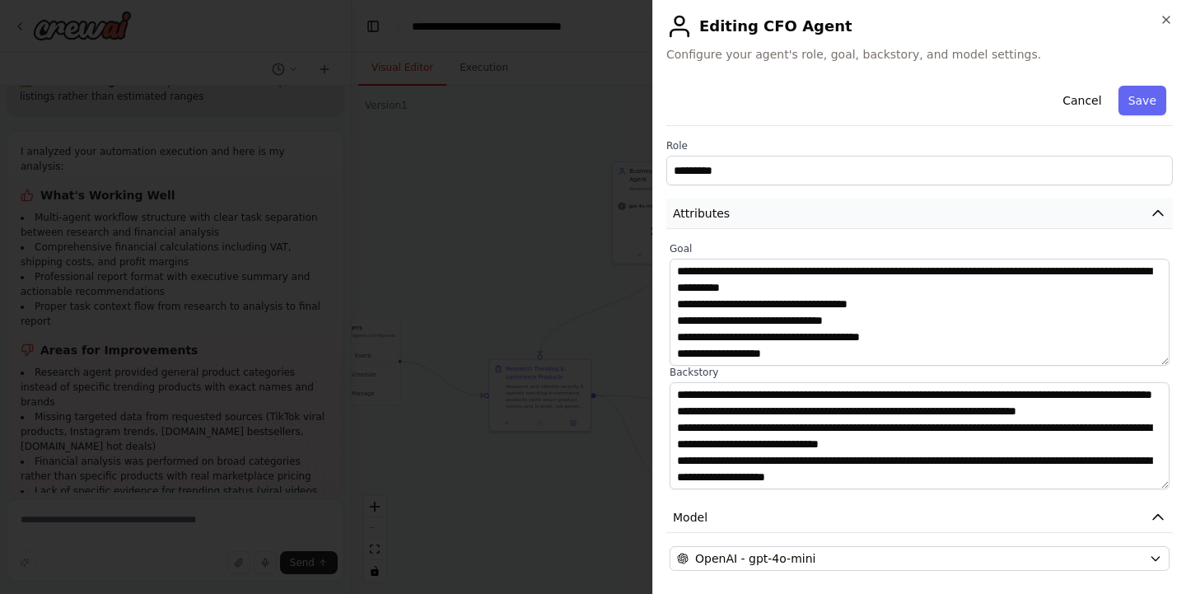
click at [817, 220] on button "Attributes" at bounding box center [919, 213] width 506 height 30
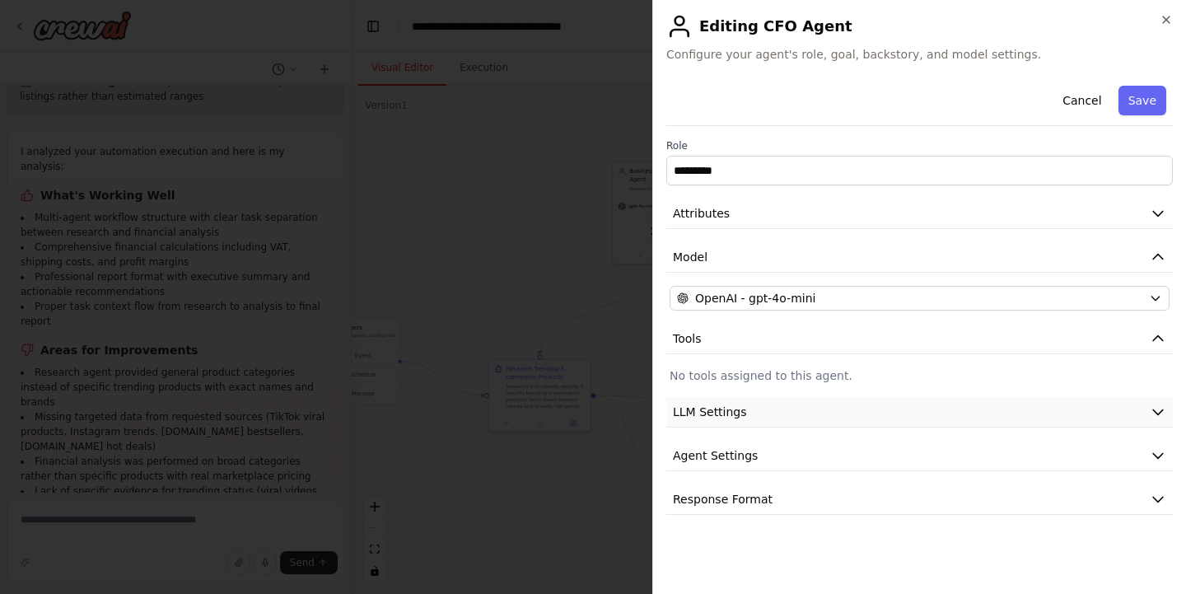
click at [755, 414] on button "LLM Settings" at bounding box center [919, 412] width 506 height 30
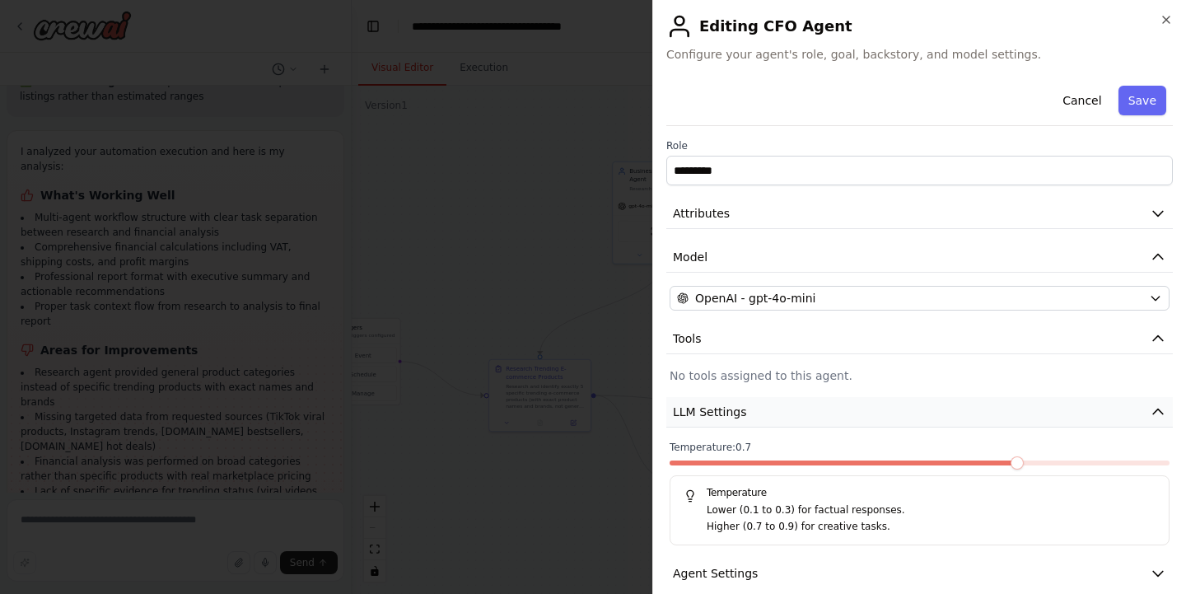
click at [755, 413] on button "LLM Settings" at bounding box center [919, 412] width 506 height 30
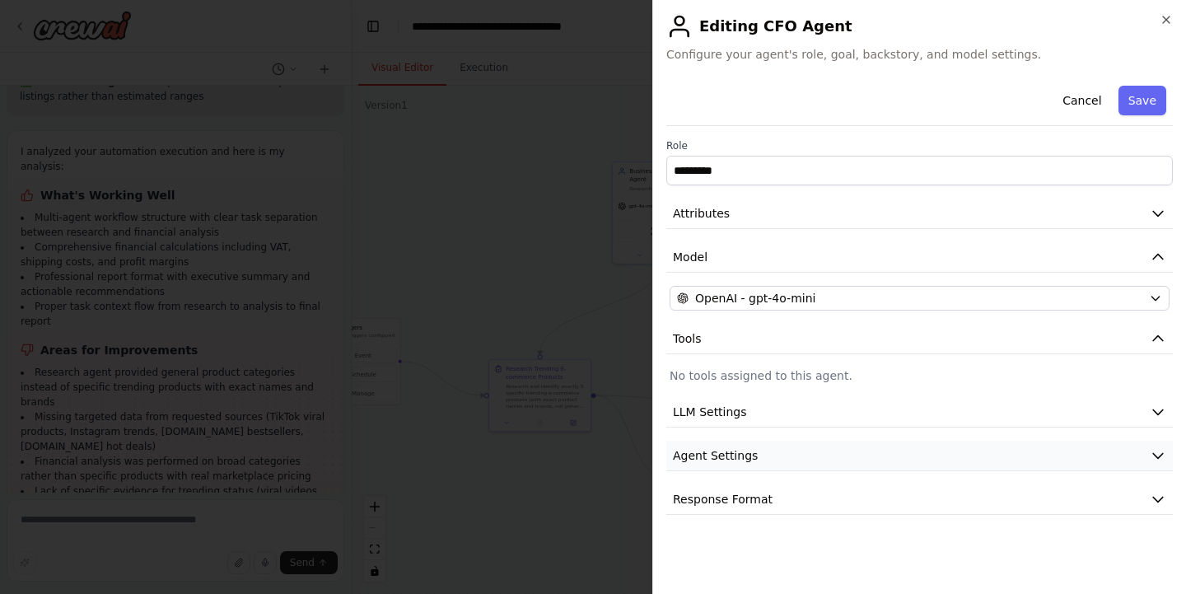
click at [756, 459] on button "Agent Settings" at bounding box center [919, 455] width 506 height 30
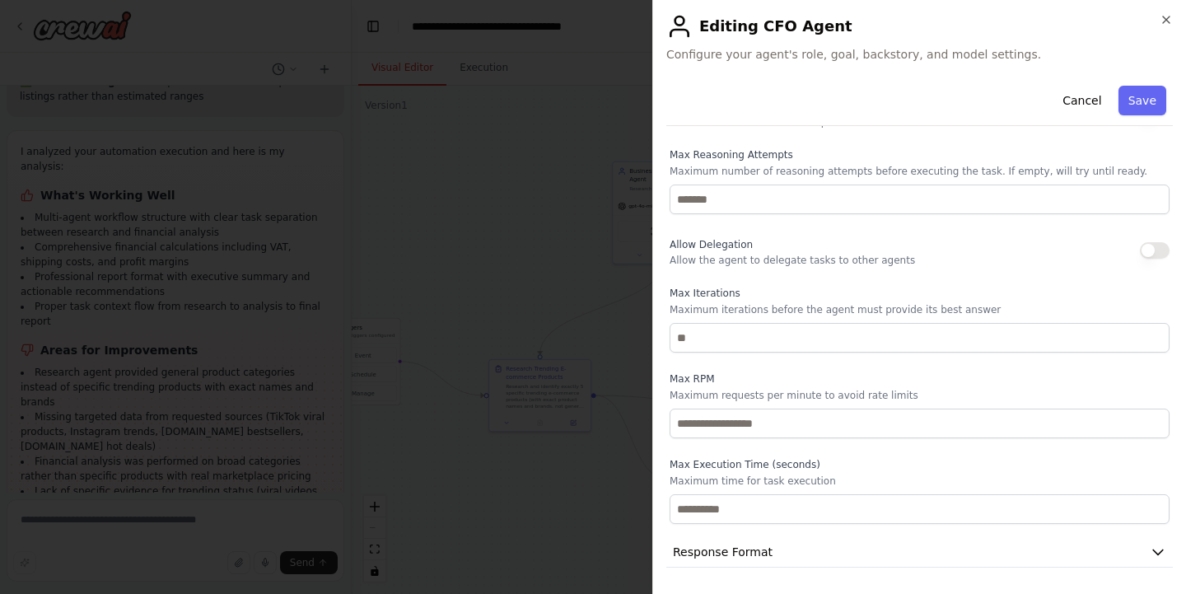
scroll to position [389, 0]
click at [724, 552] on span "Response Format" at bounding box center [723, 551] width 100 height 16
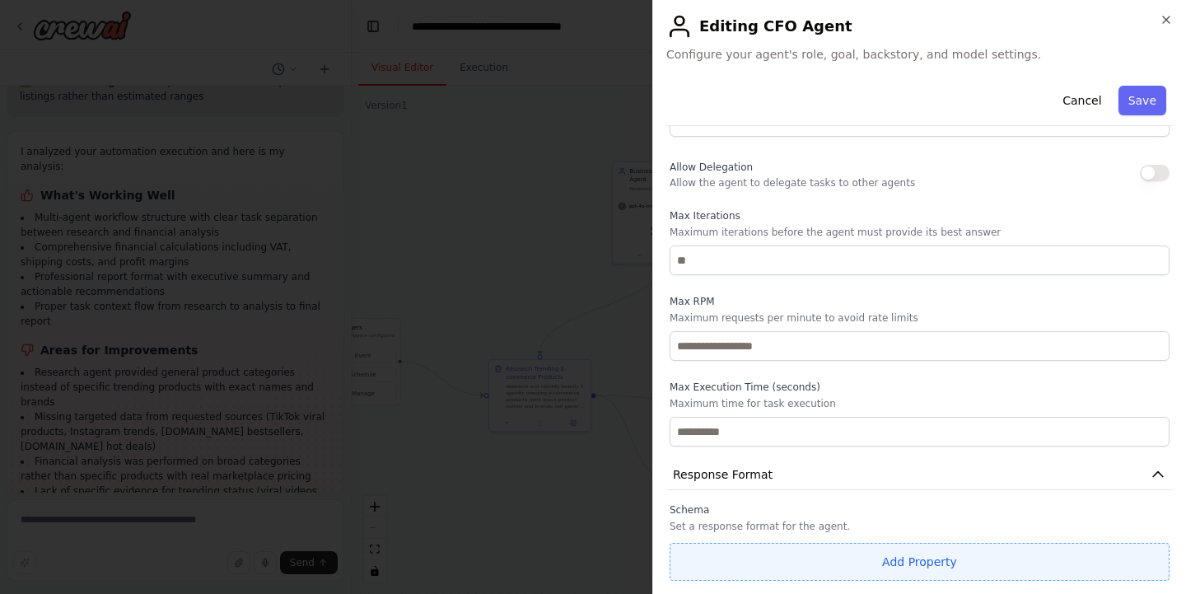
scroll to position [0, 0]
click at [912, 562] on button "Add Property" at bounding box center [919, 562] width 500 height 38
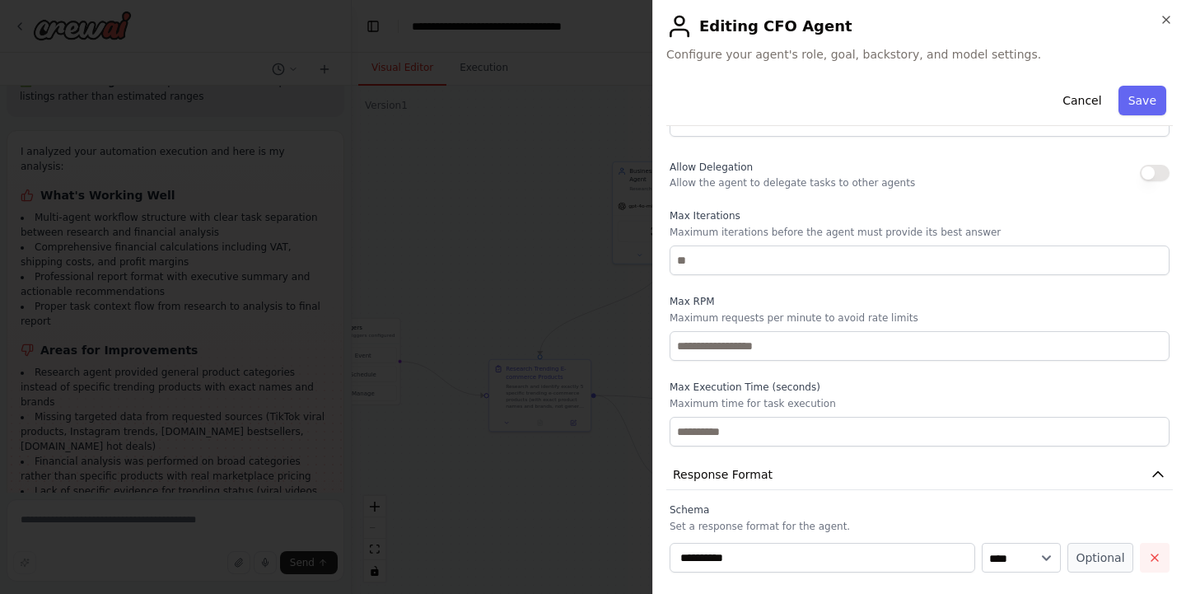
click at [1158, 555] on icon "button" at bounding box center [1154, 557] width 13 height 13
click at [1153, 475] on icon "button" at bounding box center [1157, 474] width 16 height 16
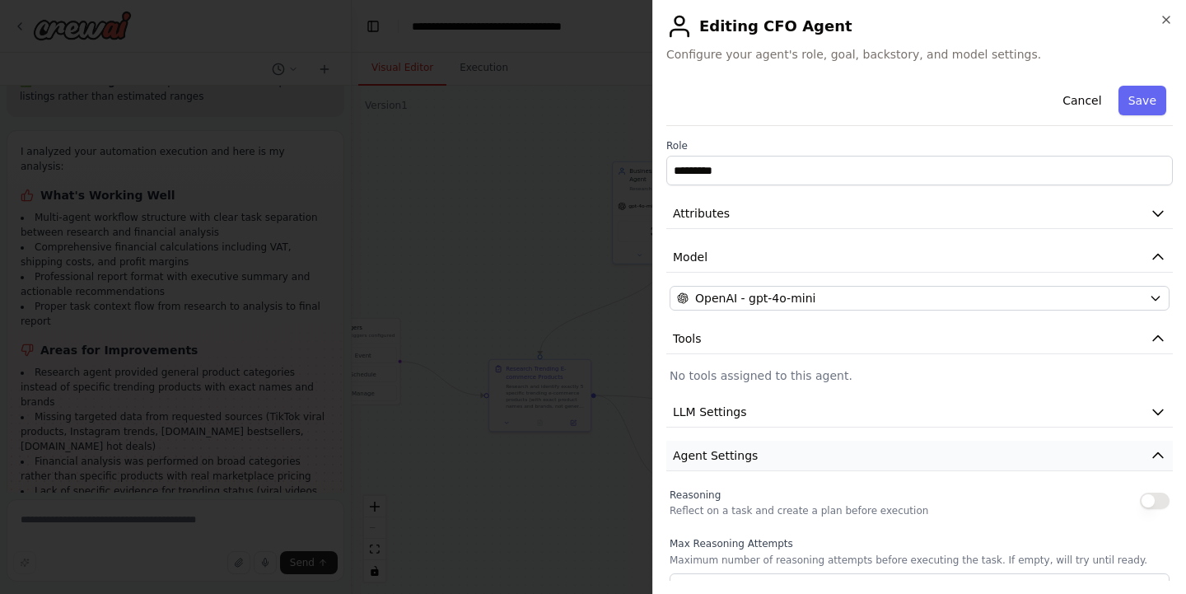
click at [1155, 456] on icon "button" at bounding box center [1157, 455] width 16 height 16
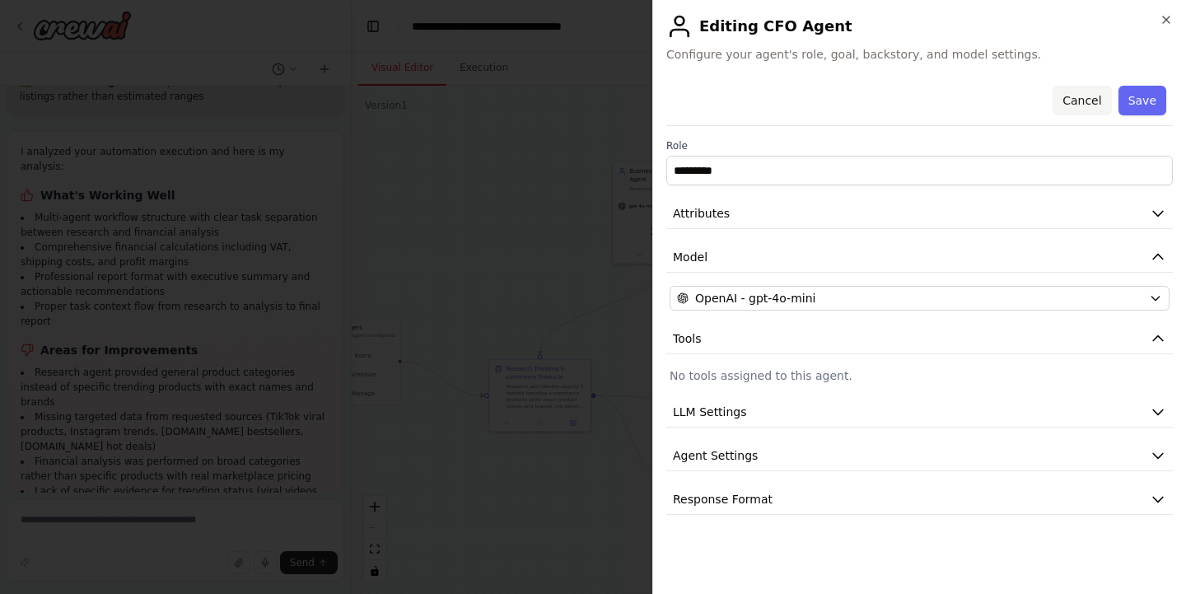
click at [1087, 89] on button "Cancel" at bounding box center [1081, 101] width 58 height 30
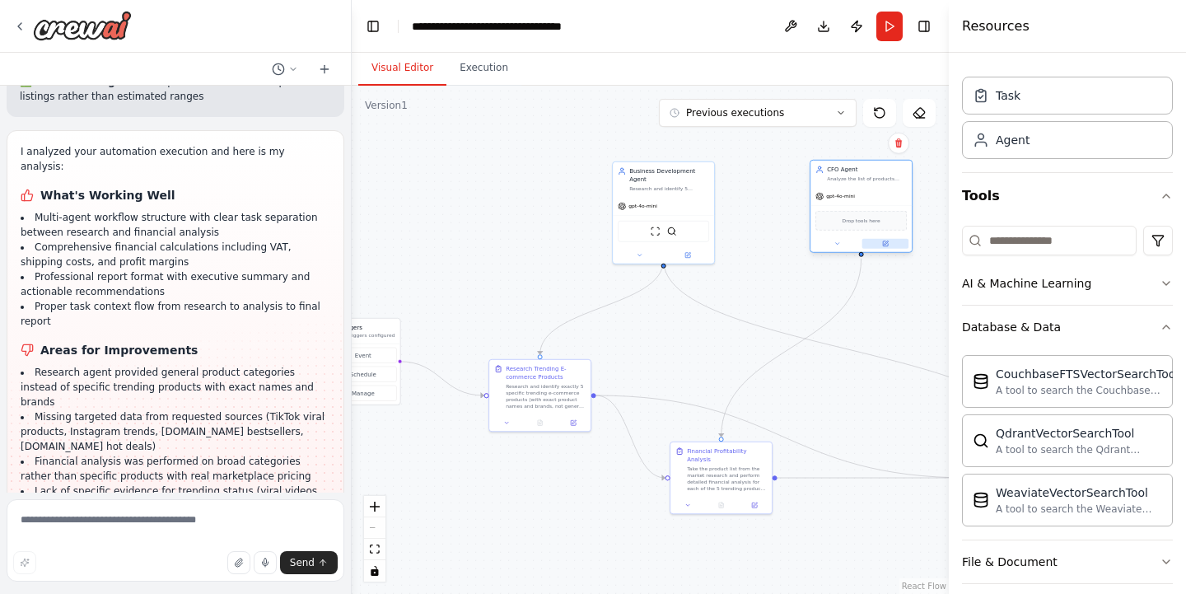
click at [883, 239] on button at bounding box center [885, 244] width 47 height 10
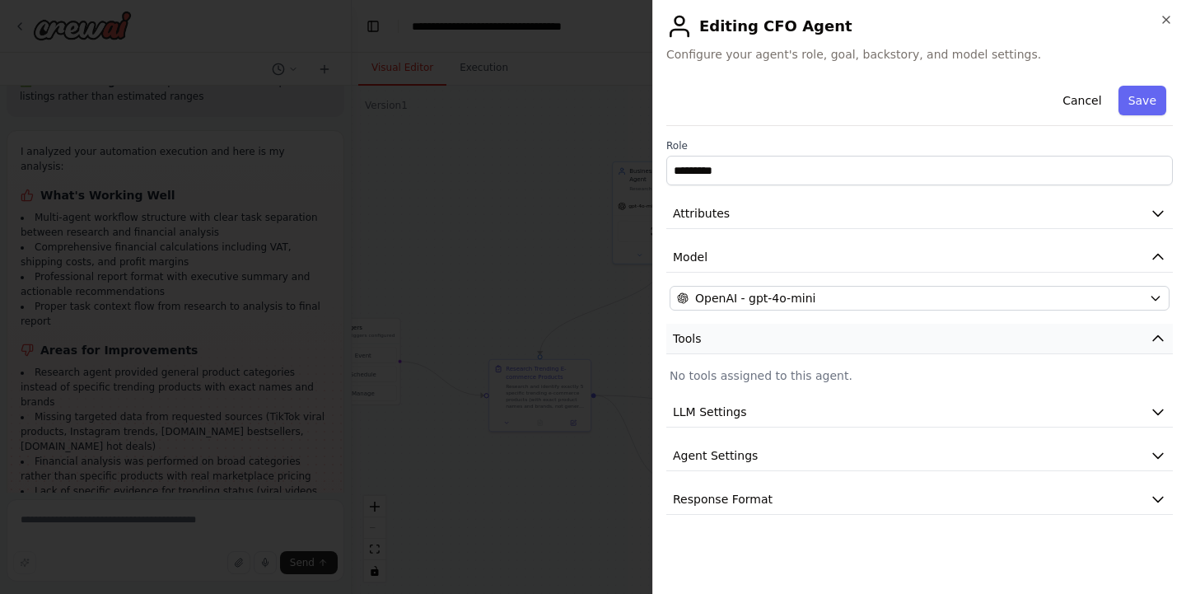
click at [793, 340] on button "Tools" at bounding box center [919, 339] width 506 height 30
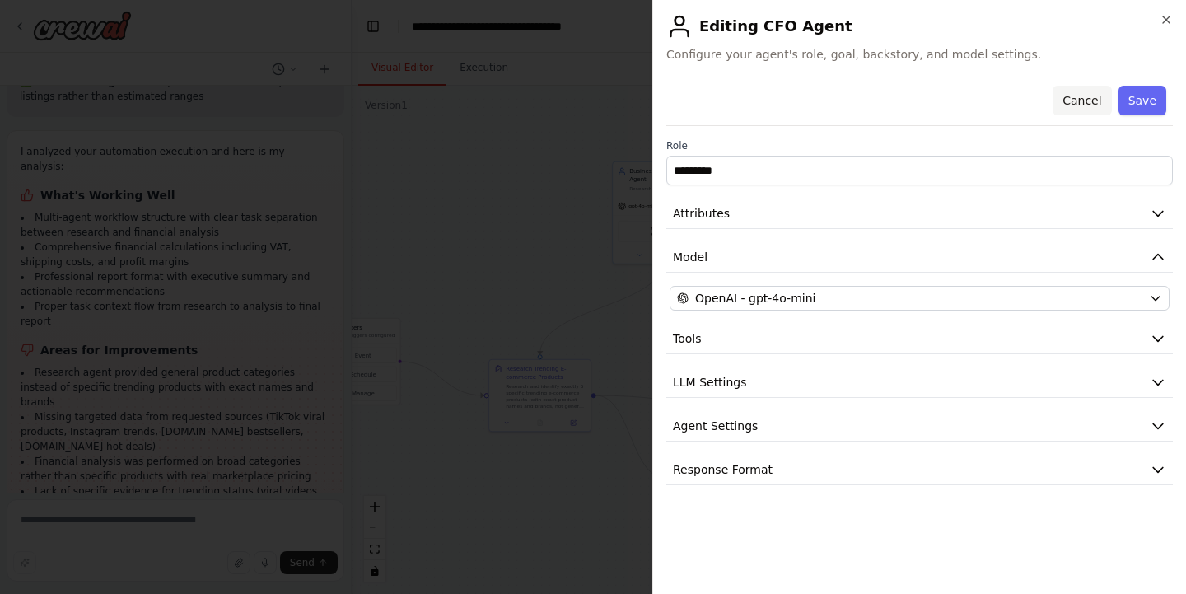
click at [1064, 103] on button "Cancel" at bounding box center [1081, 101] width 58 height 30
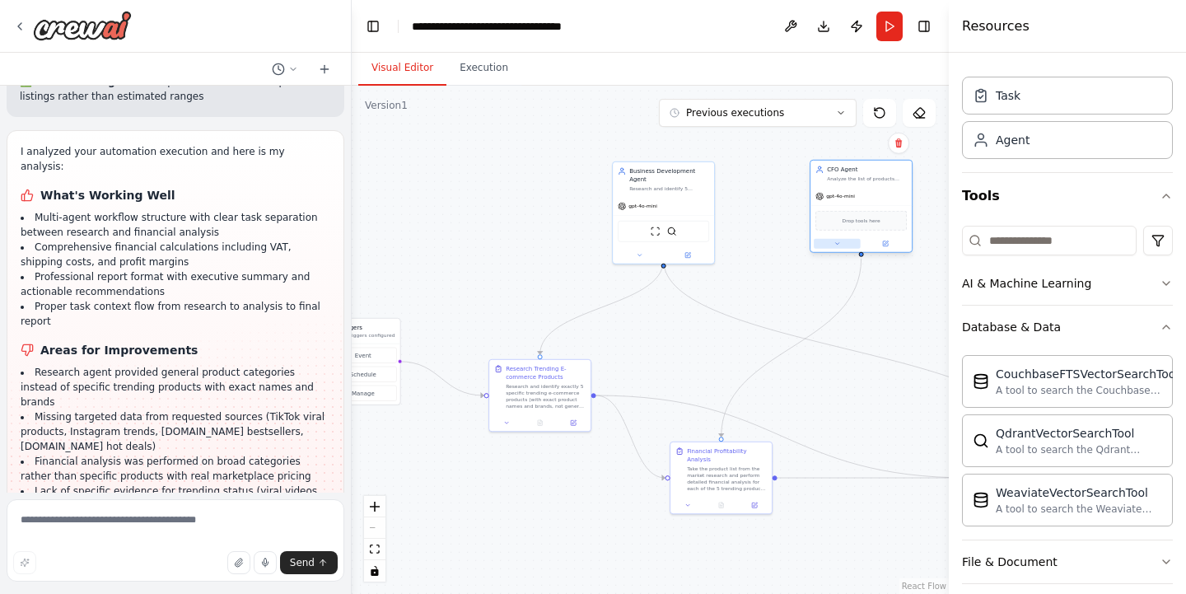
click at [839, 243] on icon at bounding box center [836, 243] width 7 height 7
click at [828, 384] on div "Role ********* Attributes Model OpenAI - gpt-4o-mini Tools No tools assigned to…" at bounding box center [891, 364] width 163 height 211
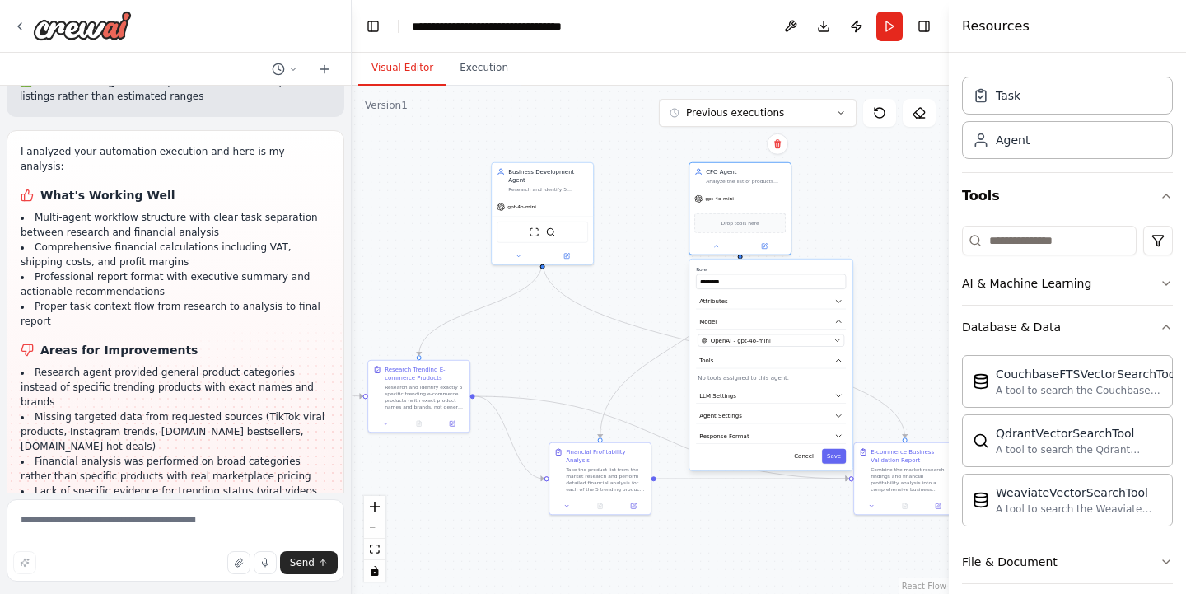
drag, startPoint x: 869, startPoint y: 502, endPoint x: 748, endPoint y: 503, distance: 121.0
click at [748, 503] on div ".deletable-edge-delete-btn { width: 20px; height: 20px; border: 0px solid #ffff…" at bounding box center [650, 340] width 597 height 508
click at [1011, 240] on input at bounding box center [1049, 241] width 175 height 30
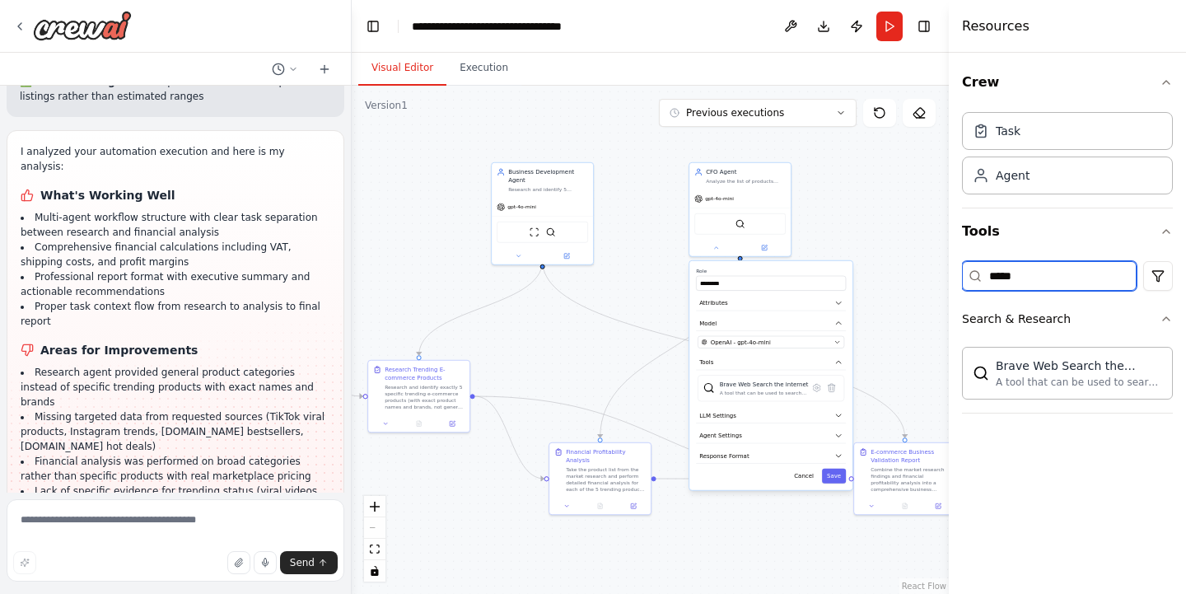
drag, startPoint x: 1046, startPoint y: 282, endPoint x: 931, endPoint y: 285, distance: 114.5
click at [931, 285] on div "▶ Thought process I'll help you create an AI-powered e-commerce business idea v…" at bounding box center [593, 297] width 1186 height 594
drag, startPoint x: 1046, startPoint y: 269, endPoint x: 985, endPoint y: 272, distance: 61.8
click at [985, 272] on input "*****" at bounding box center [1049, 276] width 175 height 30
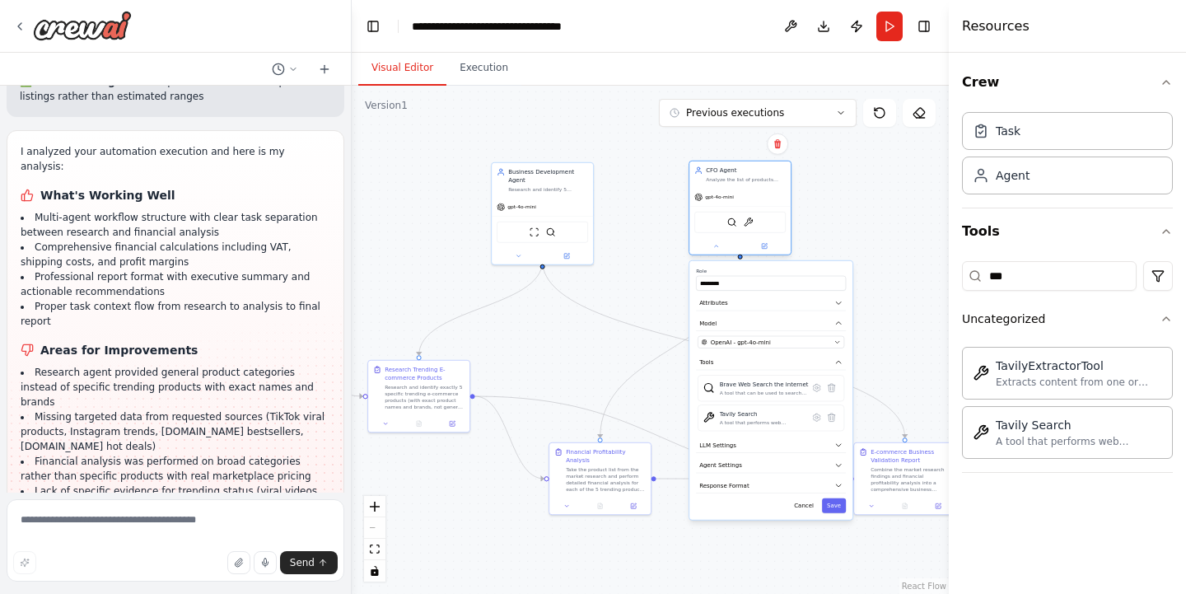
click at [753, 185] on div "CFO Agent Analyze the list of products provided by the Business Development Age…" at bounding box center [739, 174] width 101 height 26
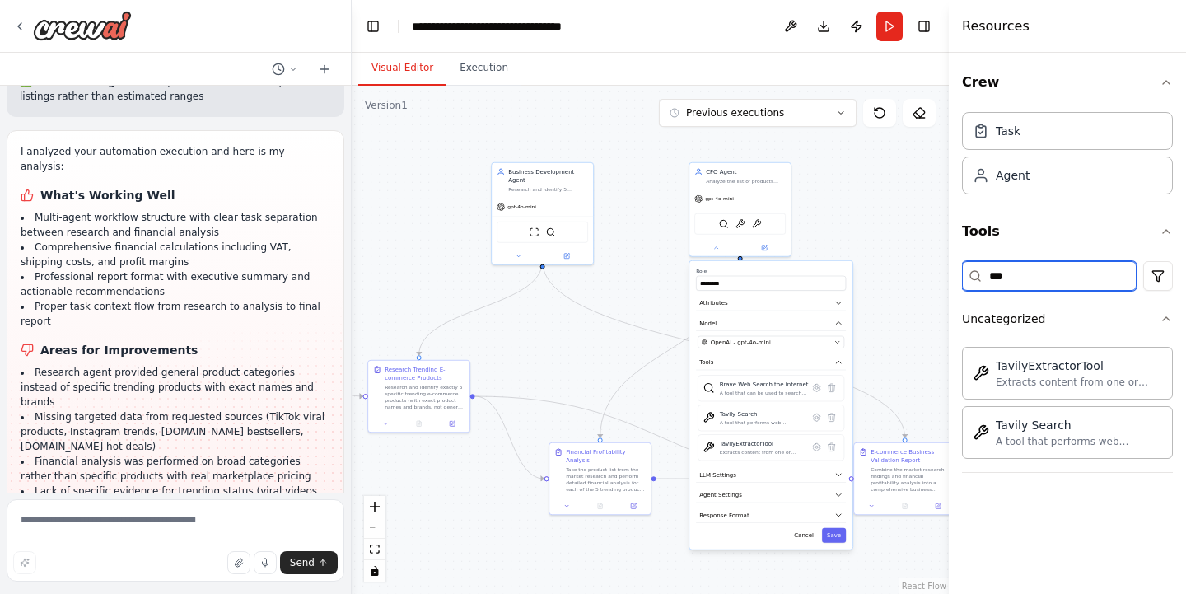
click at [1044, 282] on input "***" at bounding box center [1049, 276] width 175 height 30
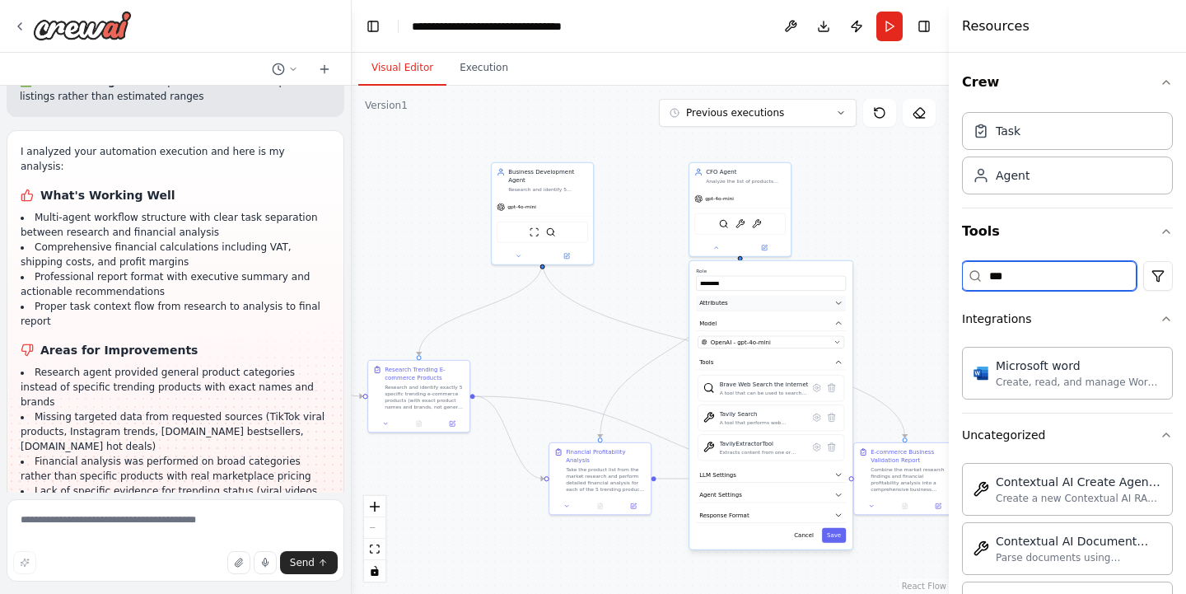
type input "***"
click at [743, 306] on button "Attributes" at bounding box center [771, 304] width 150 height 16
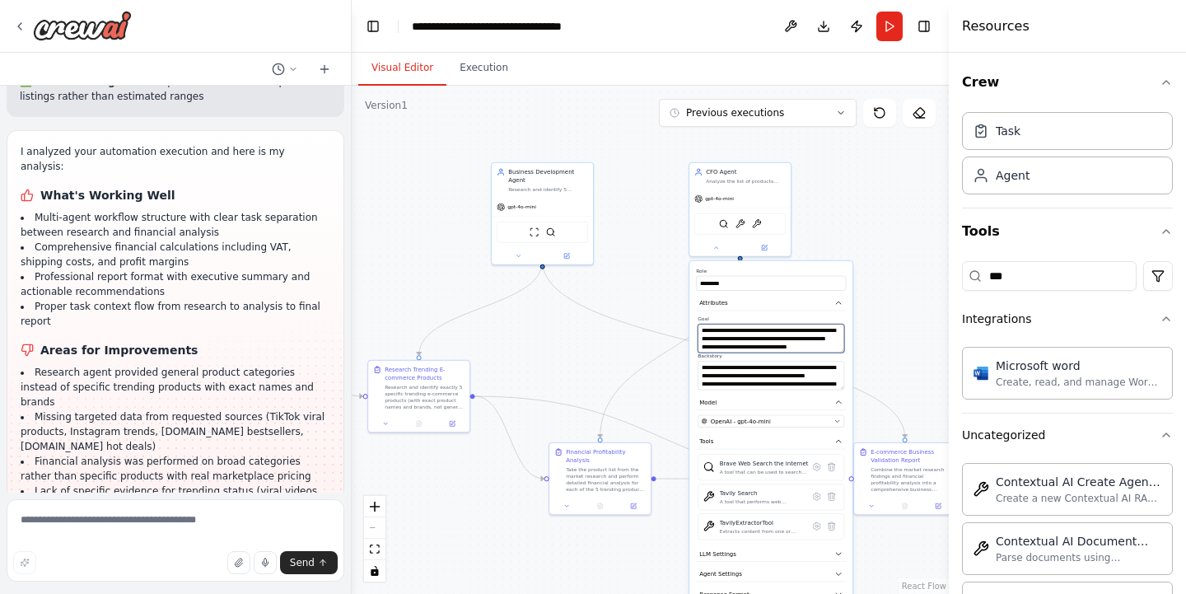
click at [813, 352] on textarea "**********" at bounding box center [770, 338] width 147 height 29
click at [805, 346] on textarea "**********" at bounding box center [770, 338] width 147 height 29
paste textarea "**********"
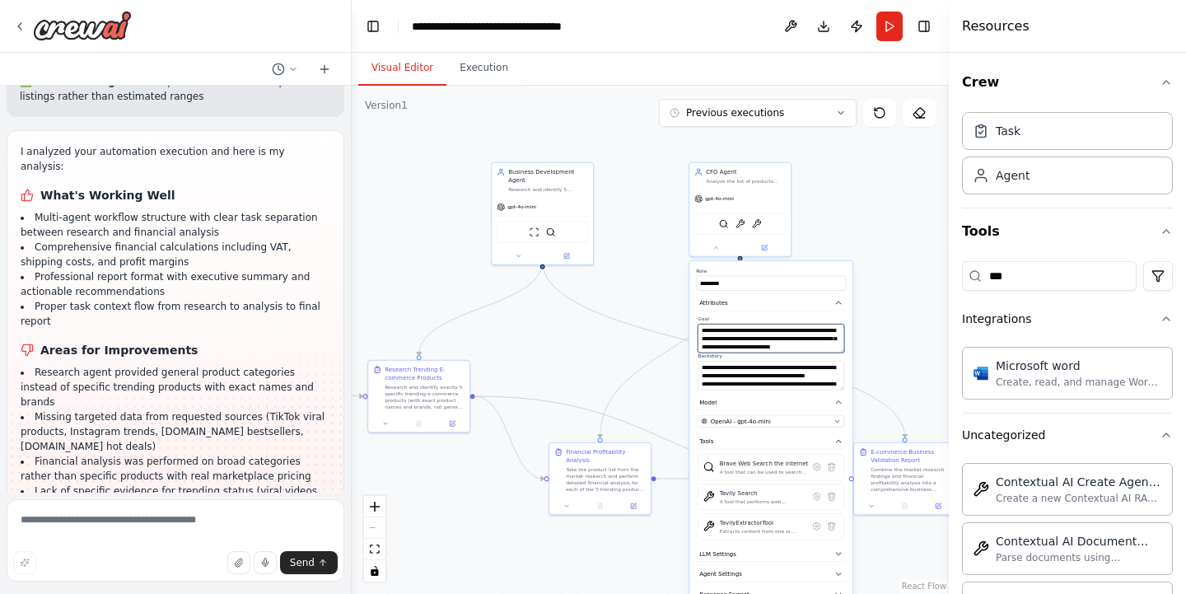
type textarea "**********"
click at [897, 371] on div ".deletable-edge-delete-btn { width: 20px; height: 20px; border: 0px solid #ffff…" at bounding box center [650, 340] width 597 height 508
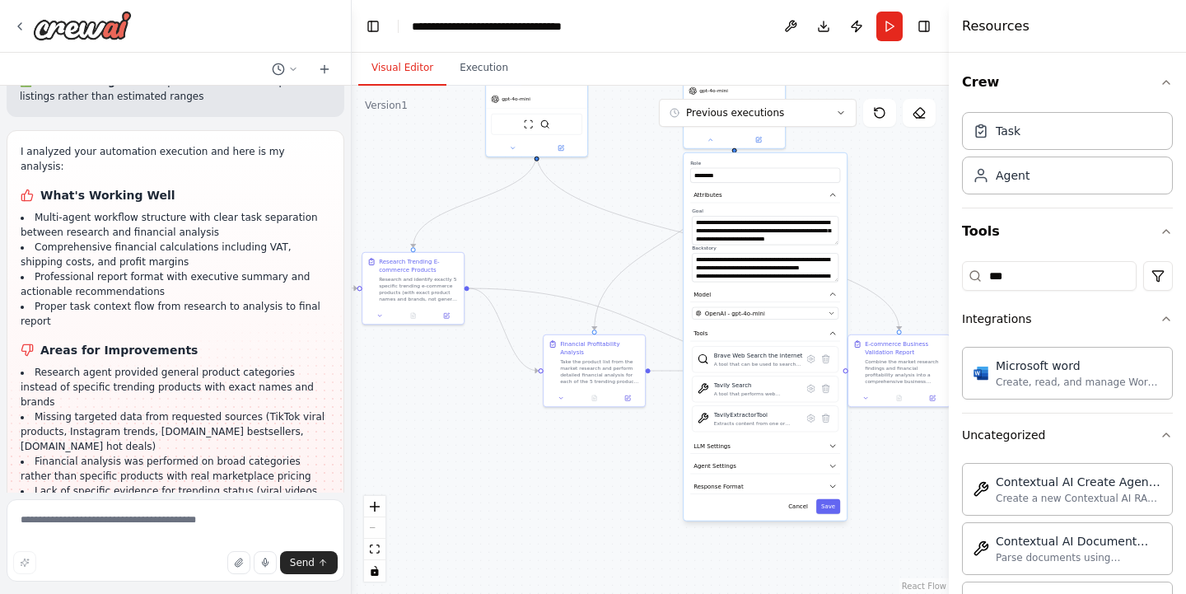
drag, startPoint x: 658, startPoint y: 553, endPoint x: 660, endPoint y: 426, distance: 127.6
click at [660, 426] on div ".deletable-edge-delete-btn { width: 20px; height: 20px; border: 0px solid #ffff…" at bounding box center [650, 340] width 597 height 508
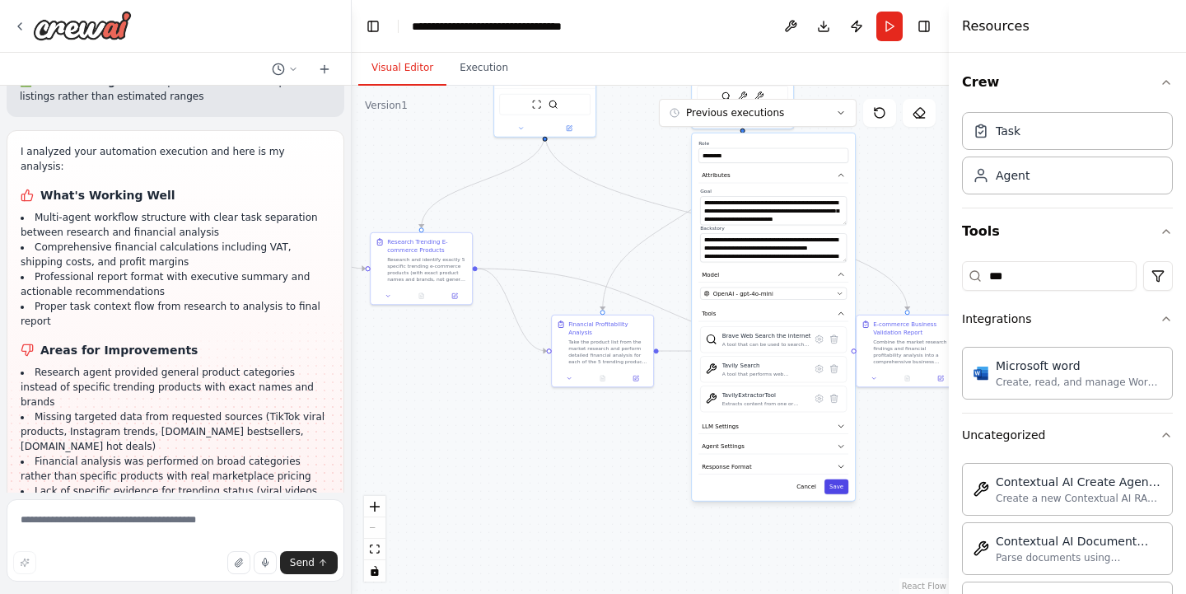
click at [834, 486] on button "Save" at bounding box center [836, 486] width 24 height 15
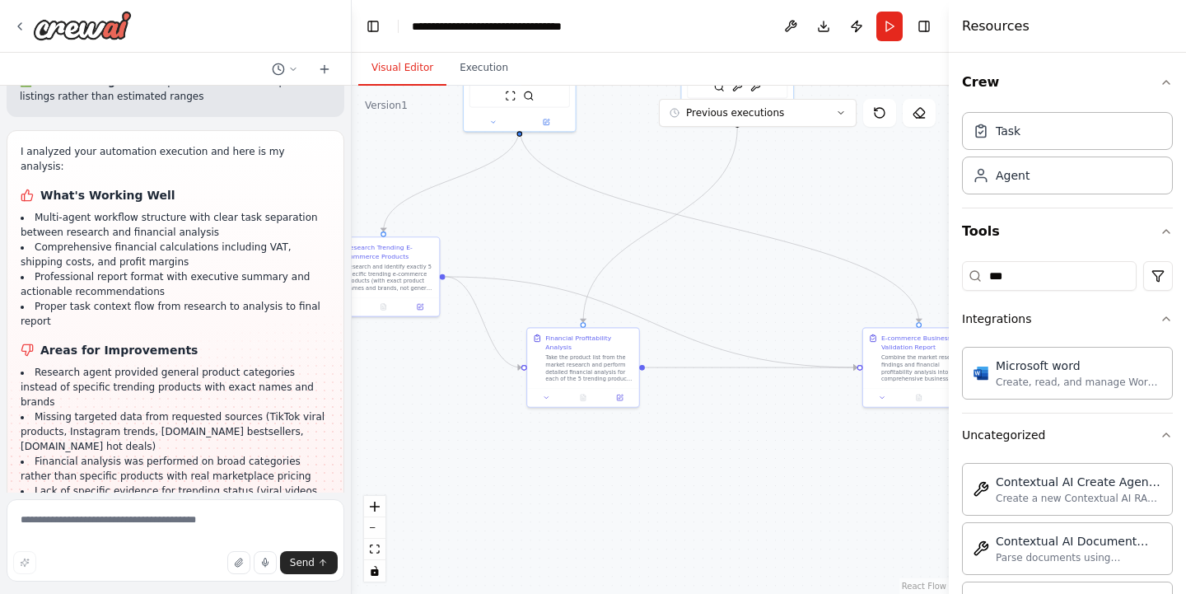
click at [799, 277] on div ".deletable-edge-delete-btn { width: 20px; height: 20px; border: 0px solid #ffff…" at bounding box center [650, 340] width 597 height 508
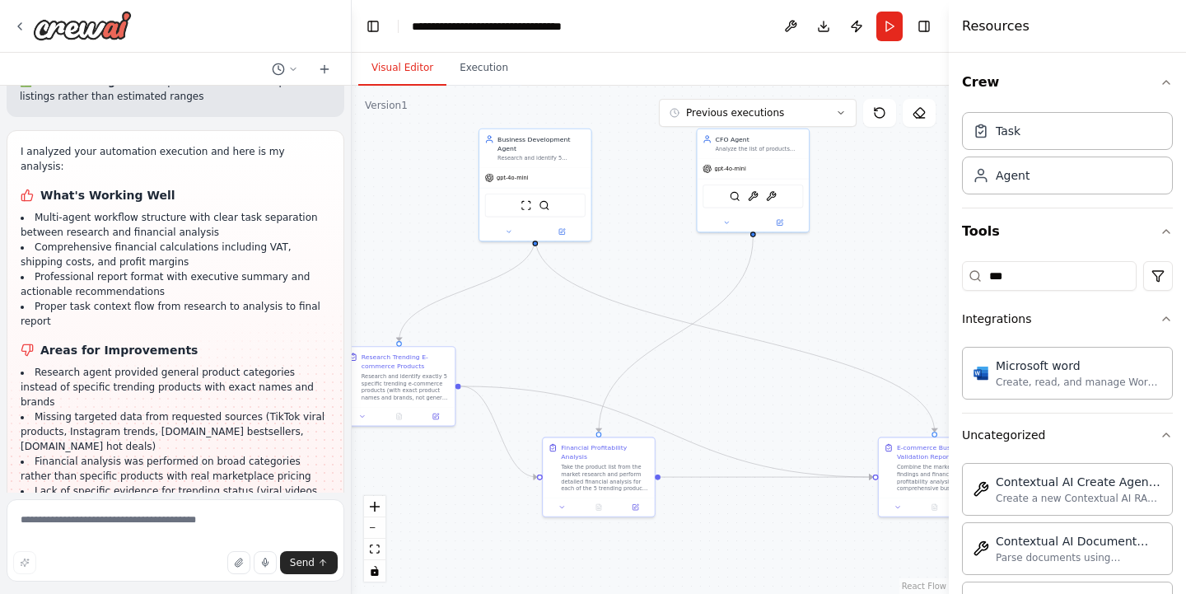
drag, startPoint x: 810, startPoint y: 189, endPoint x: 828, endPoint y: 319, distance: 131.3
click at [828, 319] on div ".deletable-edge-delete-btn { width: 20px; height: 20px; border: 0px solid #ffff…" at bounding box center [650, 340] width 597 height 508
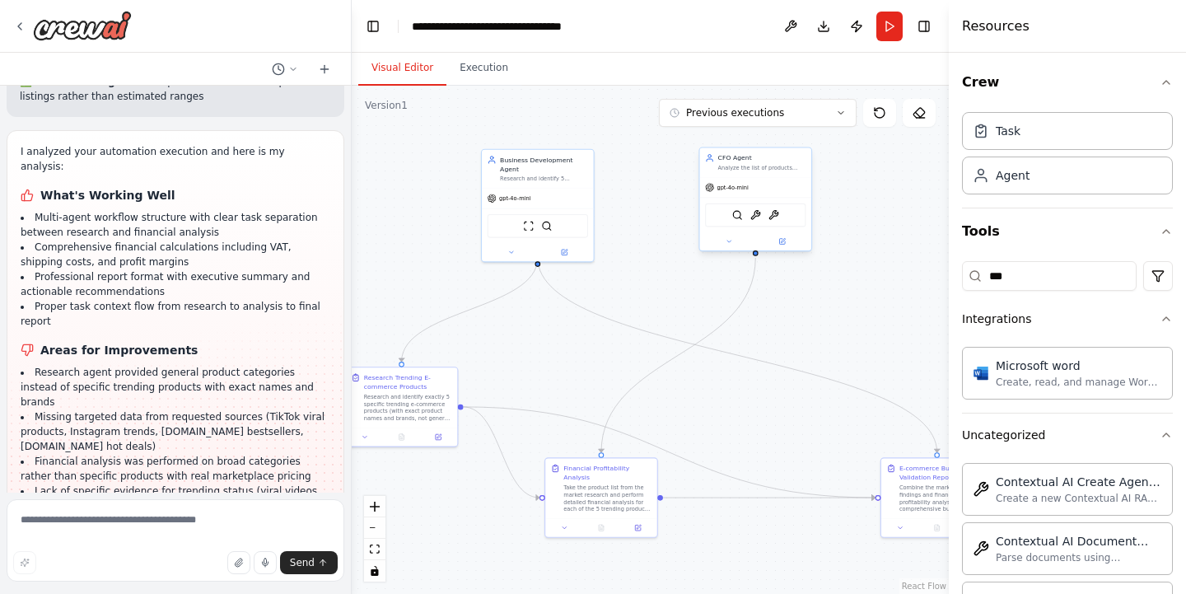
click at [785, 247] on div at bounding box center [756, 241] width 112 height 18
click at [783, 241] on icon at bounding box center [783, 240] width 4 height 4
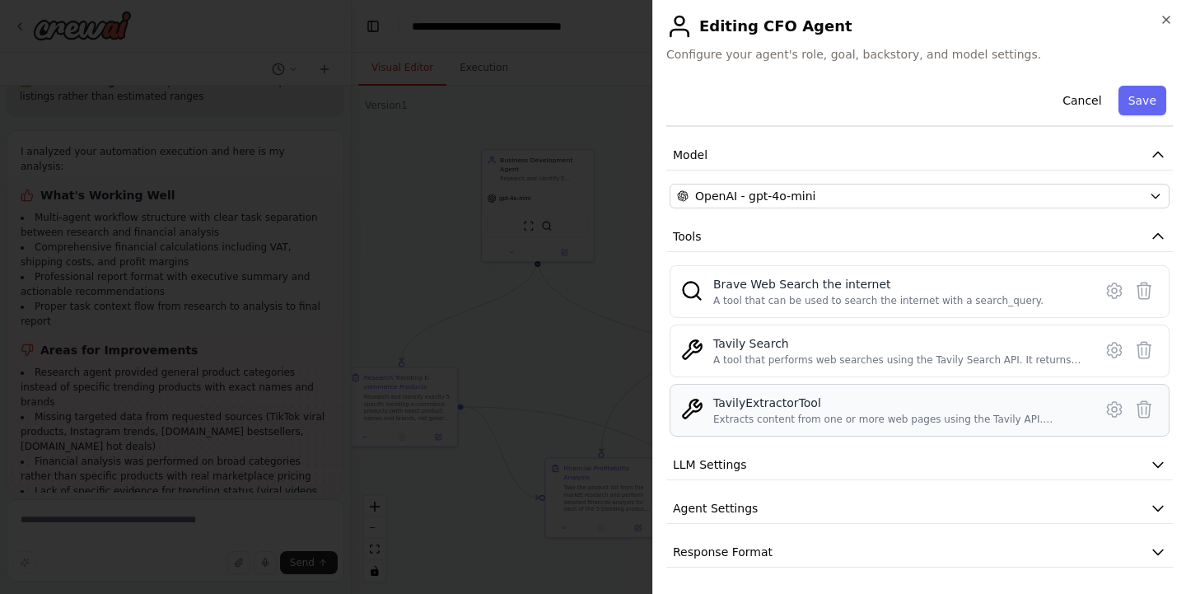
scroll to position [102, 0]
drag, startPoint x: 882, startPoint y: 283, endPoint x: 714, endPoint y: 285, distance: 168.0
click at [714, 285] on div "Brave Web Search the internet" at bounding box center [878, 284] width 330 height 16
copy div "Brave Web Search the internet"
drag, startPoint x: 787, startPoint y: 340, endPoint x: 709, endPoint y: 341, distance: 78.2
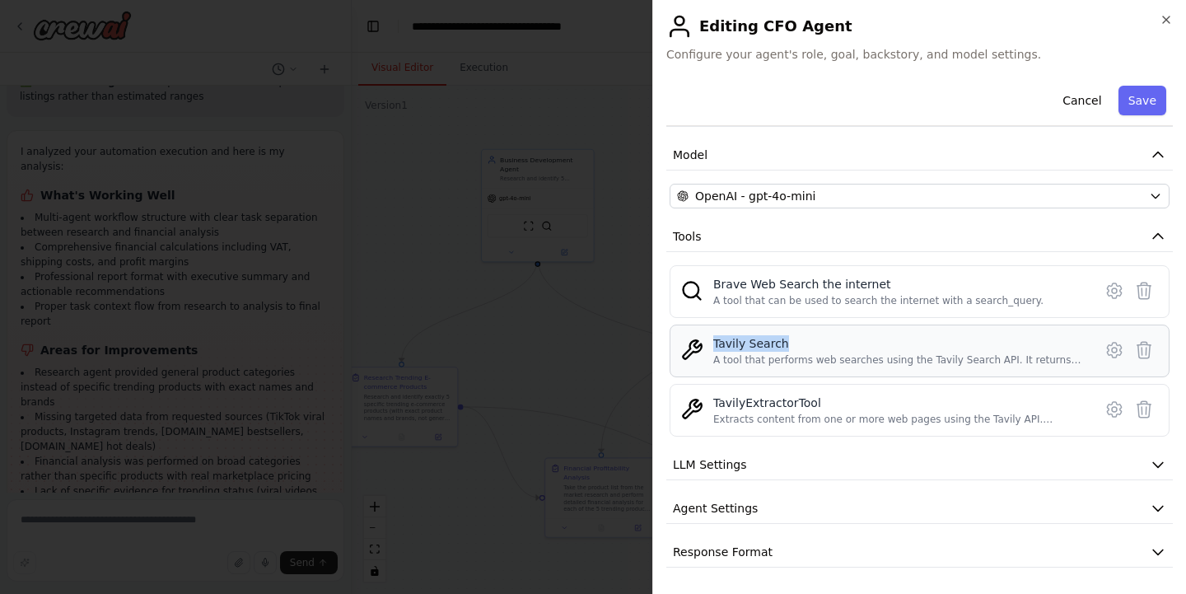
click at [709, 341] on div "Tavily Search A tool that performs web searches using the Tavily Search API. It…" at bounding box center [919, 350] width 478 height 31
copy div "Tavily Search"
drag, startPoint x: 829, startPoint y: 400, endPoint x: 714, endPoint y: 404, distance: 115.3
click at [714, 404] on div "TavilyExtractorTool" at bounding box center [898, 402] width 370 height 16
copy div "TavilyExtractorTool"
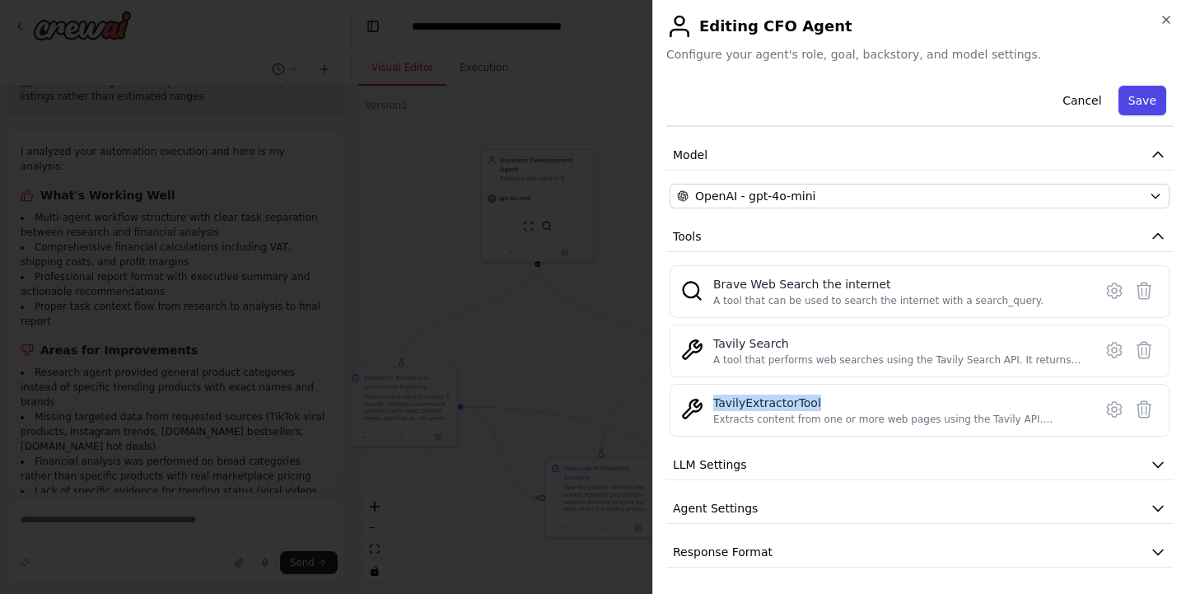
click at [1129, 99] on button "Save" at bounding box center [1142, 101] width 48 height 30
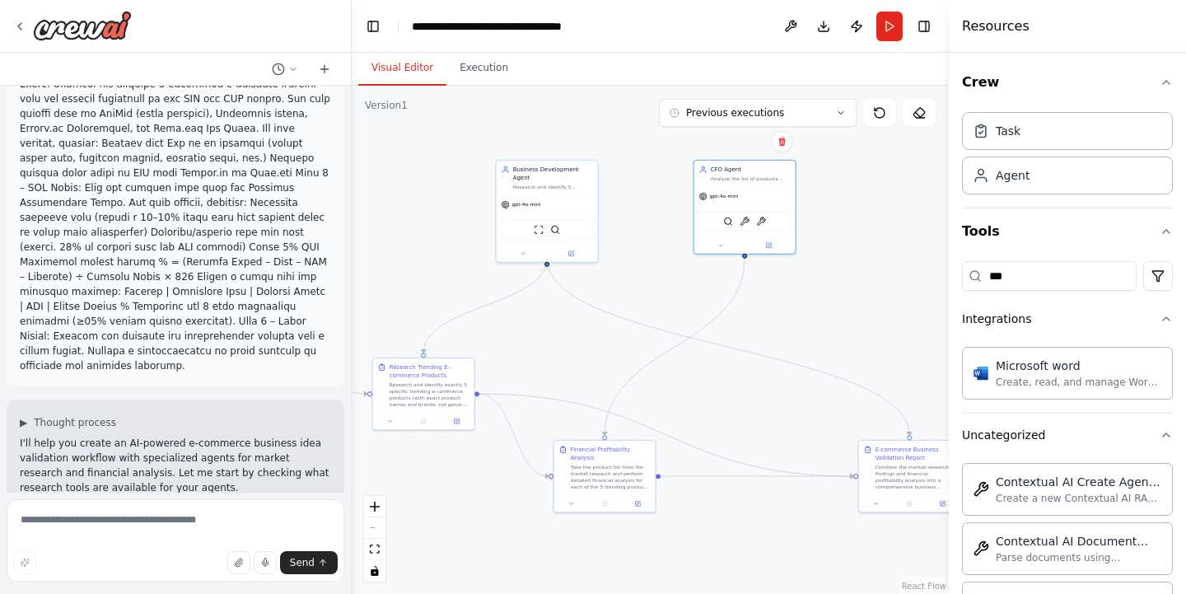
scroll to position [49, 0]
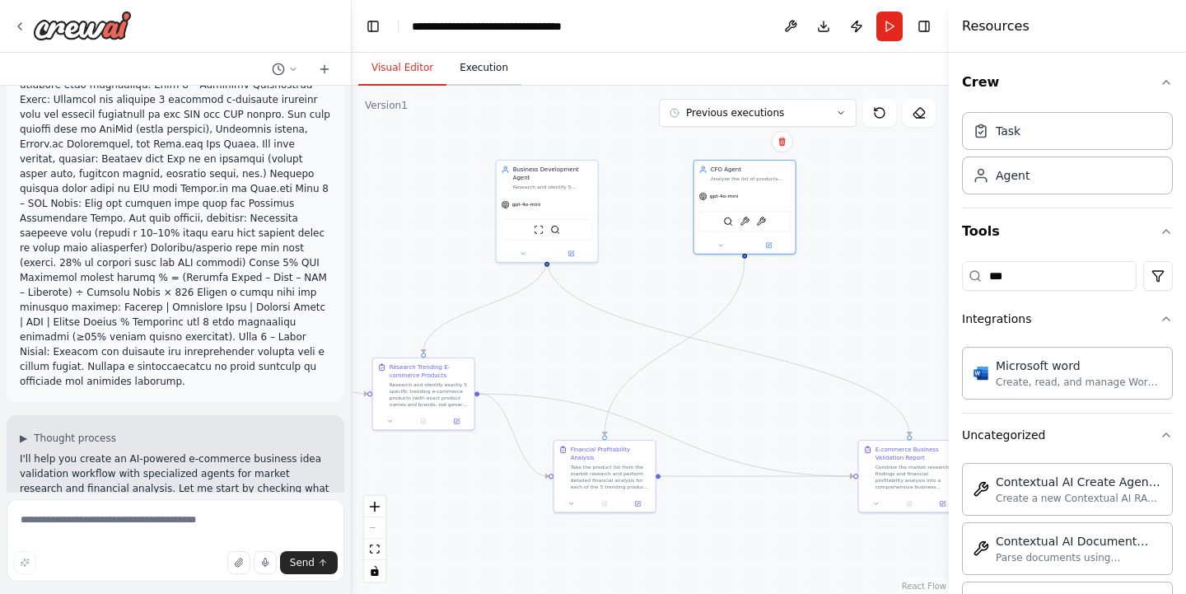
click at [491, 68] on button "Execution" at bounding box center [483, 68] width 75 height 35
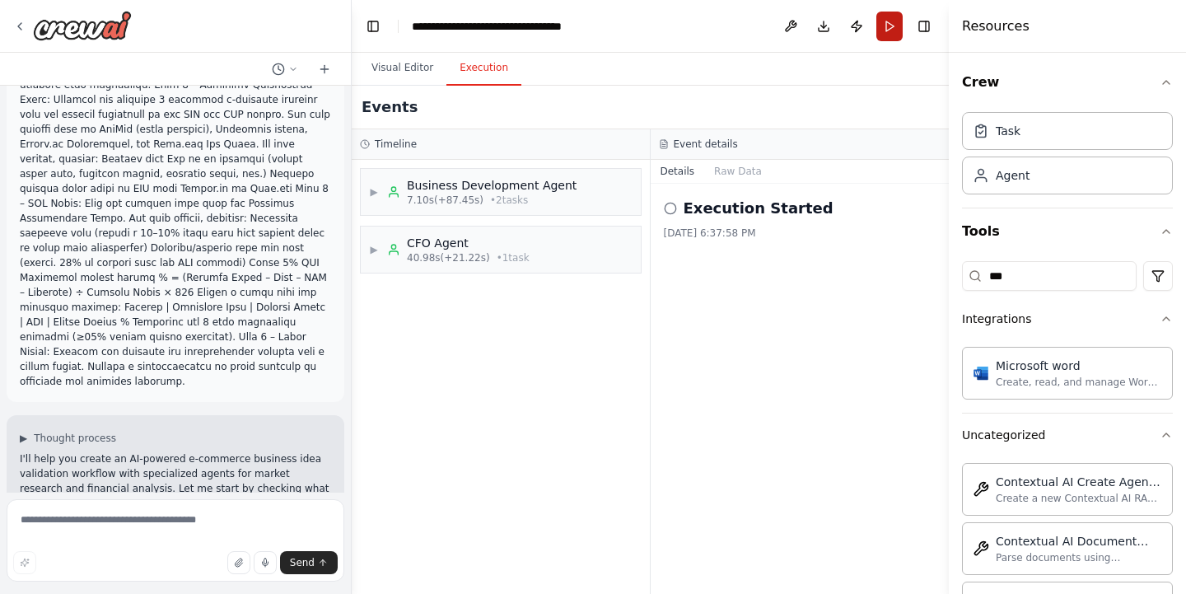
click at [890, 29] on button "Run" at bounding box center [889, 27] width 26 height 30
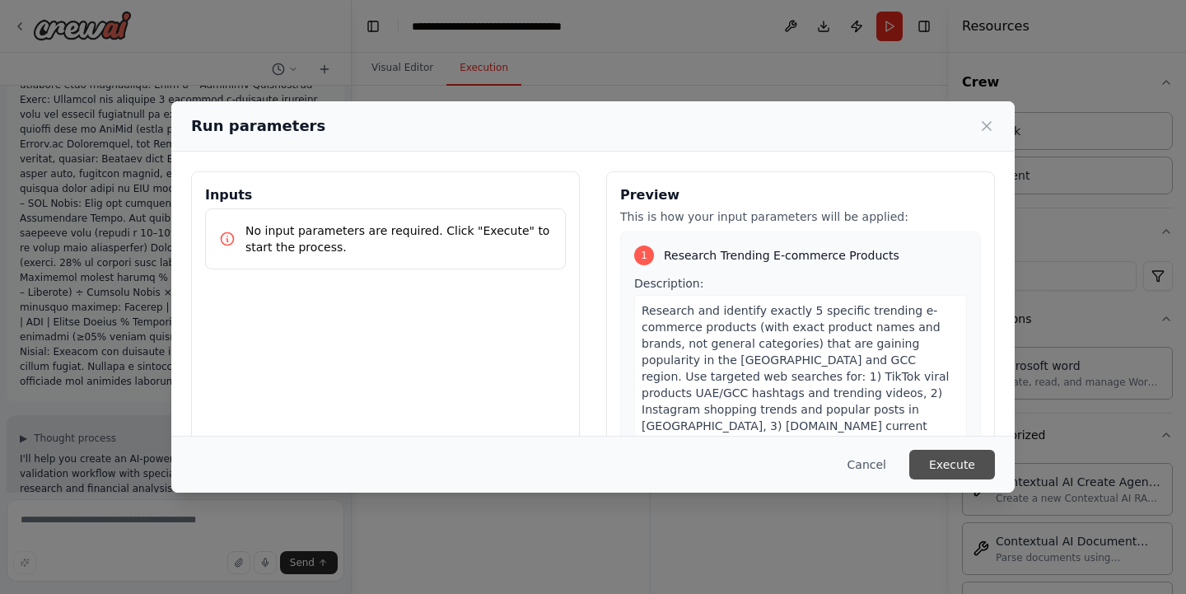
click at [966, 468] on button "Execute" at bounding box center [952, 465] width 86 height 30
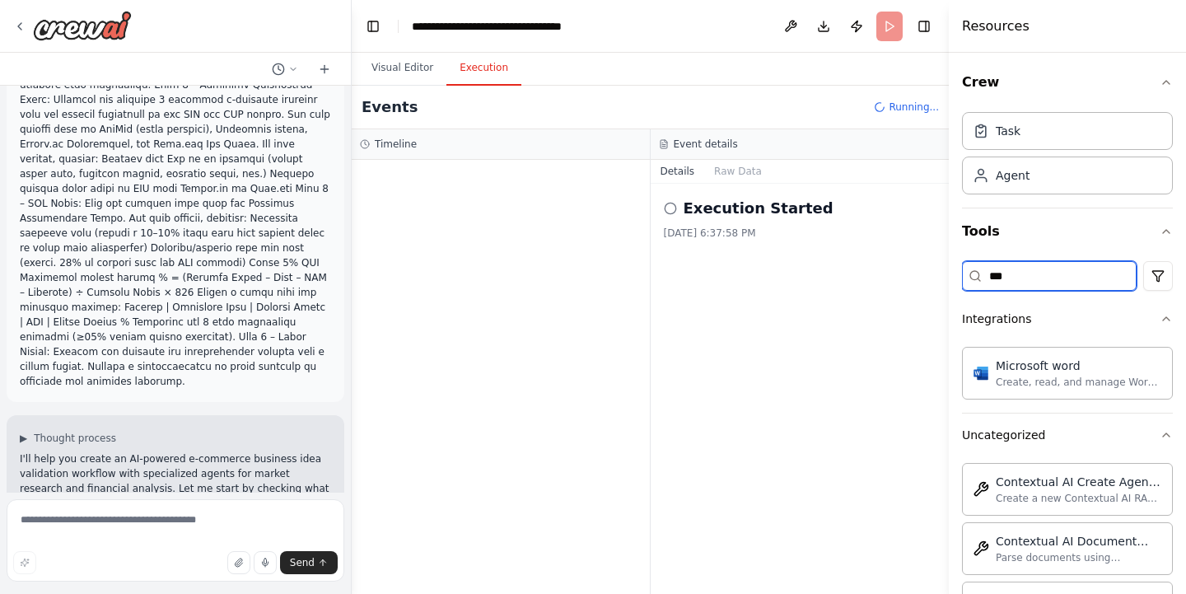
click at [1030, 277] on input "***" at bounding box center [1049, 276] width 175 height 30
type input "*"
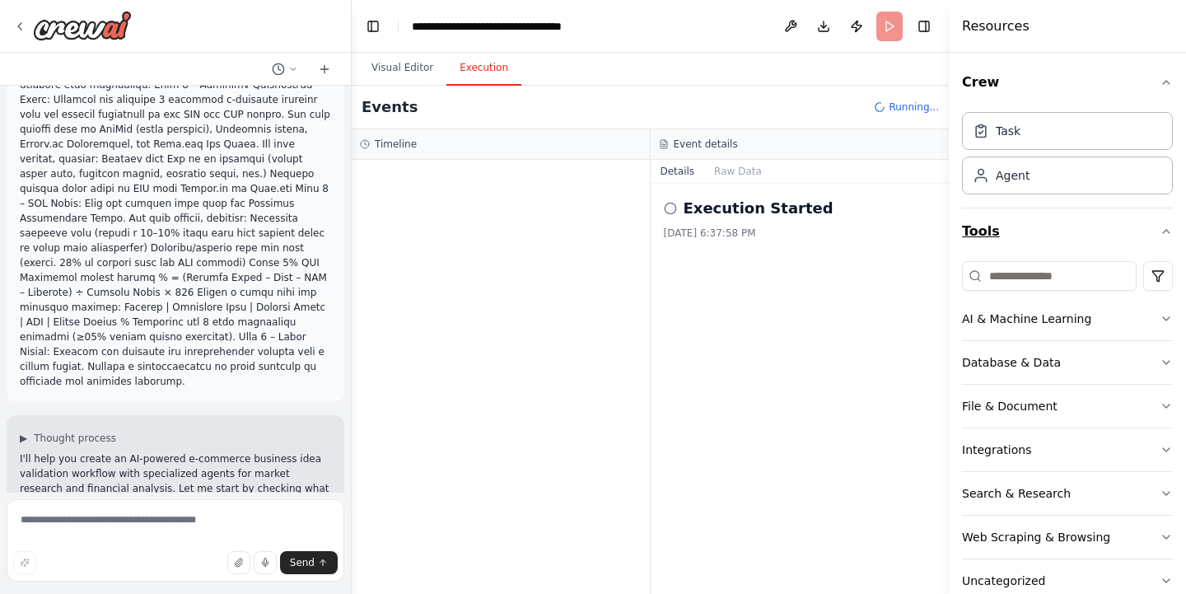
click at [1168, 228] on icon "button" at bounding box center [1165, 231] width 13 height 13
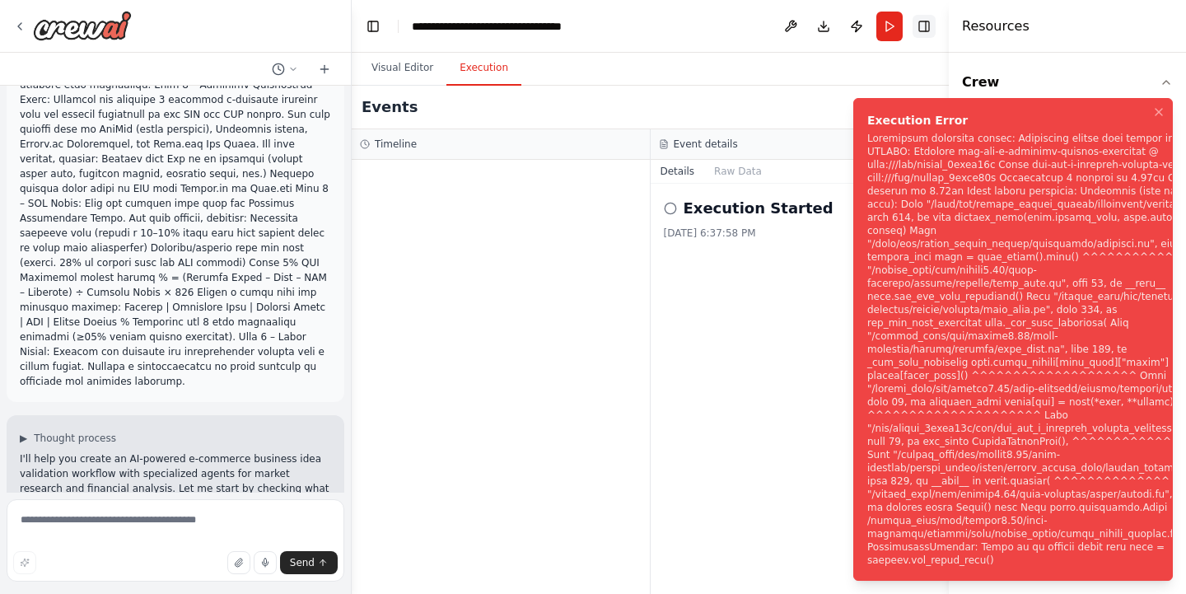
click at [925, 27] on button "Toggle Right Sidebar" at bounding box center [923, 26] width 23 height 23
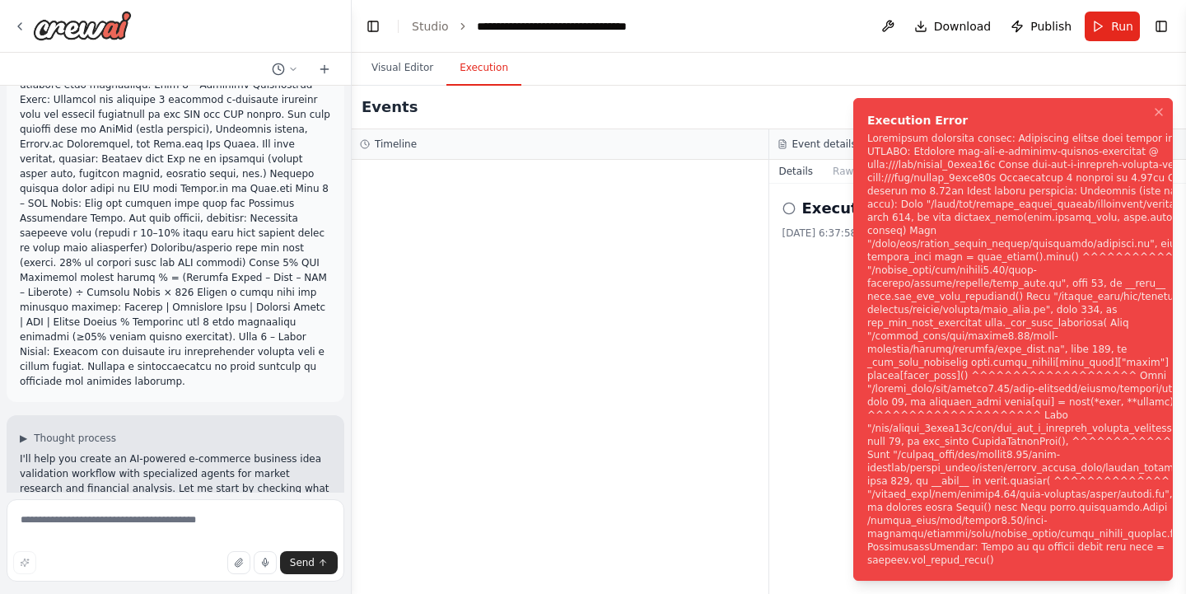
scroll to position [0, 0]
drag, startPoint x: 1038, startPoint y: 299, endPoint x: 1000, endPoint y: 298, distance: 38.7
click at [1000, 298] on div "Notifications (F8)" at bounding box center [1047, 349] width 360 height 435
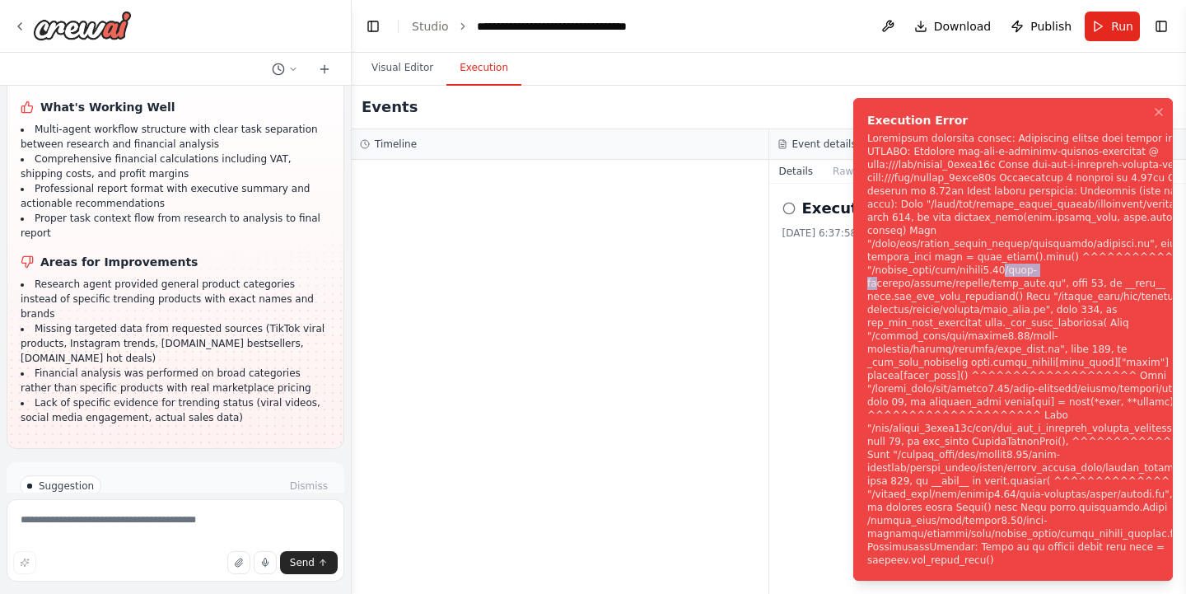
click at [151, 549] on span "Help fix error" at bounding box center [183, 555] width 65 height 13
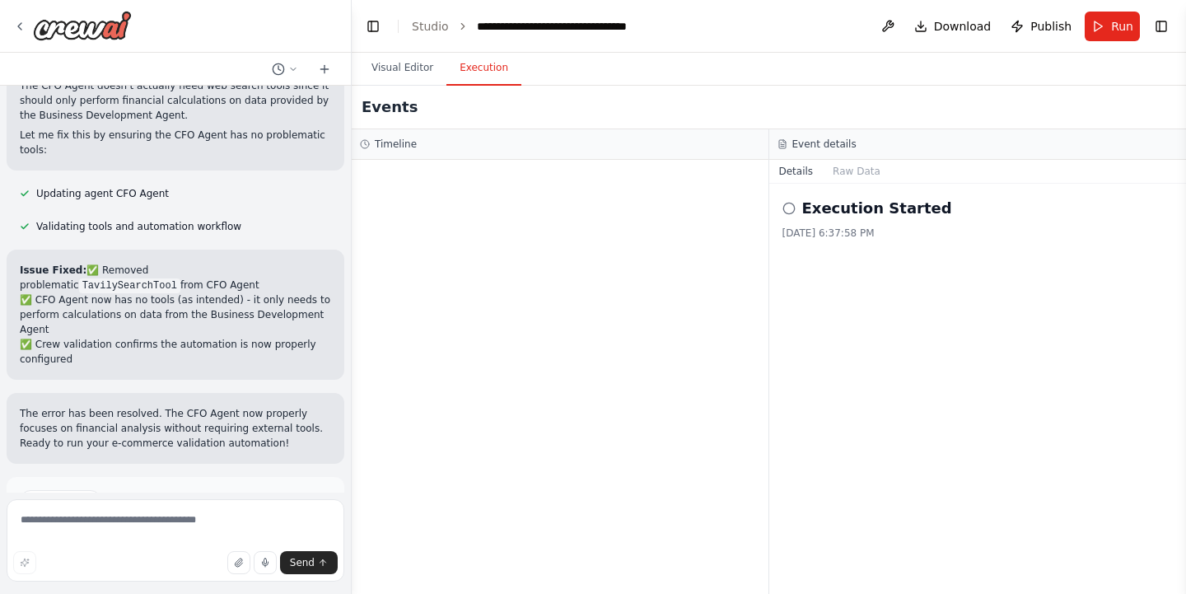
click at [190, 564] on span "Run Automation" at bounding box center [183, 570] width 80 height 13
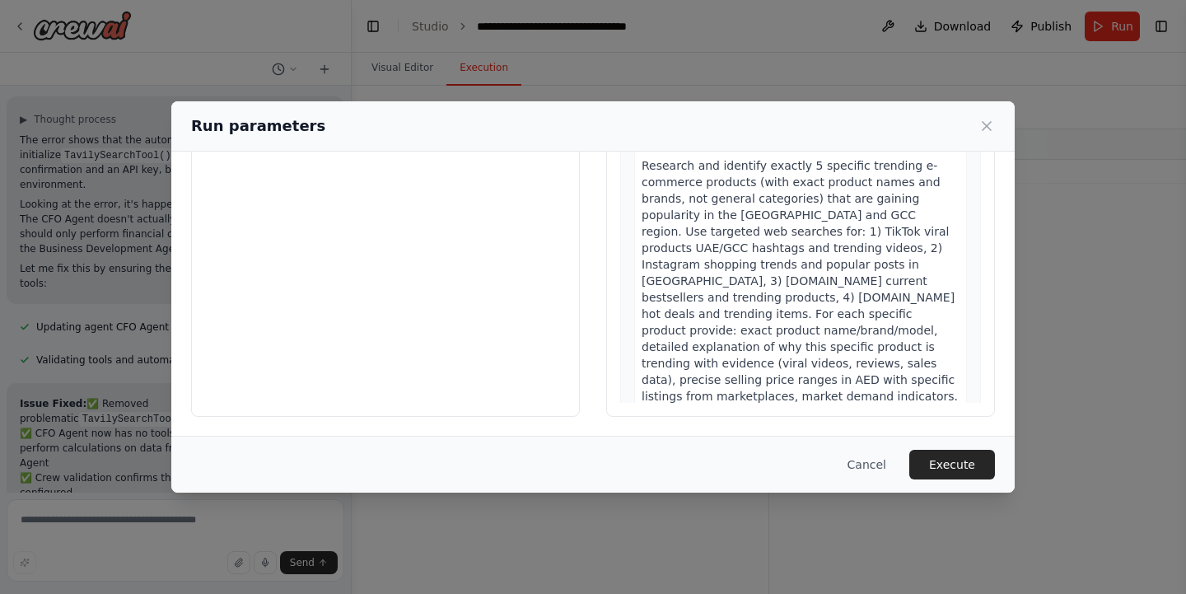
scroll to position [145, 0]
click at [961, 466] on button "Execute" at bounding box center [952, 465] width 86 height 30
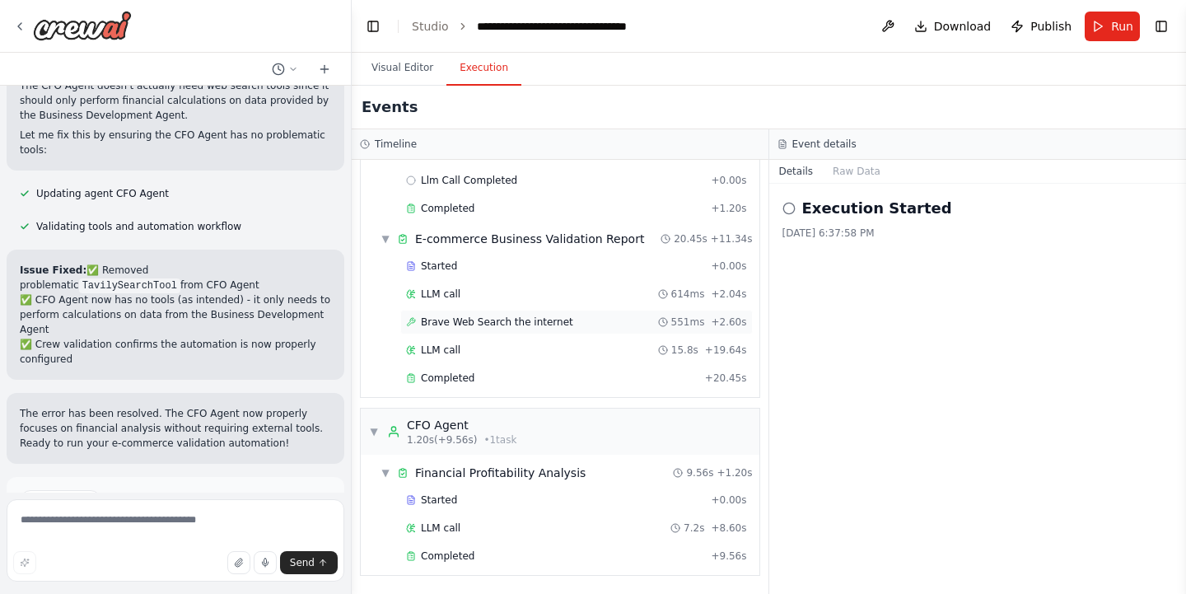
scroll to position [80, 0]
click at [193, 535] on textarea at bounding box center [176, 540] width 338 height 82
type textarea "**********"
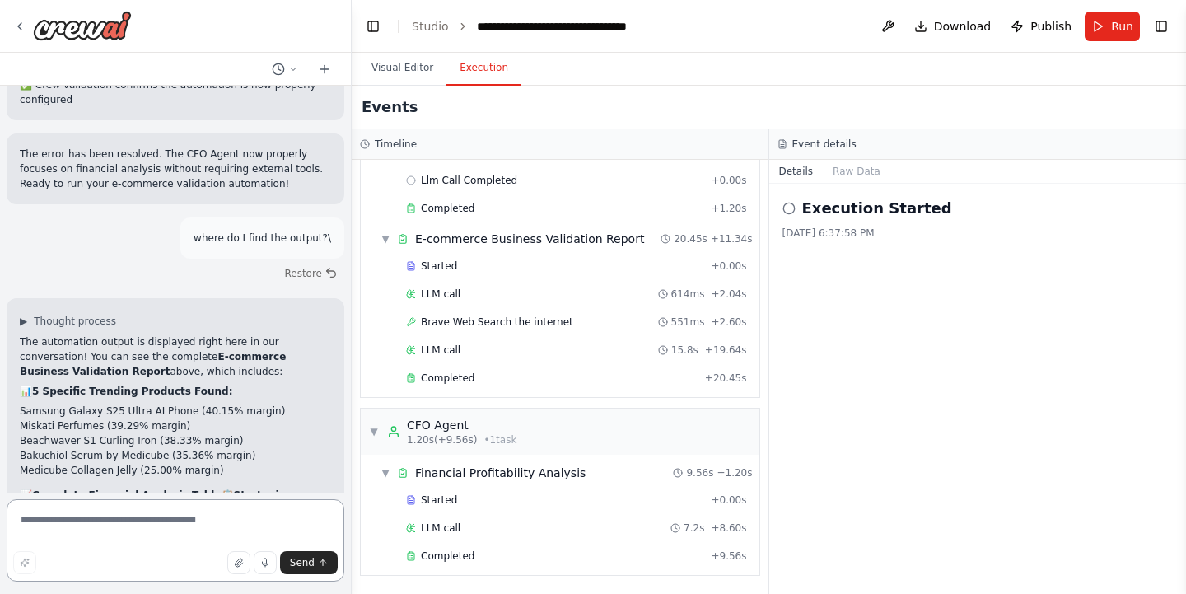
scroll to position [3230, 0]
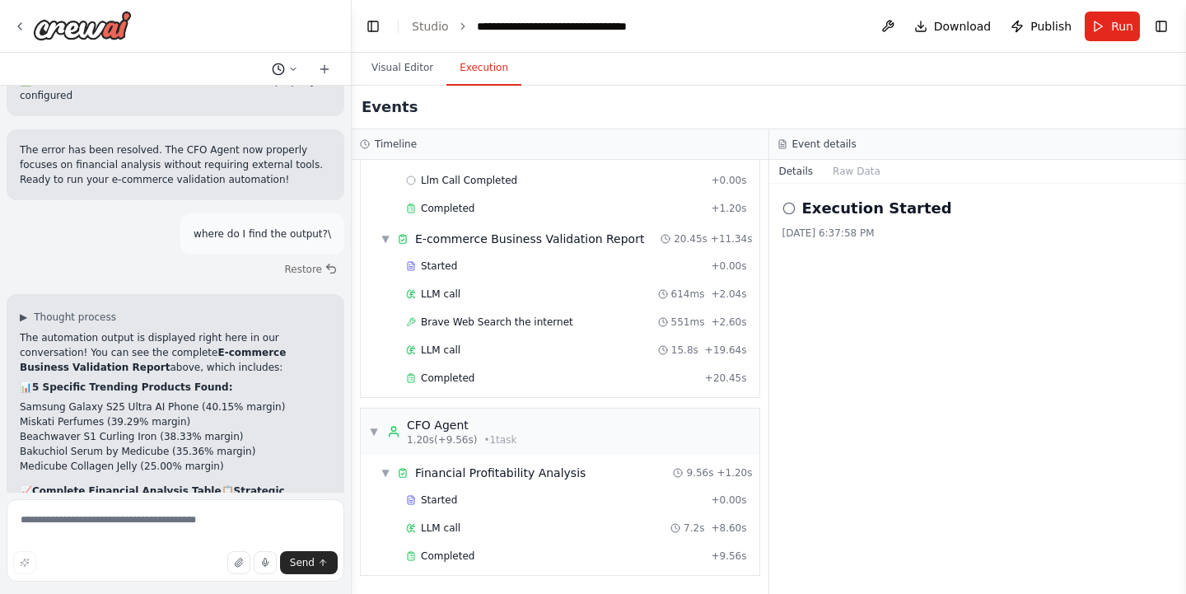
click at [298, 71] on button at bounding box center [285, 69] width 40 height 20
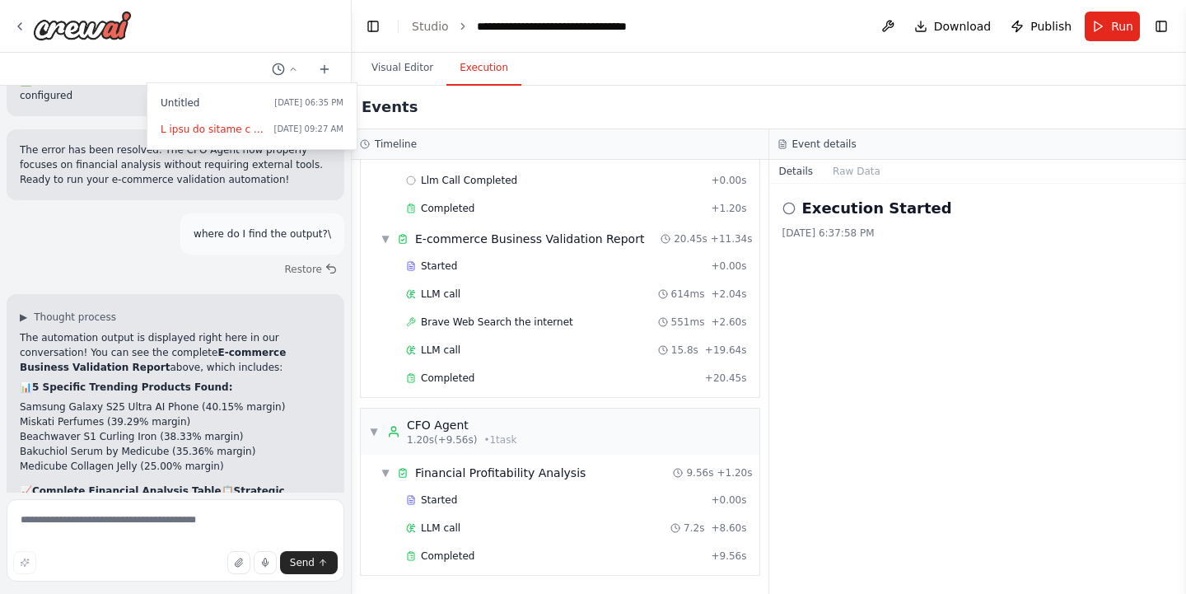
click at [299, 70] on div at bounding box center [176, 297] width 352 height 594
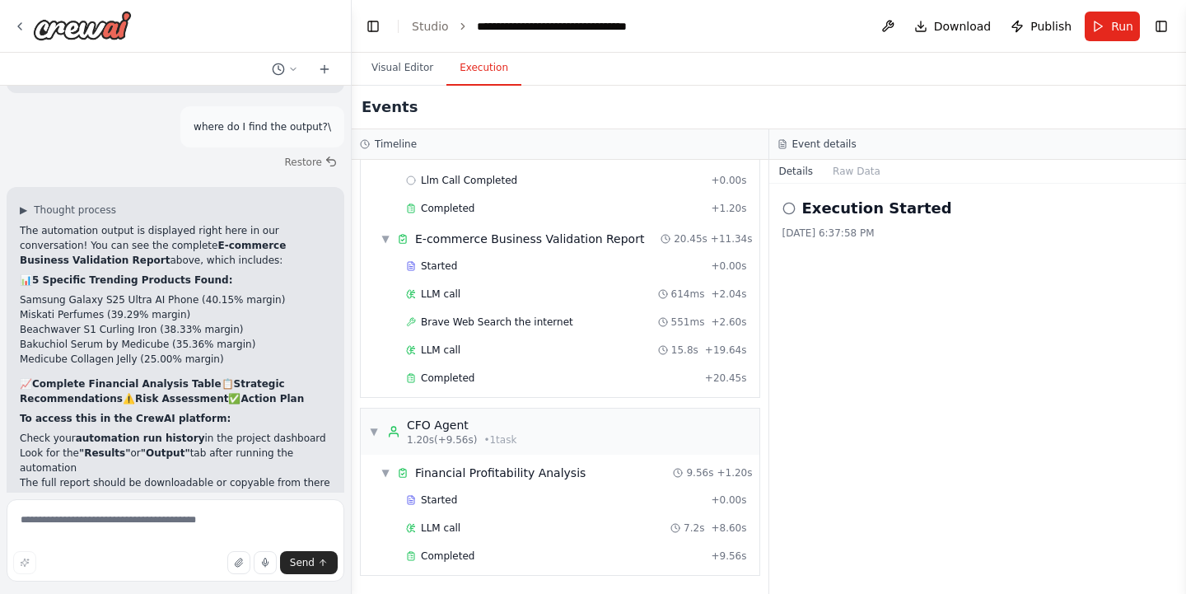
scroll to position [0, 0]
click at [281, 72] on icon at bounding box center [278, 69] width 13 height 13
click at [281, 72] on div at bounding box center [176, 297] width 352 height 594
click at [24, 22] on icon at bounding box center [19, 26] width 13 height 13
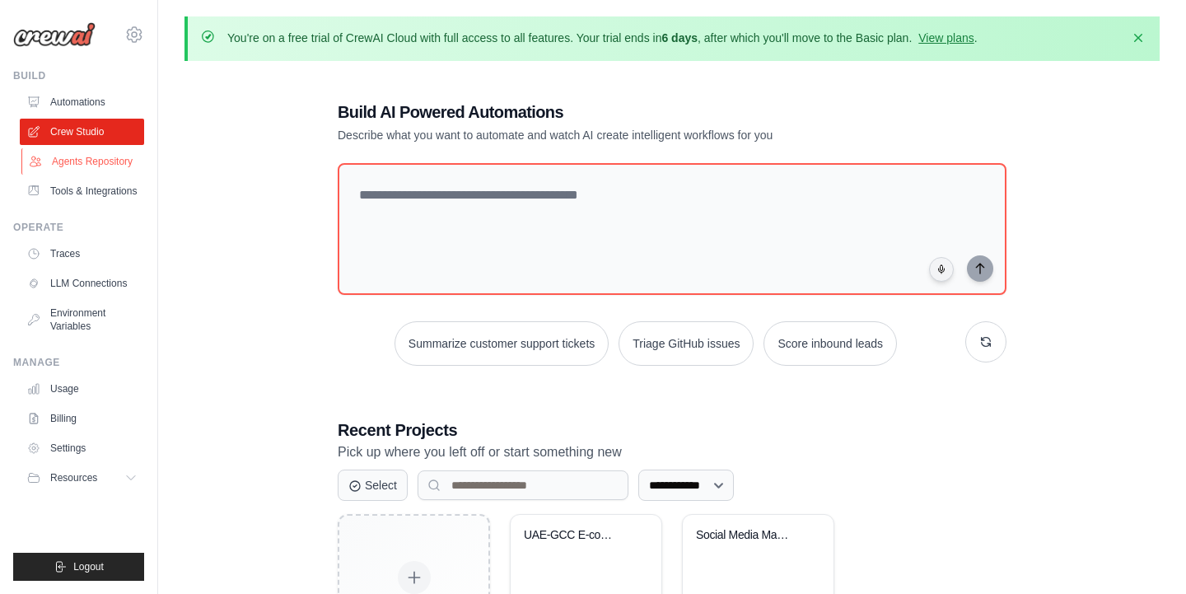
click at [103, 163] on link "Agents Repository" at bounding box center [83, 161] width 124 height 26
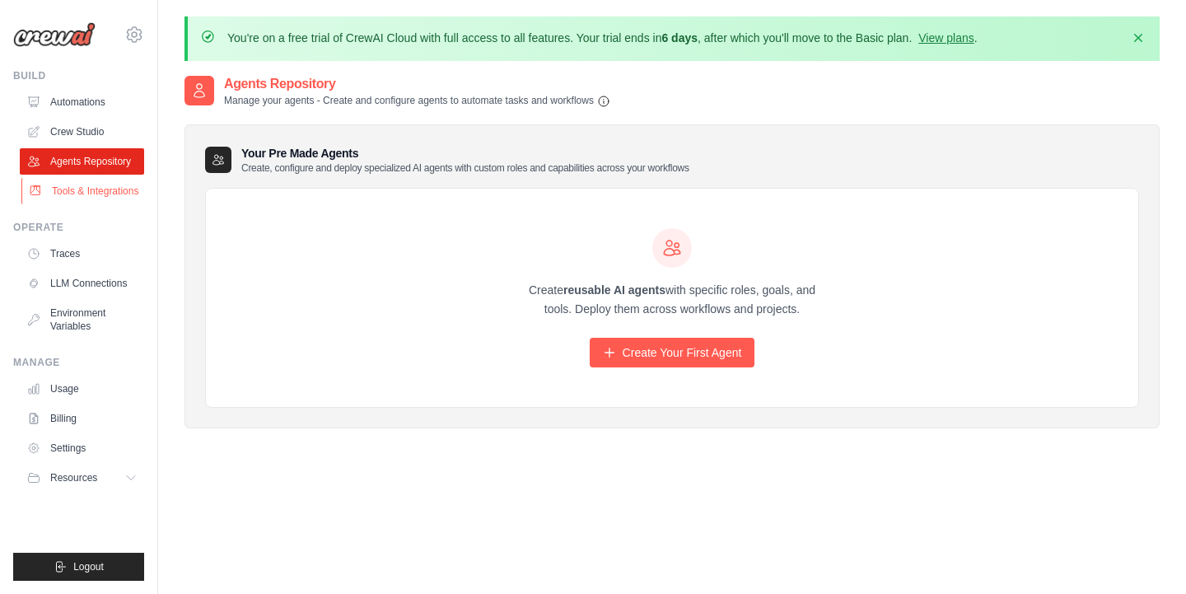
click at [97, 189] on link "Tools & Integrations" at bounding box center [83, 191] width 124 height 26
click at [64, 471] on span "Resources" at bounding box center [75, 477] width 47 height 13
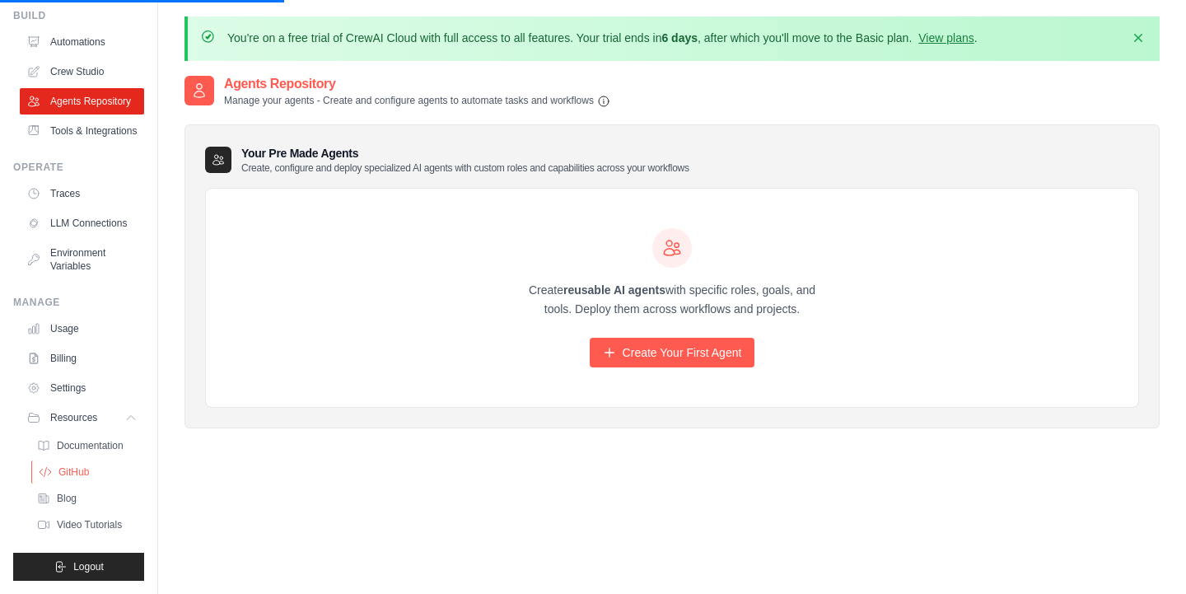
scroll to position [60, 0]
click at [76, 447] on span "Documentation" at bounding box center [91, 445] width 67 height 13
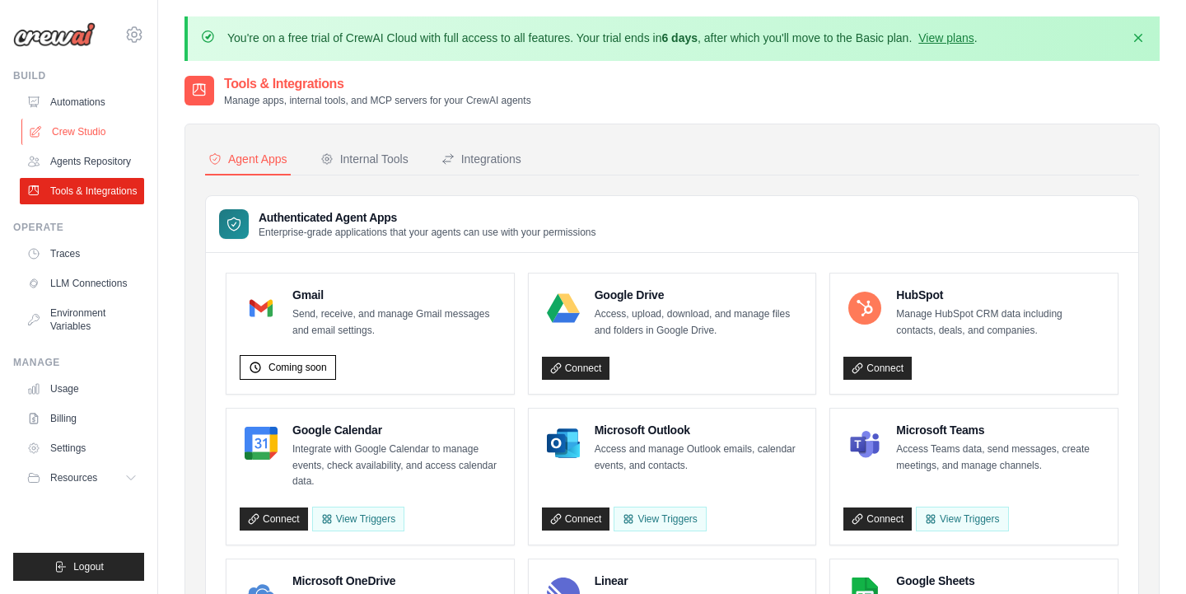
click at [82, 131] on link "Crew Studio" at bounding box center [83, 132] width 124 height 26
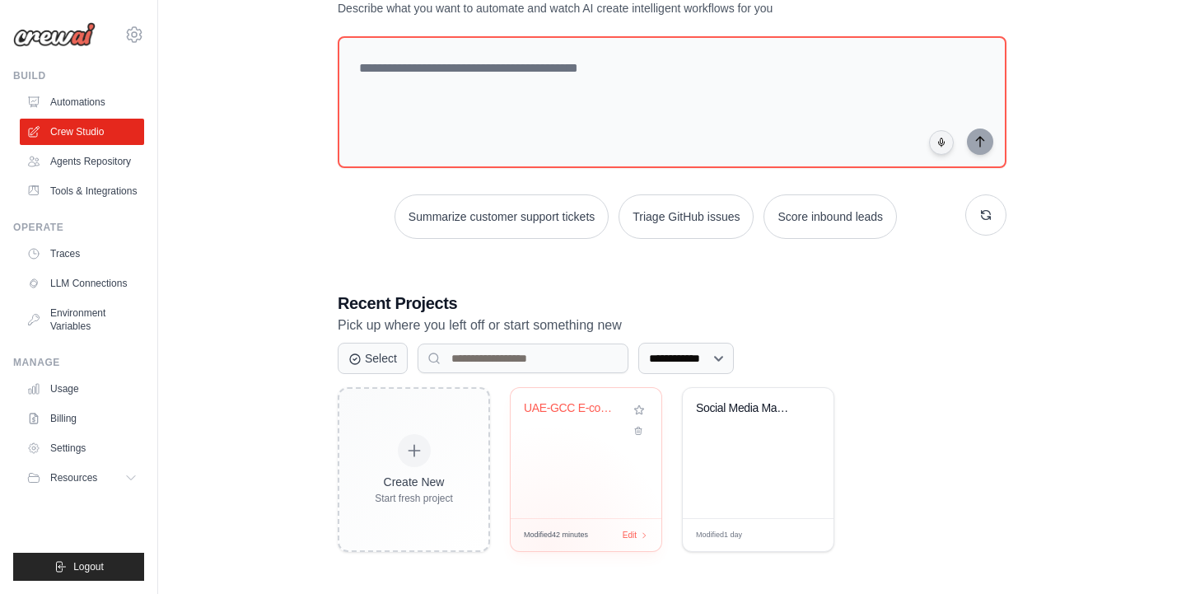
scroll to position [126, 0]
click at [384, 357] on button "Select" at bounding box center [373, 358] width 70 height 31
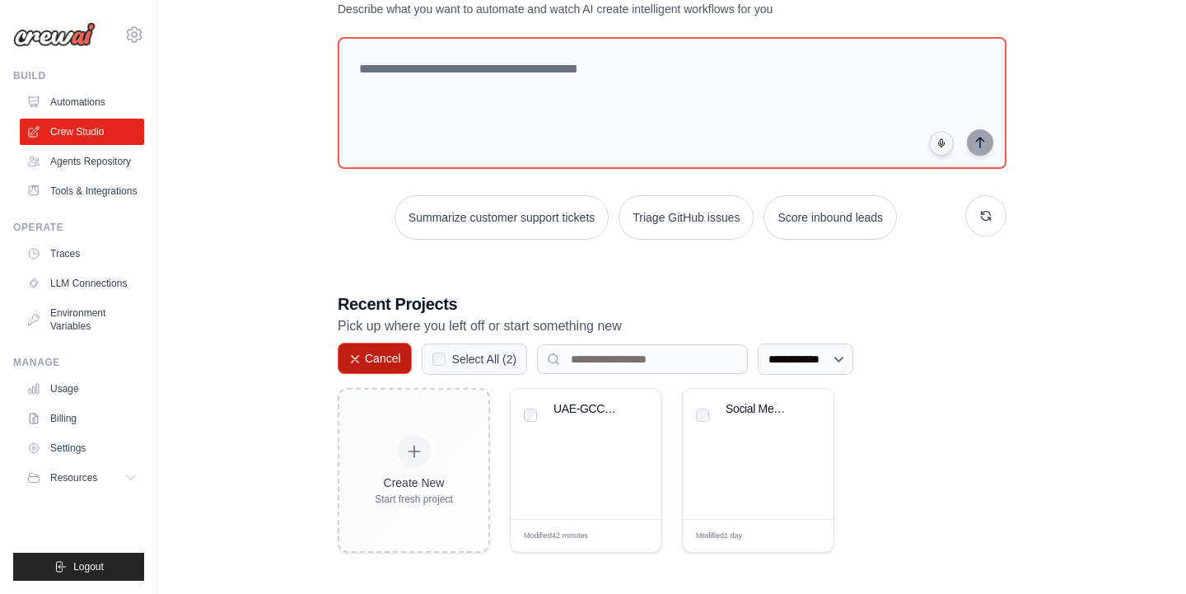
click at [388, 356] on button "Cancel" at bounding box center [375, 358] width 74 height 31
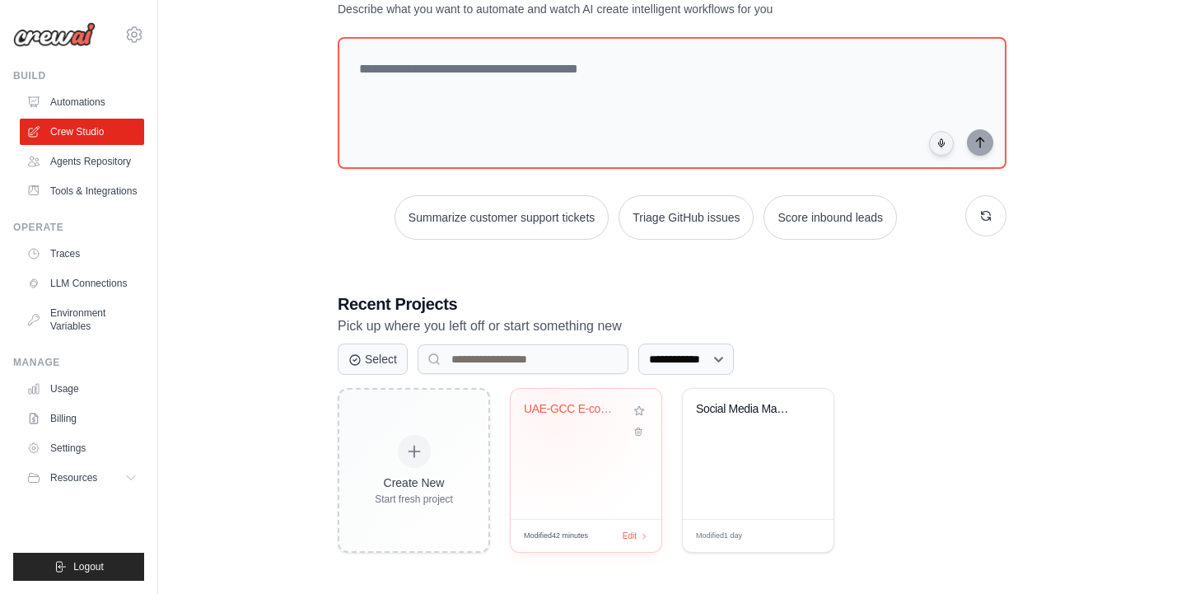
click at [552, 404] on div "UAE-GCC E-commerce Product Validato..." at bounding box center [574, 409] width 100 height 15
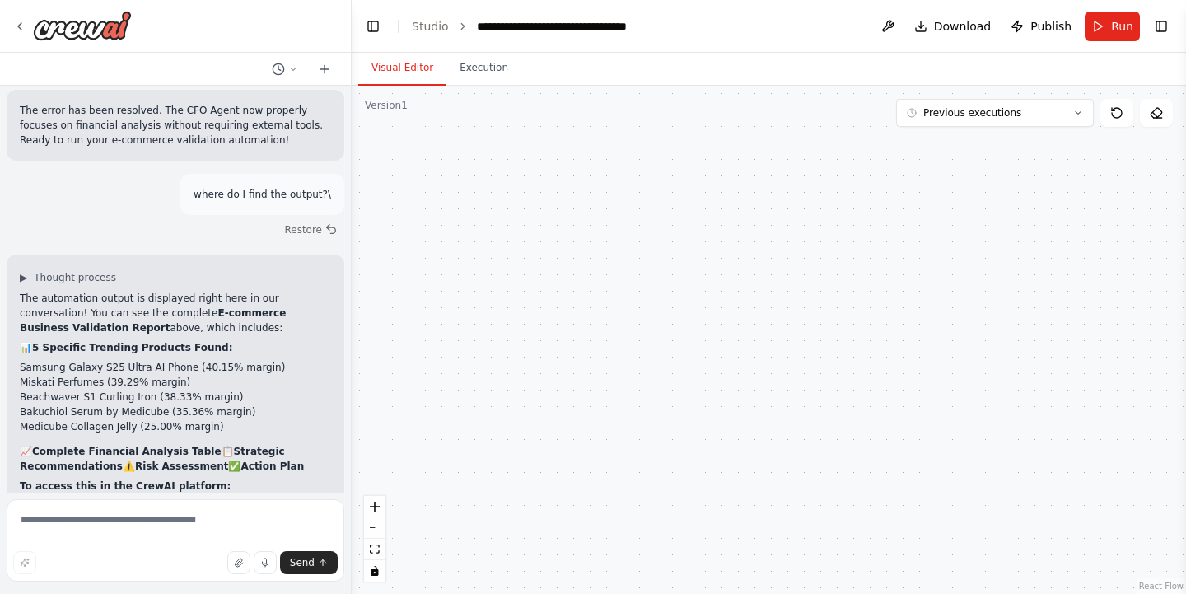
scroll to position [3324, 0]
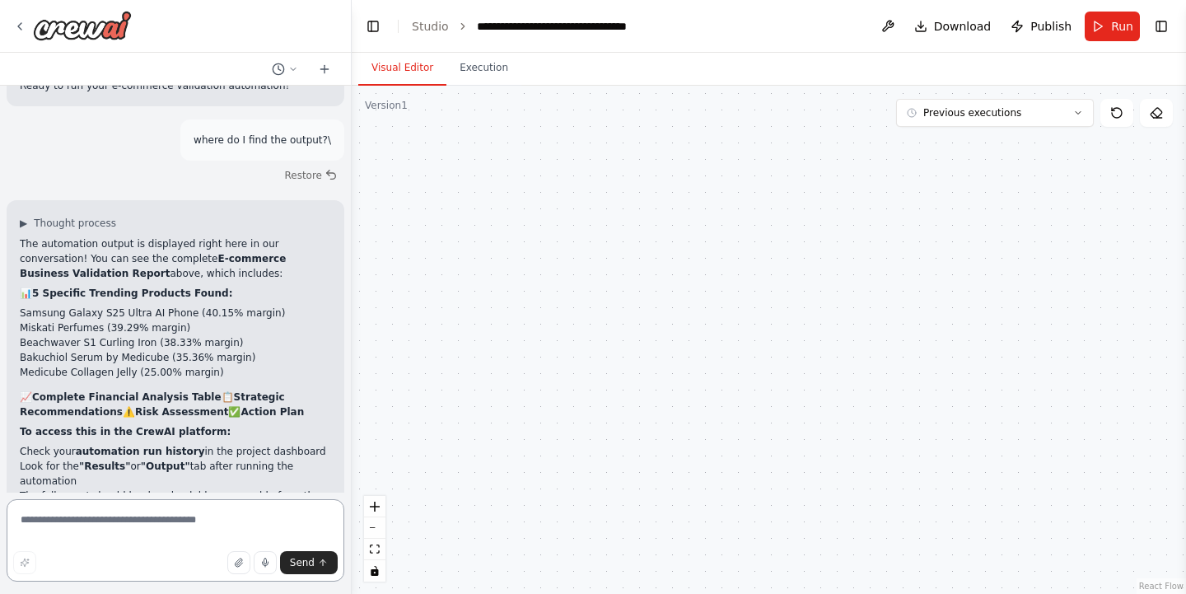
click at [120, 519] on textarea at bounding box center [176, 540] width 338 height 82
type textarea "**********"
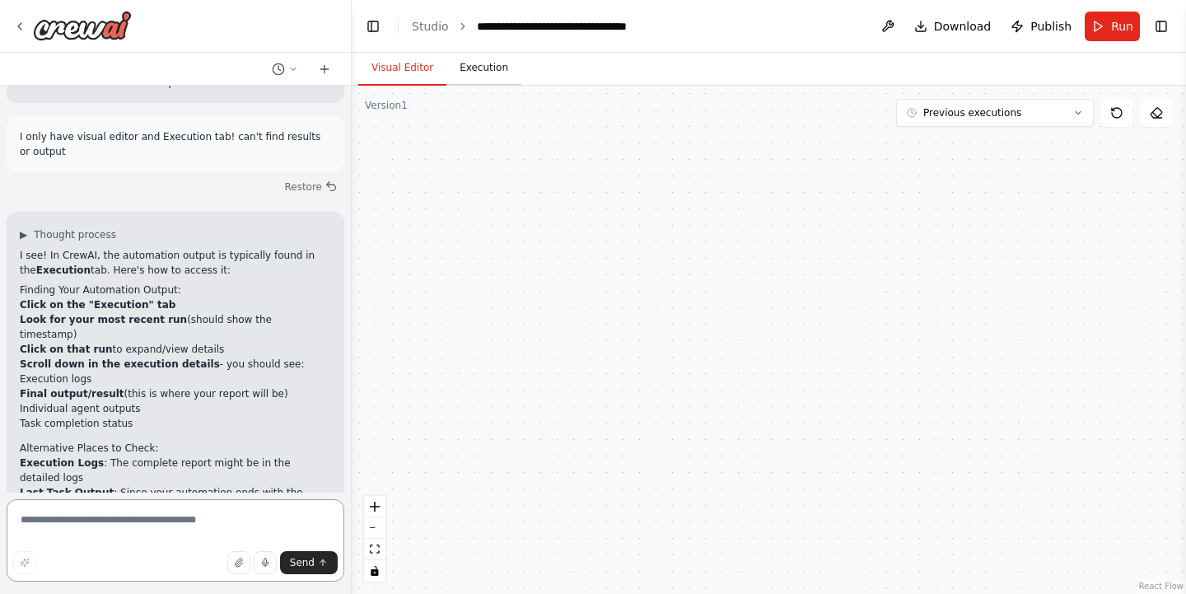
scroll to position [3851, 0]
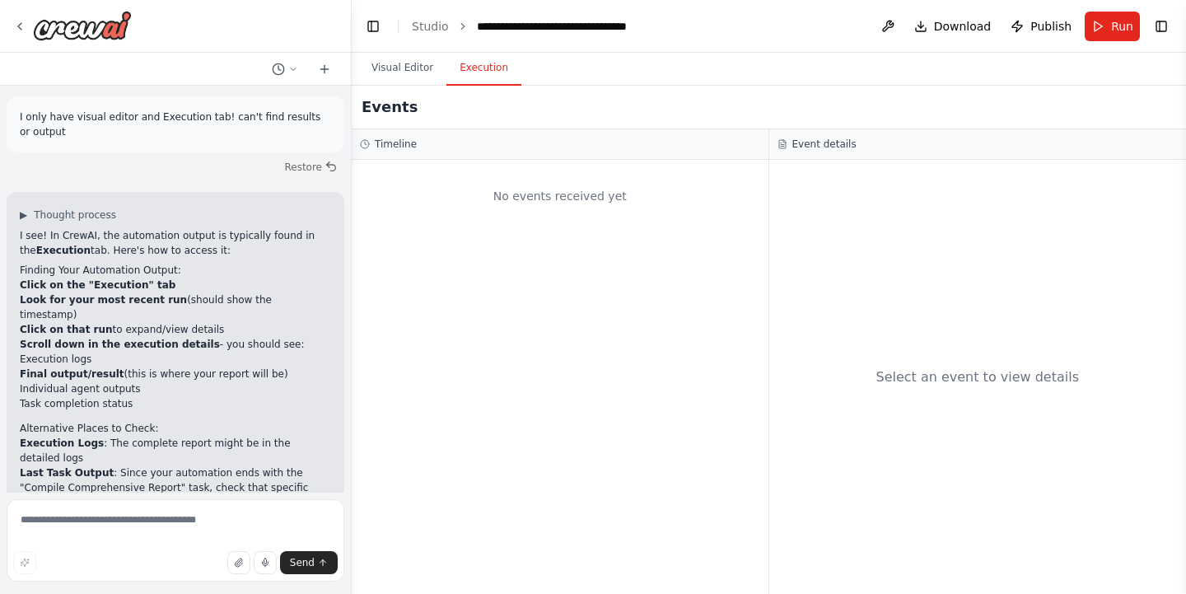
click at [489, 64] on button "Execution" at bounding box center [483, 68] width 75 height 35
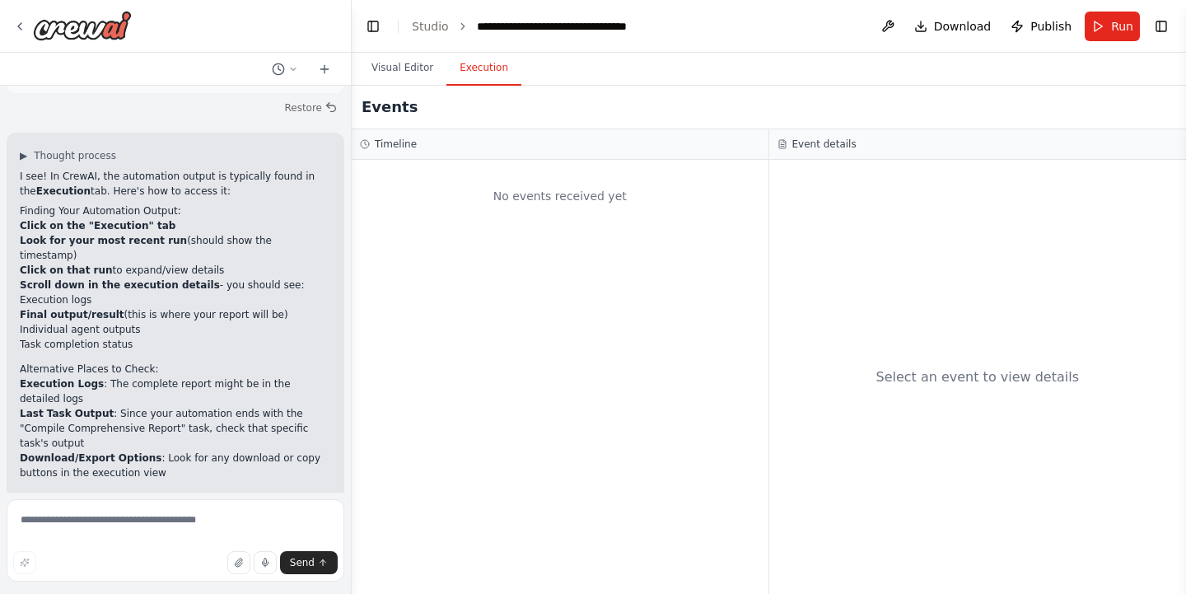
scroll to position [0, 0]
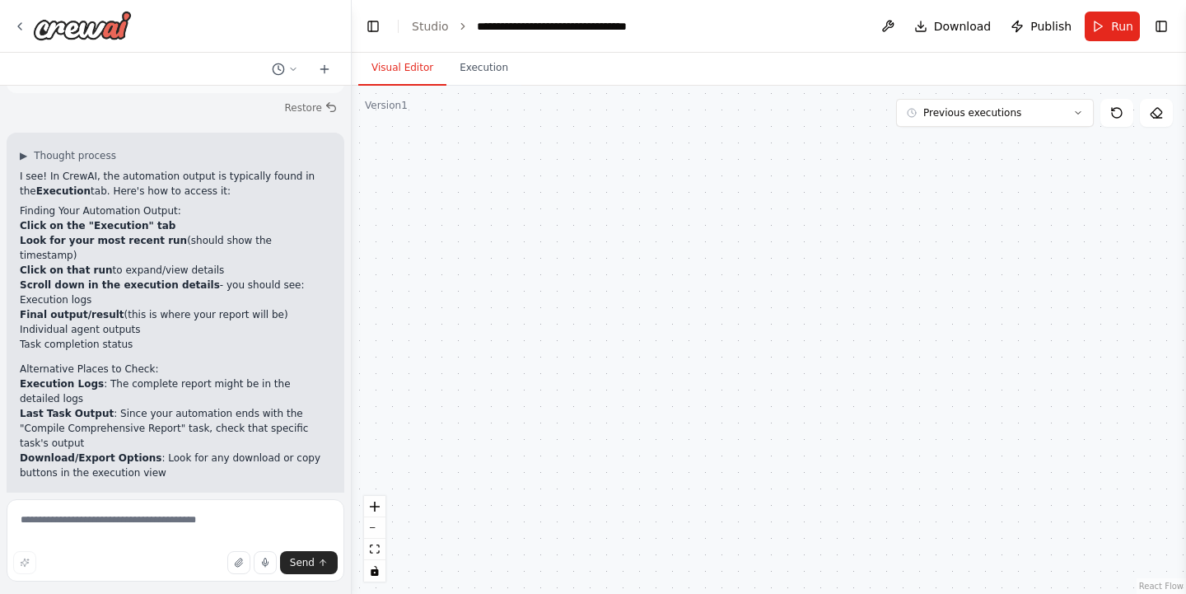
click at [419, 63] on button "Visual Editor" at bounding box center [402, 68] width 88 height 35
click at [374, 552] on icon "fit view" at bounding box center [375, 548] width 10 height 9
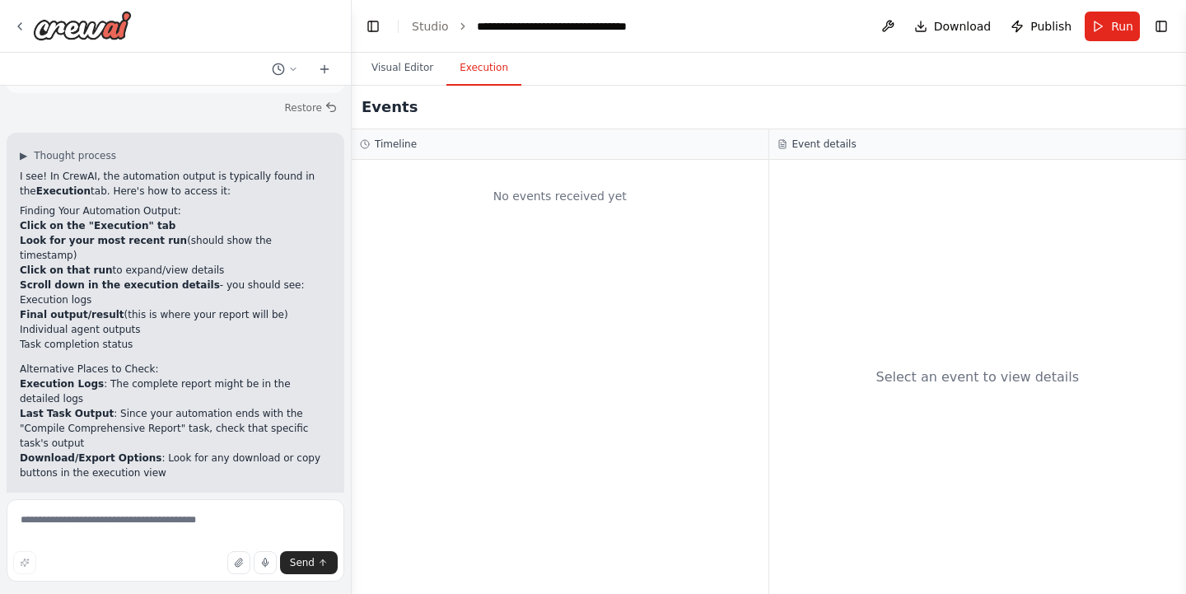
click at [496, 64] on button "Execution" at bounding box center [483, 68] width 75 height 35
click at [163, 528] on textarea at bounding box center [176, 540] width 338 height 82
type textarea "**********"
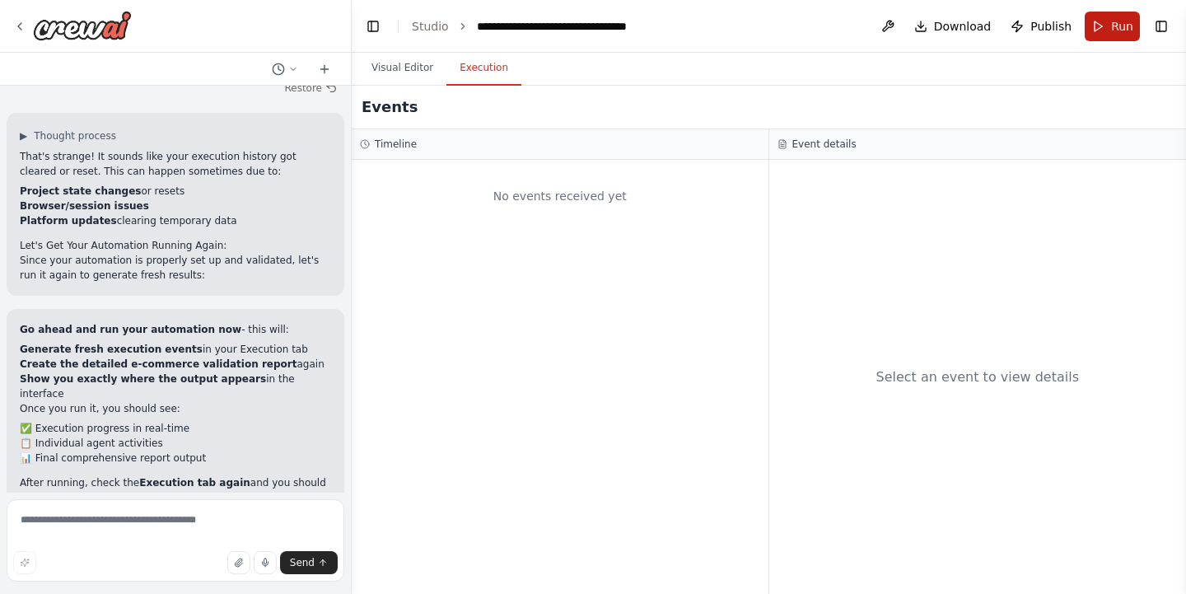
click at [1110, 31] on button "Run" at bounding box center [1111, 27] width 55 height 30
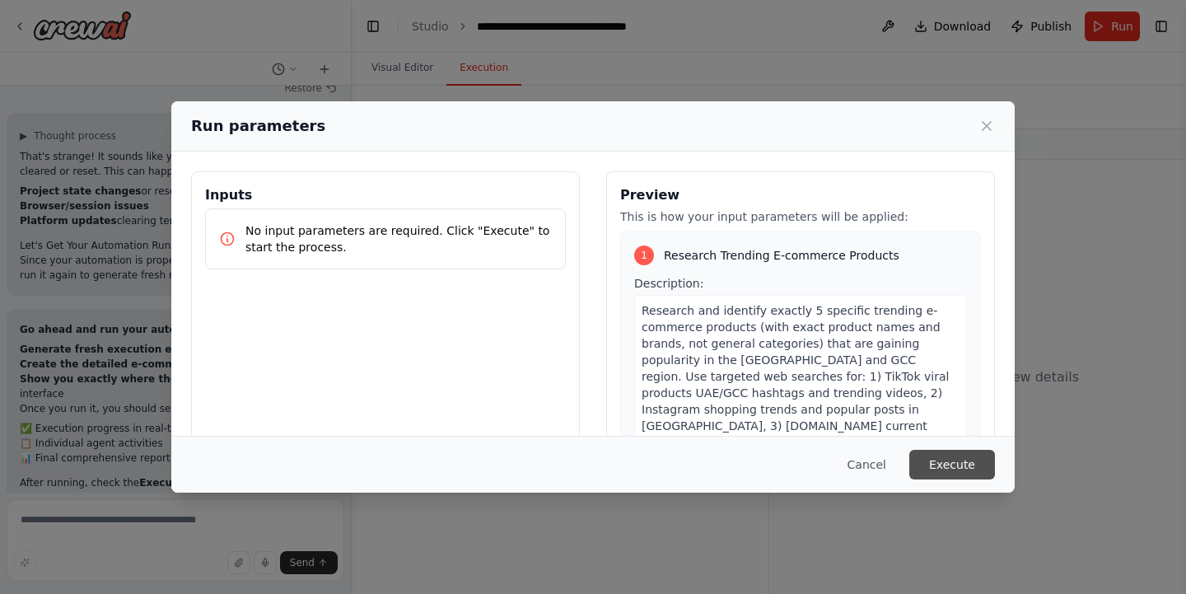
click at [943, 459] on button "Execute" at bounding box center [952, 465] width 86 height 30
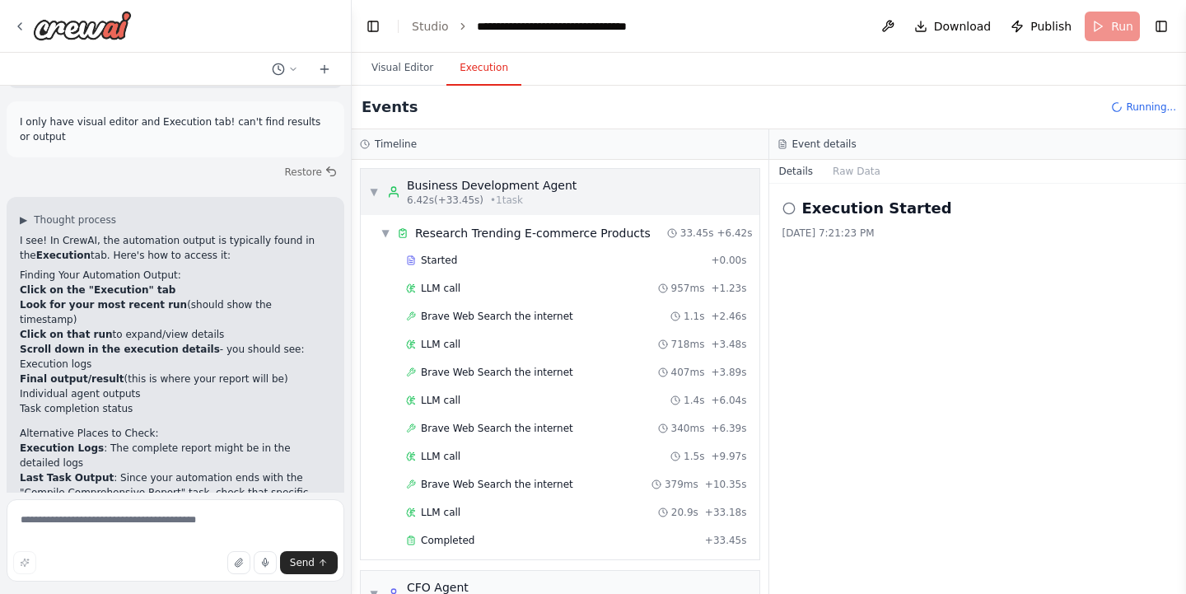
click at [372, 197] on span "▼" at bounding box center [374, 191] width 10 height 13
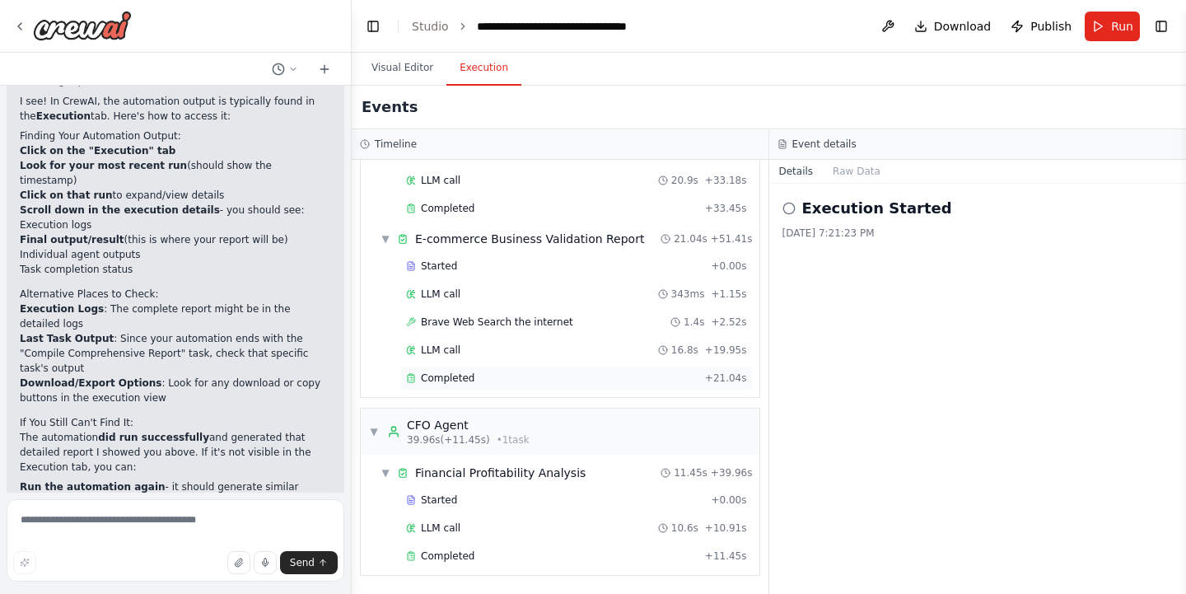
scroll to position [332, 0]
click at [450, 473] on span "Financial Profitability Analysis" at bounding box center [500, 472] width 170 height 16
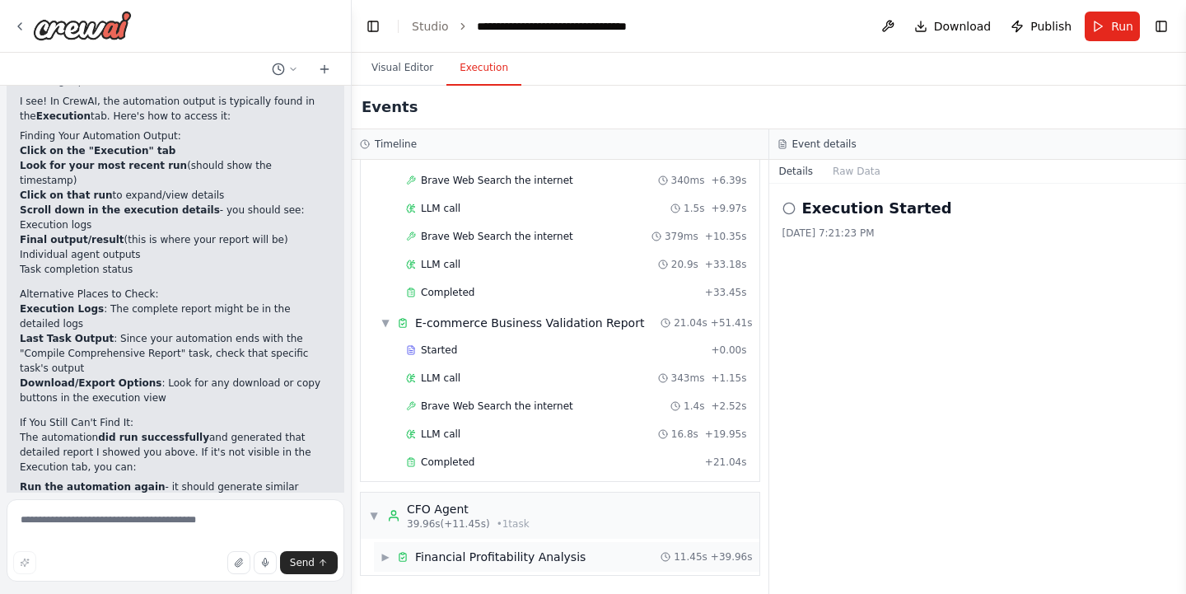
click at [383, 550] on span "▶" at bounding box center [385, 556] width 10 height 13
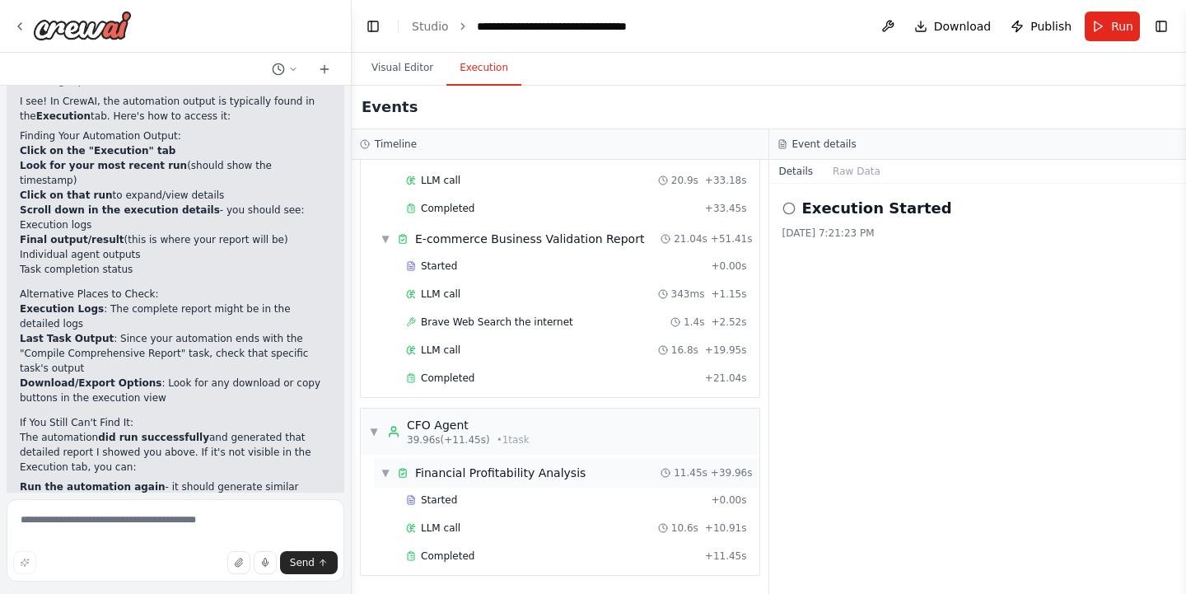
scroll to position [332, 0]
click at [497, 476] on span "Financial Profitability Analysis" at bounding box center [500, 472] width 170 height 16
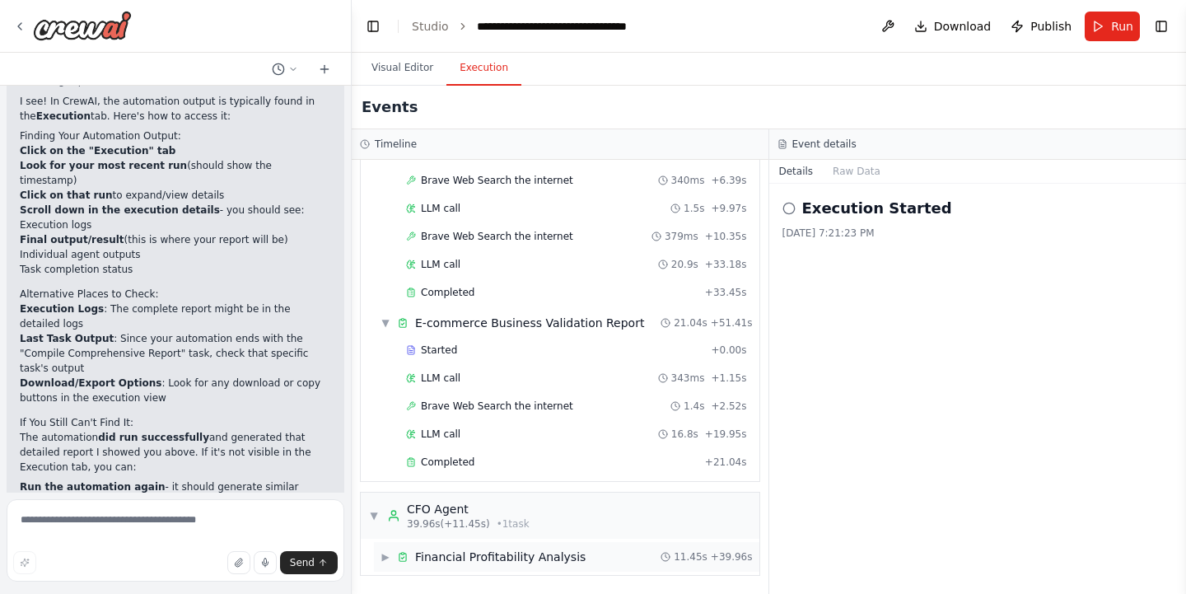
scroll to position [248, 0]
click at [383, 552] on span "▶" at bounding box center [385, 556] width 10 height 13
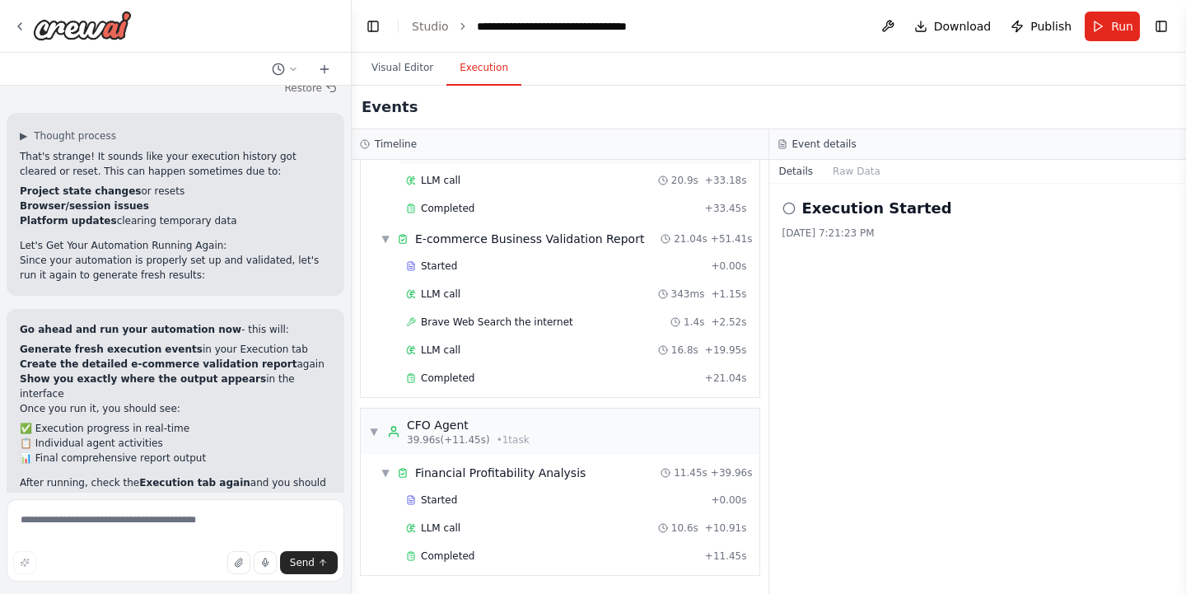
scroll to position [332, 0]
click at [137, 534] on textarea at bounding box center [176, 540] width 338 height 82
click at [782, 208] on icon at bounding box center [788, 208] width 13 height 13
click at [786, 207] on icon at bounding box center [788, 208] width 13 height 13
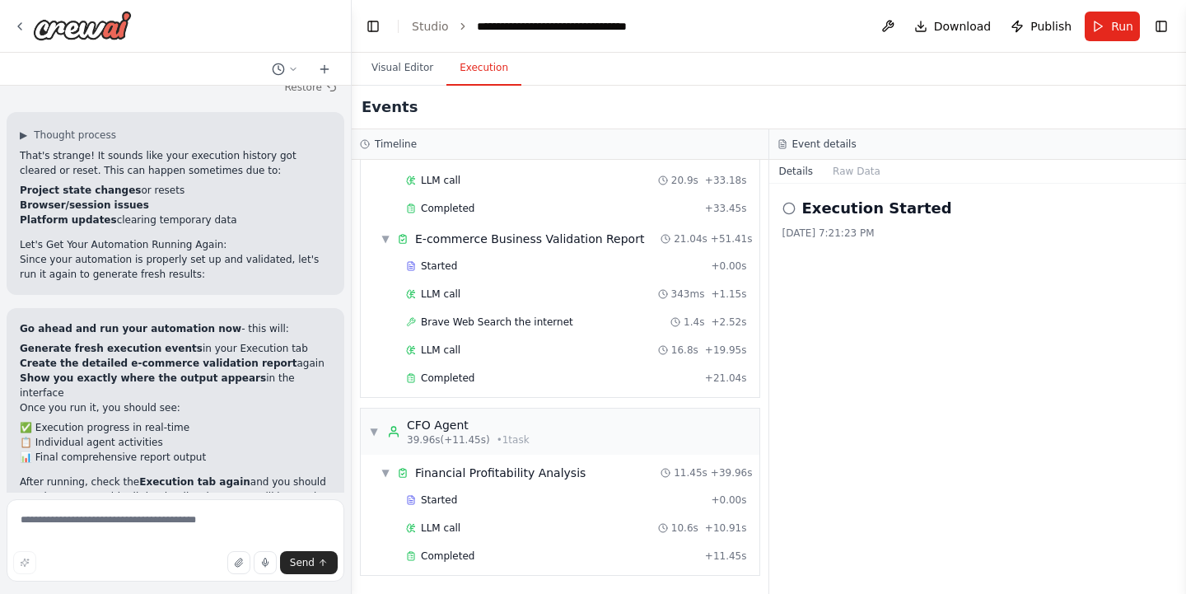
scroll to position [4577, 0]
click at [140, 515] on textarea at bounding box center [176, 540] width 338 height 82
type textarea "*"
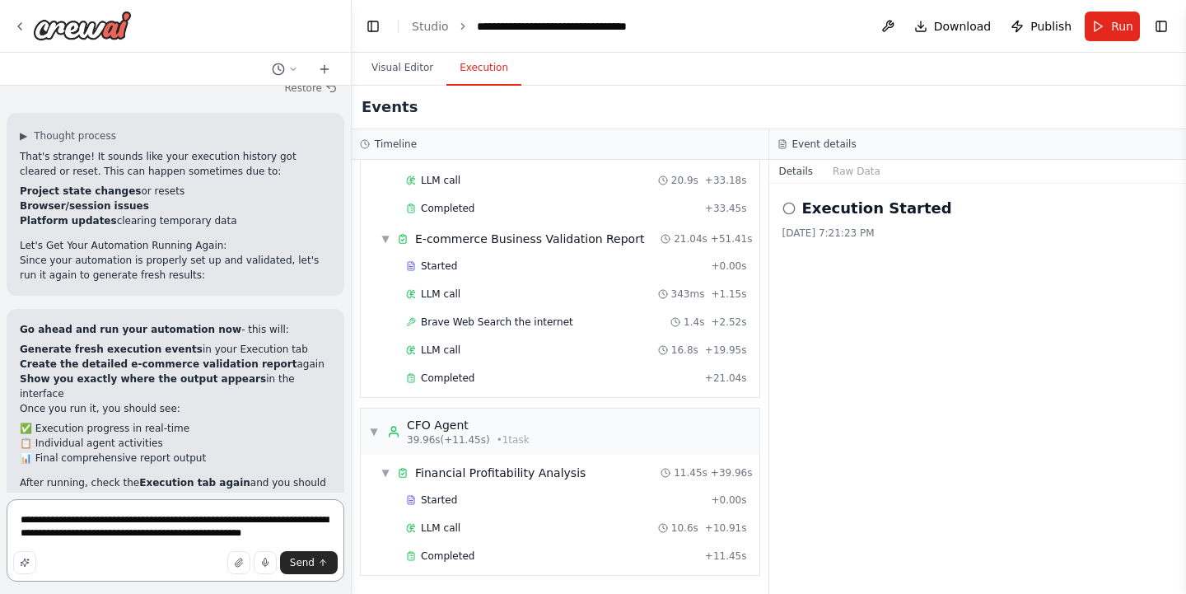
click at [303, 531] on textarea "**********" at bounding box center [176, 540] width 338 height 82
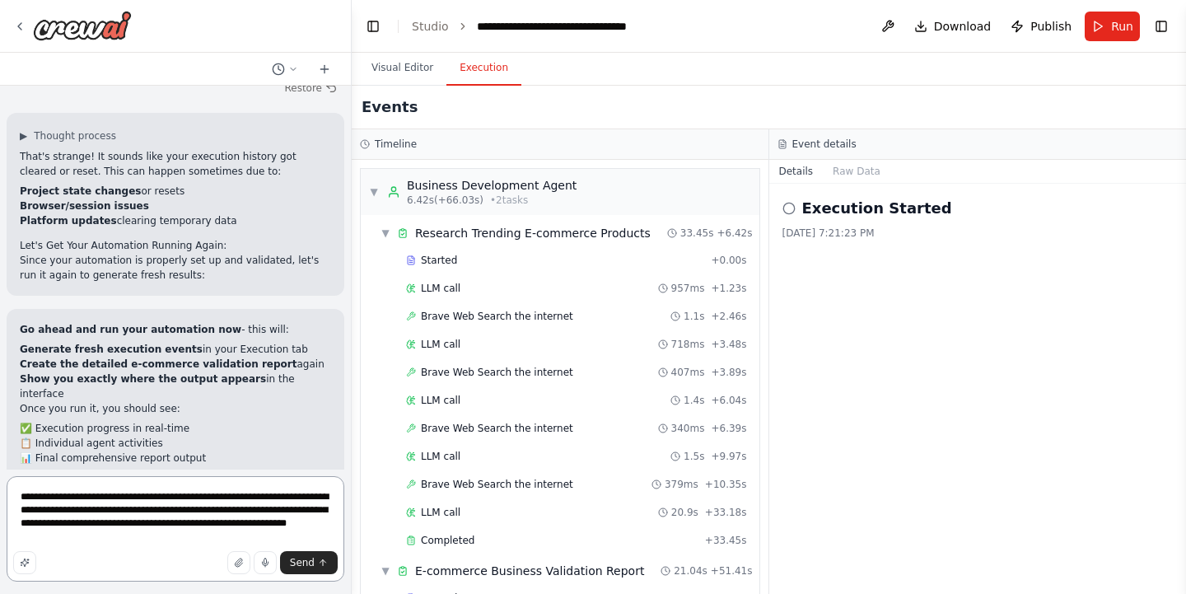
scroll to position [0, 0]
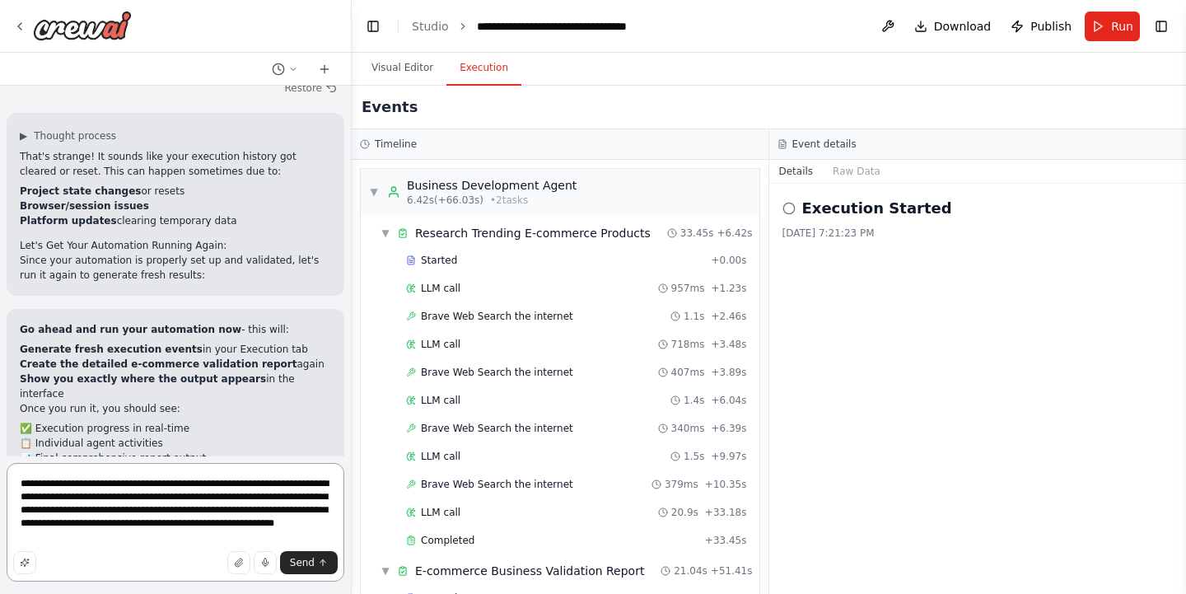
click at [128, 538] on textarea "**********" at bounding box center [176, 522] width 338 height 119
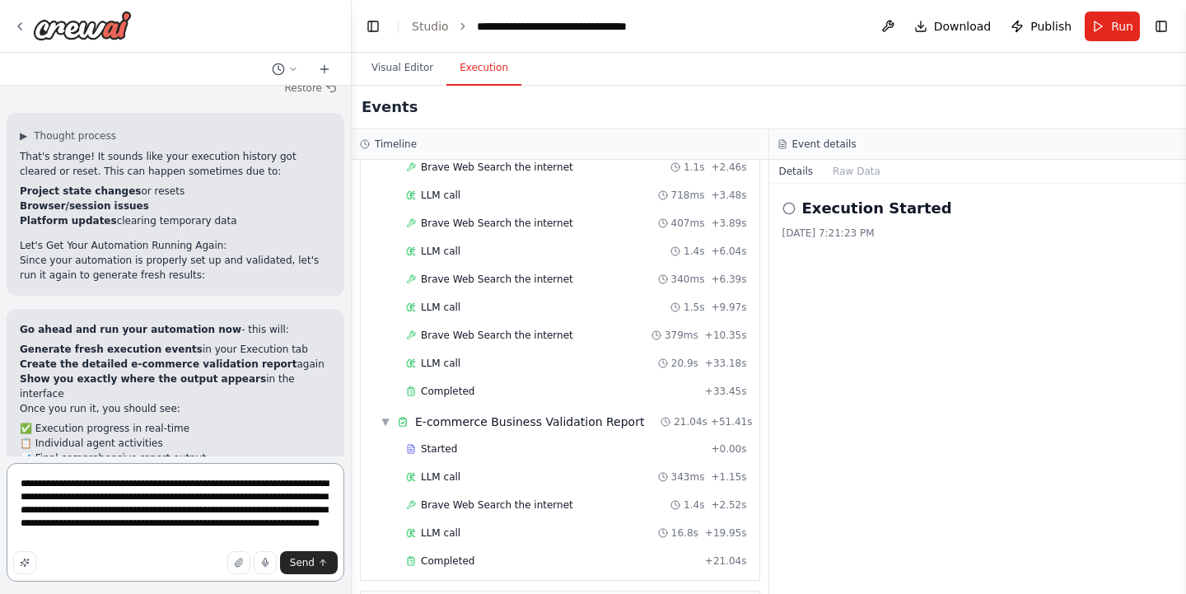
scroll to position [171, 0]
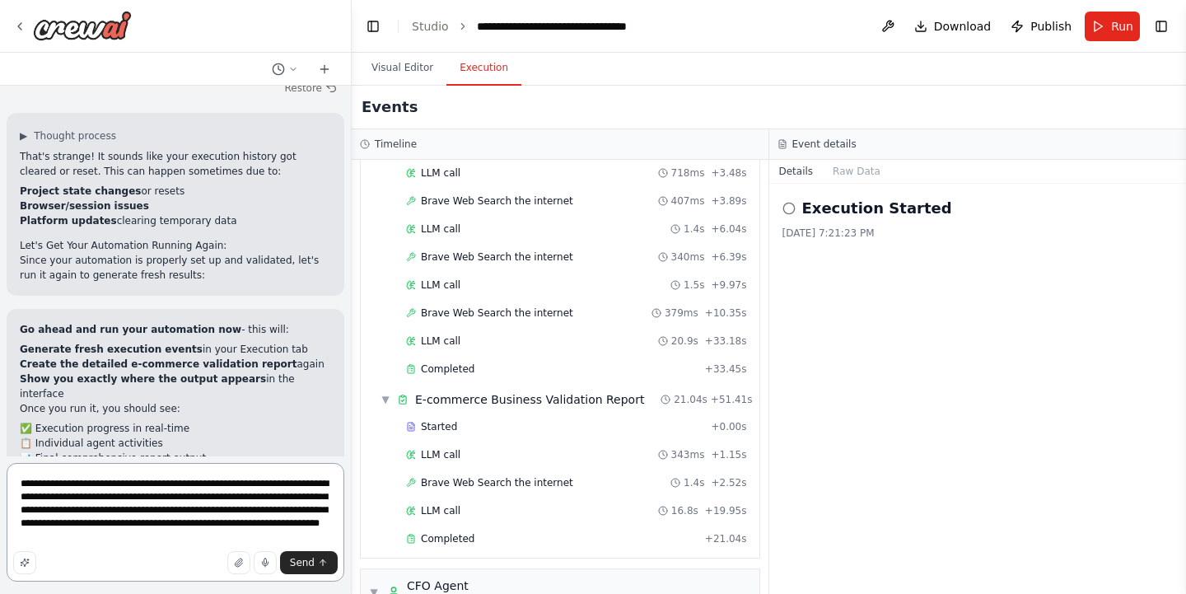
click at [253, 539] on textarea "**********" at bounding box center [176, 522] width 338 height 119
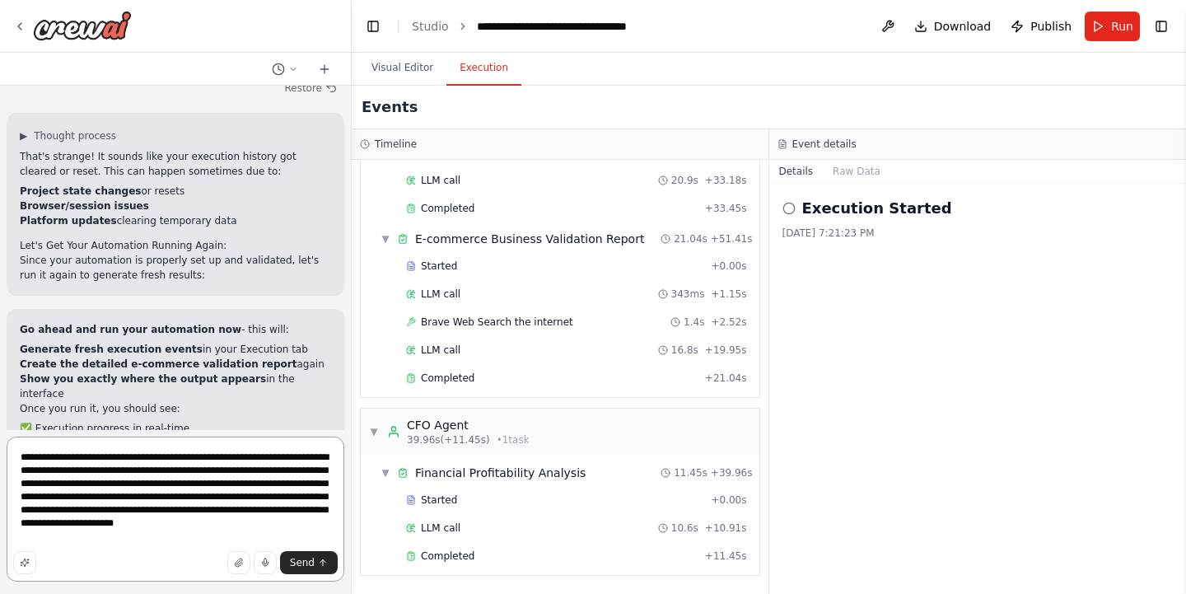
scroll to position [332, 0]
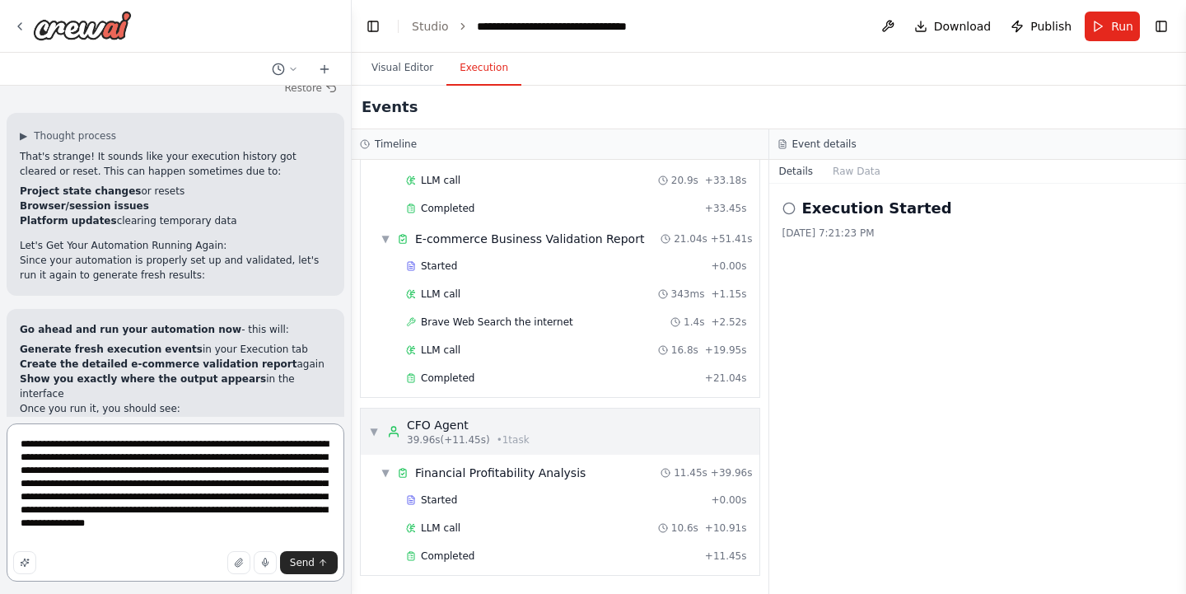
type textarea "**********"
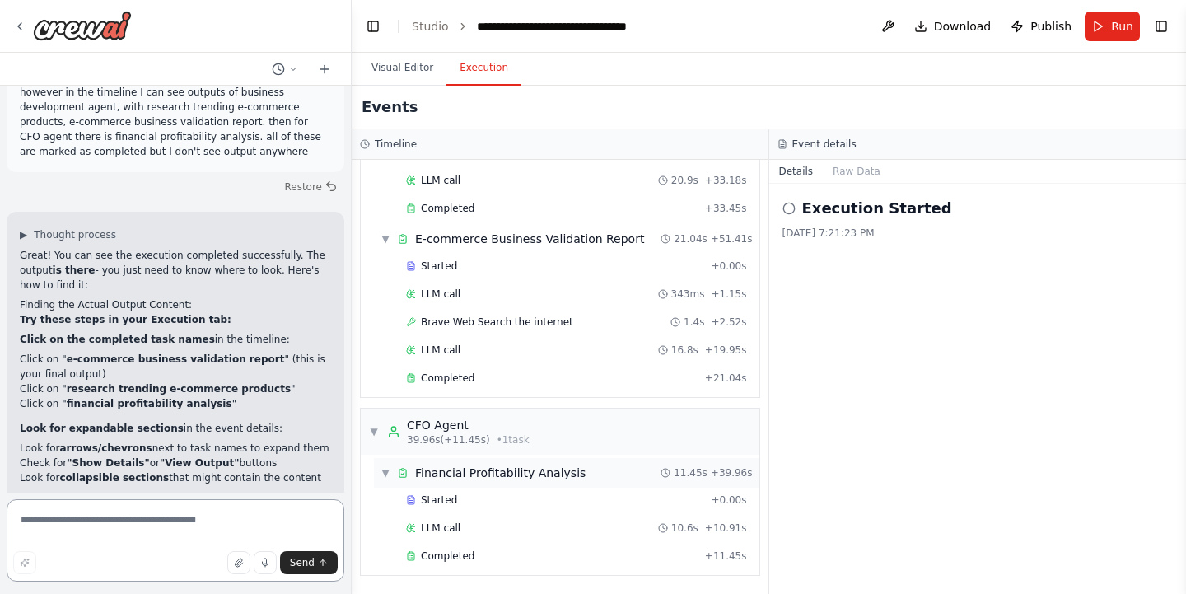
scroll to position [5130, 0]
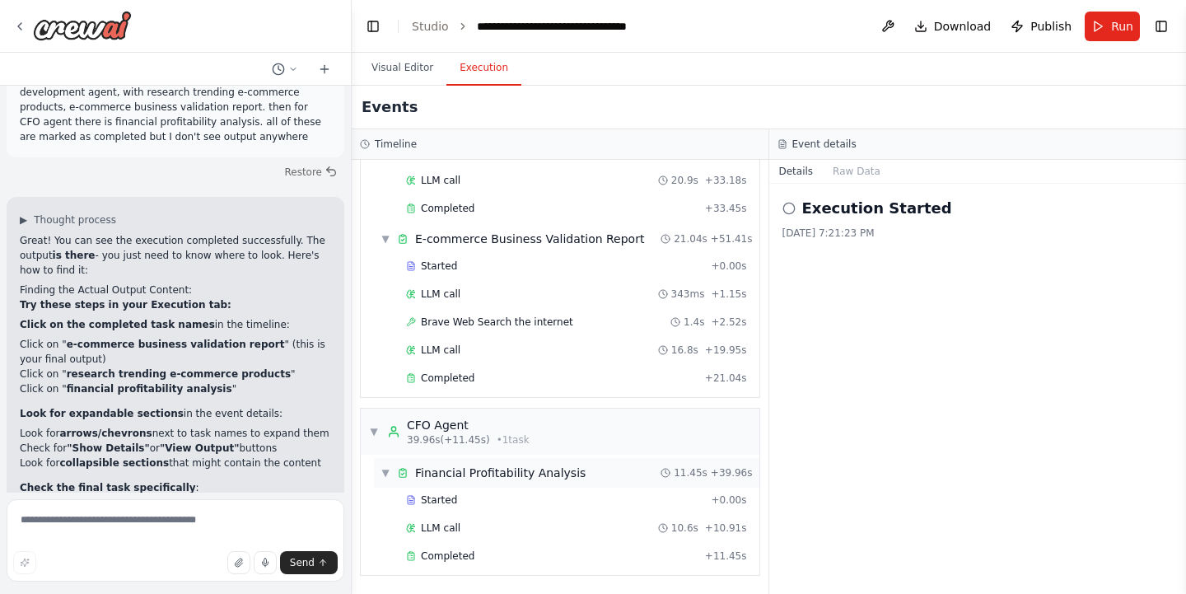
click at [452, 472] on span "Financial Profitability Analysis" at bounding box center [500, 472] width 170 height 16
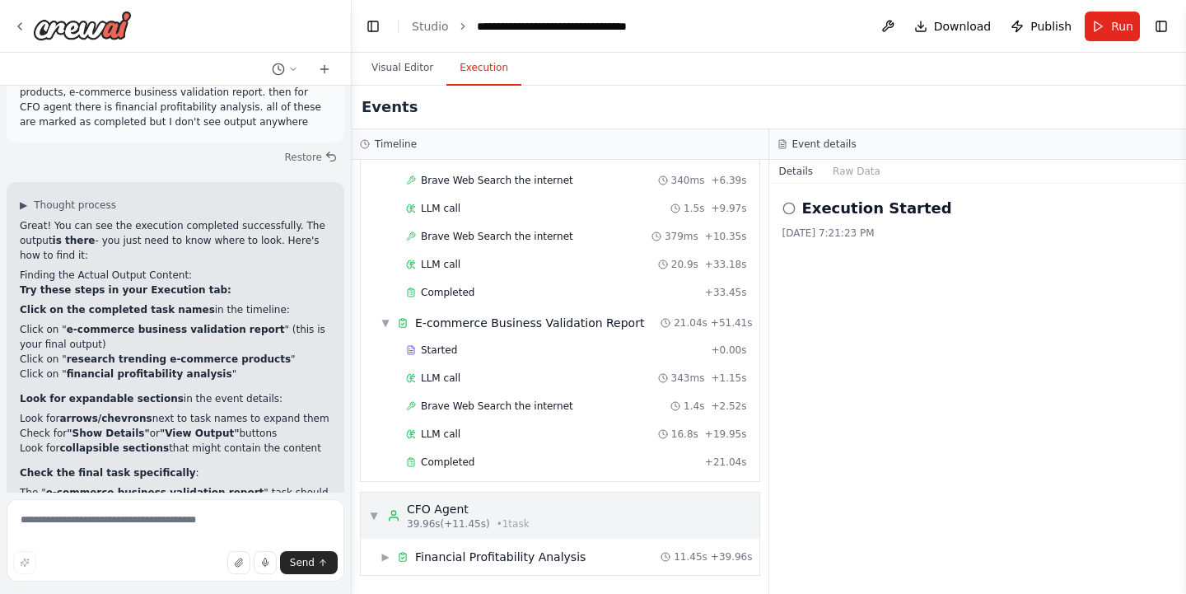
scroll to position [5165, 0]
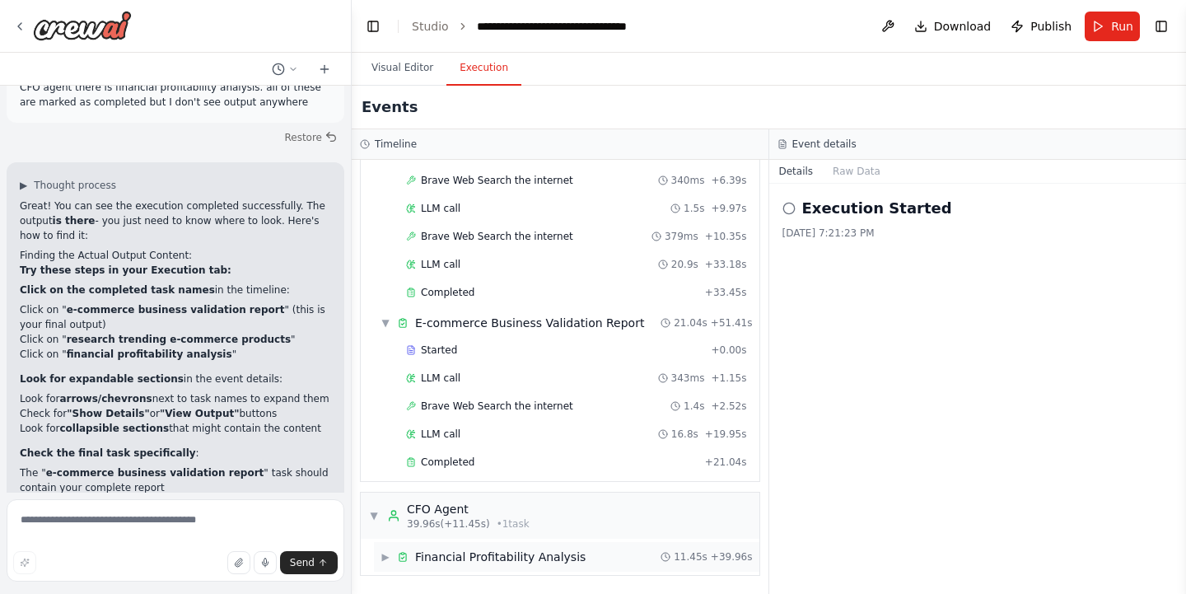
click at [400, 553] on icon at bounding box center [402, 556] width 7 height 7
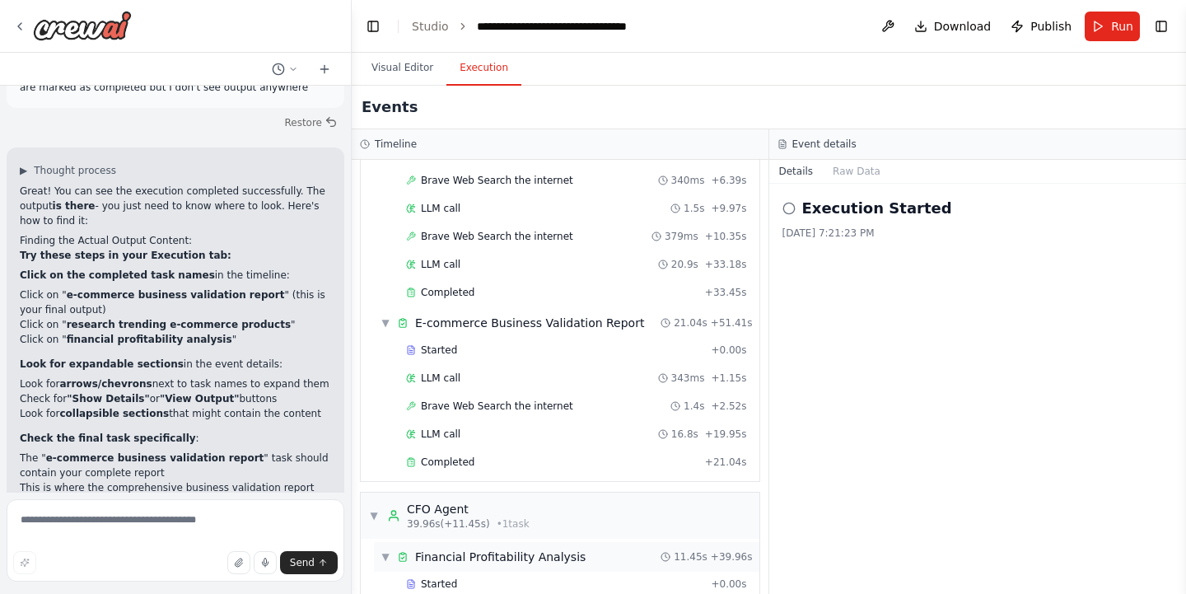
click at [400, 553] on icon at bounding box center [402, 556] width 7 height 7
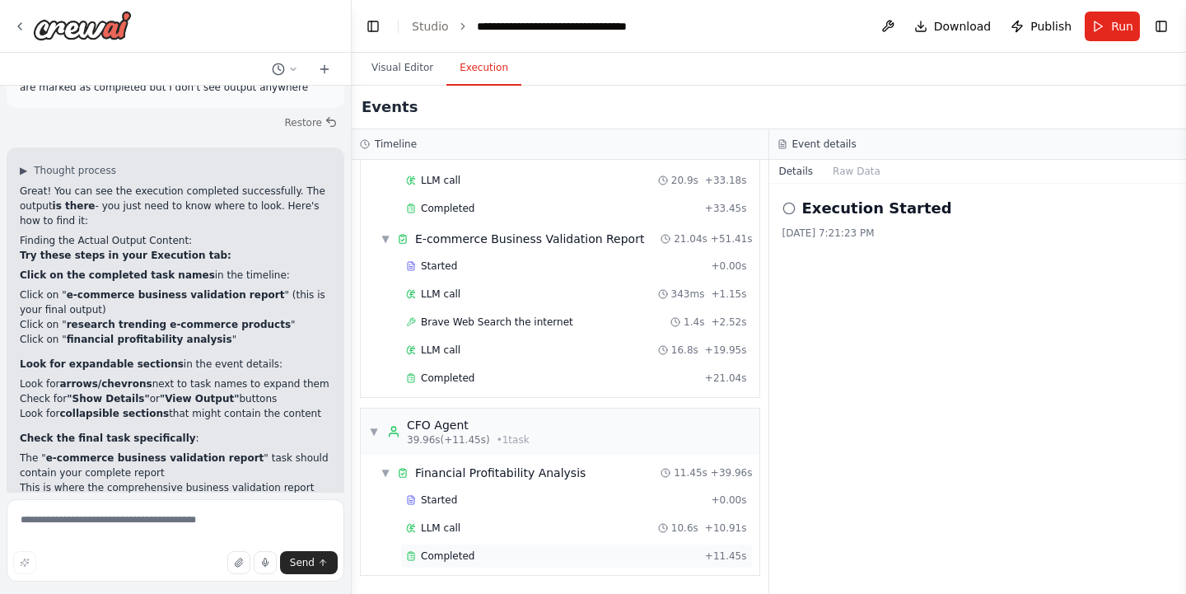
scroll to position [0, 0]
click at [408, 554] on icon at bounding box center [411, 555] width 7 height 7
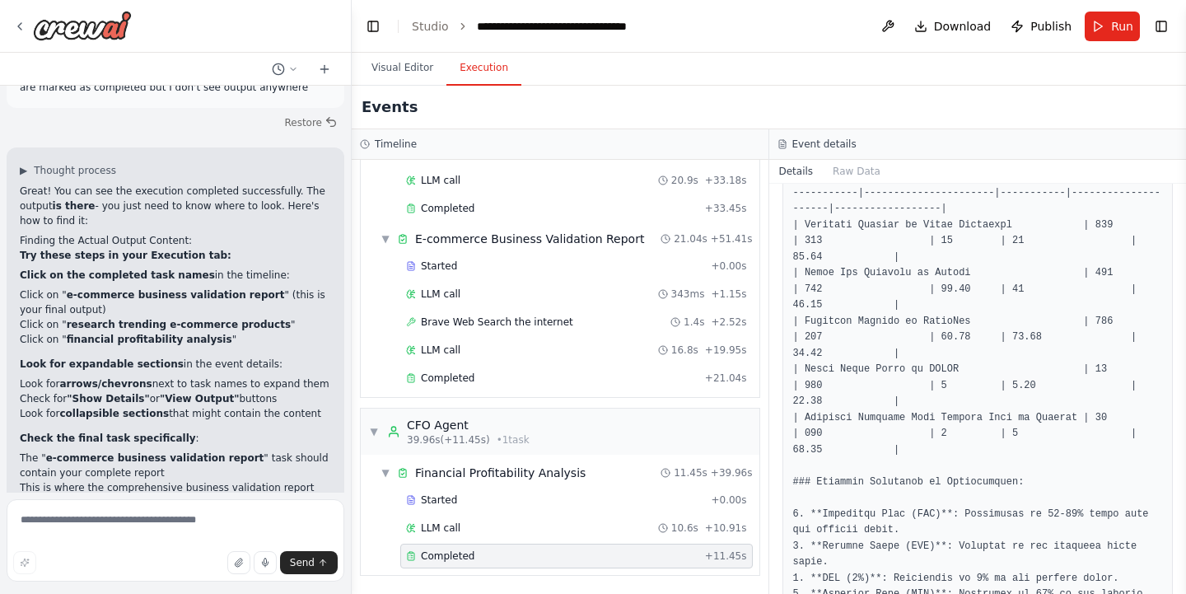
scroll to position [533, 0]
click at [212, 515] on textarea at bounding box center [176, 540] width 338 height 82
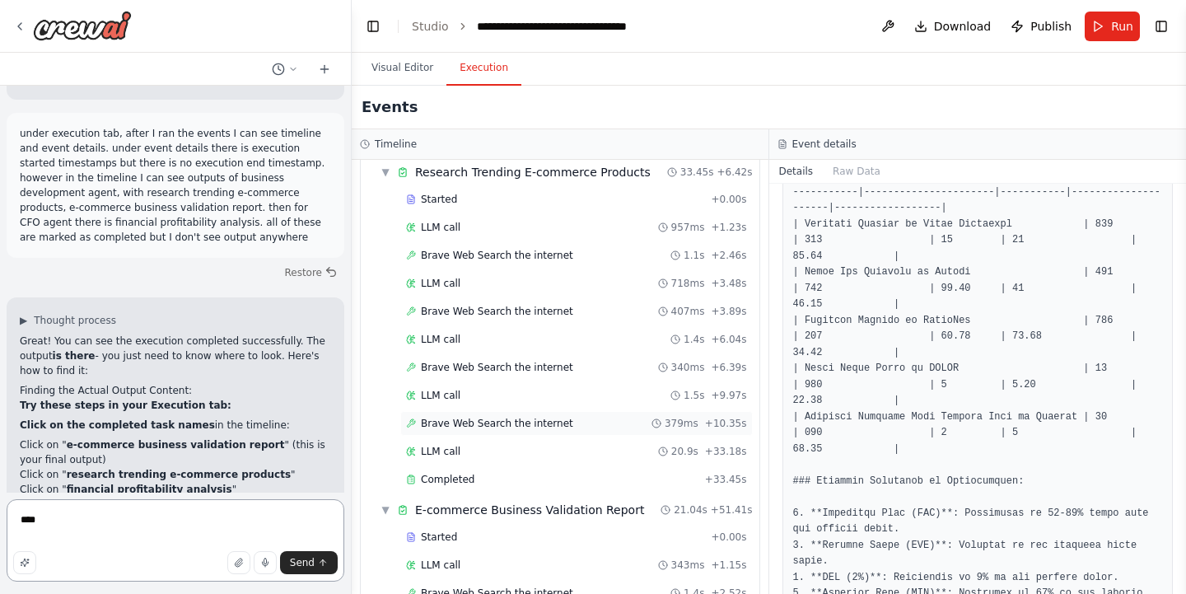
scroll to position [63, 0]
click at [445, 473] on span "Completed" at bounding box center [448, 477] width 54 height 13
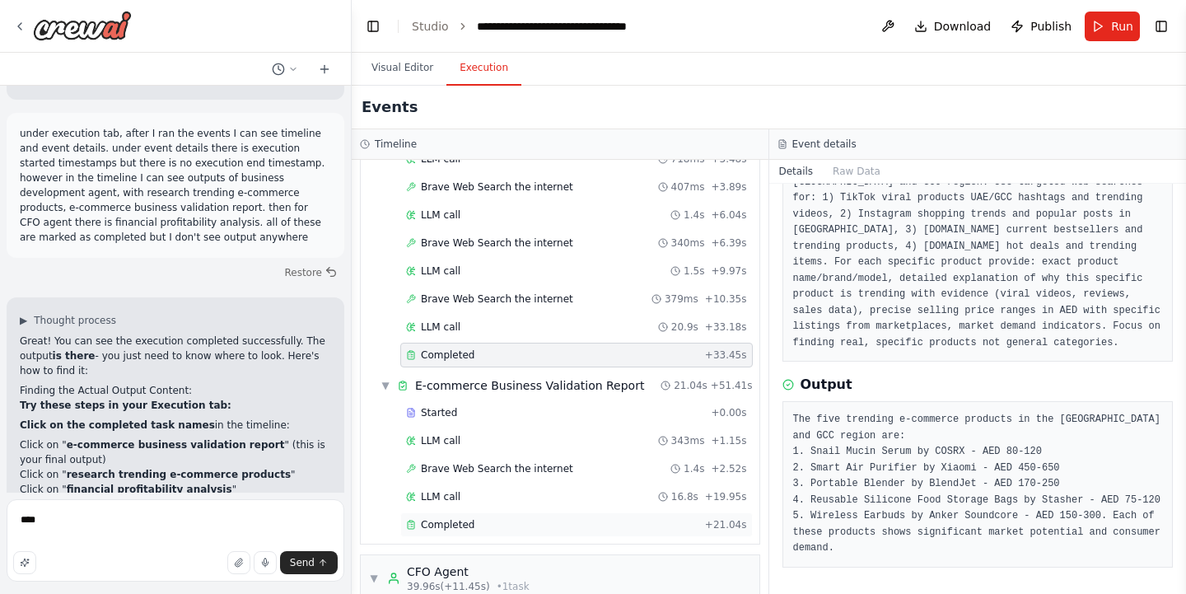
scroll to position [211, 0]
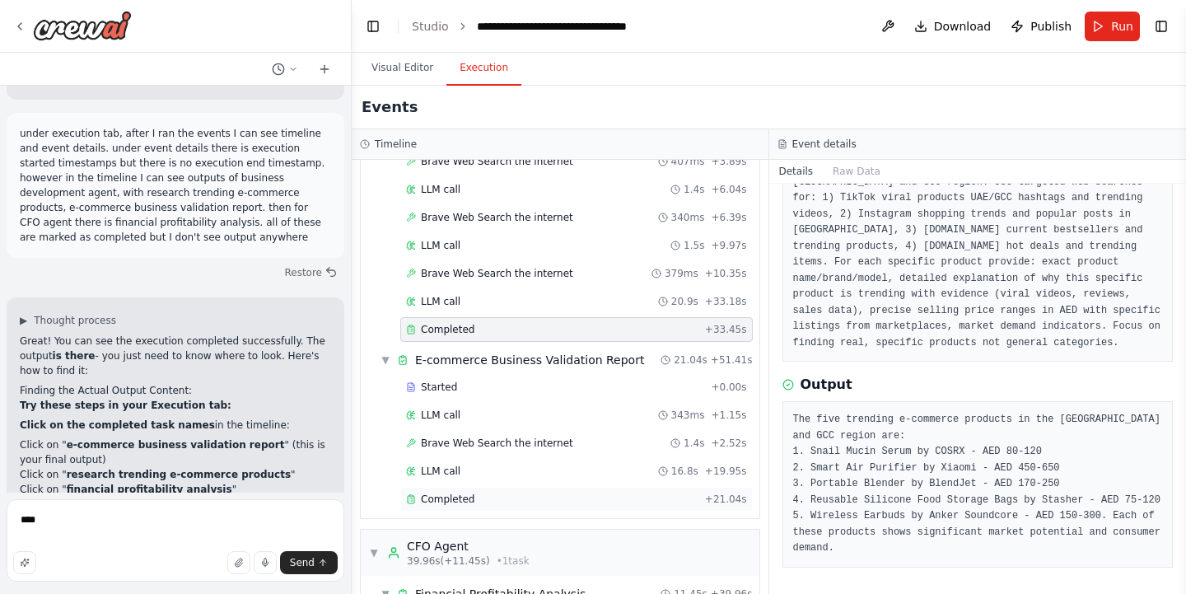
click at [468, 501] on span "Completed" at bounding box center [448, 498] width 54 height 13
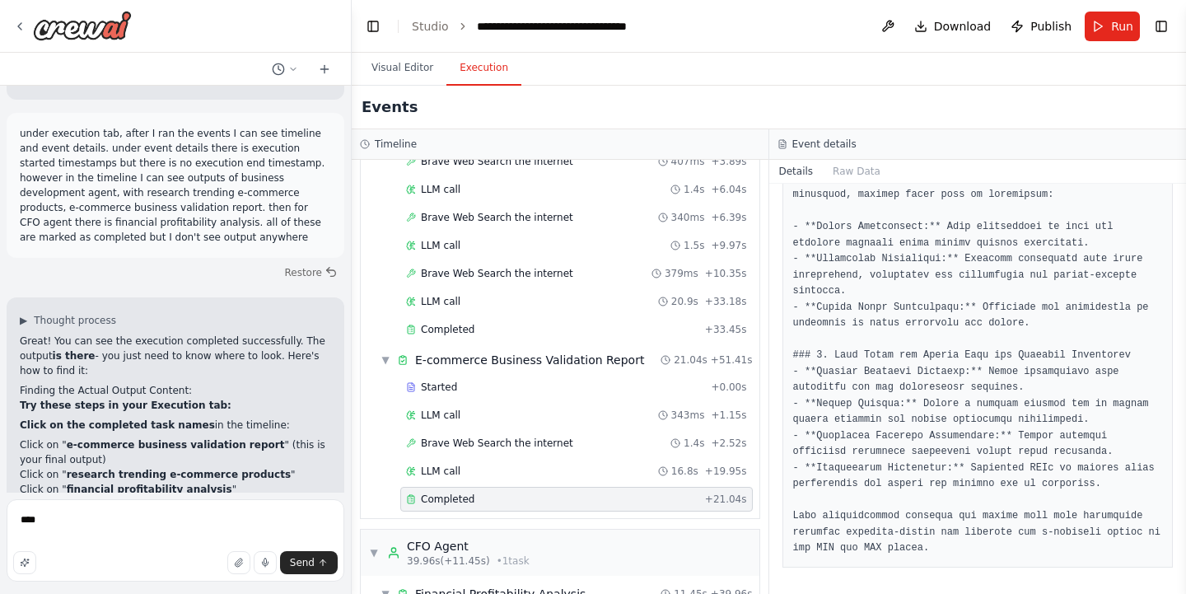
scroll to position [1418, 0]
click at [181, 528] on textarea "***" at bounding box center [176, 540] width 338 height 82
type textarea "**********"
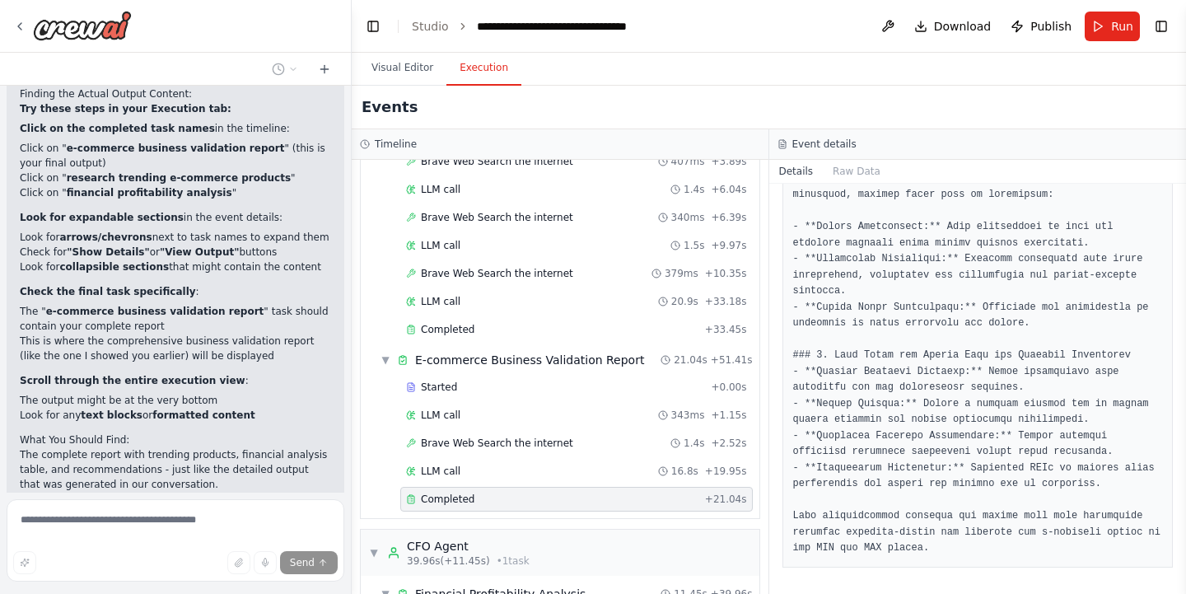
scroll to position [5324, 0]
click at [421, 386] on span "Started" at bounding box center [439, 386] width 36 height 13
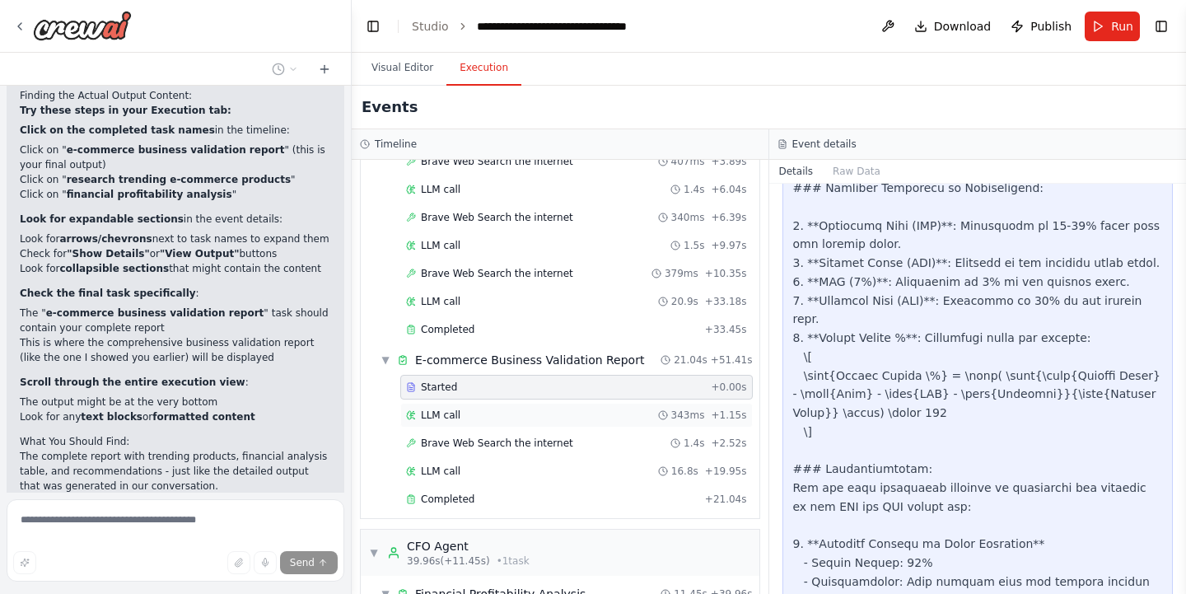
click at [410, 419] on icon at bounding box center [409, 415] width 4 height 8
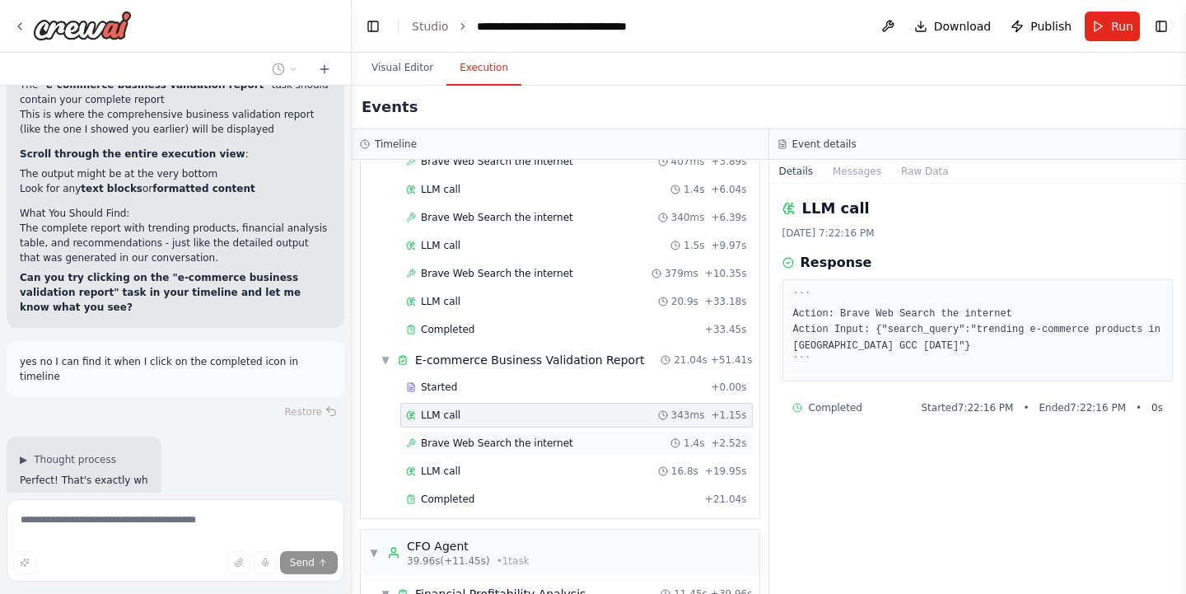
click at [412, 447] on icon at bounding box center [411, 443] width 10 height 10
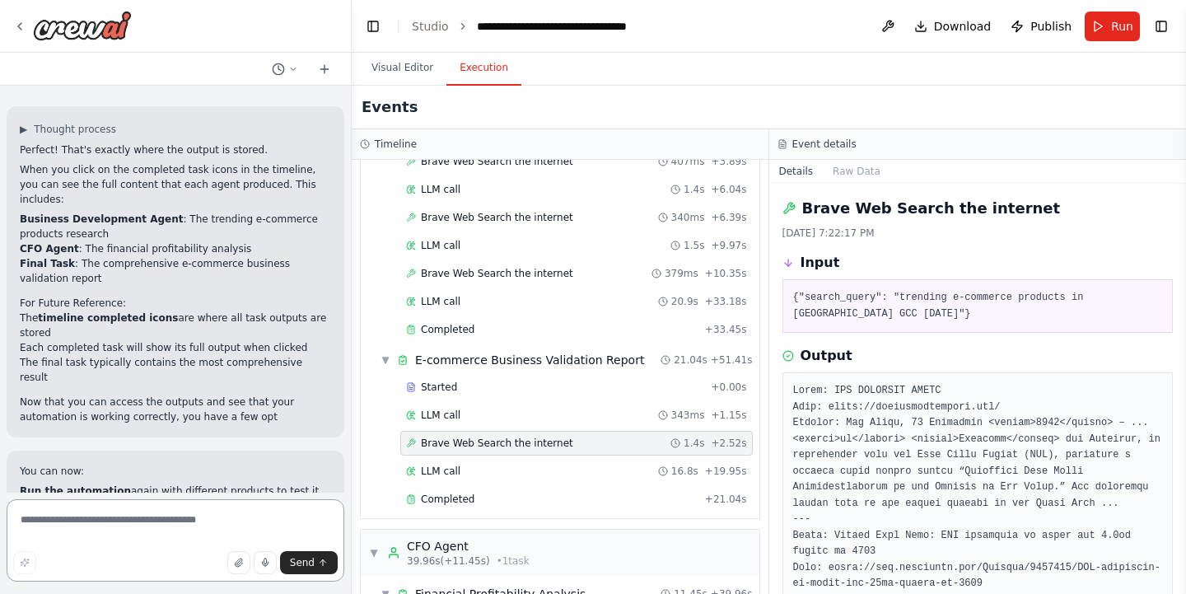
scroll to position [5897, 0]
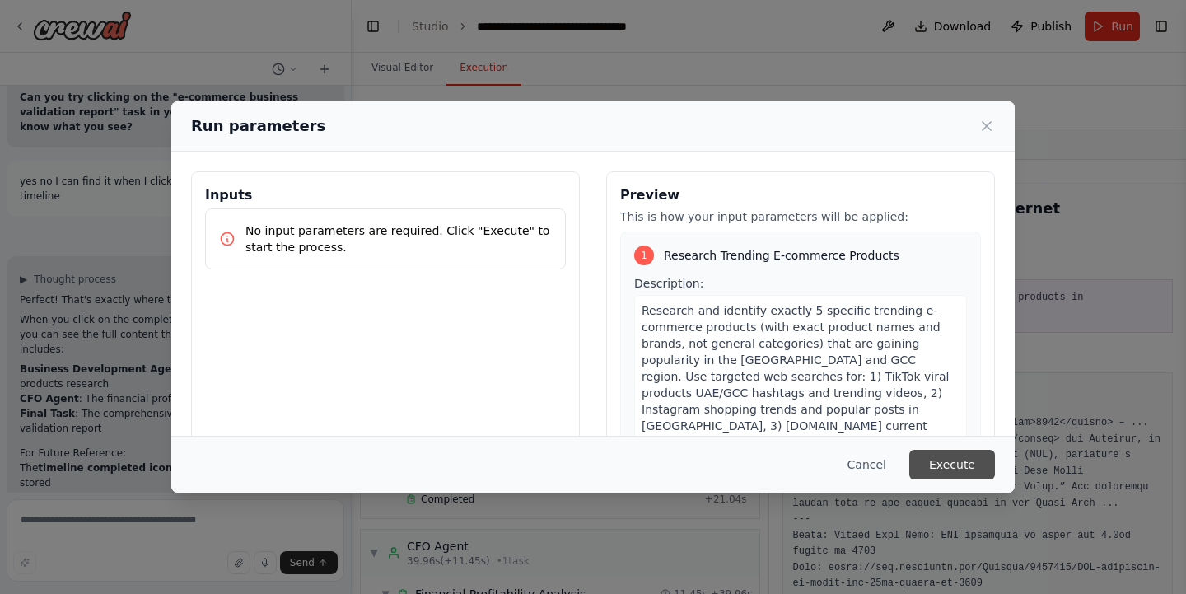
click at [944, 471] on button "Execute" at bounding box center [952, 465] width 86 height 30
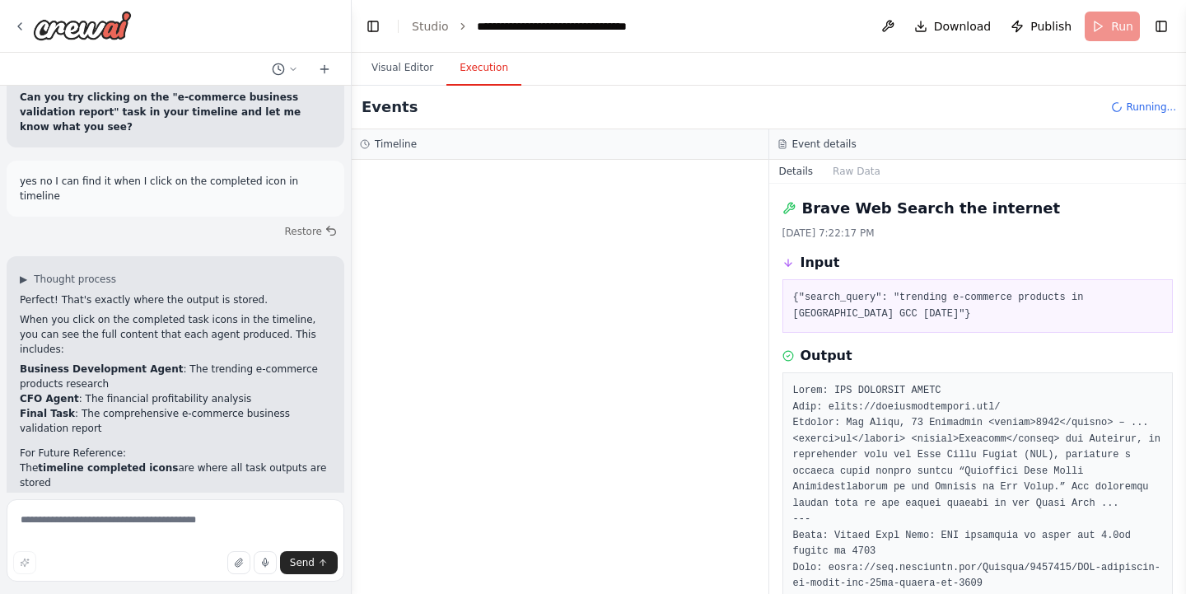
scroll to position [0, 0]
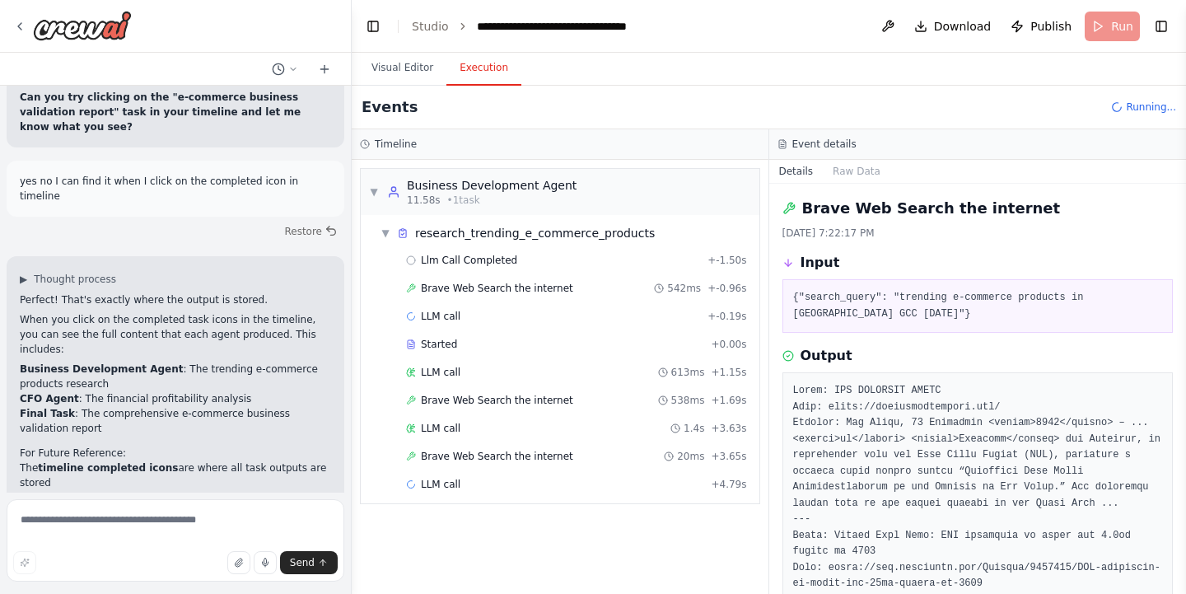
click at [825, 148] on h3 "Event details" at bounding box center [824, 143] width 64 height 13
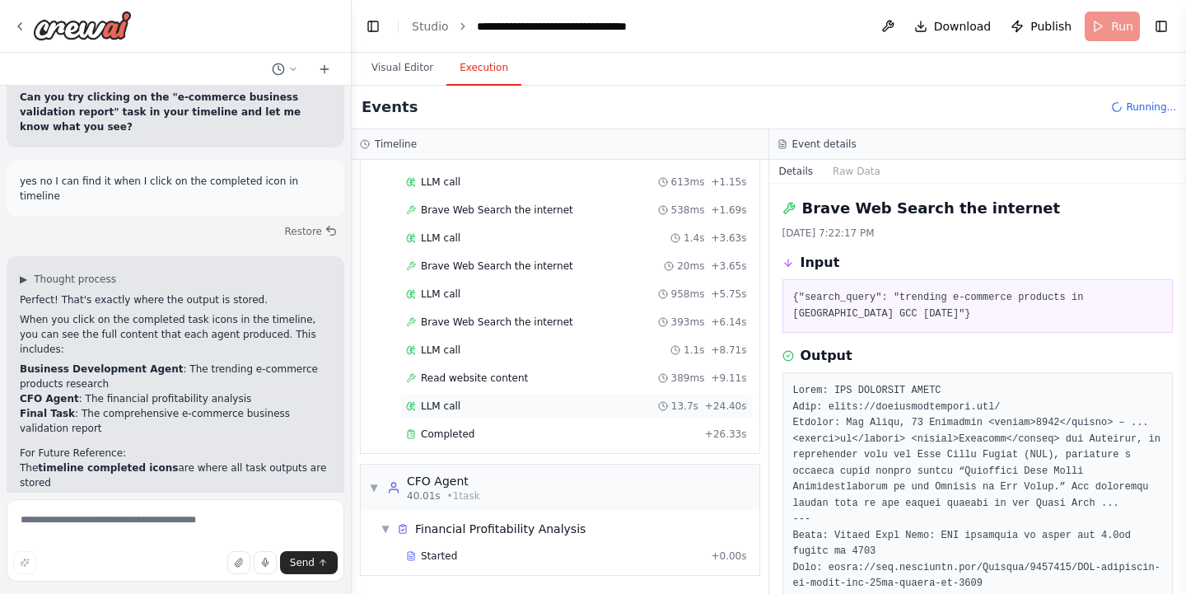
scroll to position [190, 0]
click at [411, 431] on rect at bounding box center [410, 431] width 3 height 2
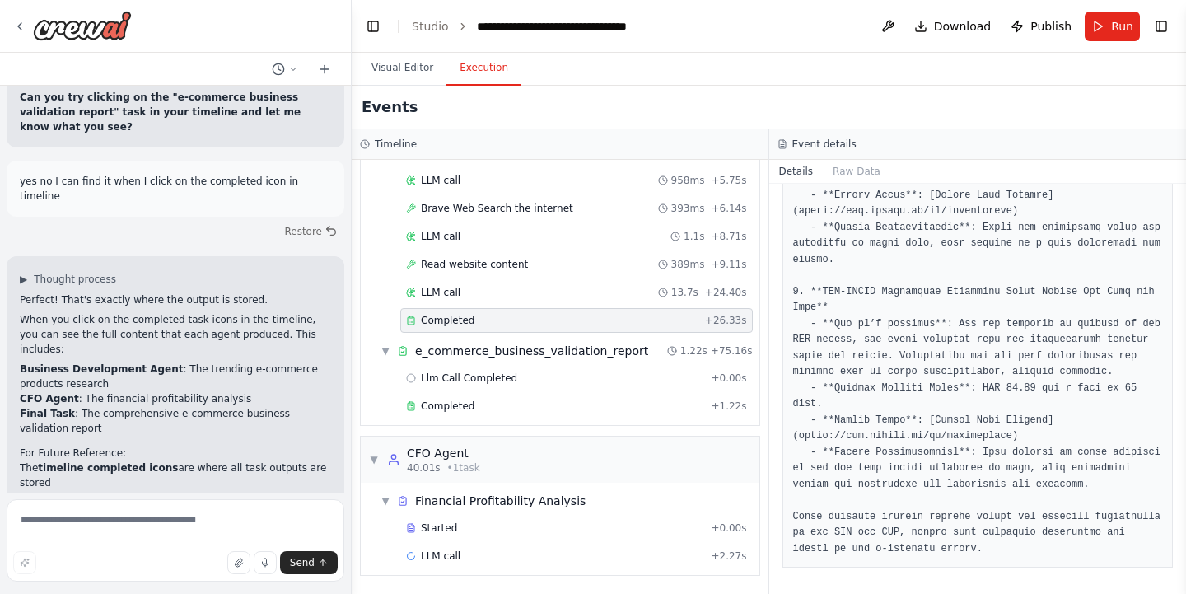
scroll to position [304, 0]
click at [458, 410] on span "Completed" at bounding box center [448, 405] width 54 height 13
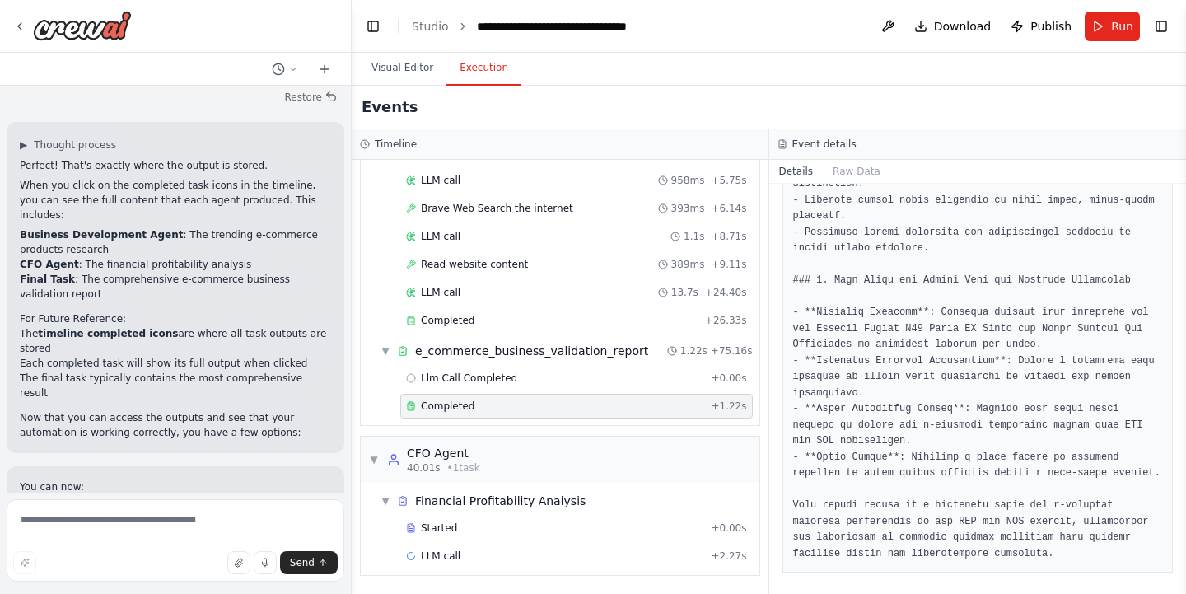
scroll to position [5866, 0]
click at [759, 282] on div "▼ Business Development Agent 11.58s (+64.81s) • 2 task s ▼ research_trending_e_…" at bounding box center [560, 145] width 400 height 562
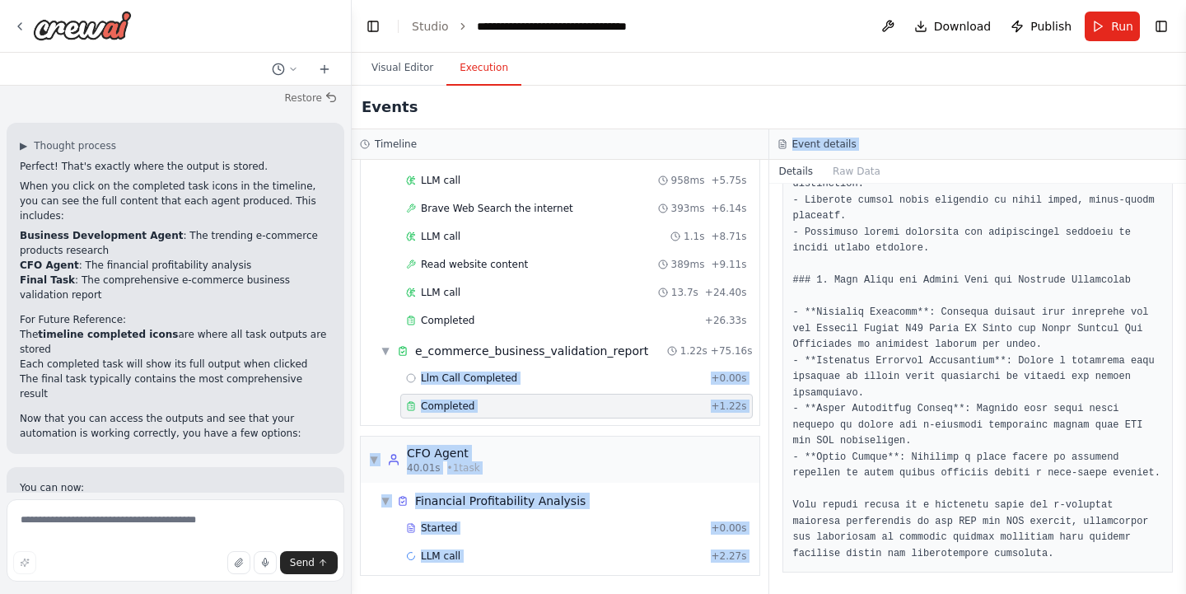
drag, startPoint x: 762, startPoint y: 351, endPoint x: 772, endPoint y: 162, distance: 188.8
click at [772, 162] on div "Timeline ▼ Business Development Agent 11.58s (+64.81s) • 2 task s ▼ research_tr…" at bounding box center [769, 361] width 834 height 464
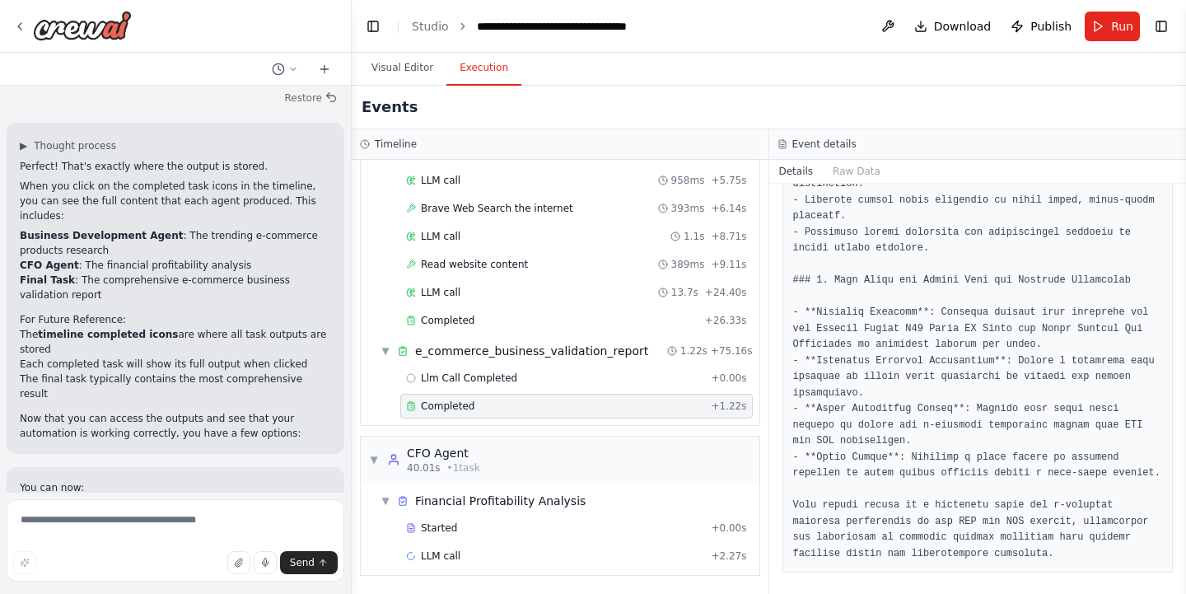
click at [748, 87] on div "Events" at bounding box center [769, 108] width 834 height 44
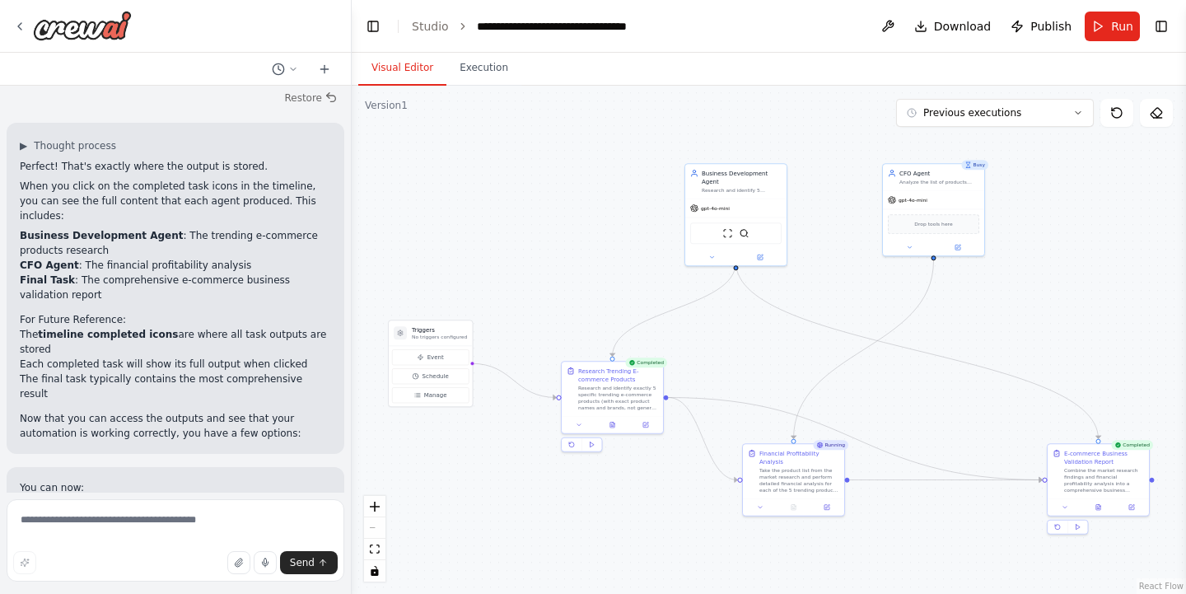
click at [422, 64] on button "Visual Editor" at bounding box center [402, 68] width 88 height 35
click at [482, 68] on button "Execution" at bounding box center [483, 68] width 75 height 35
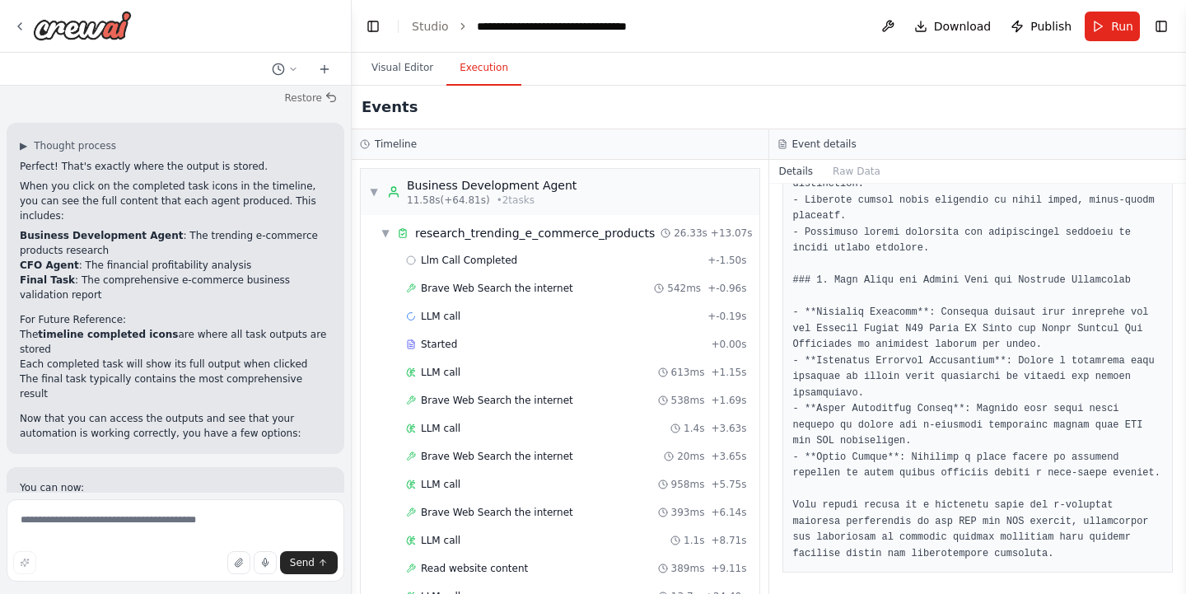
scroll to position [0, 0]
click at [383, 235] on span "▼" at bounding box center [385, 232] width 10 height 13
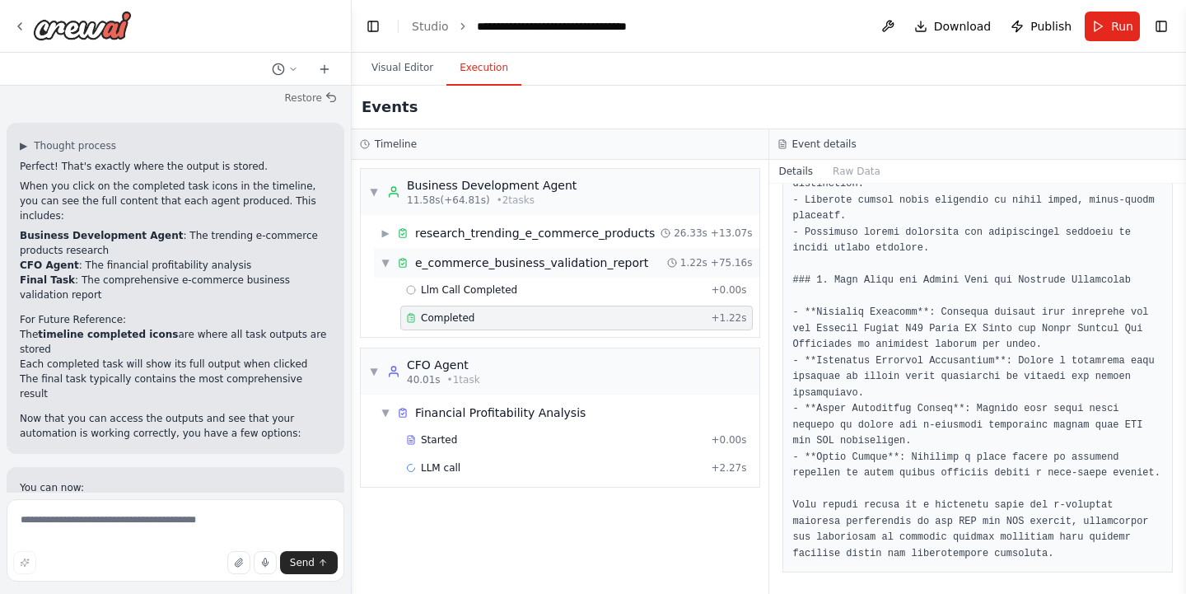
click at [386, 260] on span "▼" at bounding box center [385, 262] width 10 height 13
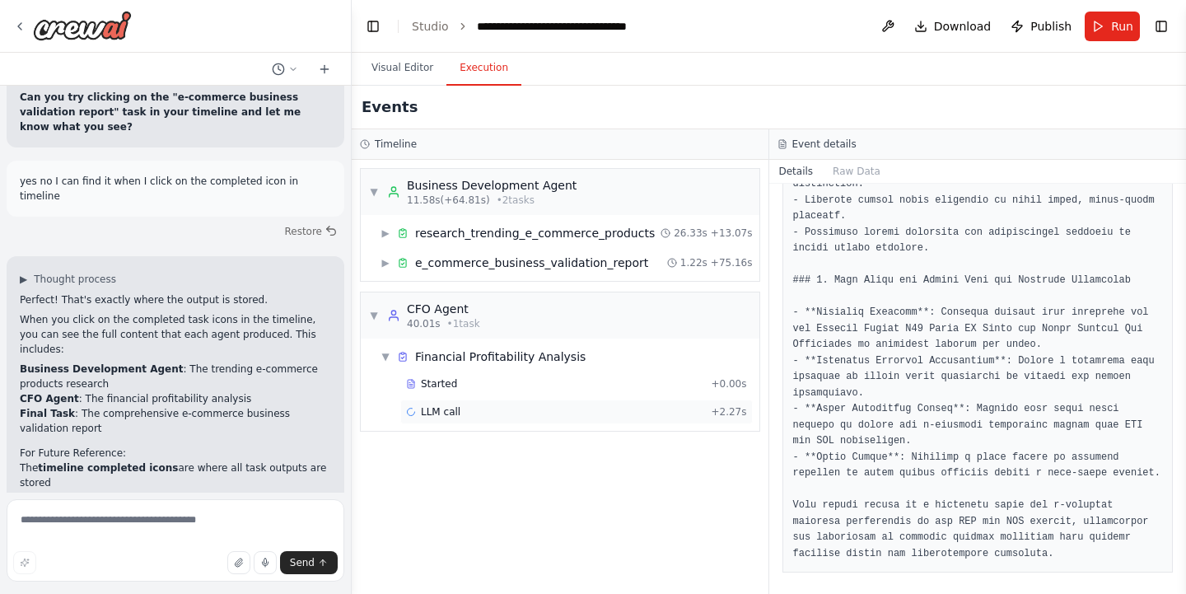
click at [444, 412] on span "LLM call" at bounding box center [441, 411] width 40 height 13
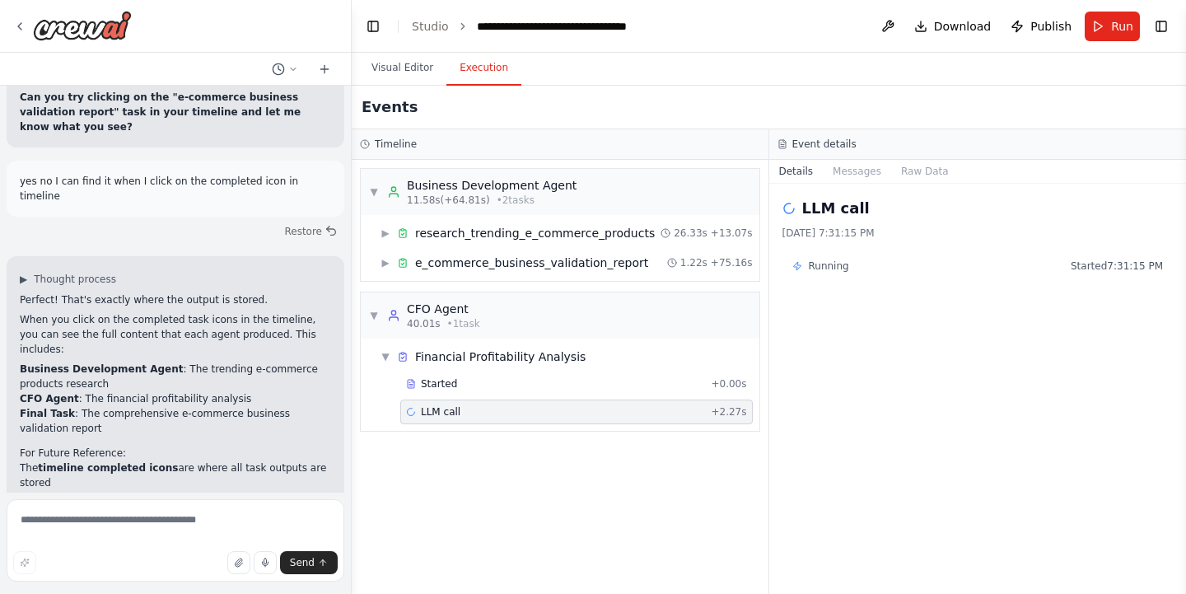
click at [444, 412] on span "LLM call" at bounding box center [441, 411] width 40 height 13
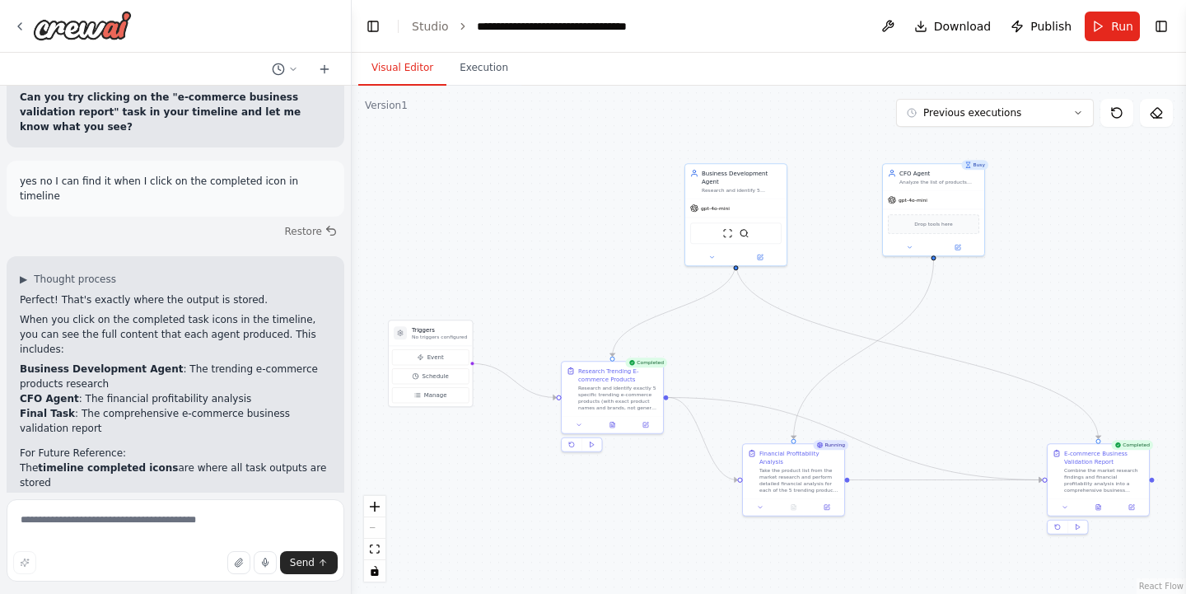
click at [427, 70] on button "Visual Editor" at bounding box center [402, 68] width 88 height 35
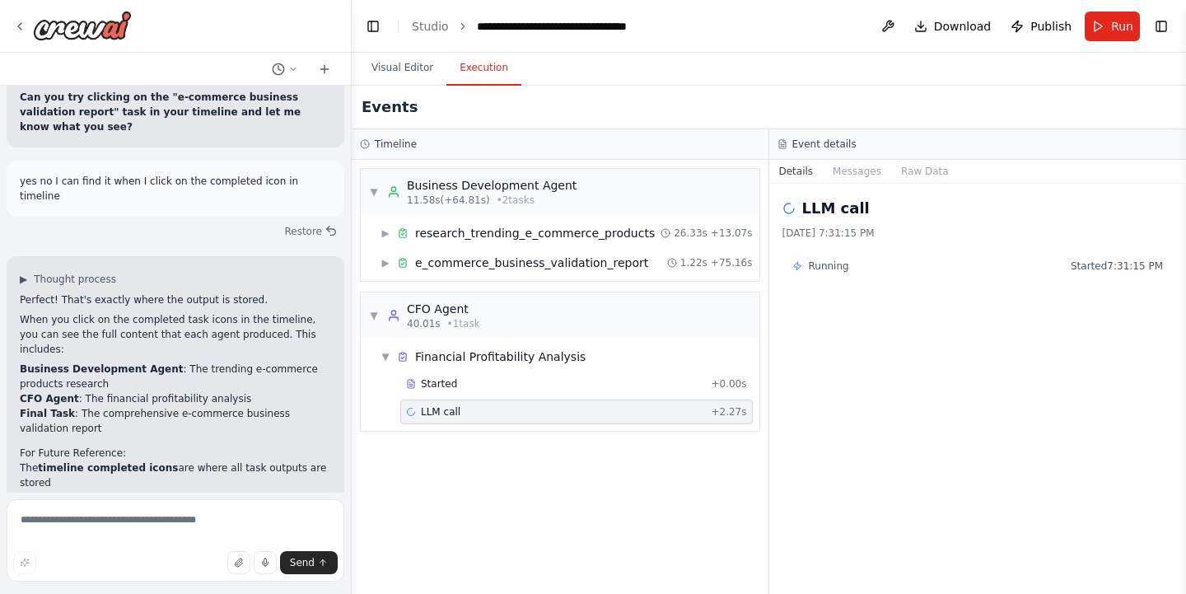
click at [479, 59] on button "Execution" at bounding box center [483, 68] width 75 height 35
click at [890, 26] on button at bounding box center [887, 27] width 26 height 30
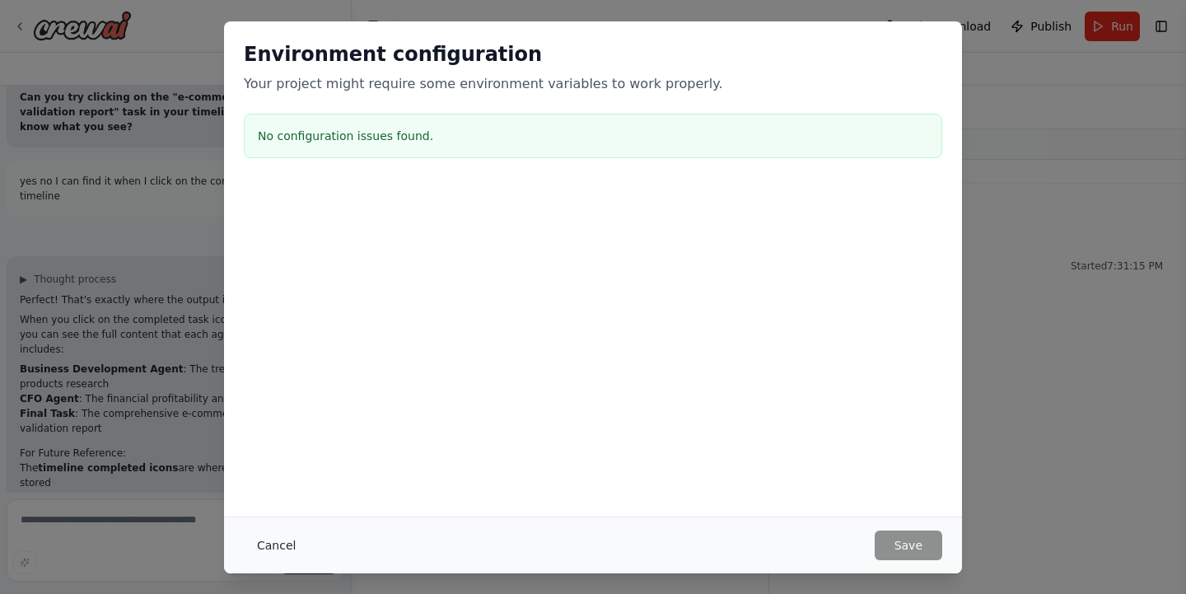
click at [278, 547] on button "Cancel" at bounding box center [276, 545] width 65 height 30
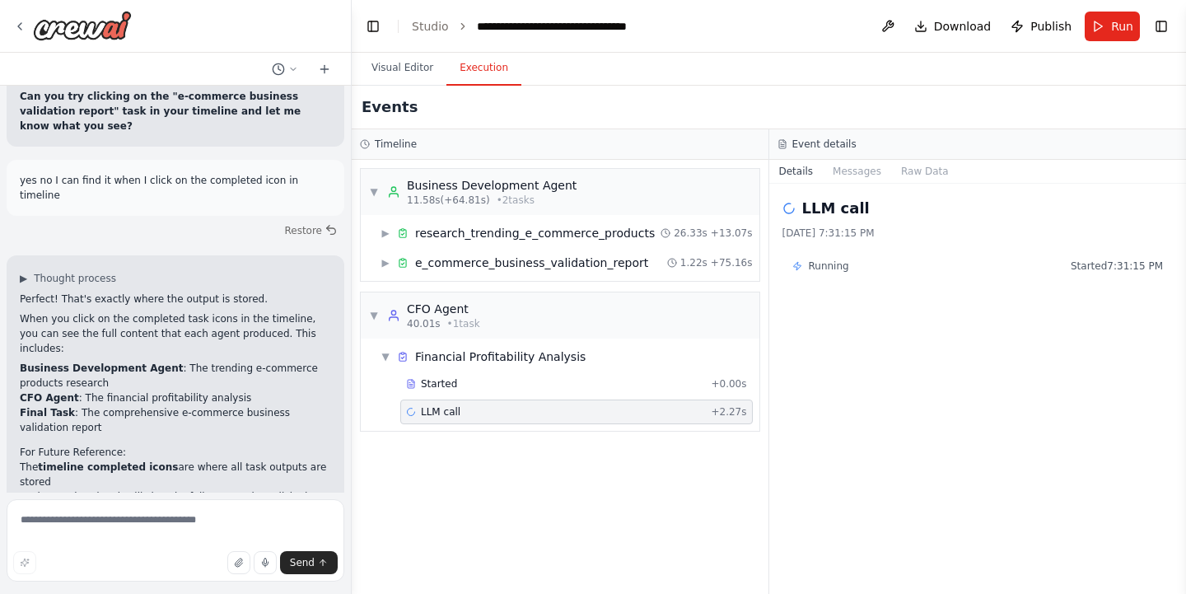
scroll to position [5733, 0]
click at [400, 72] on button "Visual Editor" at bounding box center [402, 68] width 88 height 35
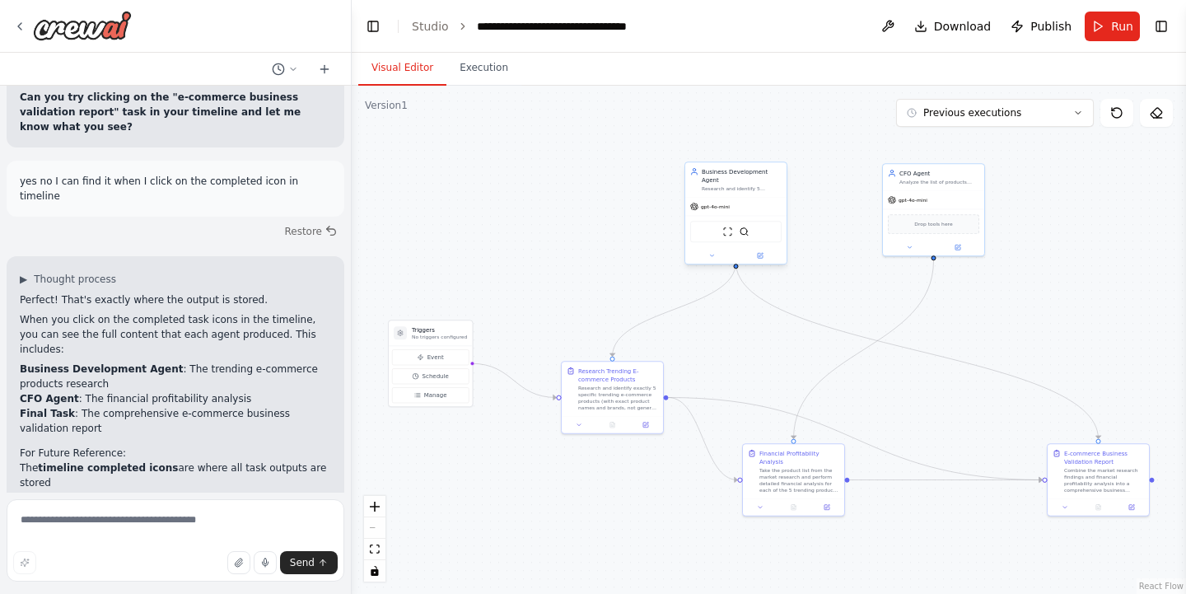
click at [711, 198] on div "gpt-4o-mini" at bounding box center [735, 207] width 101 height 18
click at [765, 250] on button at bounding box center [760, 255] width 47 height 10
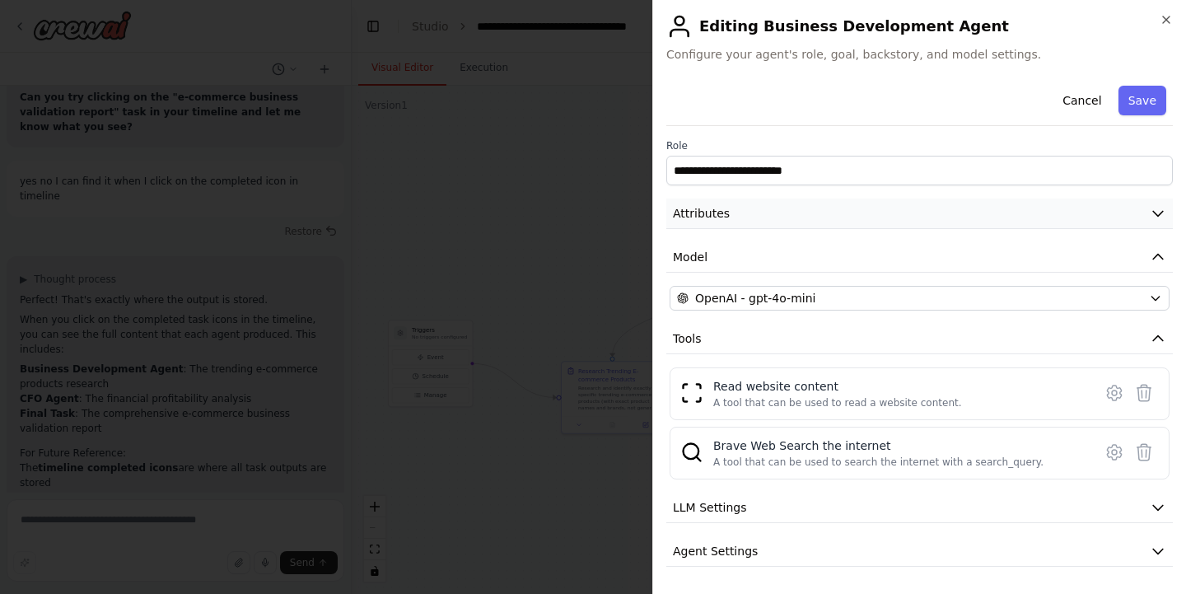
click at [757, 205] on button "Attributes" at bounding box center [919, 213] width 506 height 30
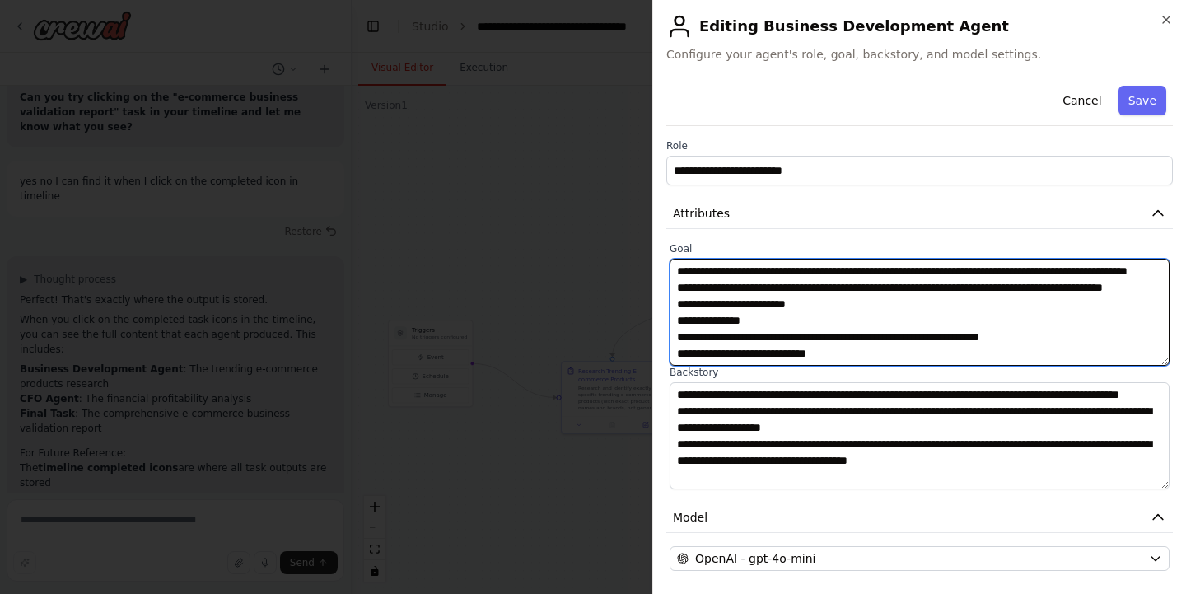
click at [801, 273] on textarea "**********" at bounding box center [919, 312] width 500 height 107
drag, startPoint x: 1095, startPoint y: 268, endPoint x: 1184, endPoint y: 275, distance: 89.2
click at [1184, 275] on div "**********" at bounding box center [919, 297] width 534 height 594
click at [1097, 305] on textarea "**********" at bounding box center [919, 312] width 500 height 107
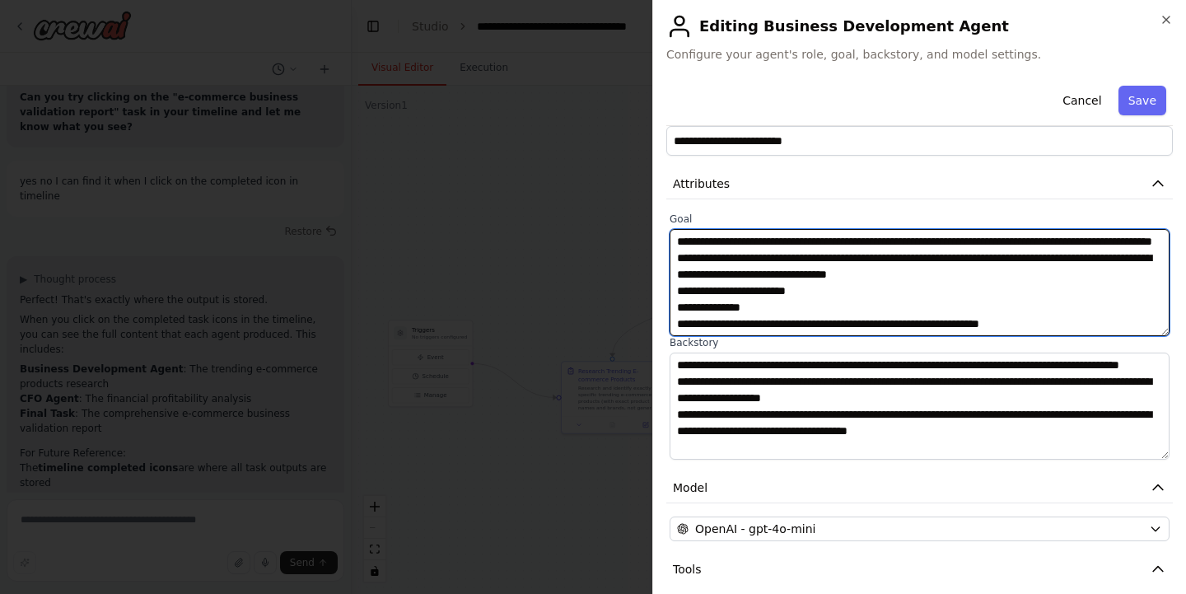
scroll to position [40, 0]
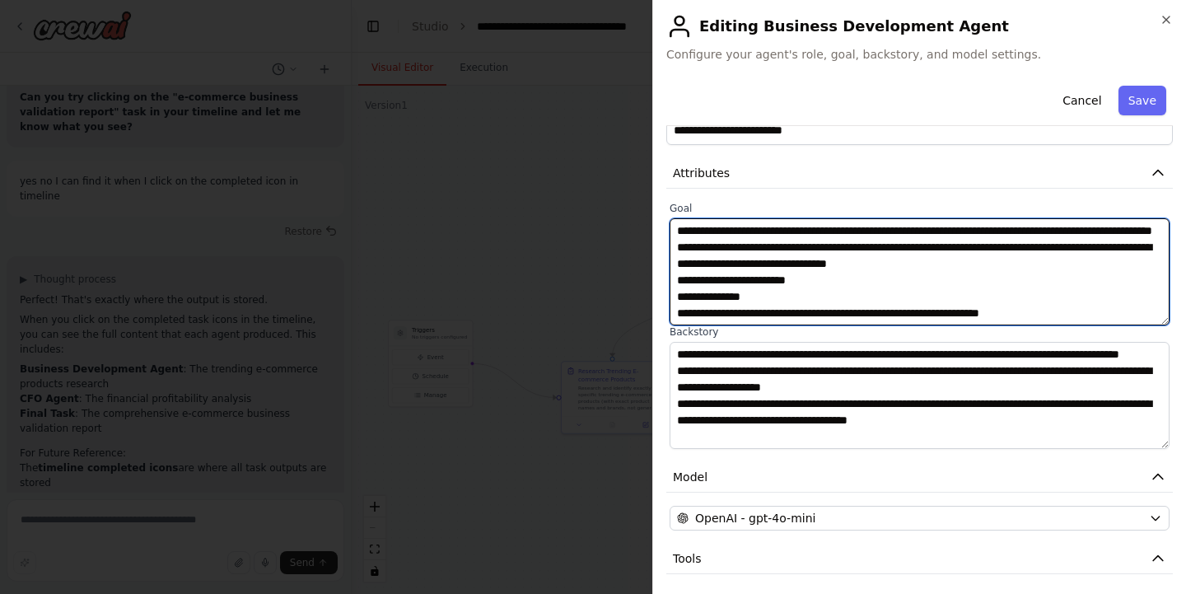
click at [800, 315] on textarea "**********" at bounding box center [919, 271] width 500 height 107
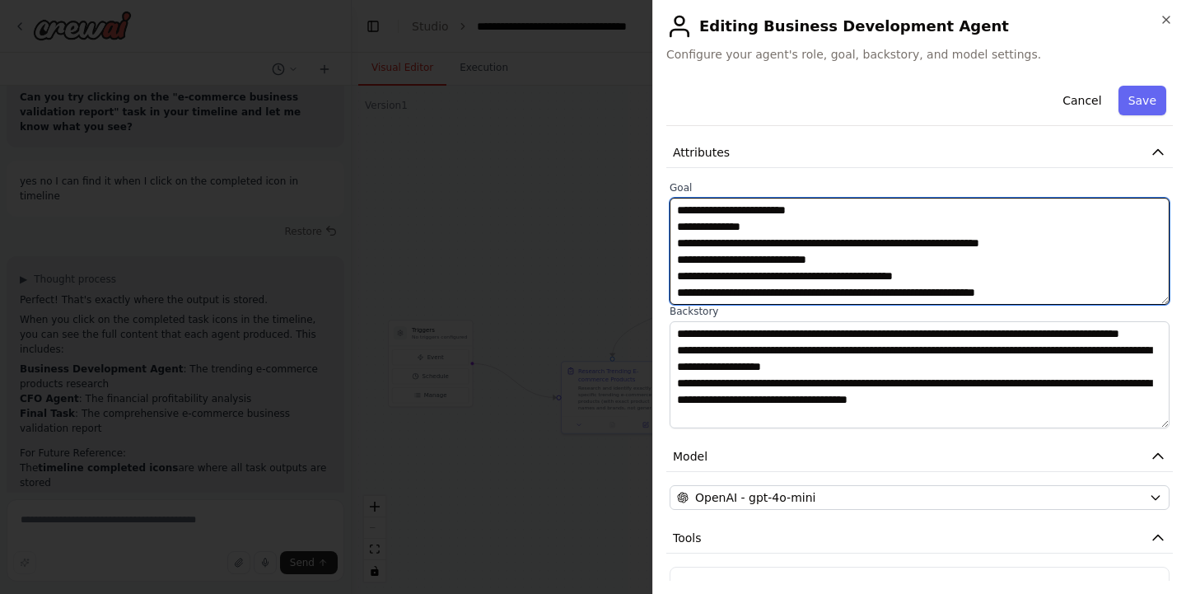
scroll to position [77, 0]
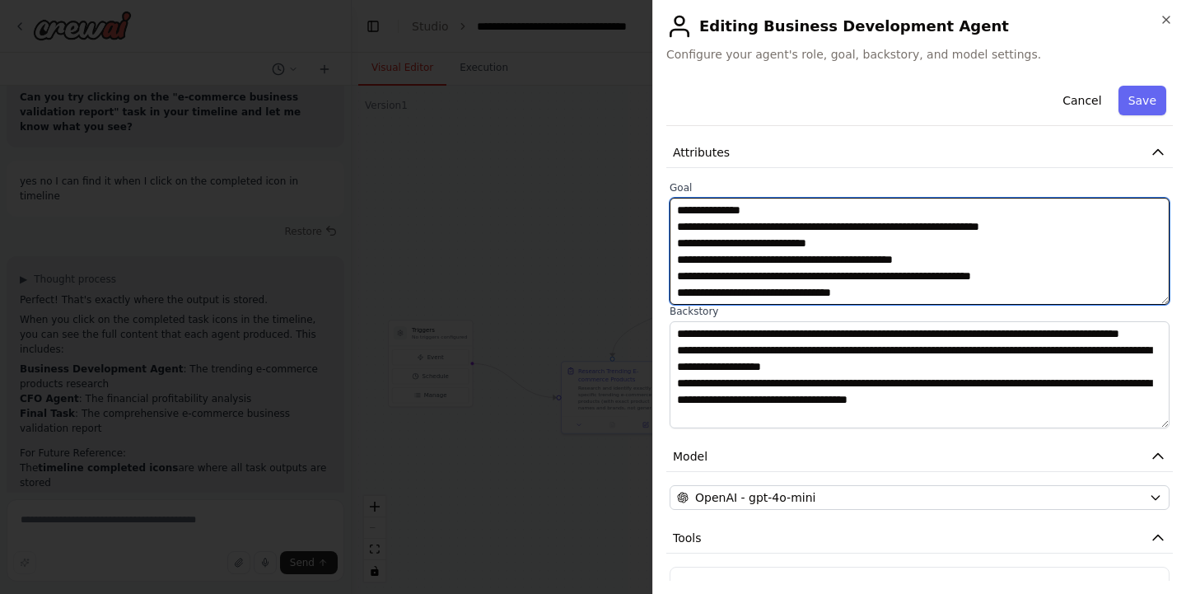
drag, startPoint x: 934, startPoint y: 334, endPoint x: 749, endPoint y: 296, distance: 188.4
click at [749, 296] on textarea "**********" at bounding box center [919, 251] width 500 height 107
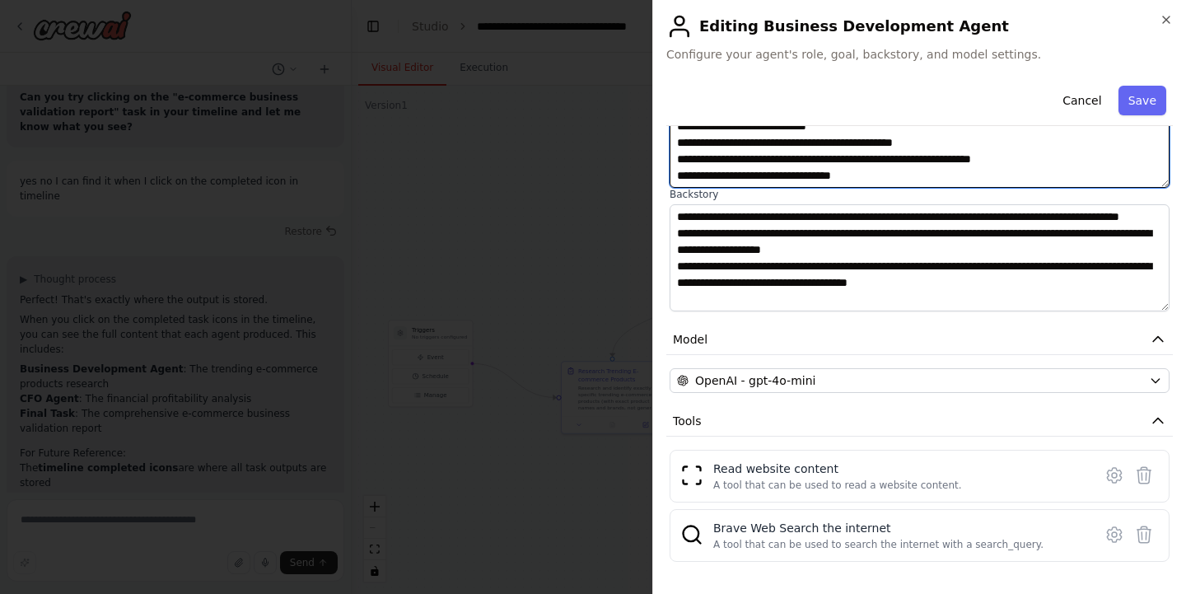
scroll to position [179, 0]
type textarea "**********"
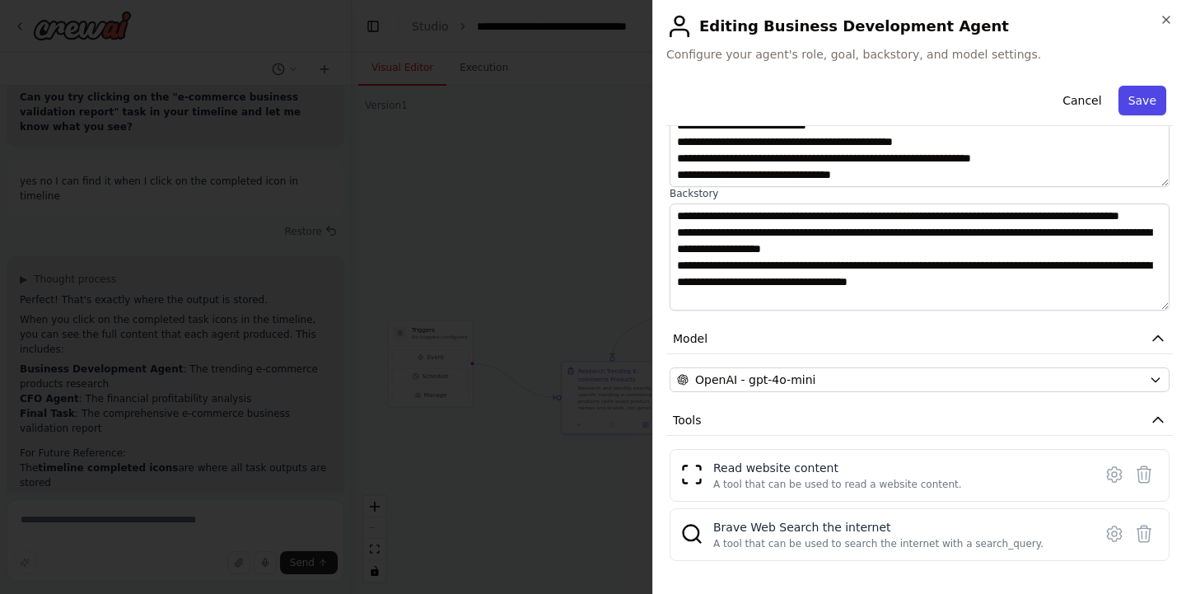
click at [1139, 103] on button "Save" at bounding box center [1142, 101] width 48 height 30
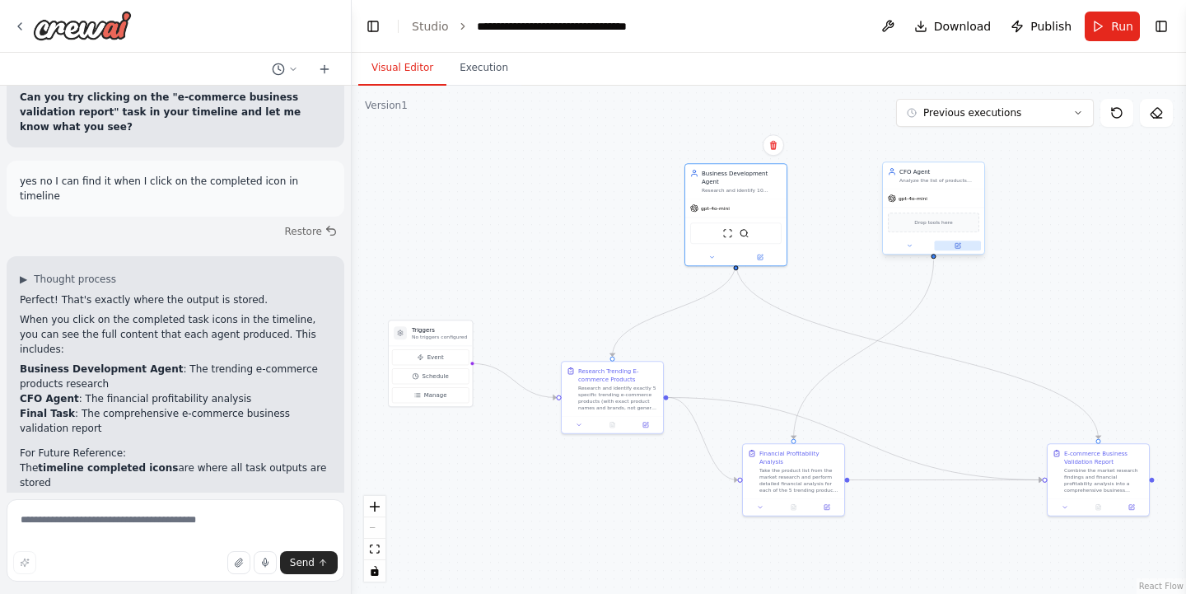
click at [960, 245] on icon at bounding box center [957, 245] width 7 height 7
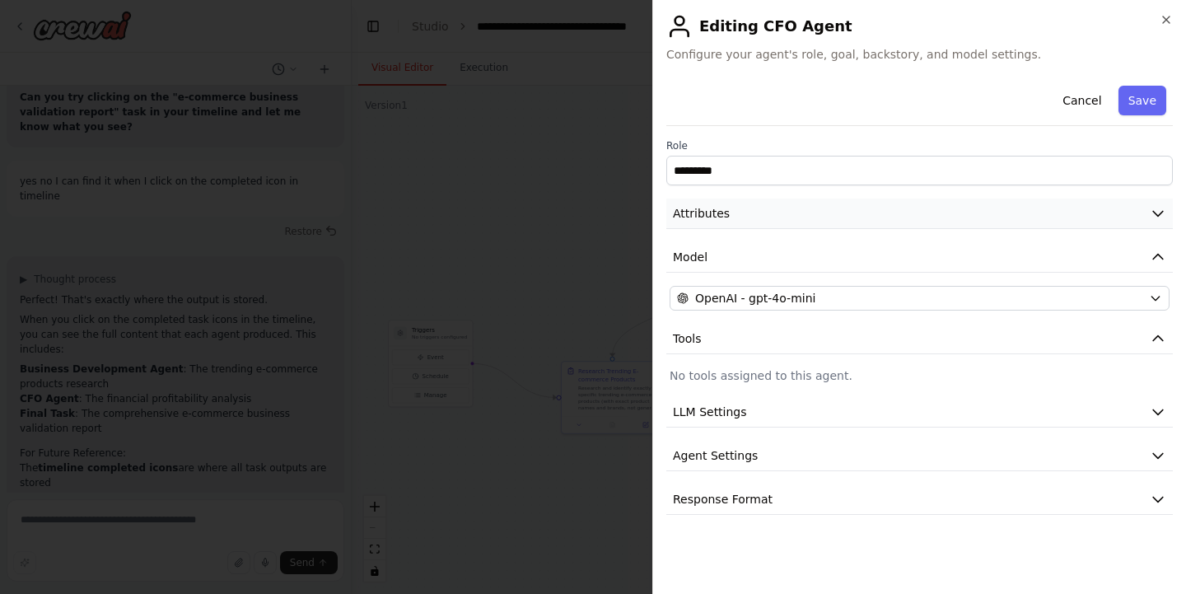
click at [1160, 216] on icon "button" at bounding box center [1157, 213] width 16 height 16
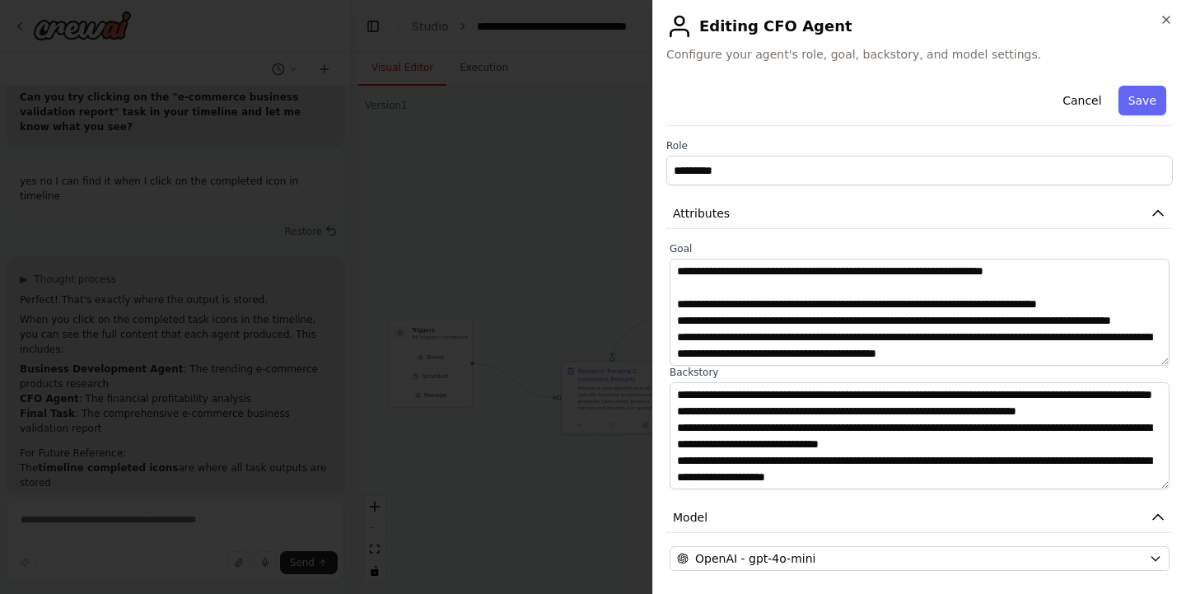
scroll to position [132, 0]
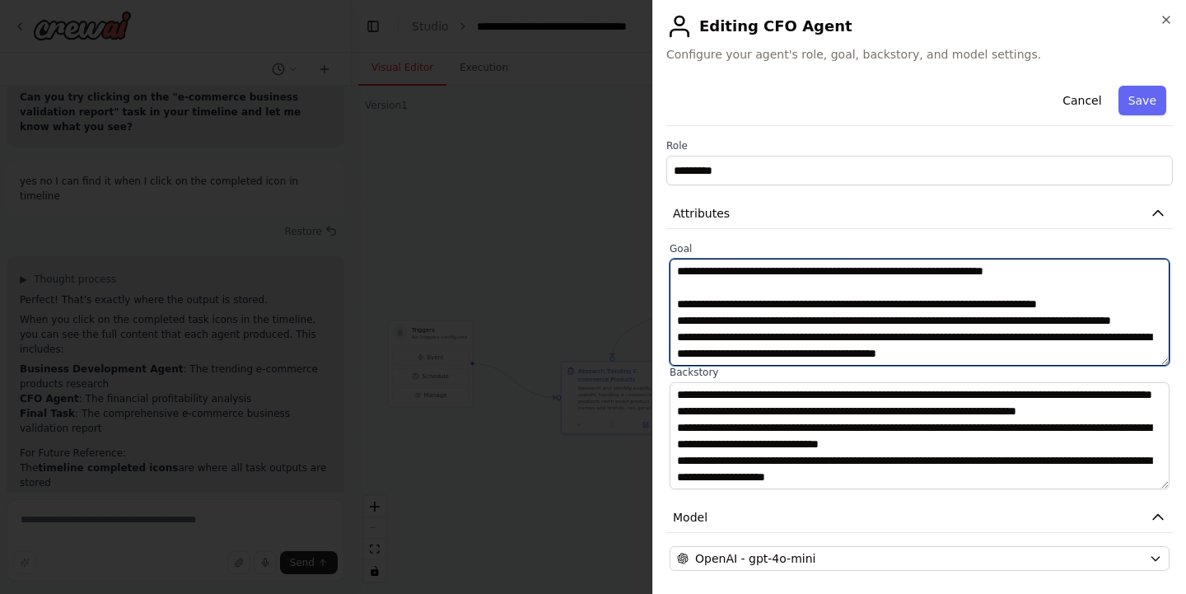
click at [777, 304] on textarea "**********" at bounding box center [919, 312] width 500 height 107
click at [749, 318] on textarea "**********" at bounding box center [919, 312] width 500 height 107
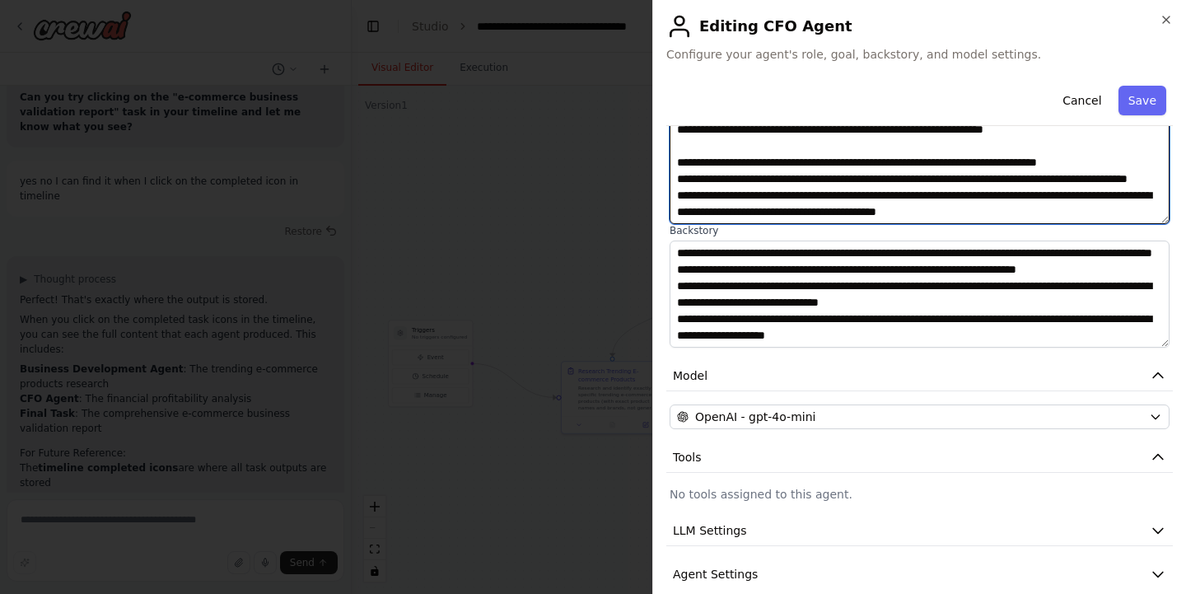
scroll to position [174, 0]
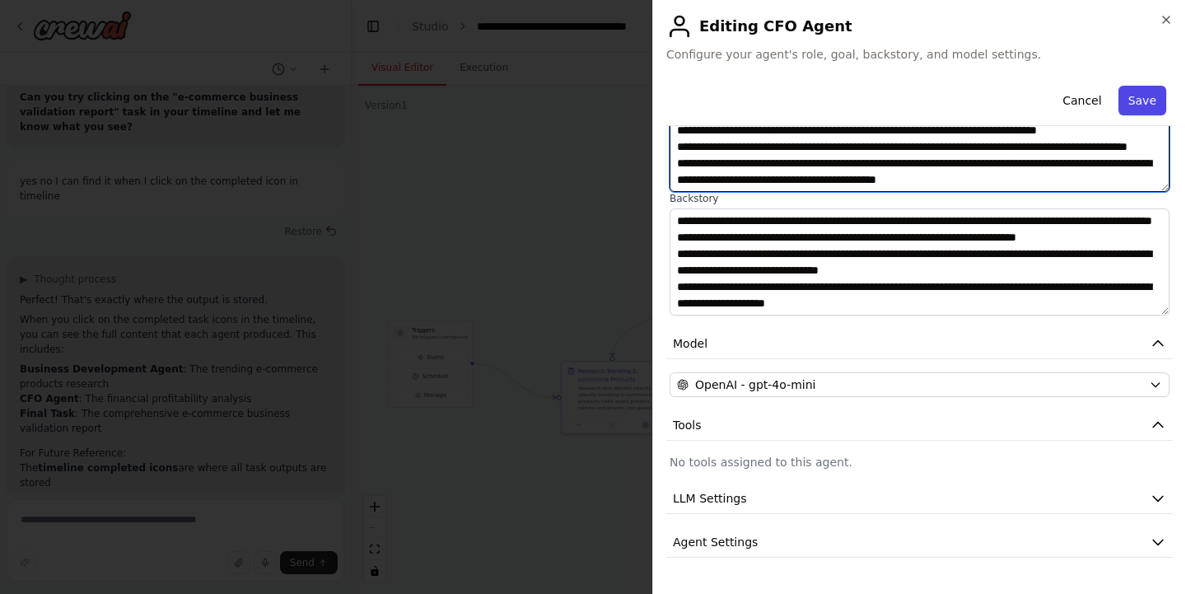
type textarea "**********"
click at [1147, 106] on button "Save" at bounding box center [1142, 101] width 48 height 30
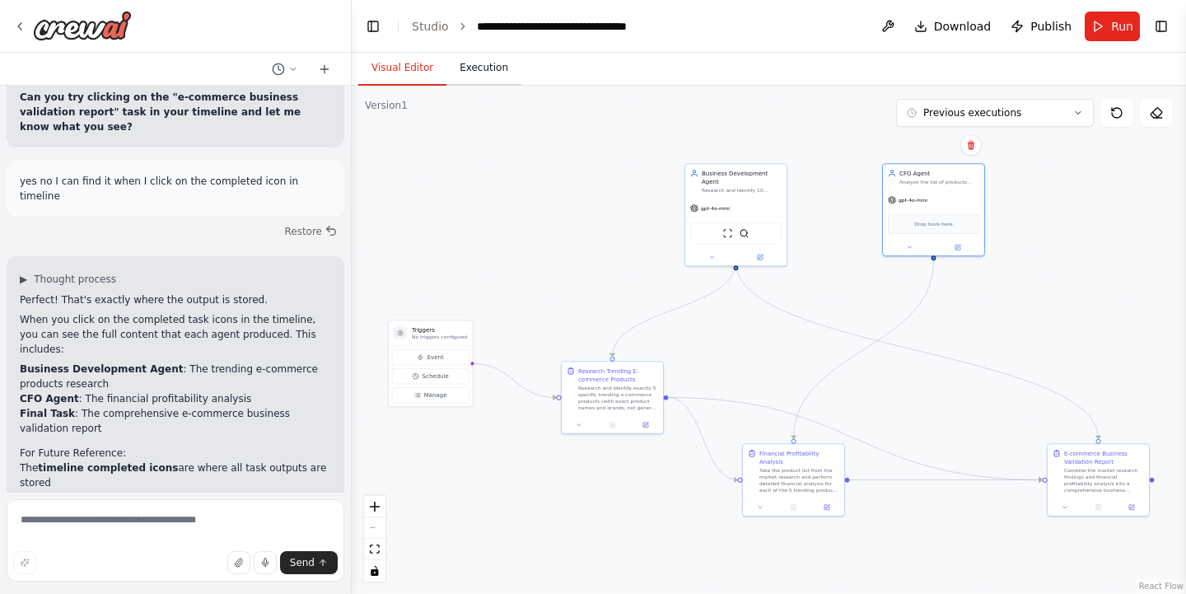
click at [493, 72] on button "Execution" at bounding box center [483, 68] width 75 height 35
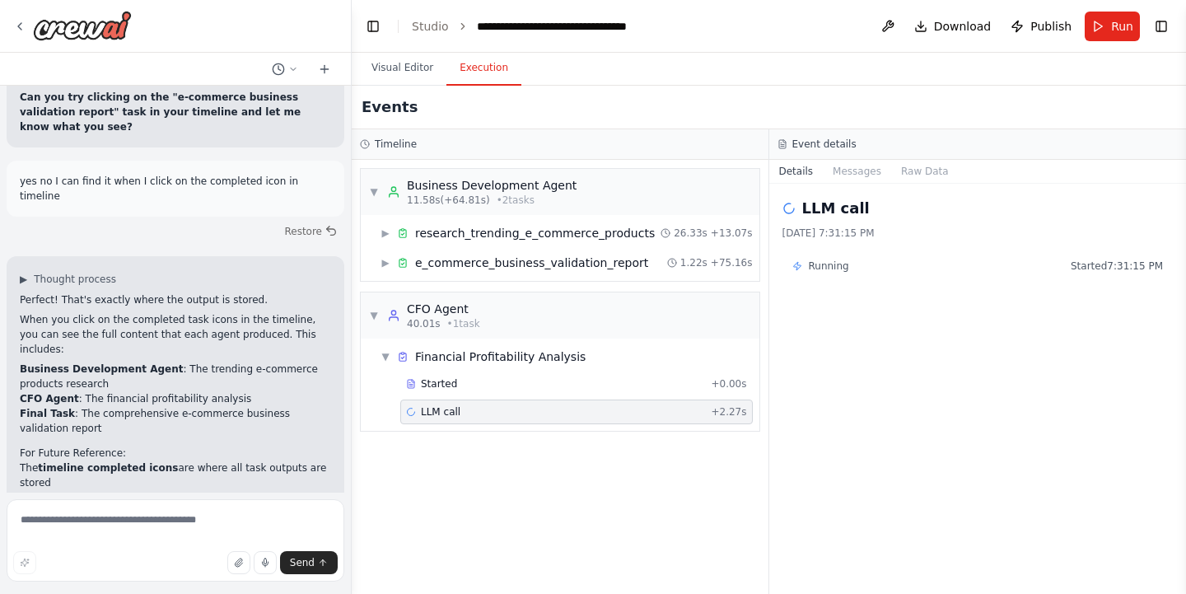
click at [431, 407] on span "LLM call" at bounding box center [441, 411] width 40 height 13
click at [434, 386] on span "Started" at bounding box center [439, 383] width 36 height 13
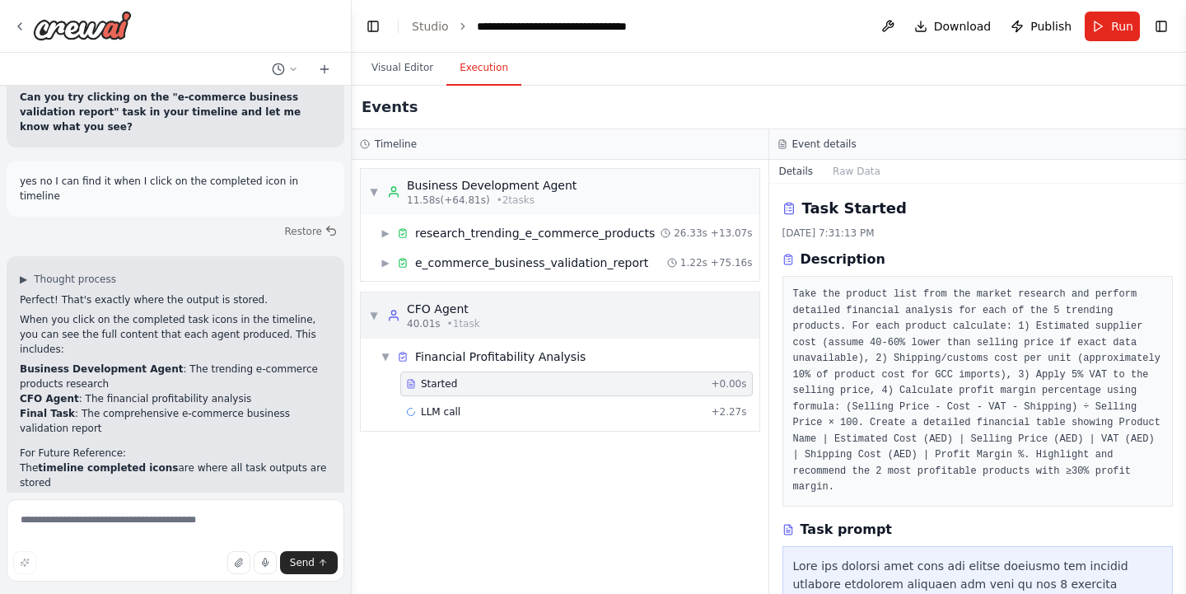
click at [374, 319] on span "▼" at bounding box center [374, 315] width 10 height 13
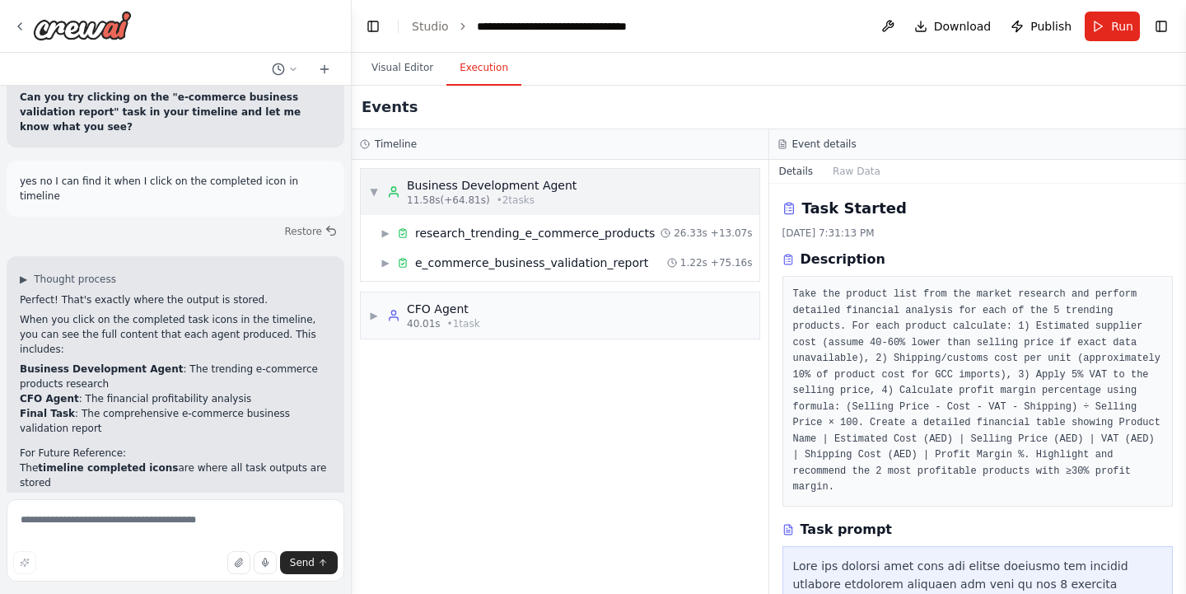
click at [374, 186] on span "▼" at bounding box center [374, 191] width 10 height 13
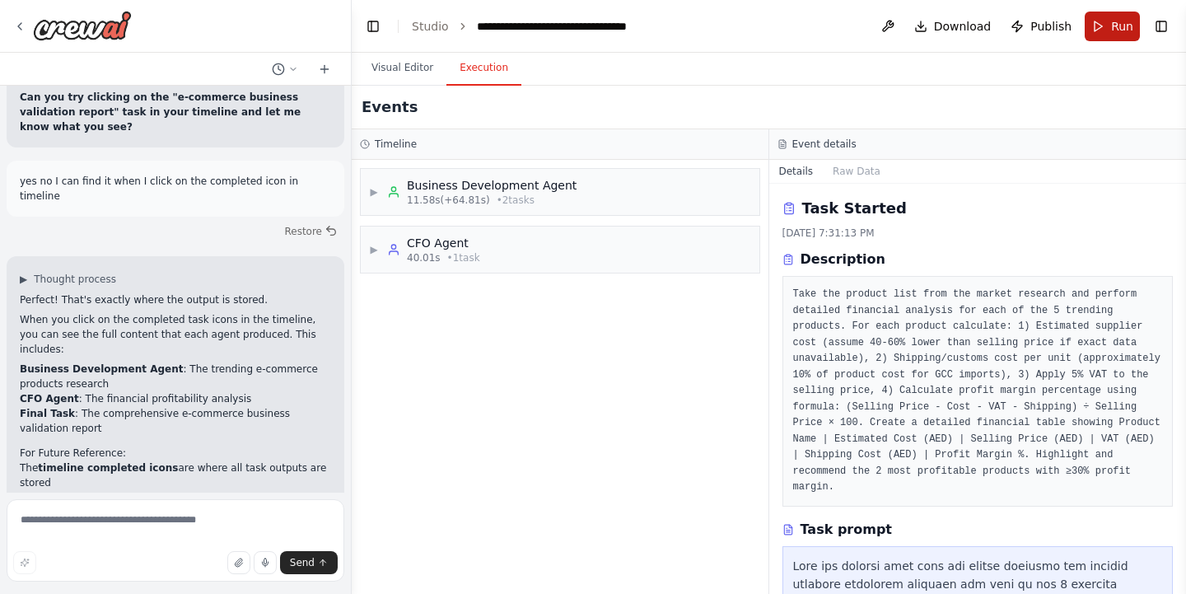
click at [1109, 23] on button "Run" at bounding box center [1111, 27] width 55 height 30
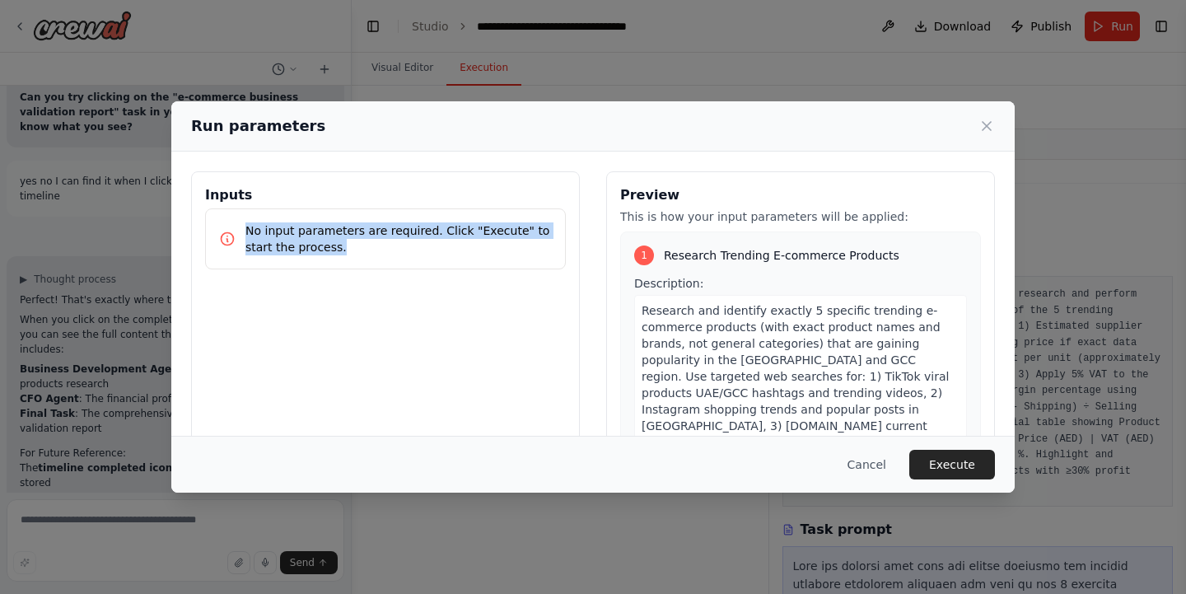
drag, startPoint x: 244, startPoint y: 228, endPoint x: 340, endPoint y: 259, distance: 101.0
click at [340, 259] on div "No input parameters are required. Click "Execute" to start the process." at bounding box center [385, 238] width 361 height 61
copy p "No input parameters are required. Click "Execute" to start the process."
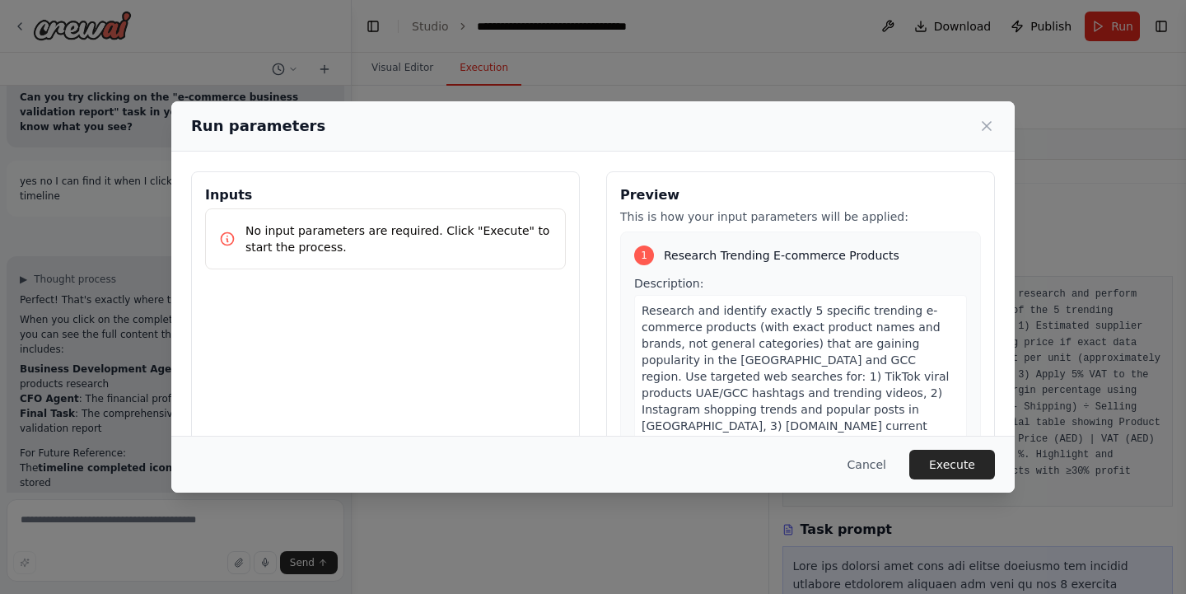
click at [138, 527] on div "Run parameters Inputs No input parameters are required. Click "Execute" to star…" at bounding box center [593, 297] width 1186 height 594
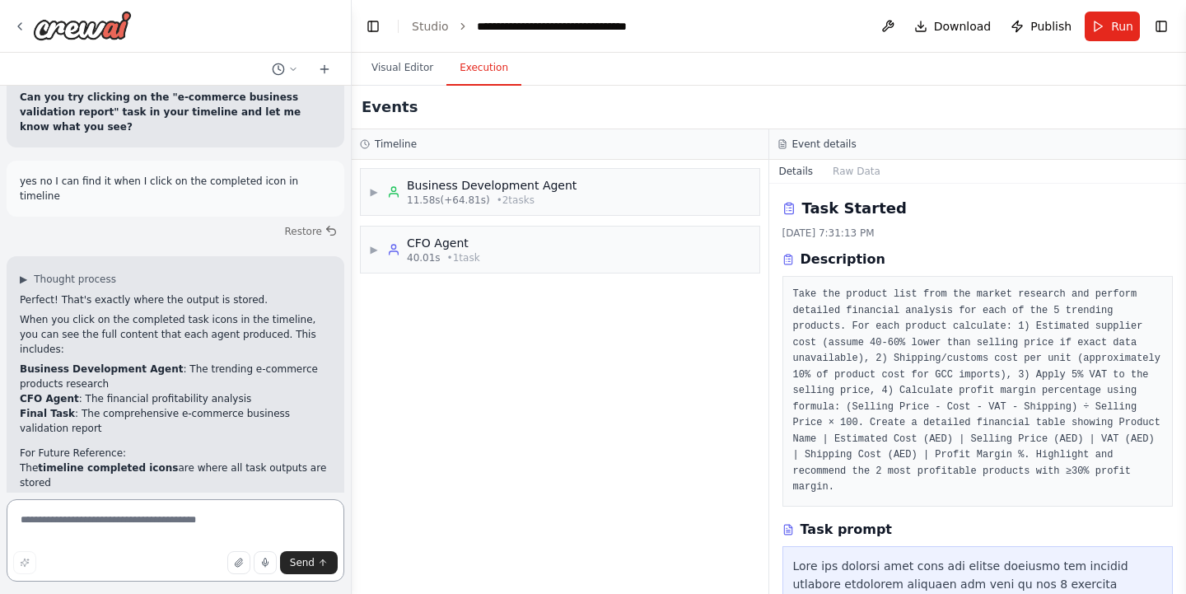
click at [138, 527] on textarea at bounding box center [176, 540] width 338 height 82
paste textarea "**********"
type textarea "**********"
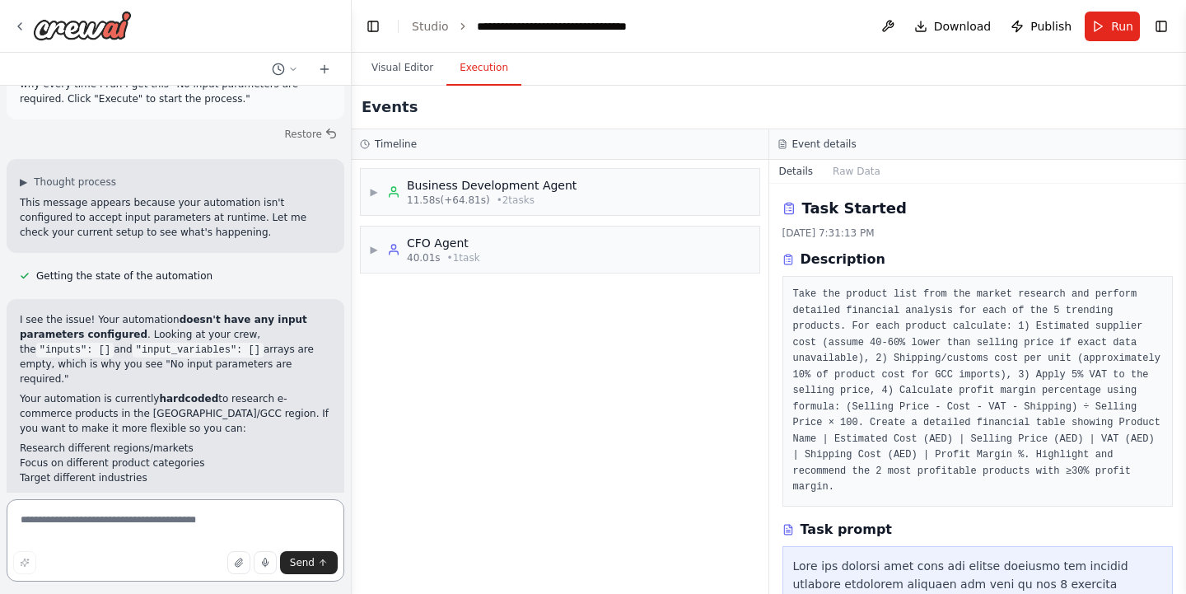
scroll to position [6457, 0]
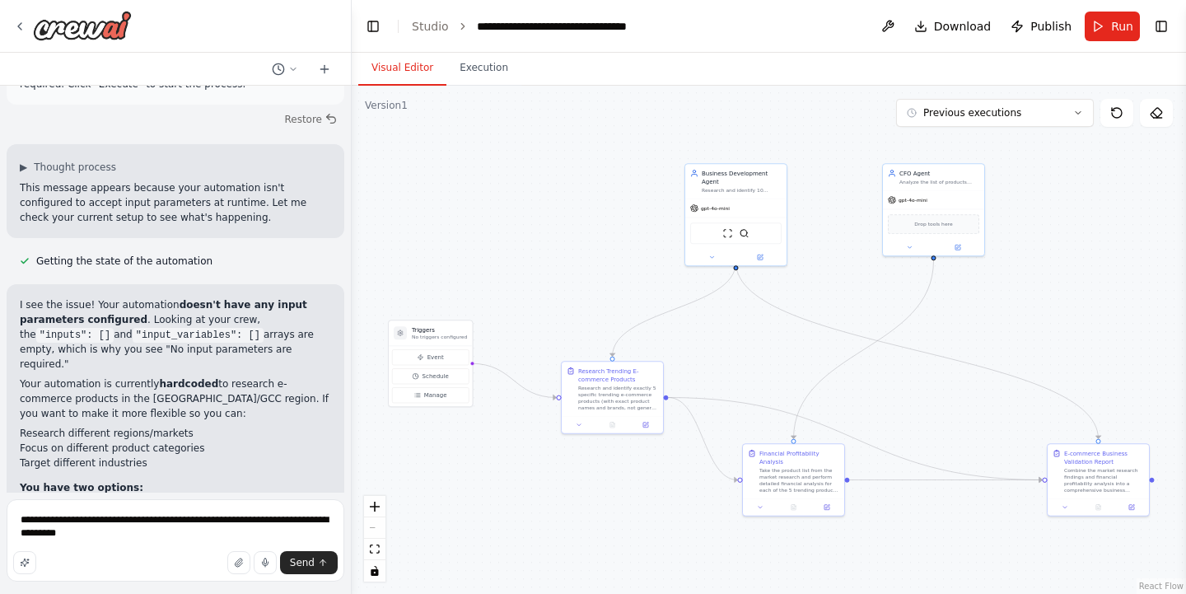
click at [406, 70] on button "Visual Editor" at bounding box center [402, 68] width 88 height 35
click at [764, 250] on button at bounding box center [760, 255] width 47 height 10
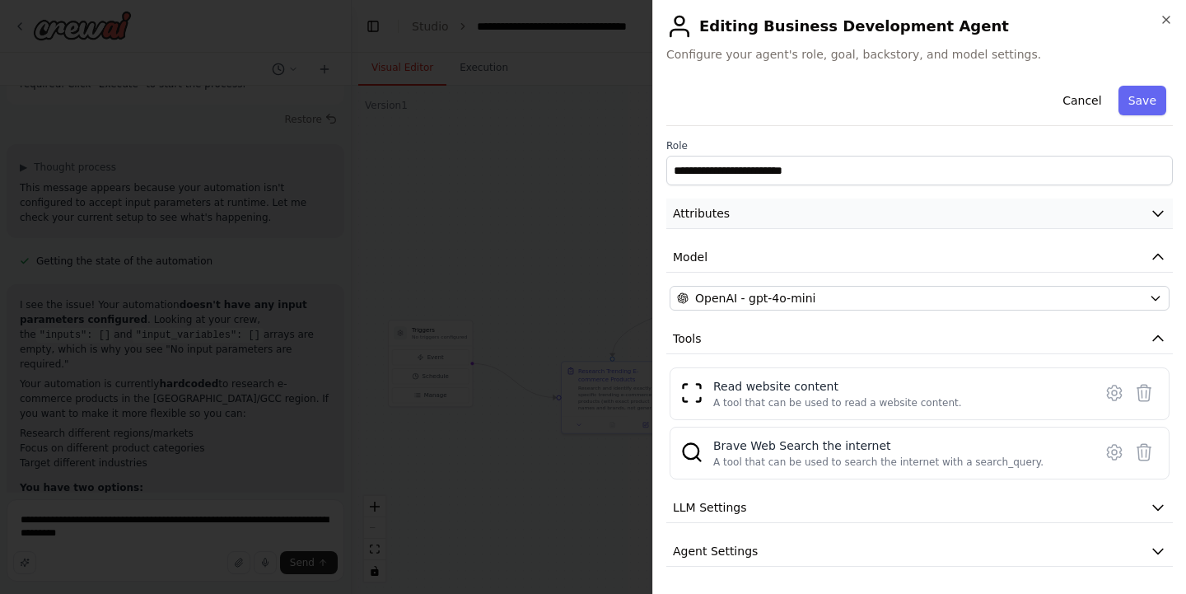
click at [775, 222] on button "Attributes" at bounding box center [919, 213] width 506 height 30
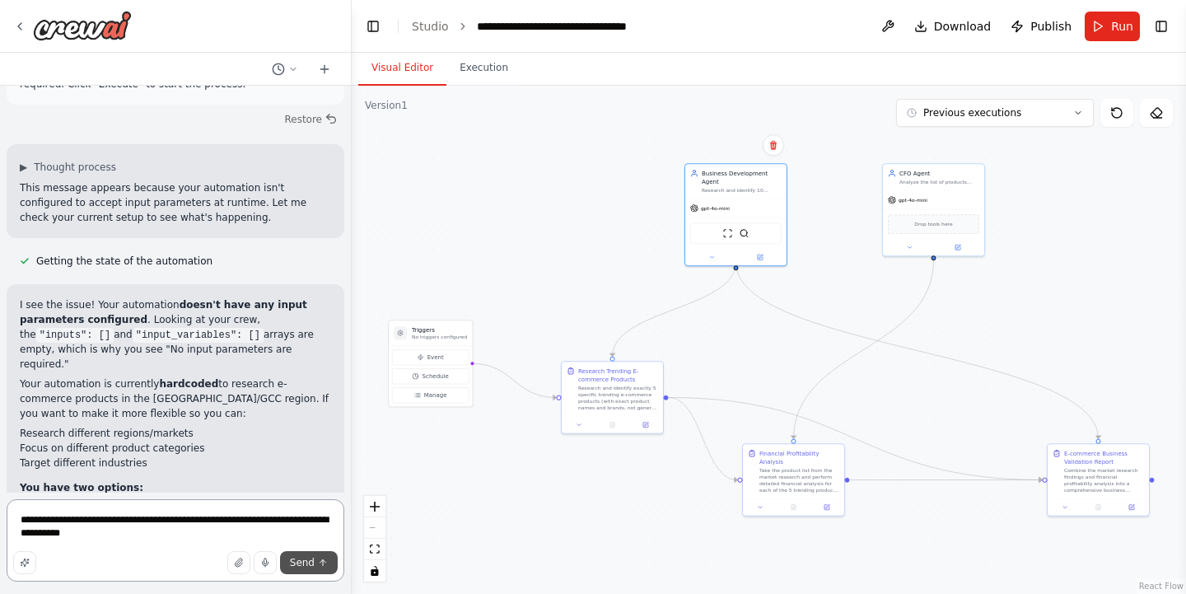
type textarea "**********"
click at [310, 565] on span "Send" at bounding box center [302, 562] width 25 height 13
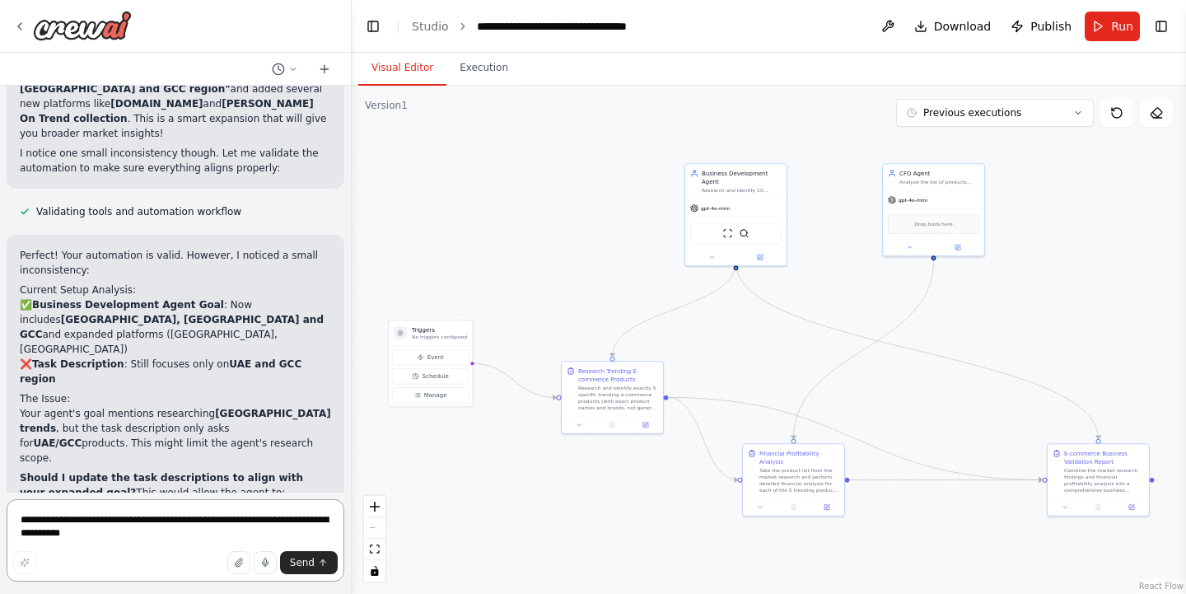
scroll to position [0, 0]
click at [92, 515] on textarea "**********" at bounding box center [176, 540] width 338 height 82
type textarea "**********"
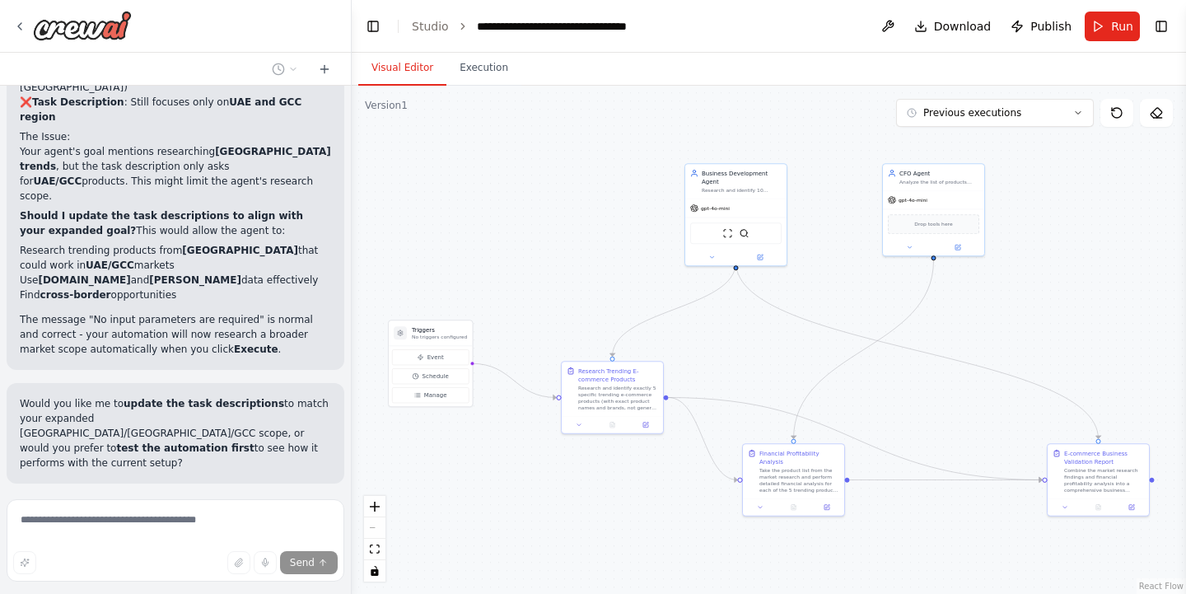
scroll to position [7822, 0]
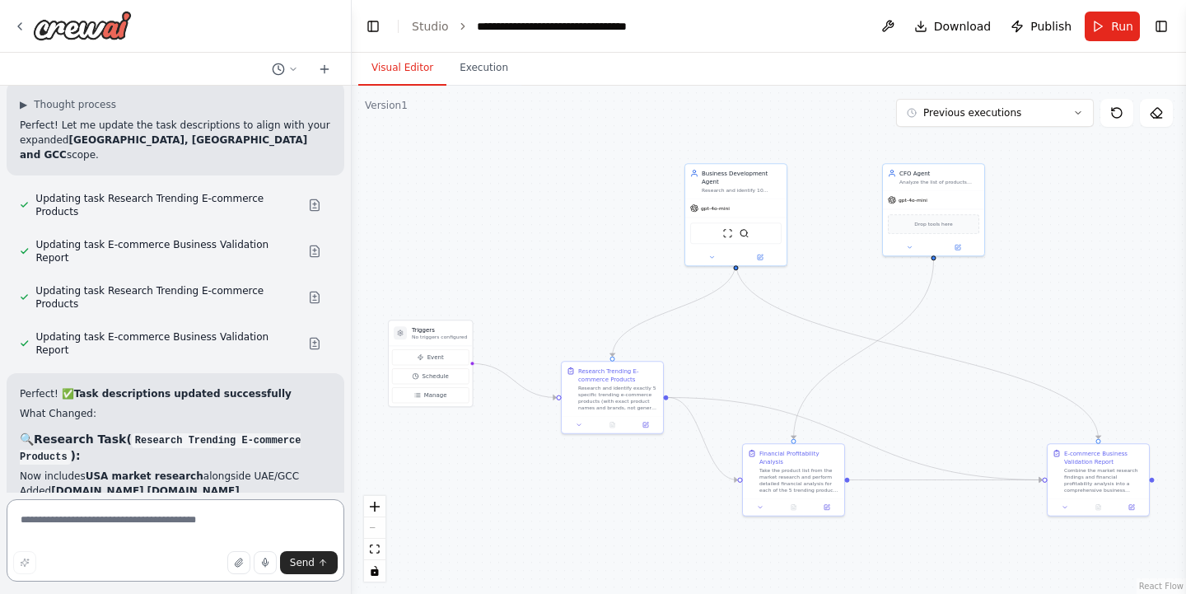
scroll to position [8200, 0]
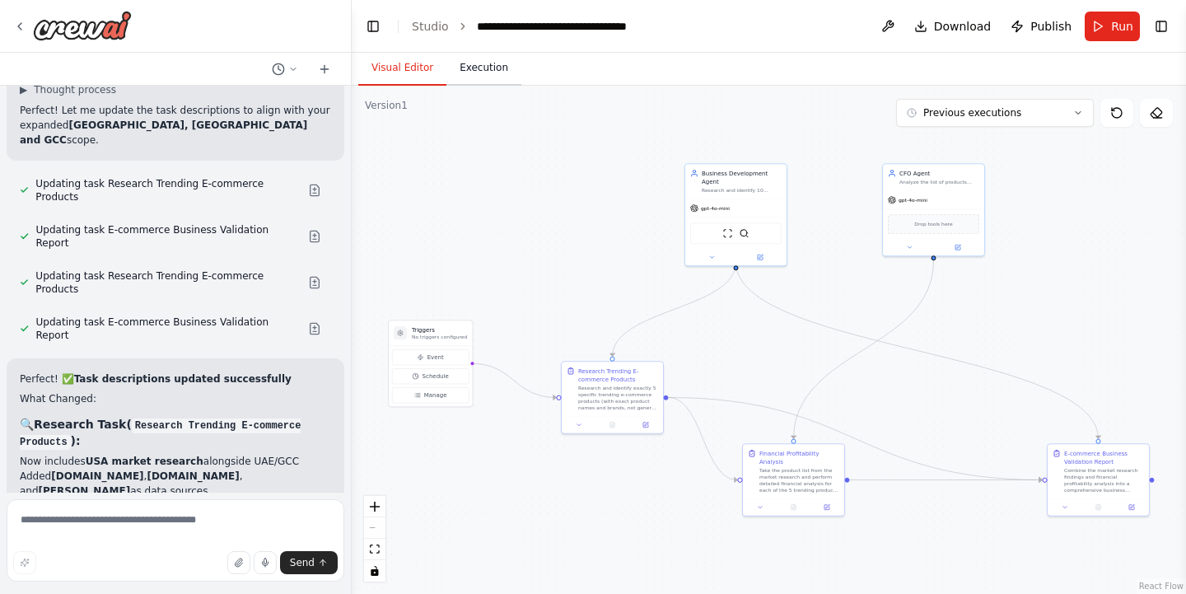
click at [487, 76] on button "Execution" at bounding box center [483, 68] width 75 height 35
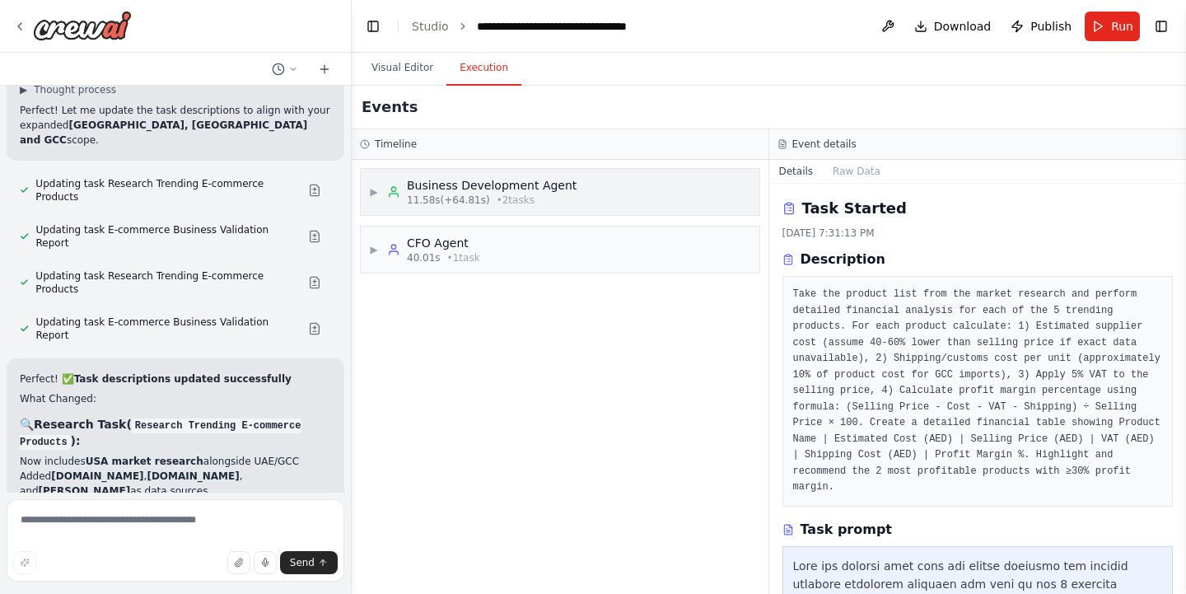
click at [373, 198] on span "▶" at bounding box center [374, 191] width 10 height 13
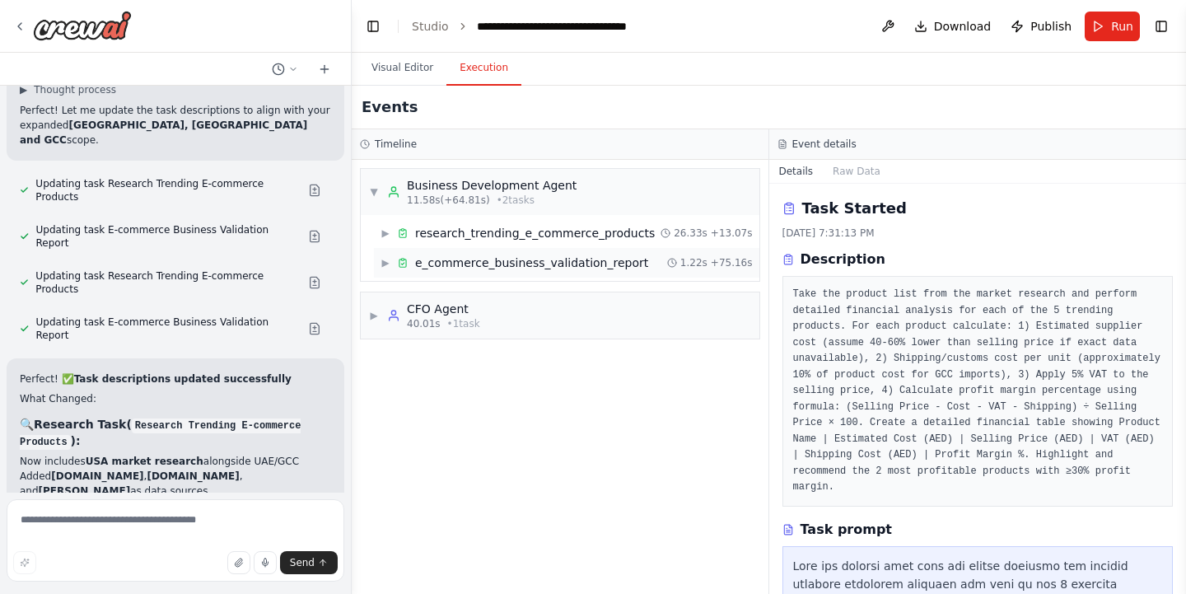
click at [388, 259] on span "▶" at bounding box center [385, 262] width 10 height 13
click at [413, 319] on icon at bounding box center [411, 318] width 10 height 10
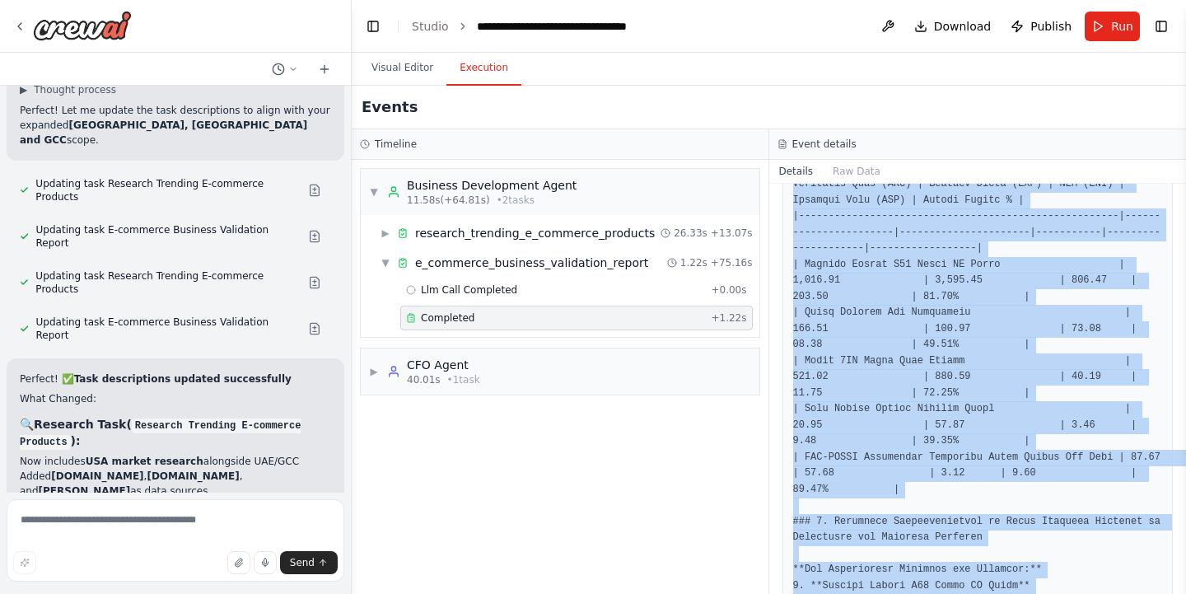
scroll to position [1036, 0]
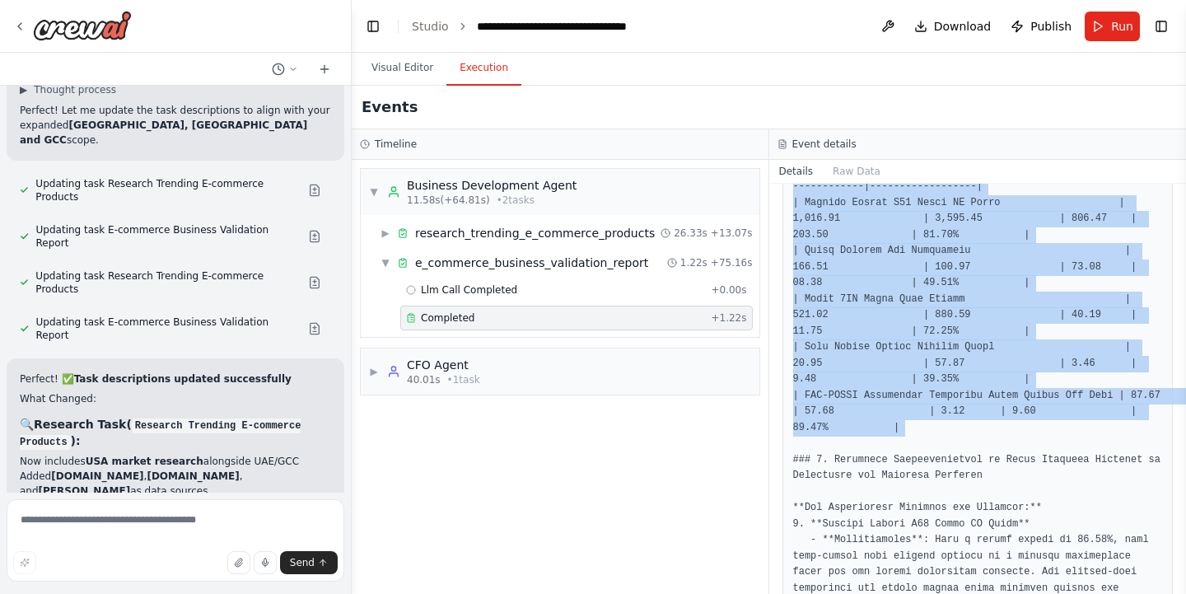
drag, startPoint x: 795, startPoint y: 274, endPoint x: 989, endPoint y: 424, distance: 245.4
click at [989, 424] on pre at bounding box center [978, 412] width 370 height 1847
copy pre "| Product Name | Estimated Cost (AED) | Selling Price (AED) | VAT (AED) | Shipp…"
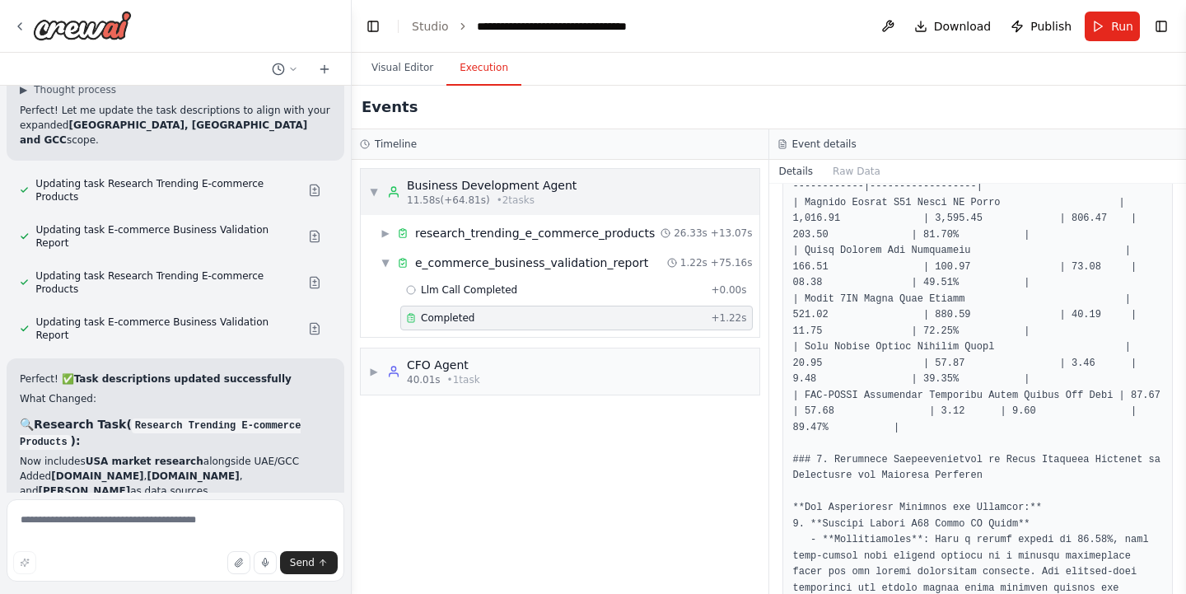
click at [375, 192] on span "▼" at bounding box center [374, 191] width 10 height 13
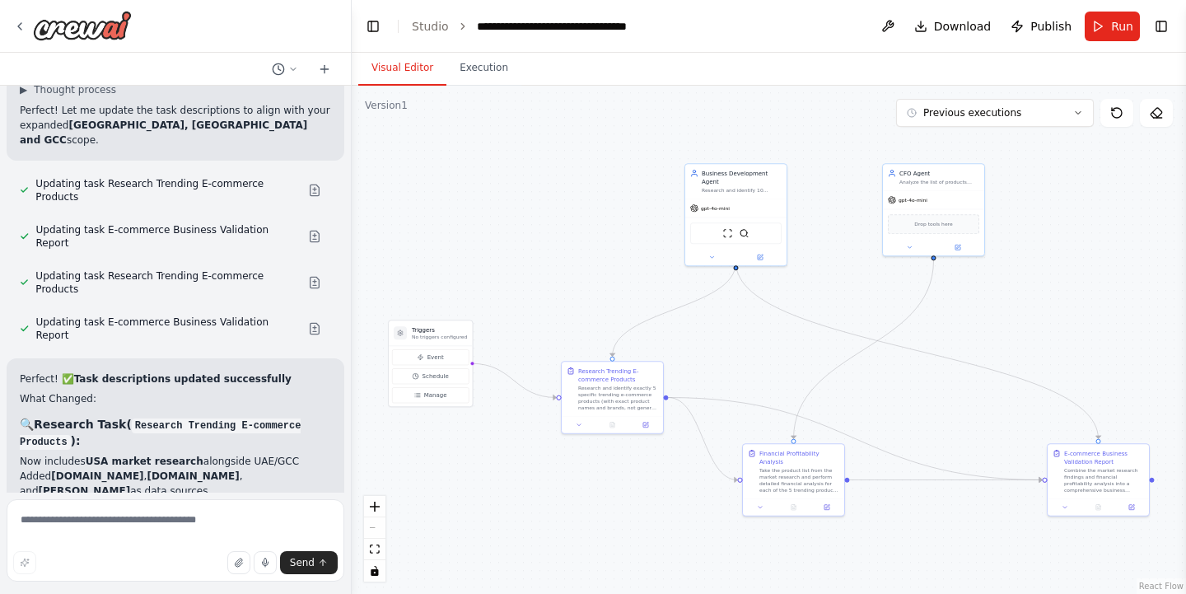
click at [407, 65] on button "Visual Editor" at bounding box center [402, 68] width 88 height 35
click at [749, 199] on div "gpt-4o-mini" at bounding box center [735, 207] width 101 height 18
click at [929, 189] on div "CFO Agent Analyze the list of products provided by the Business Development Age…" at bounding box center [933, 175] width 101 height 26
click at [1107, 25] on button "Run" at bounding box center [1111, 27] width 55 height 30
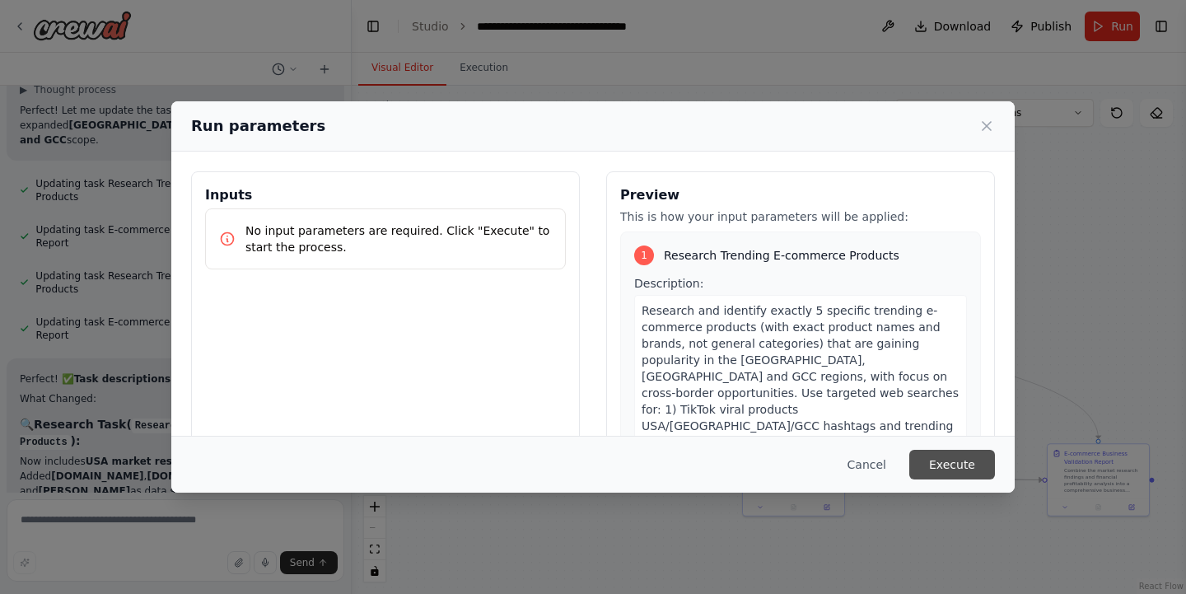
click at [934, 472] on button "Execute" at bounding box center [952, 465] width 86 height 30
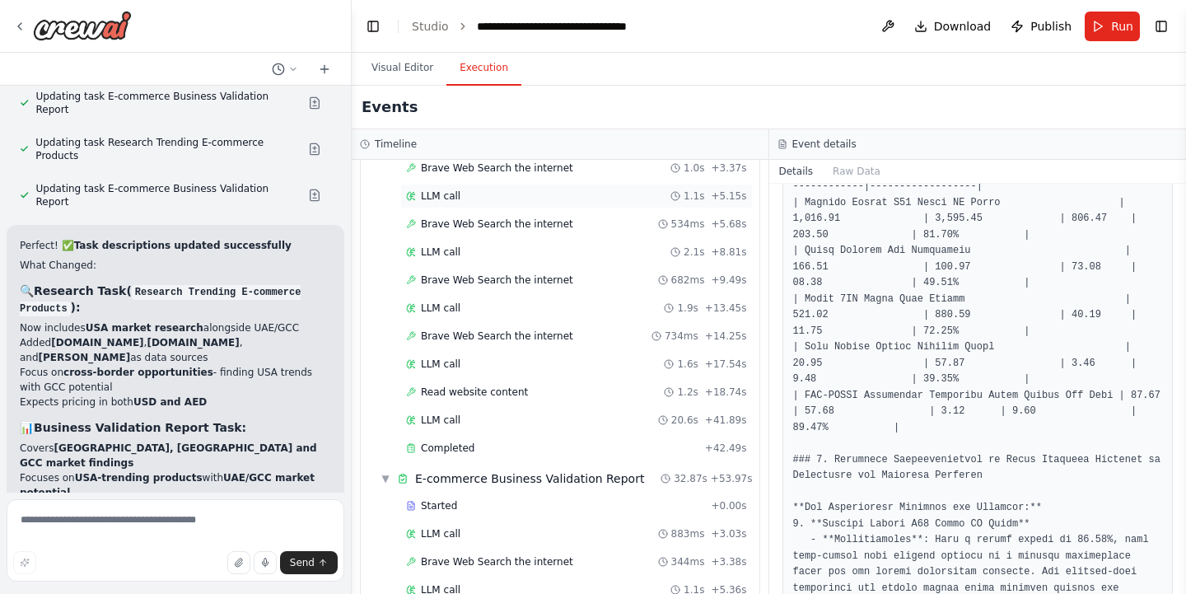
scroll to position [167, 0]
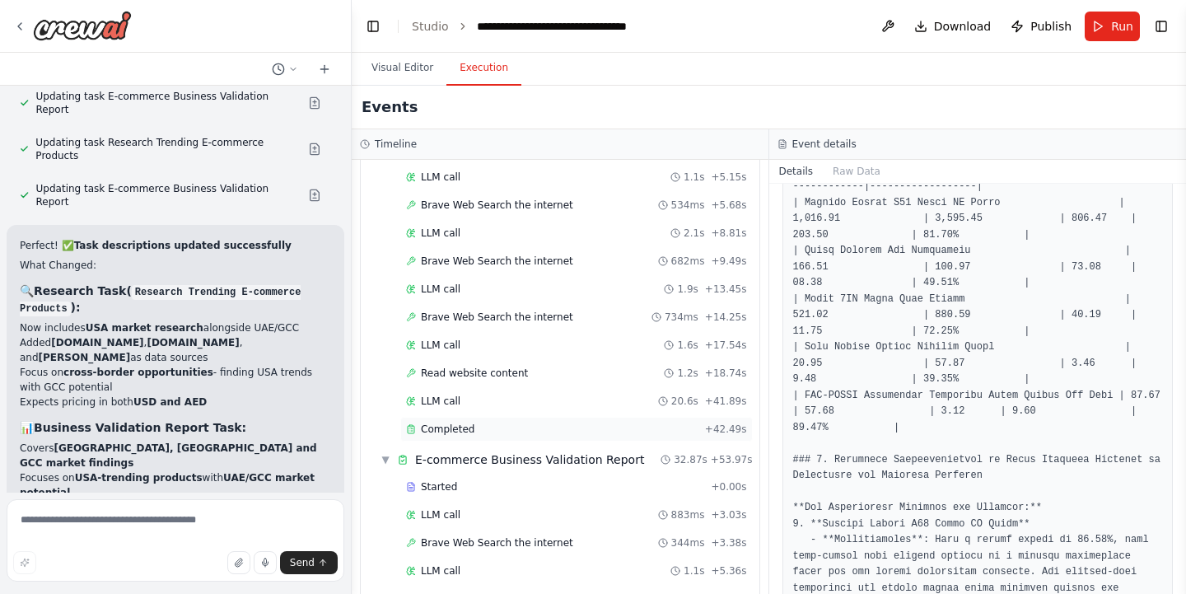
click at [414, 432] on icon at bounding box center [411, 429] width 7 height 7
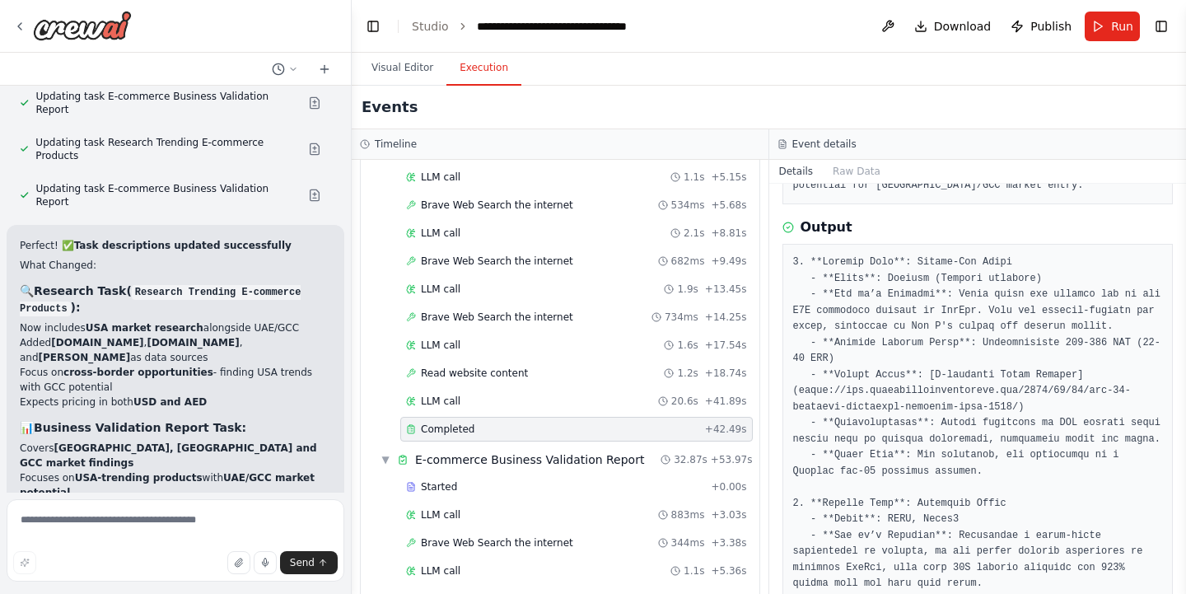
scroll to position [416, 0]
drag, startPoint x: 1022, startPoint y: 223, endPoint x: 922, endPoint y: 222, distance: 99.6
copy pre "Barrel-Fit Jeans"
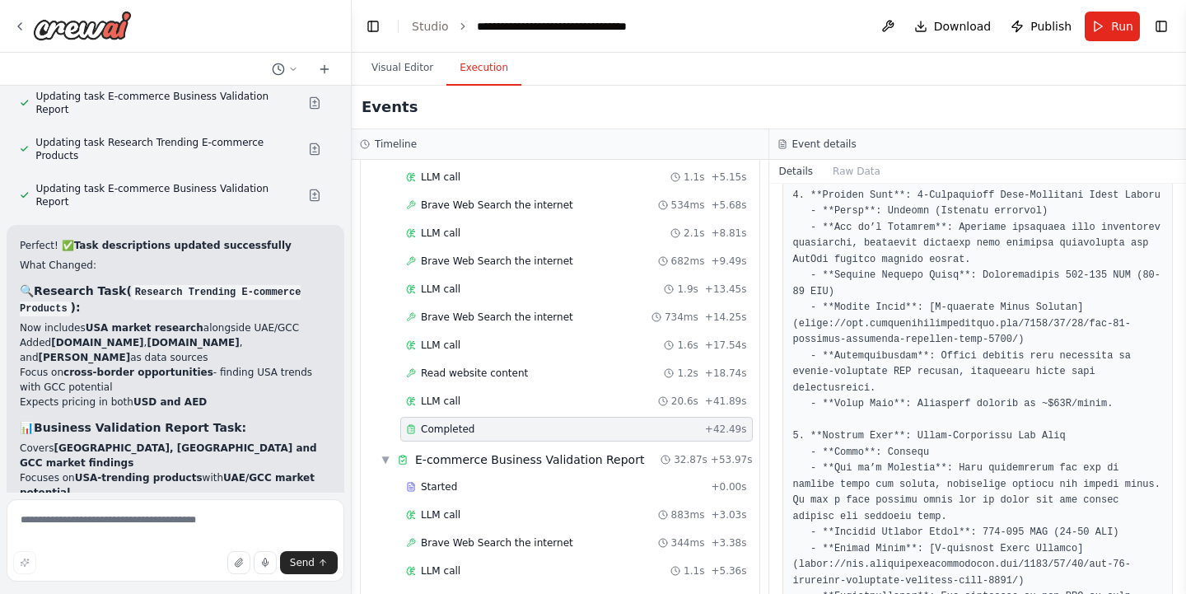
scroll to position [984, 0]
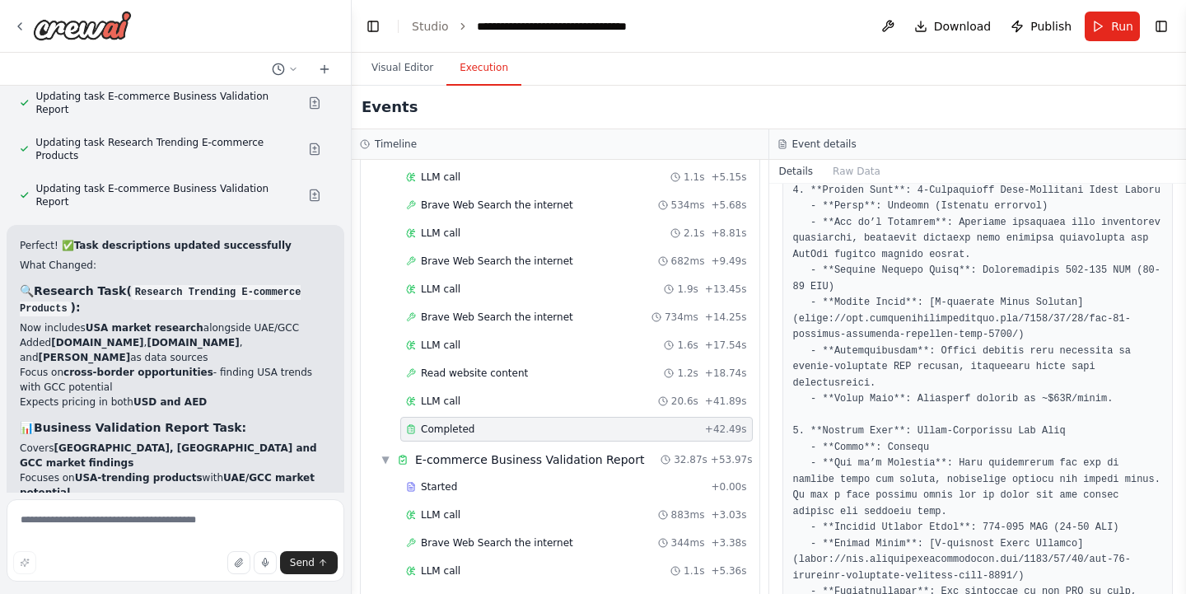
click at [517, 2] on header "**********" at bounding box center [769, 26] width 834 height 53
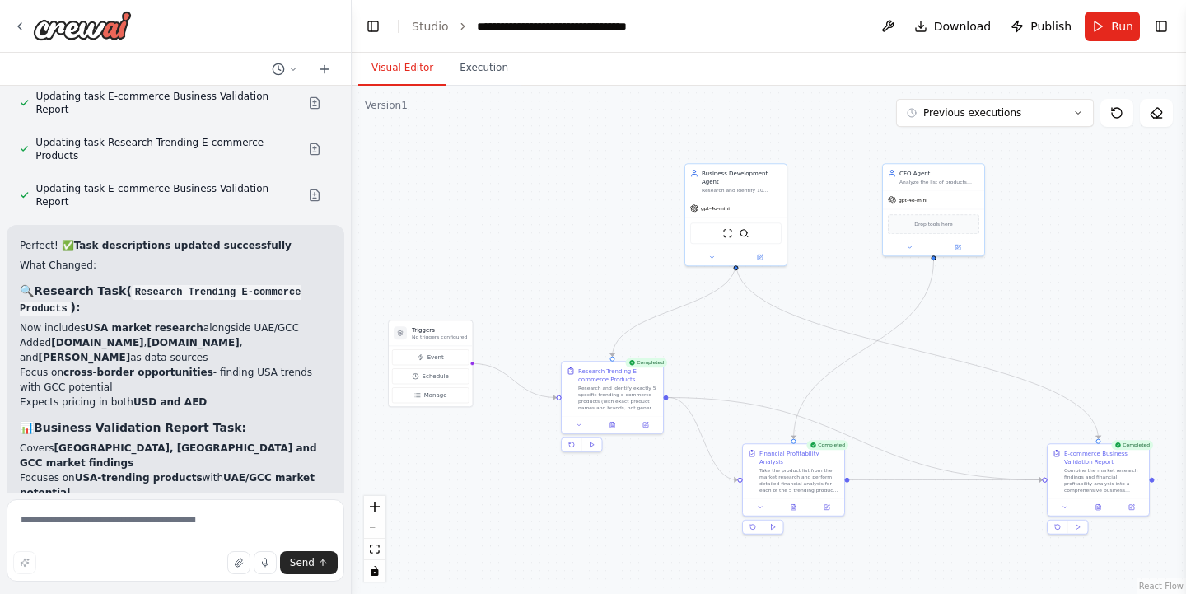
click at [398, 65] on button "Visual Editor" at bounding box center [402, 68] width 88 height 35
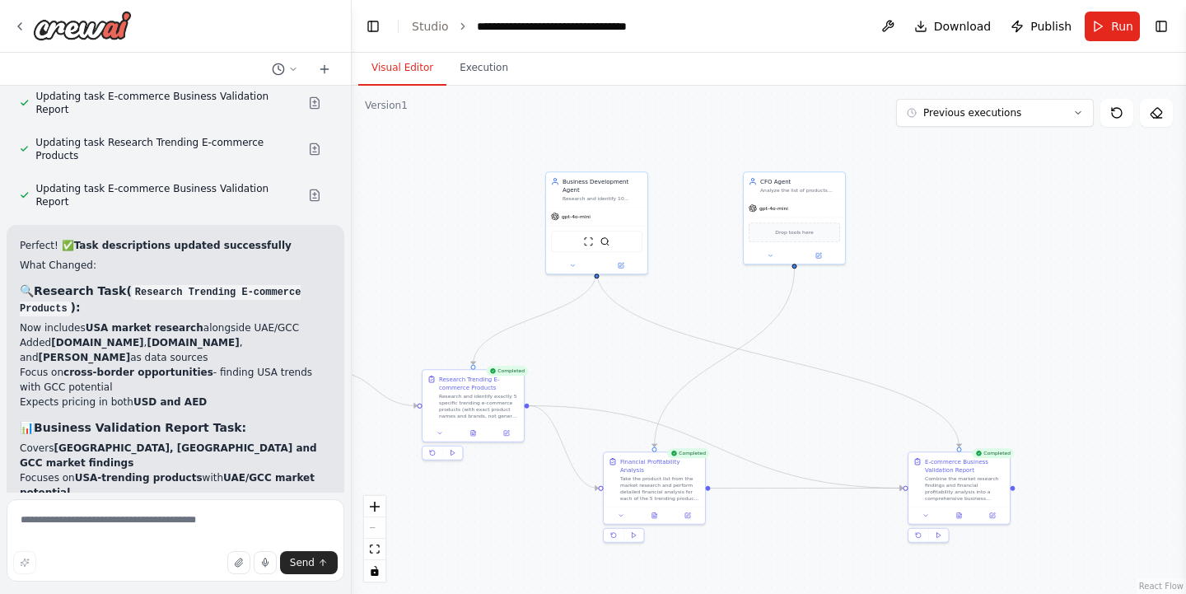
drag, startPoint x: 585, startPoint y: 245, endPoint x: 445, endPoint y: 254, distance: 139.4
click at [445, 254] on div ".deletable-edge-delete-btn { width: 20px; height: 20px; border: 0px solid #ffff…" at bounding box center [769, 340] width 834 height 508
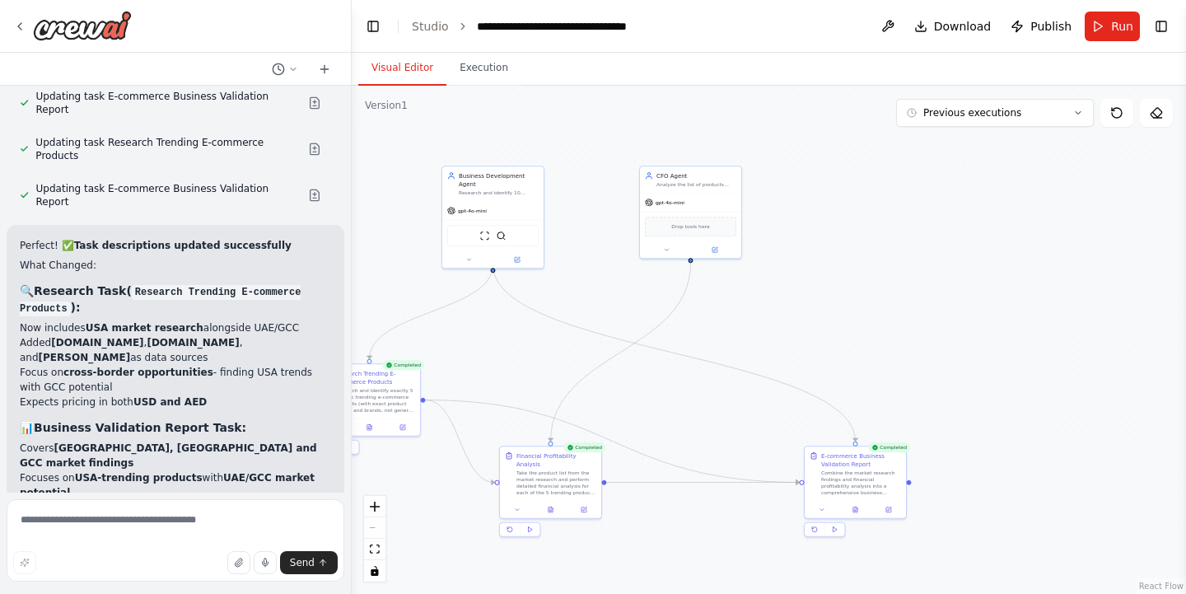
drag, startPoint x: 515, startPoint y: 263, endPoint x: 412, endPoint y: 257, distance: 103.1
click at [412, 257] on div ".deletable-edge-delete-btn { width: 20px; height: 20px; border: 0px solid #ffff…" at bounding box center [769, 340] width 834 height 508
click at [518, 255] on icon at bounding box center [518, 257] width 4 height 4
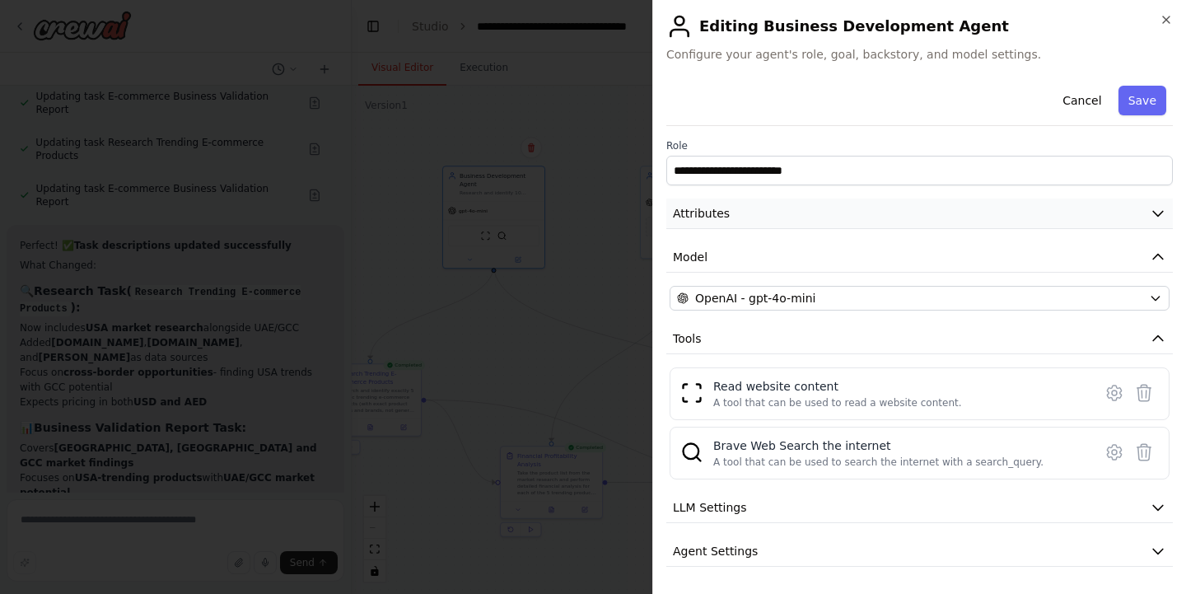
click at [1150, 212] on icon "button" at bounding box center [1157, 213] width 16 height 16
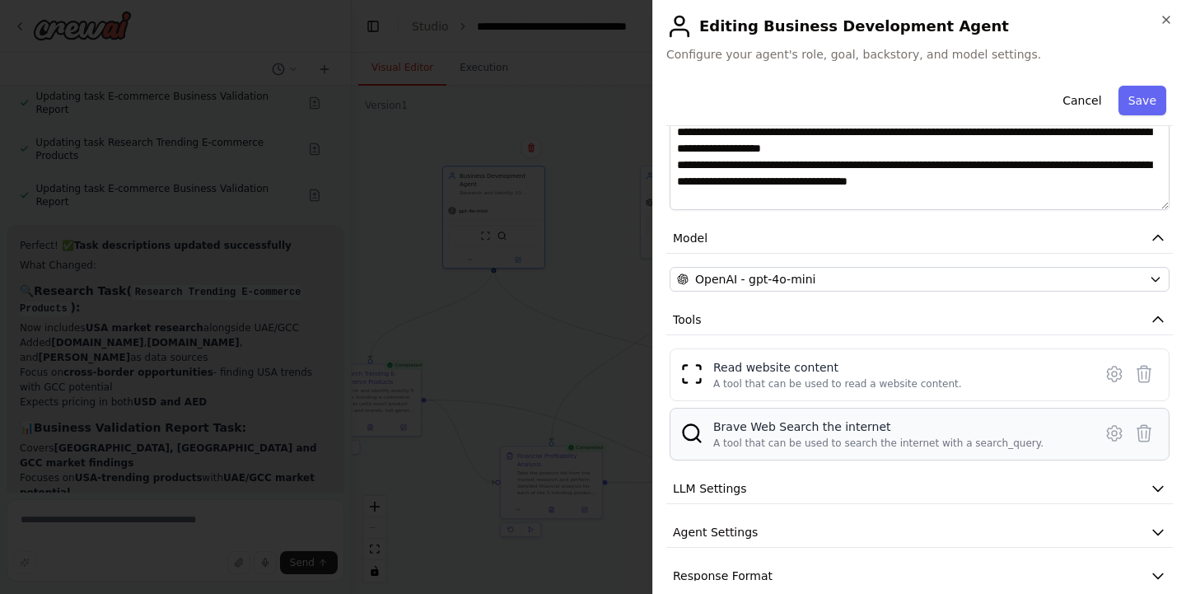
scroll to position [282, 0]
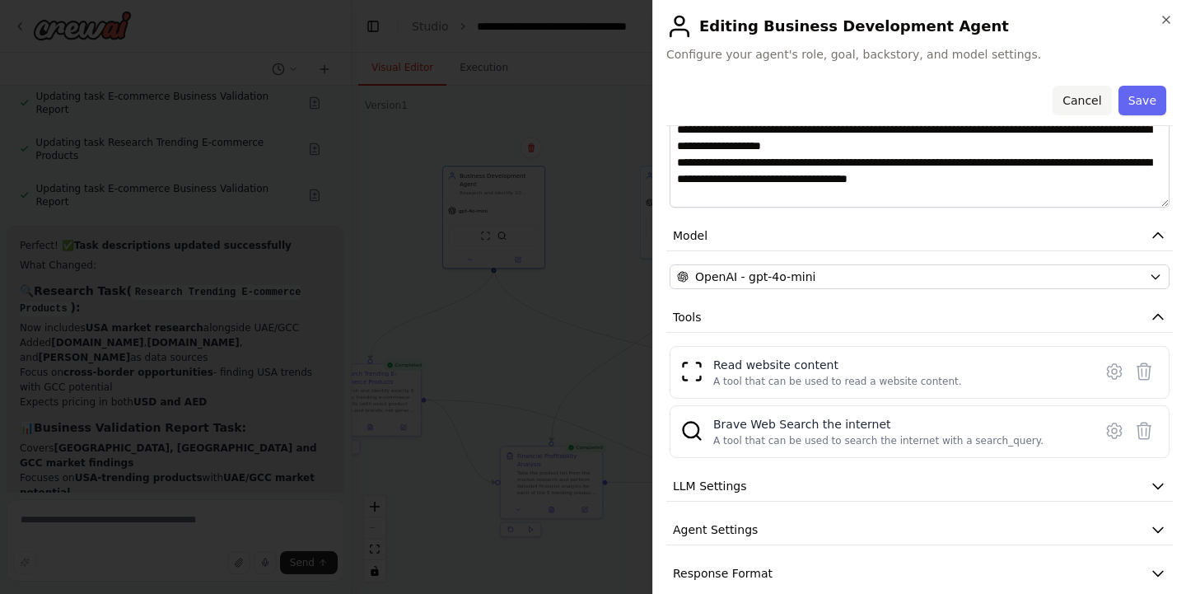
click at [1095, 98] on button "Cancel" at bounding box center [1081, 101] width 58 height 30
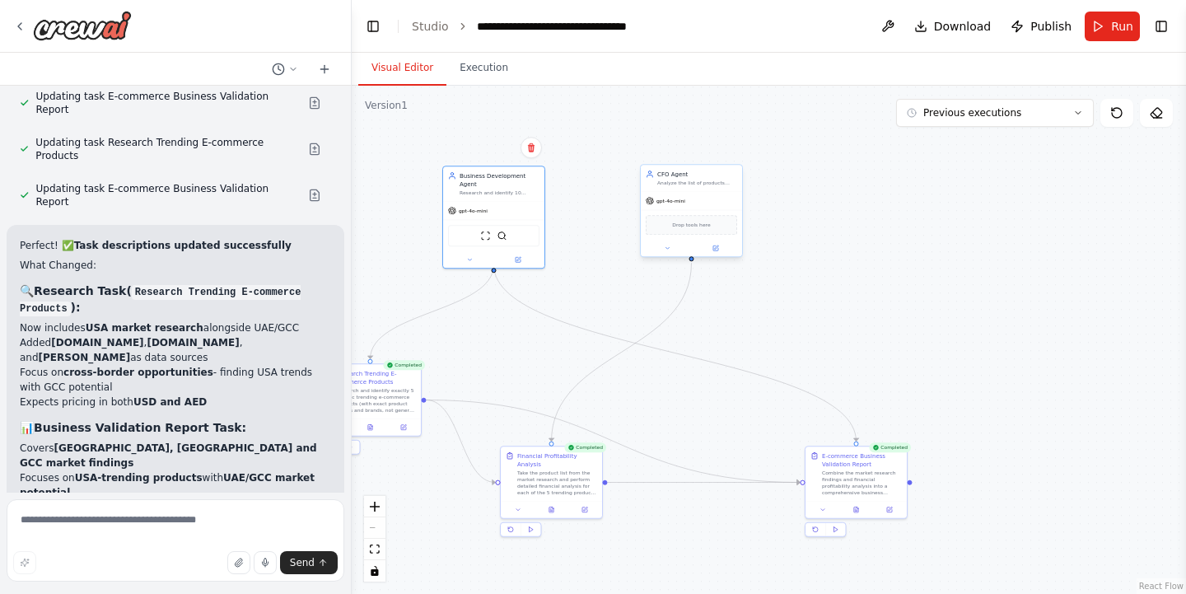
click at [676, 194] on div "gpt-4o-mini" at bounding box center [691, 201] width 101 height 18
click at [711, 248] on button at bounding box center [715, 248] width 47 height 10
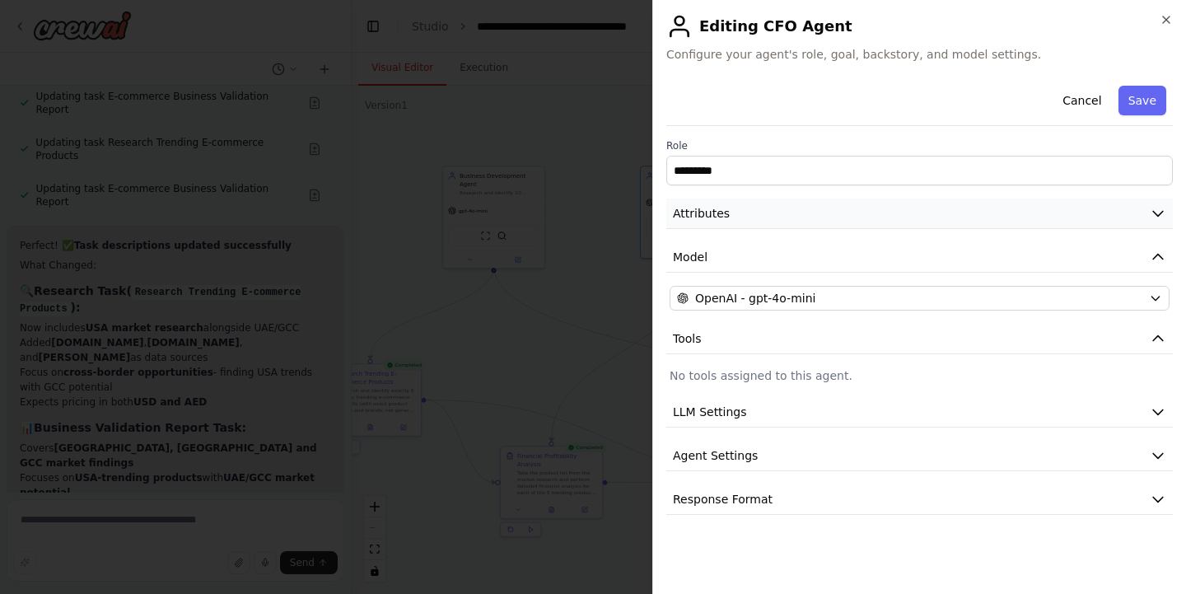
click at [753, 216] on button "Attributes" at bounding box center [919, 213] width 506 height 30
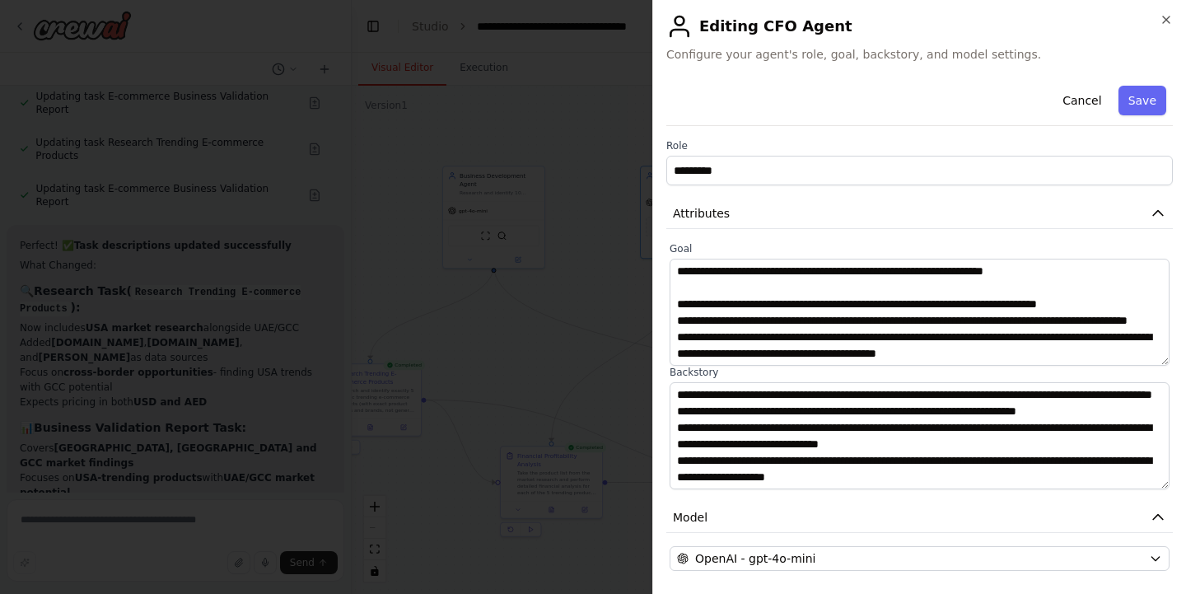
scroll to position [132, 0]
click at [1086, 96] on button "Cancel" at bounding box center [1081, 101] width 58 height 30
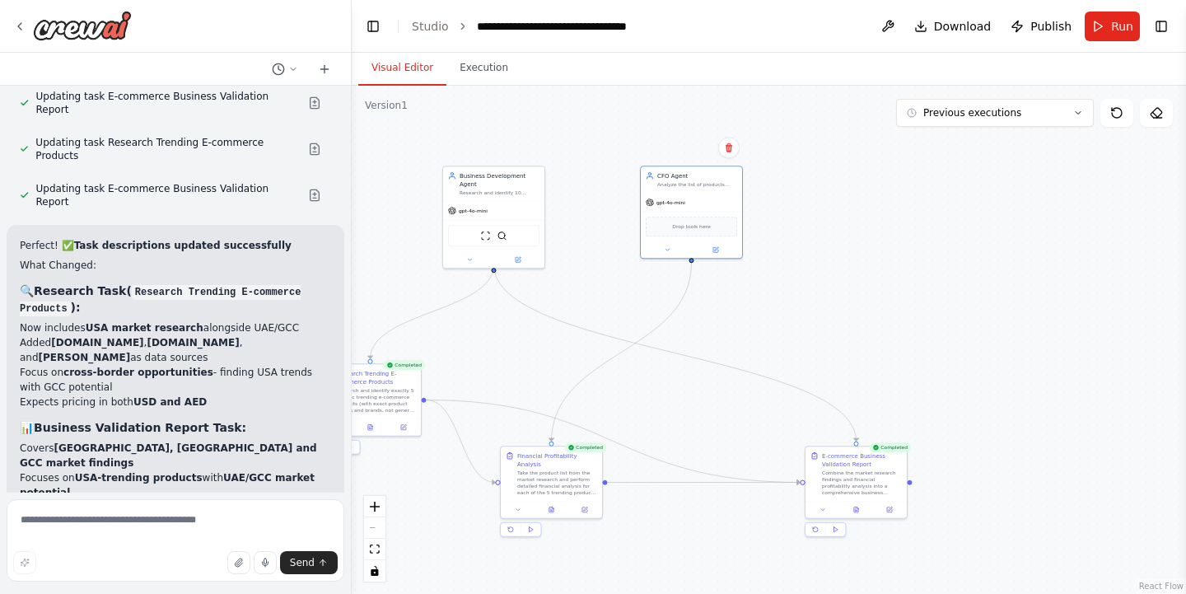
scroll to position [0, 0]
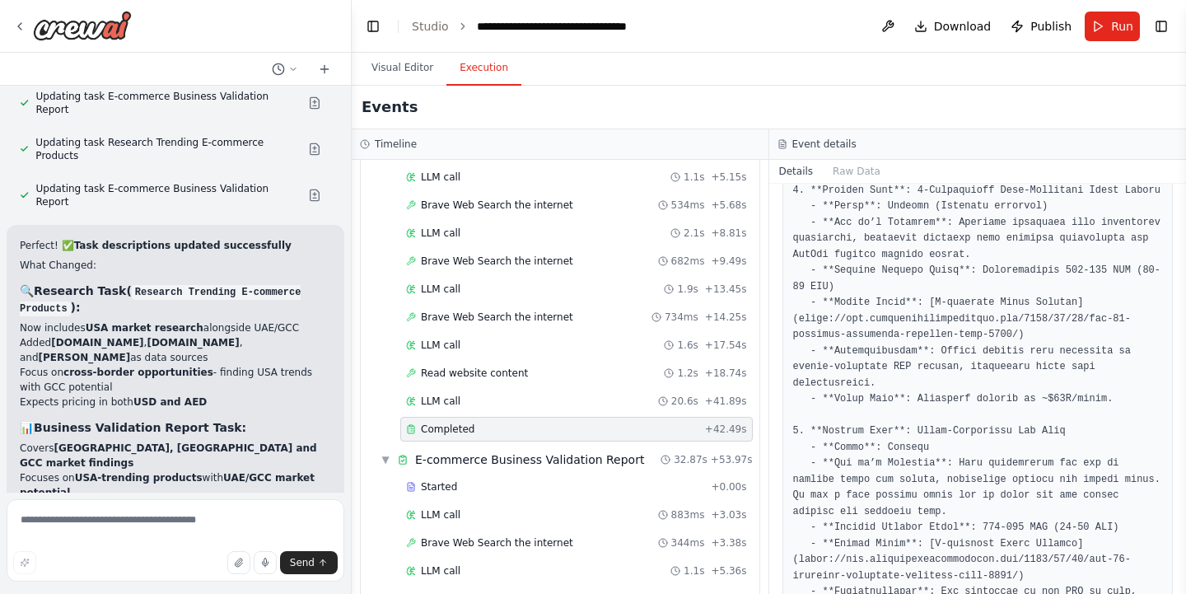
click at [485, 69] on button "Execution" at bounding box center [483, 68] width 75 height 35
click at [412, 432] on icon at bounding box center [411, 429] width 10 height 10
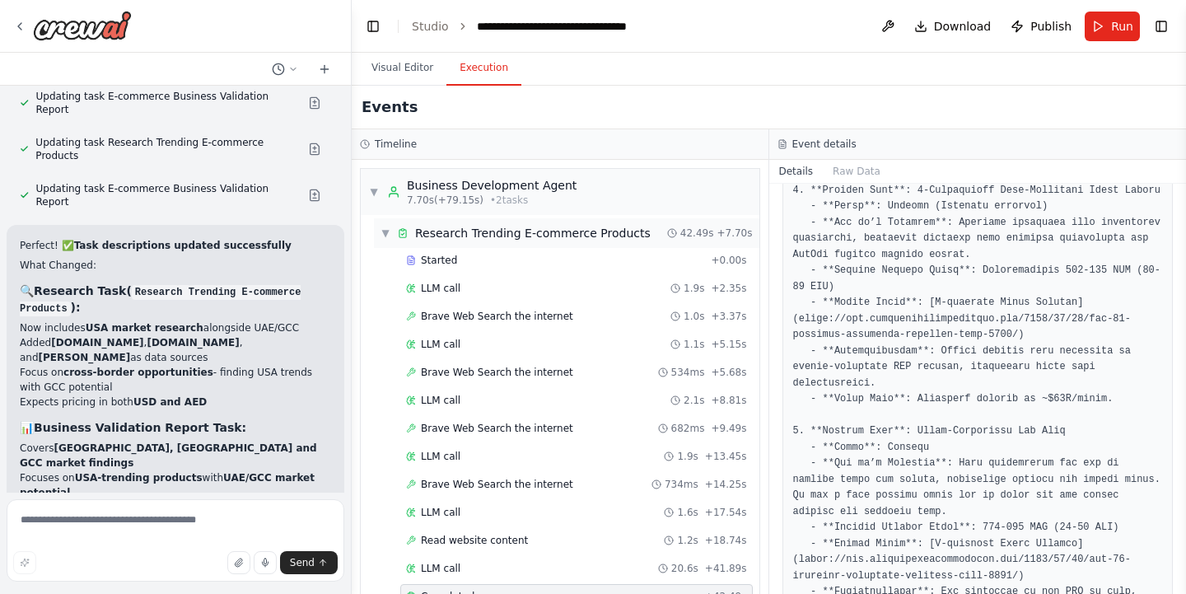
click at [385, 235] on span "▼" at bounding box center [385, 232] width 10 height 13
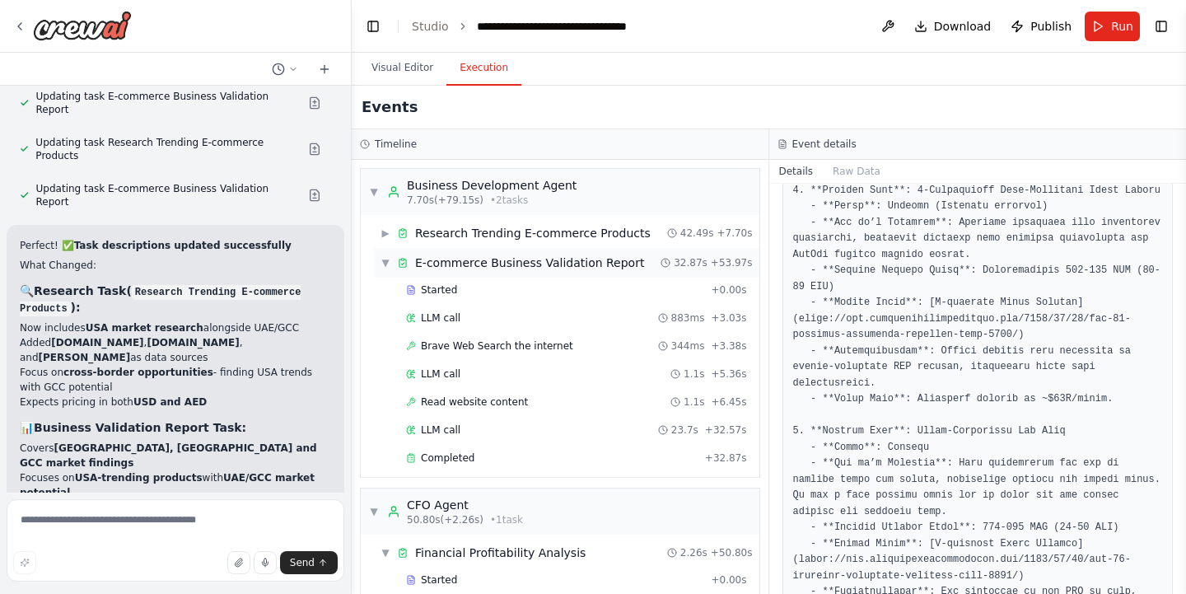
click at [387, 263] on span "▼" at bounding box center [385, 262] width 10 height 13
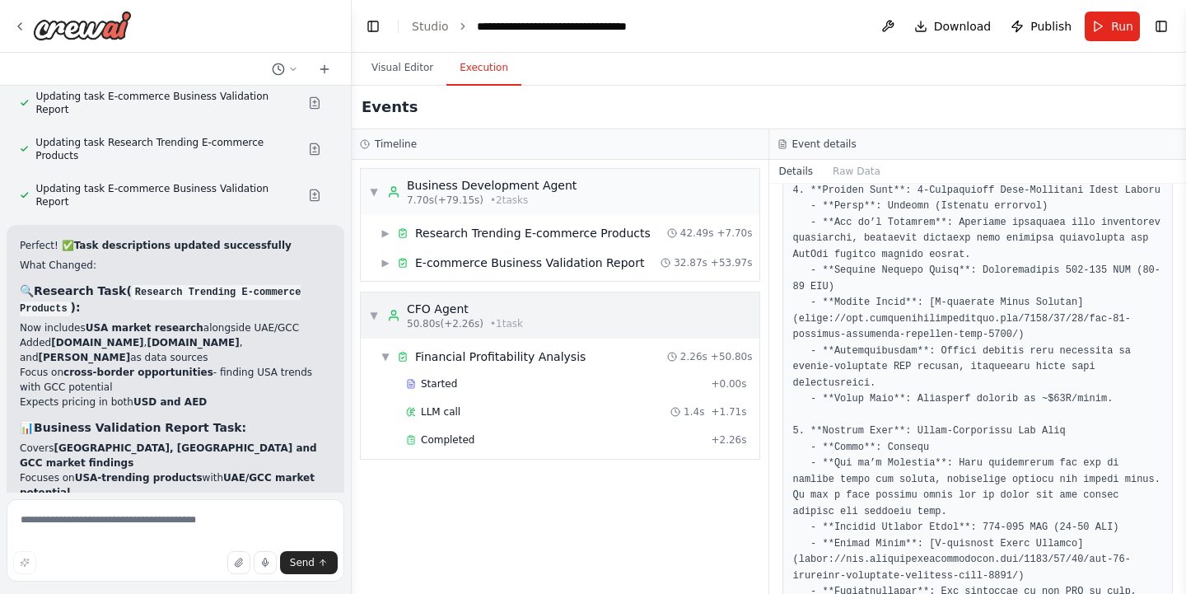
click at [372, 318] on span "▼" at bounding box center [374, 315] width 10 height 13
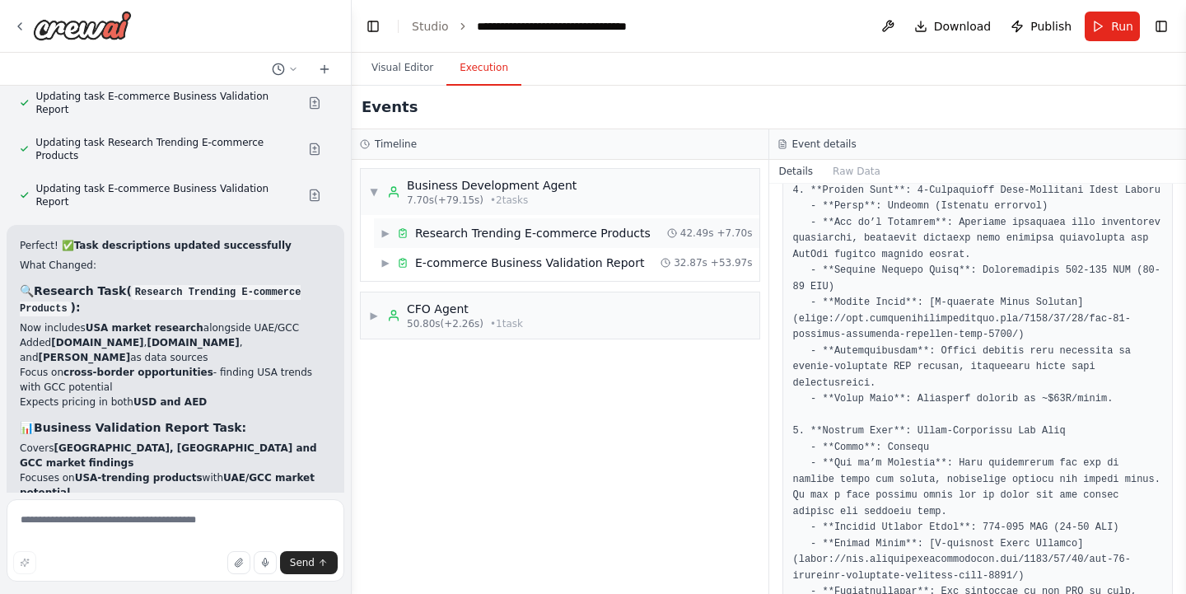
click at [385, 238] on span "▶" at bounding box center [385, 232] width 10 height 13
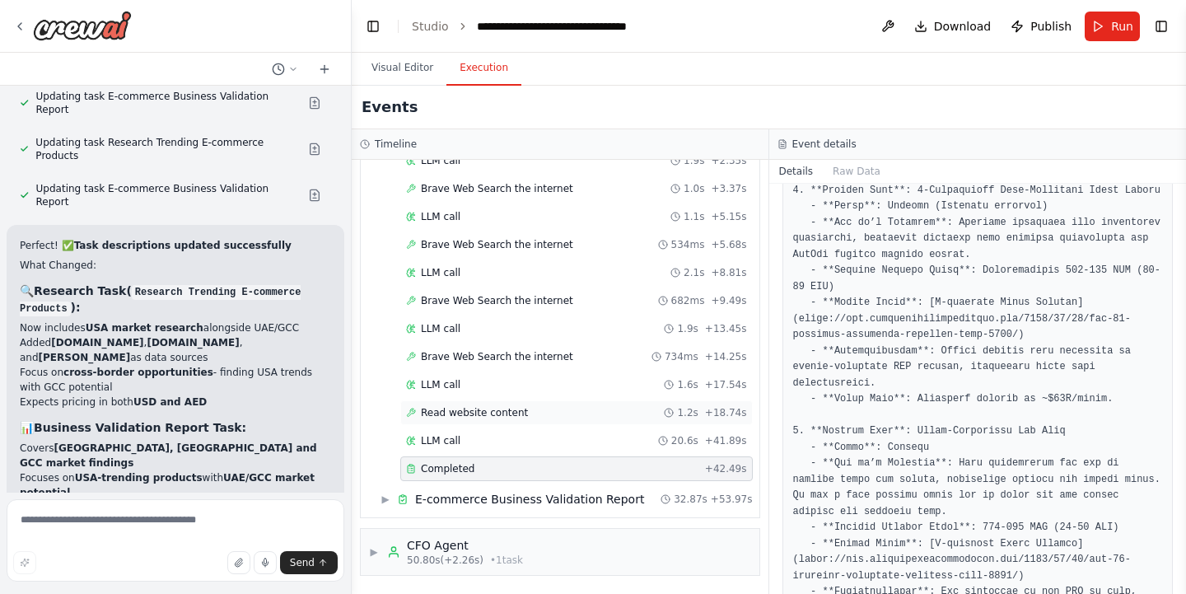
scroll to position [128, 0]
click at [410, 467] on icon at bounding box center [411, 469] width 10 height 10
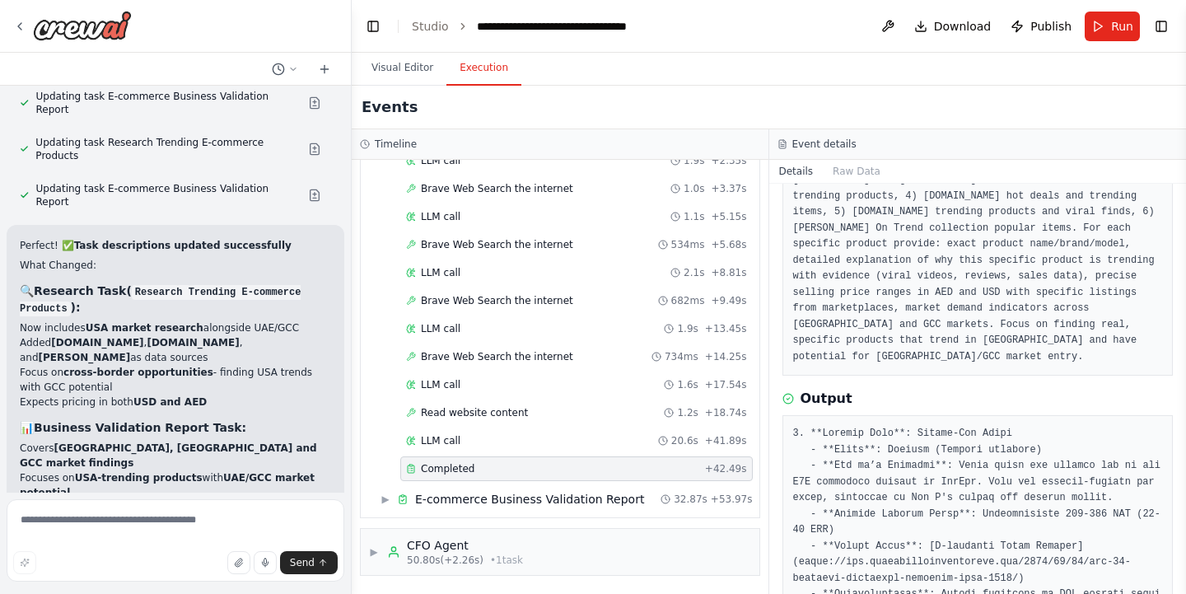
scroll to position [331, 0]
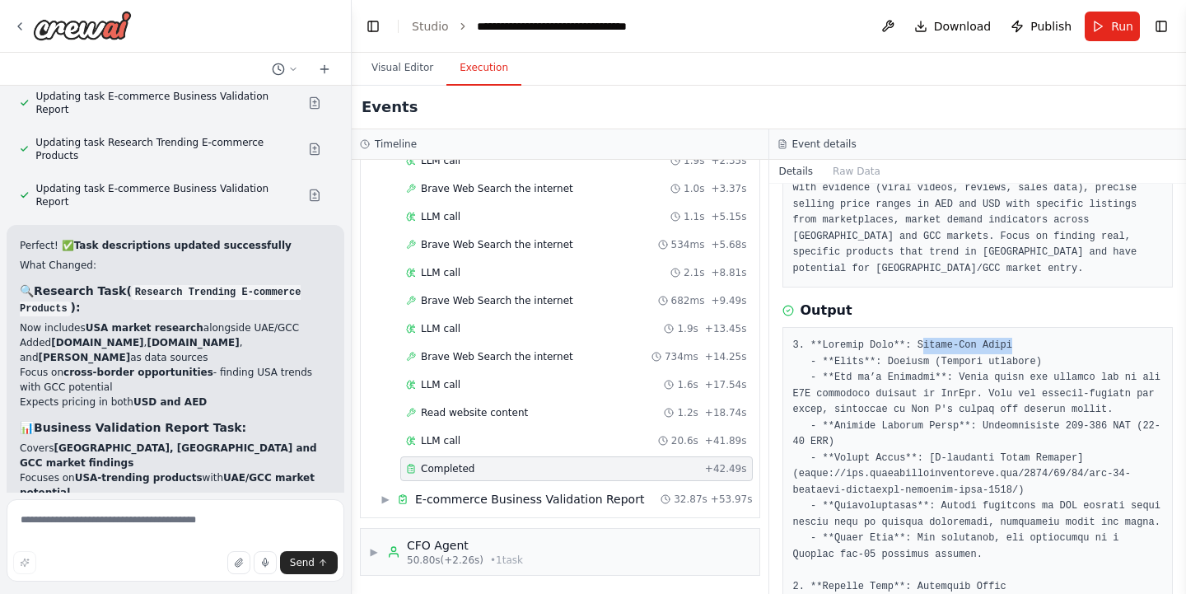
drag, startPoint x: 924, startPoint y: 308, endPoint x: 1017, endPoint y: 307, distance: 93.0
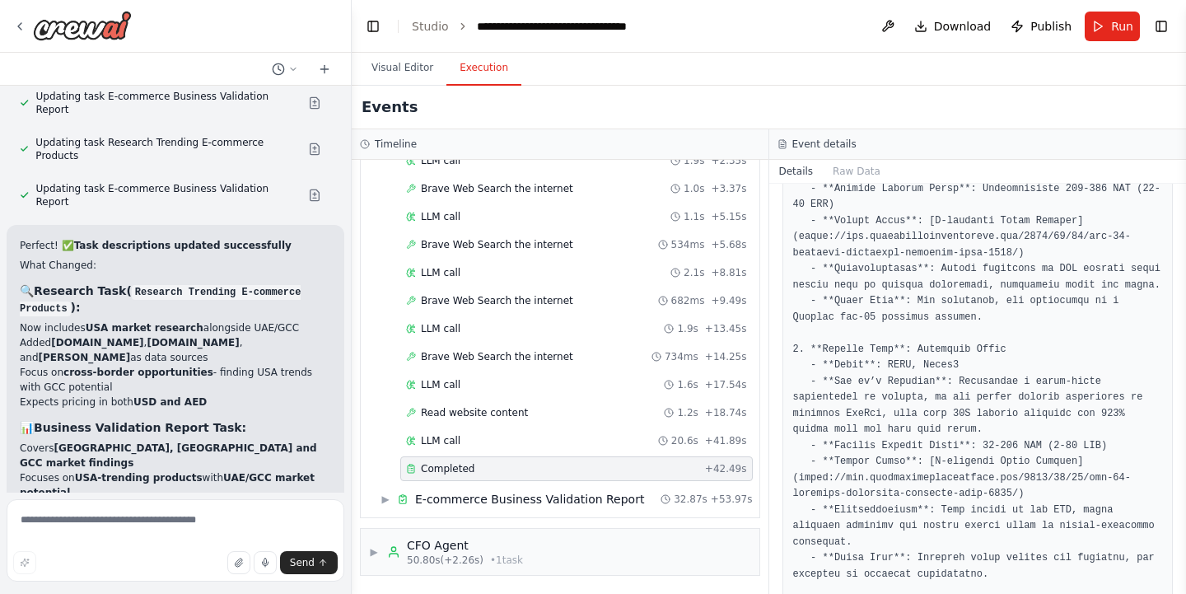
scroll to position [570, 0]
drag, startPoint x: 926, startPoint y: 380, endPoint x: 881, endPoint y: 381, distance: 45.3
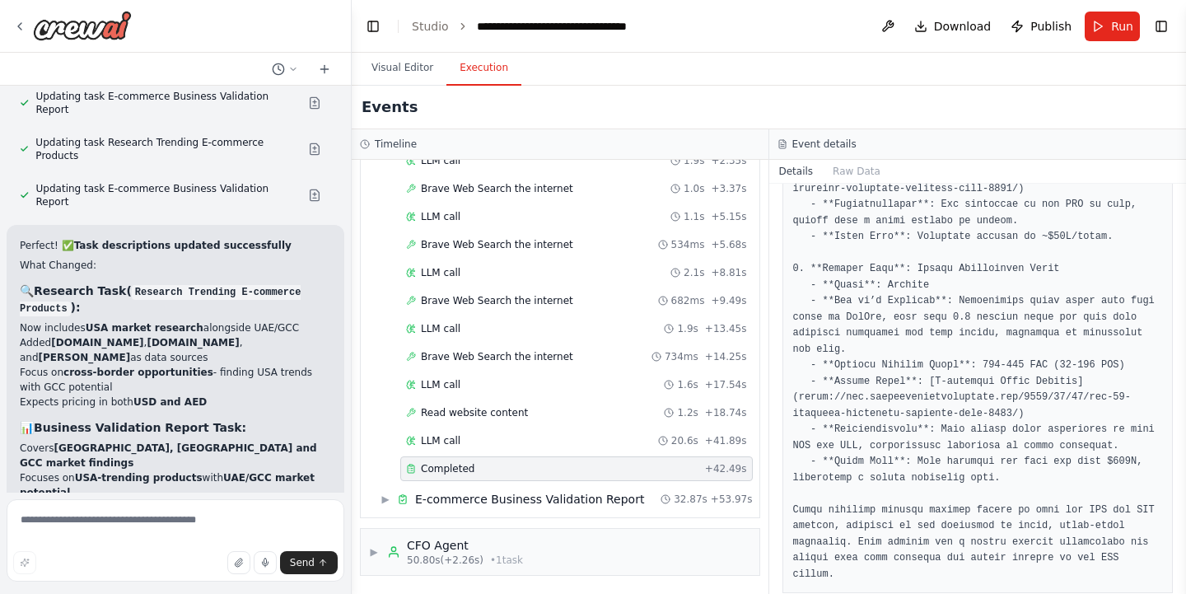
scroll to position [0, 0]
click at [386, 501] on span "▶" at bounding box center [385, 498] width 10 height 13
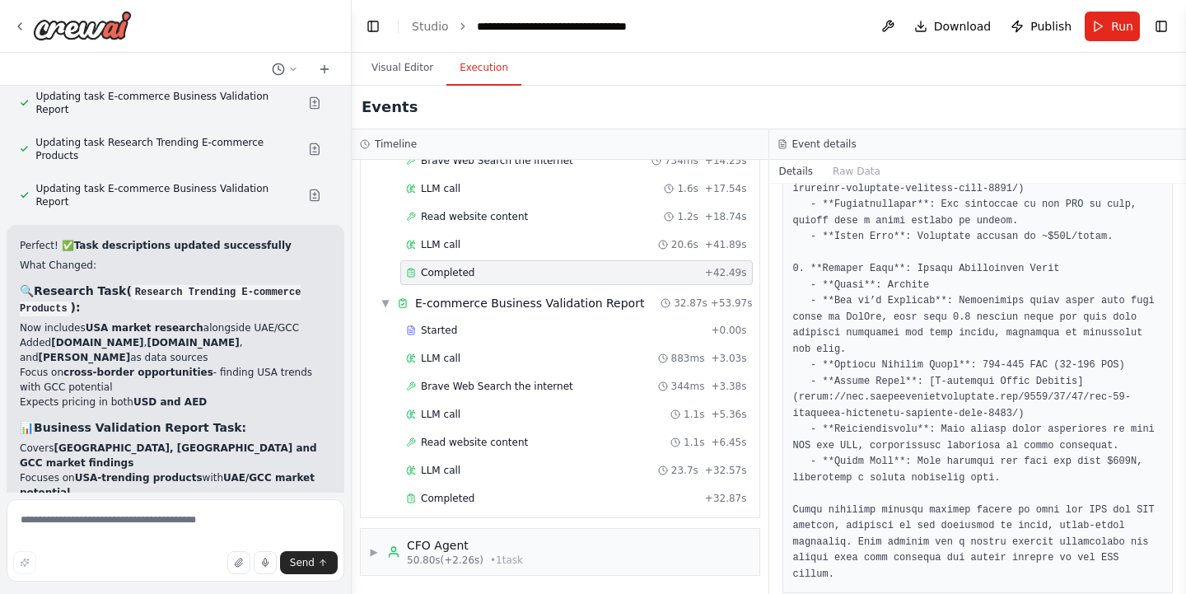
scroll to position [324, 0]
click at [372, 548] on span "▶" at bounding box center [374, 551] width 10 height 13
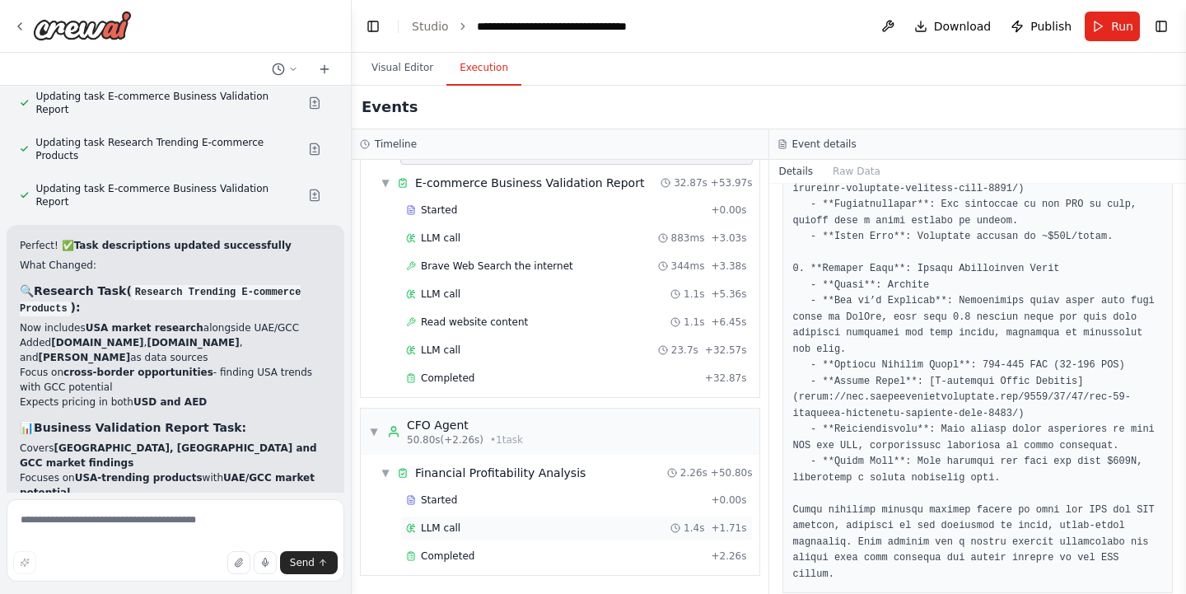
scroll to position [0, 0]
click at [410, 553] on rect at bounding box center [410, 553] width 3 height 2
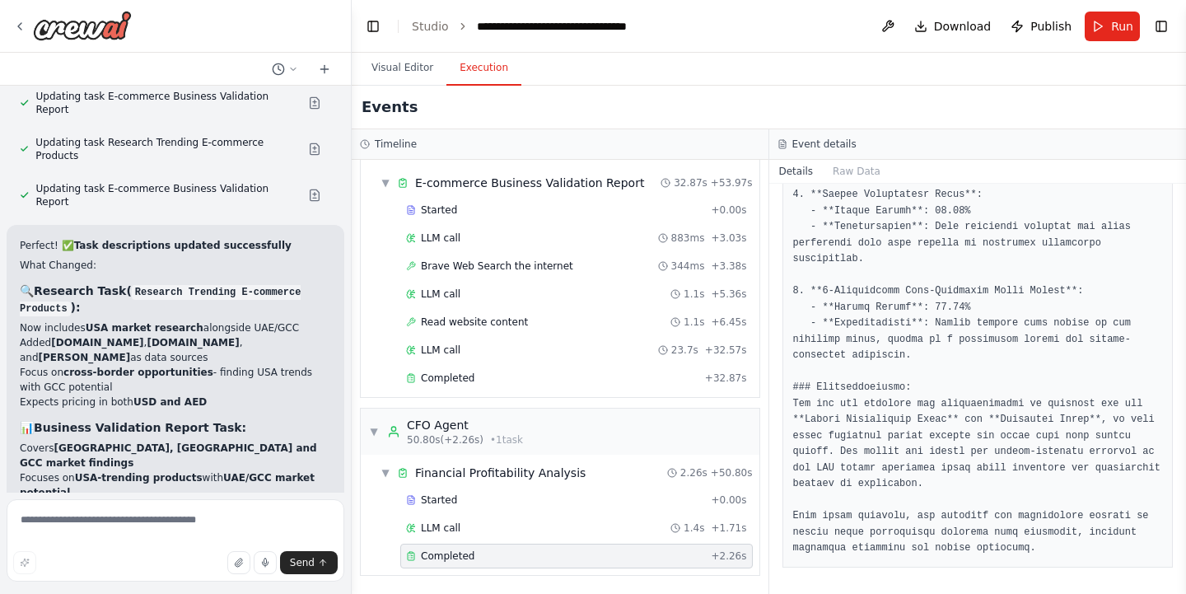
click at [445, 558] on span "Completed" at bounding box center [448, 555] width 54 height 13
click at [409, 559] on icon at bounding box center [411, 556] width 10 height 10
click at [501, 525] on div "LLM call 1.4s + 1.71s" at bounding box center [576, 527] width 341 height 13
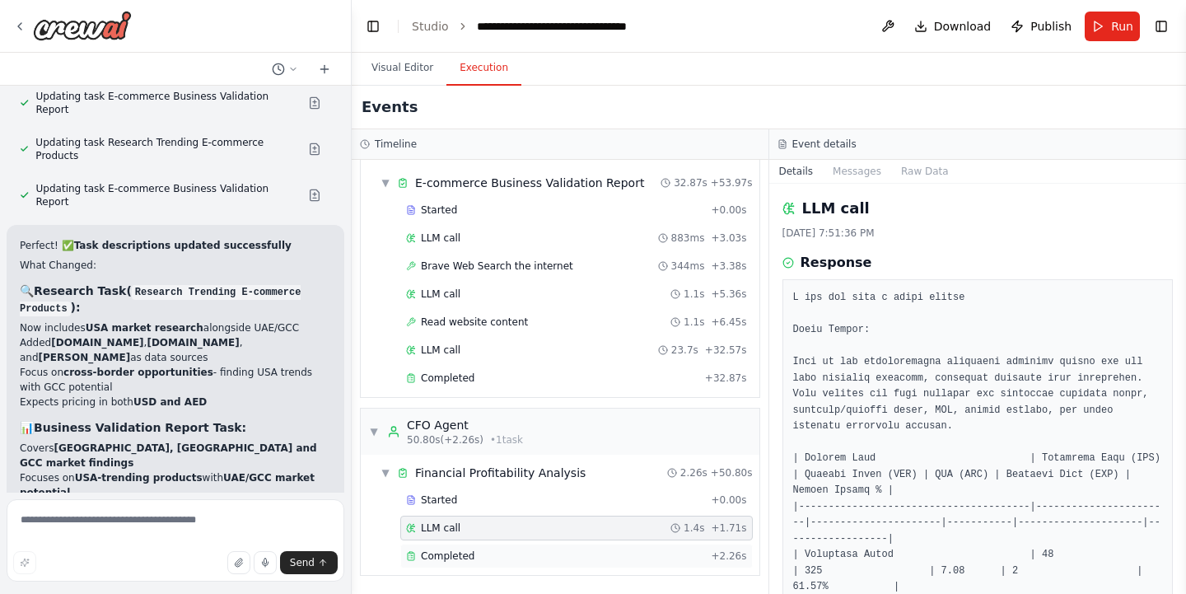
click at [412, 551] on icon at bounding box center [411, 556] width 10 height 10
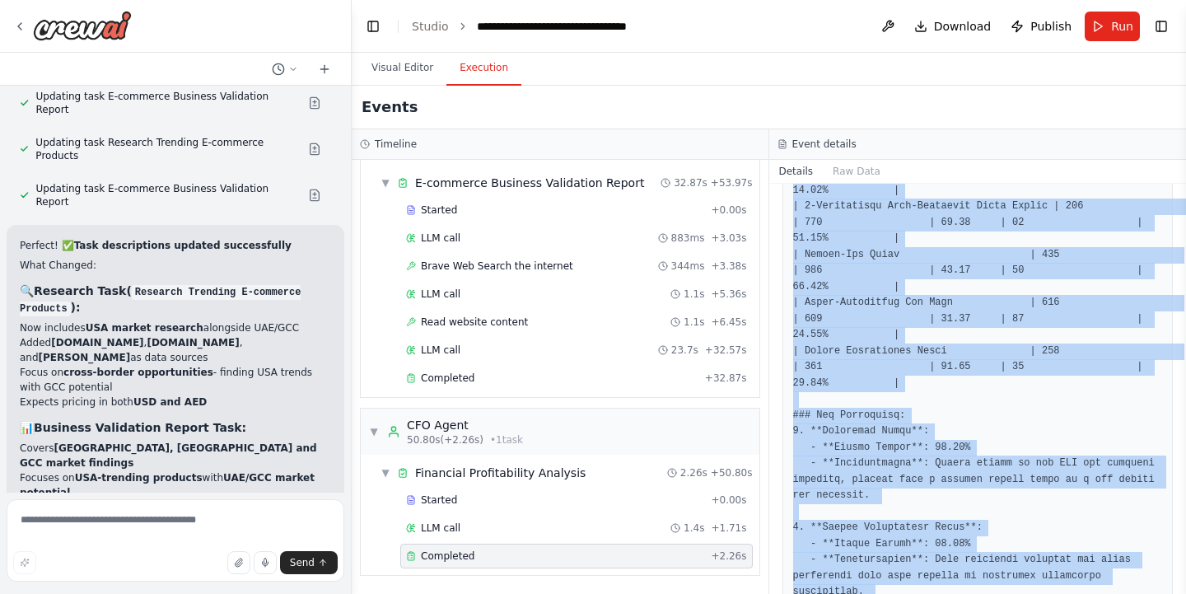
scroll to position [664, 0]
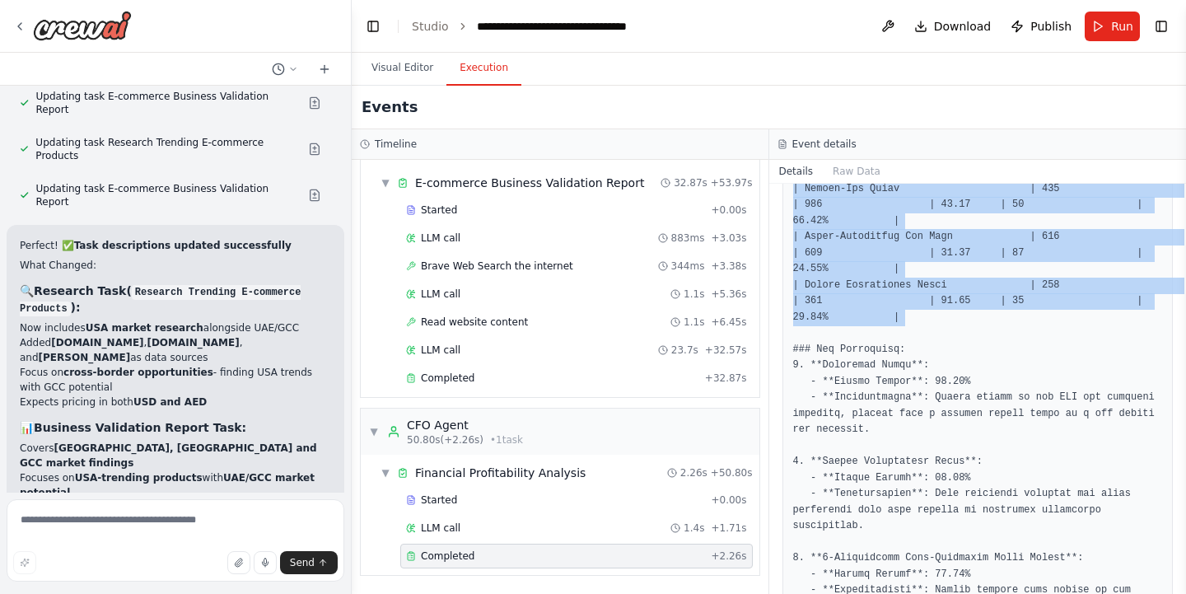
drag, startPoint x: 795, startPoint y: 255, endPoint x: 1001, endPoint y: 315, distance: 215.2
click at [1001, 315] on pre at bounding box center [978, 357] width 370 height 931
copy pre "| Product Name | Estimated Cost (AED) | Selling Price (AED) | VAT (AED) | Shipp…"
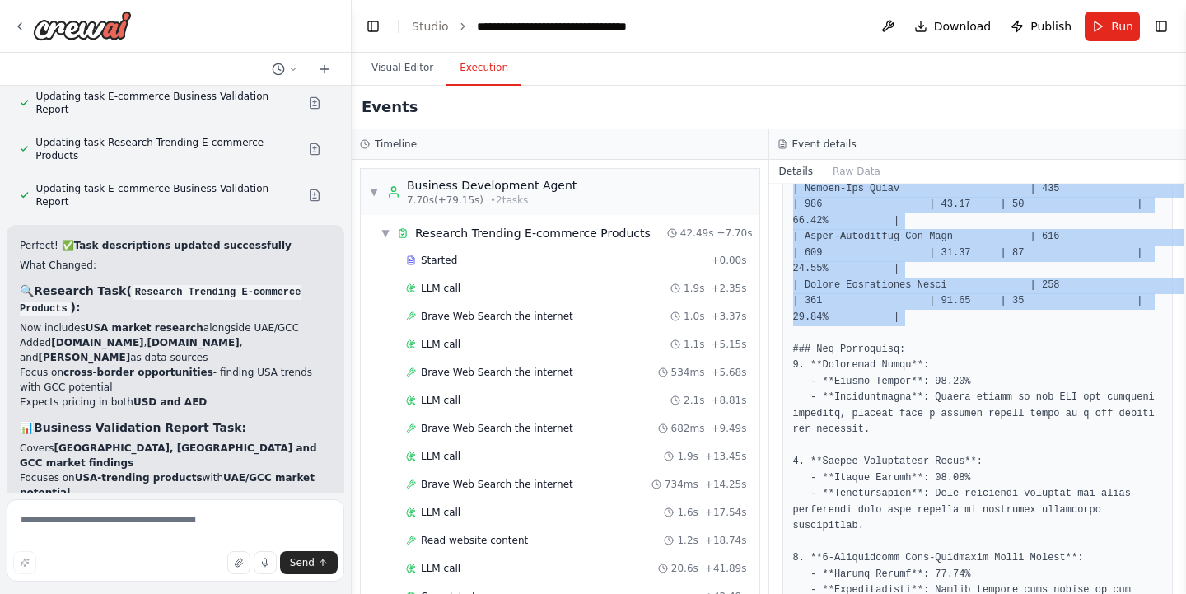
scroll to position [0, 0]
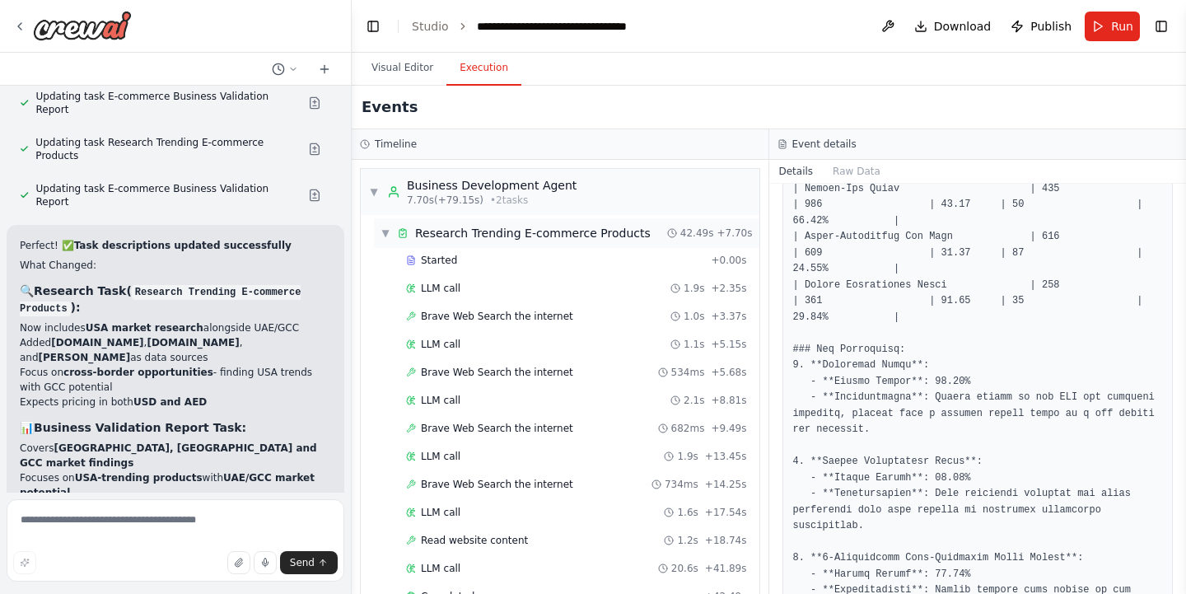
click at [385, 231] on span "▼" at bounding box center [385, 232] width 10 height 13
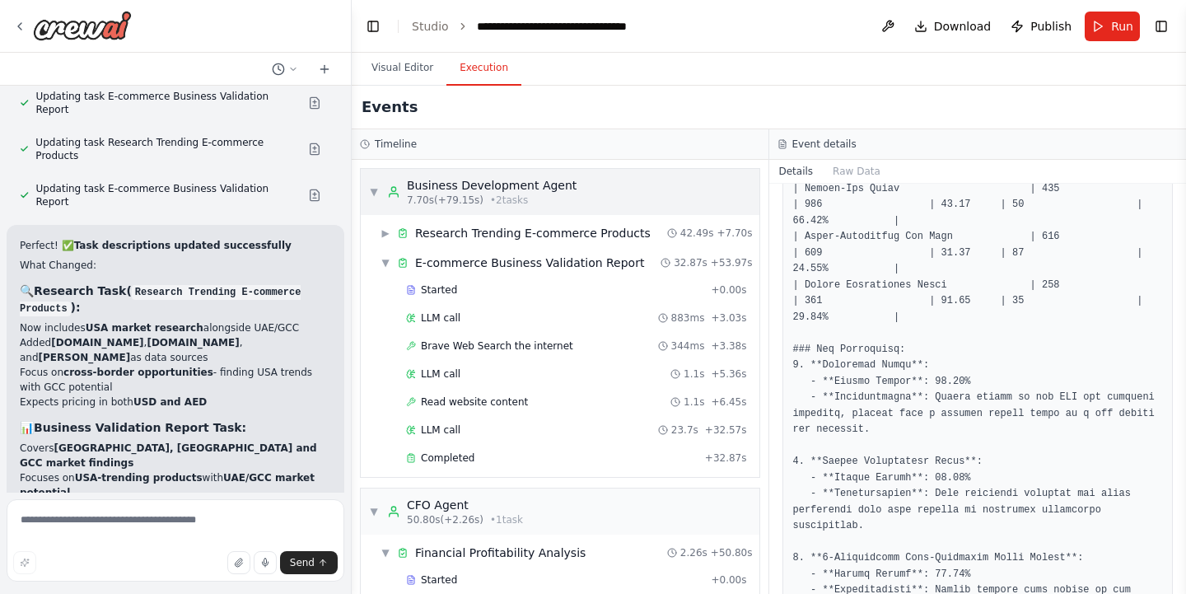
click at [377, 193] on span "▼" at bounding box center [374, 191] width 10 height 13
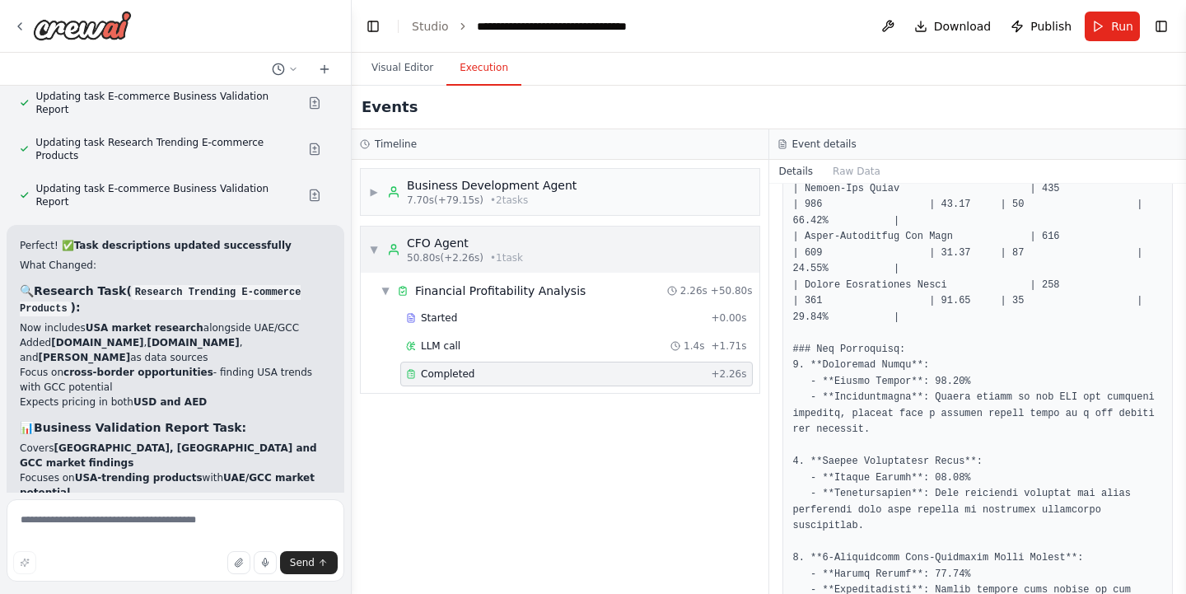
click at [371, 248] on span "▼" at bounding box center [374, 249] width 10 height 13
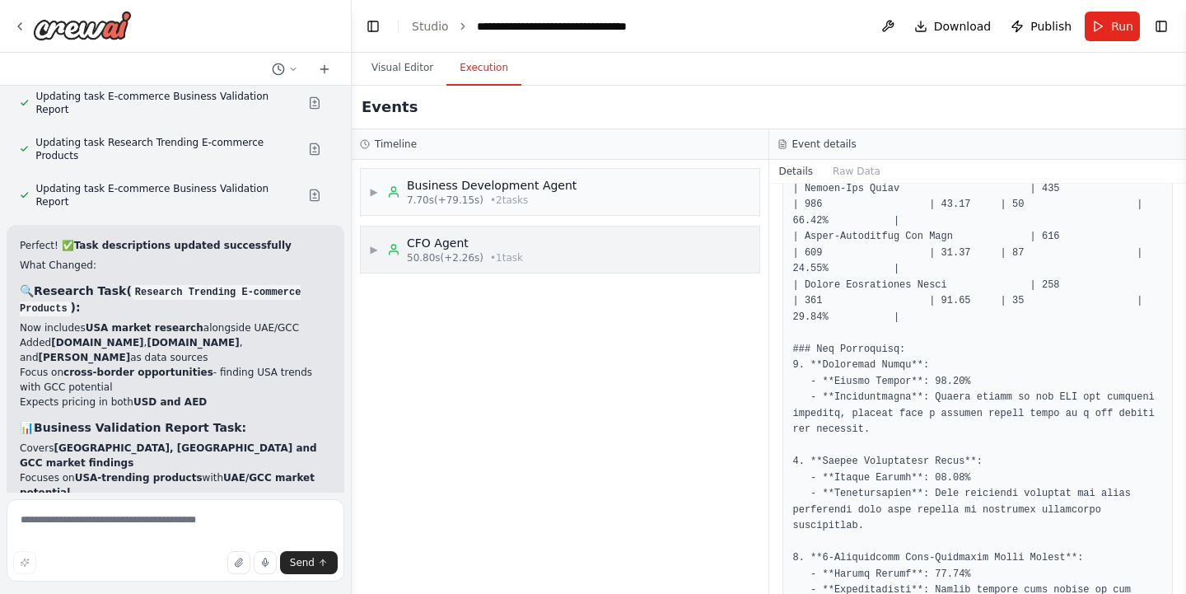
click at [371, 248] on span "▶" at bounding box center [374, 249] width 10 height 13
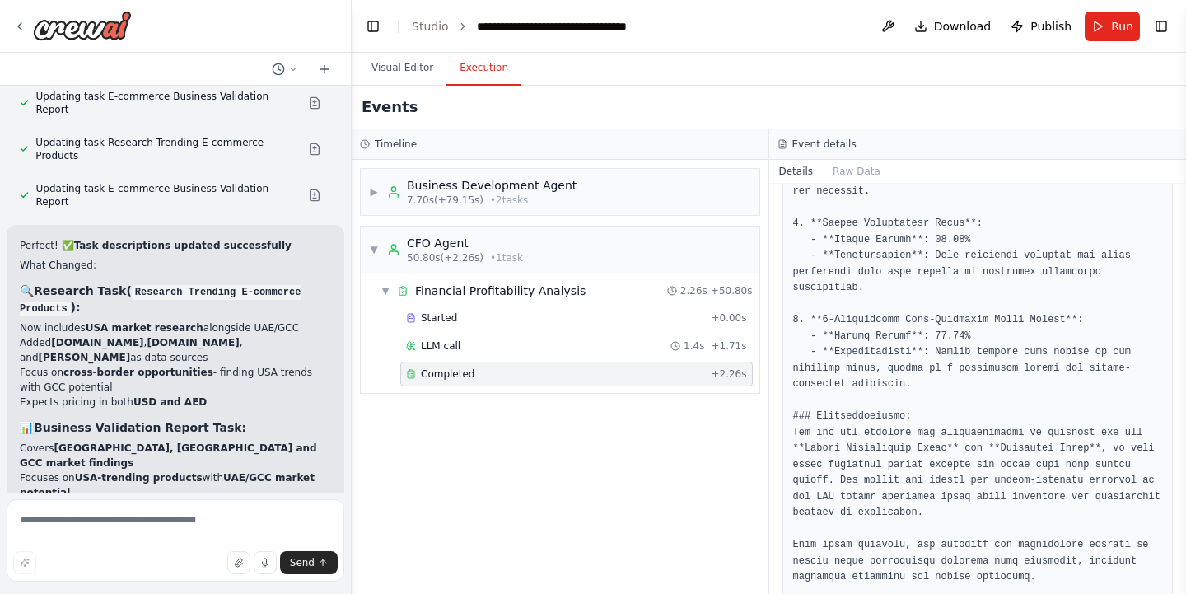
scroll to position [902, 0]
click at [404, 76] on button "Visual Editor" at bounding box center [402, 68] width 88 height 35
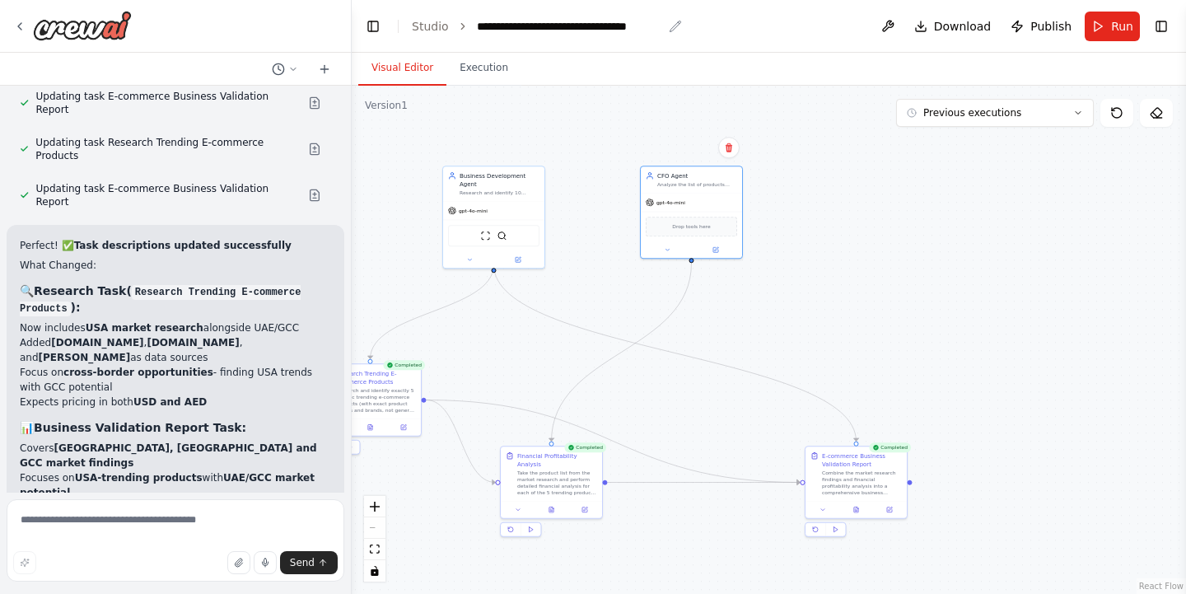
click at [669, 30] on icon "breadcrumb" at bounding box center [675, 26] width 13 height 13
click at [673, 26] on icon "breadcrumb" at bounding box center [675, 26] width 13 height 13
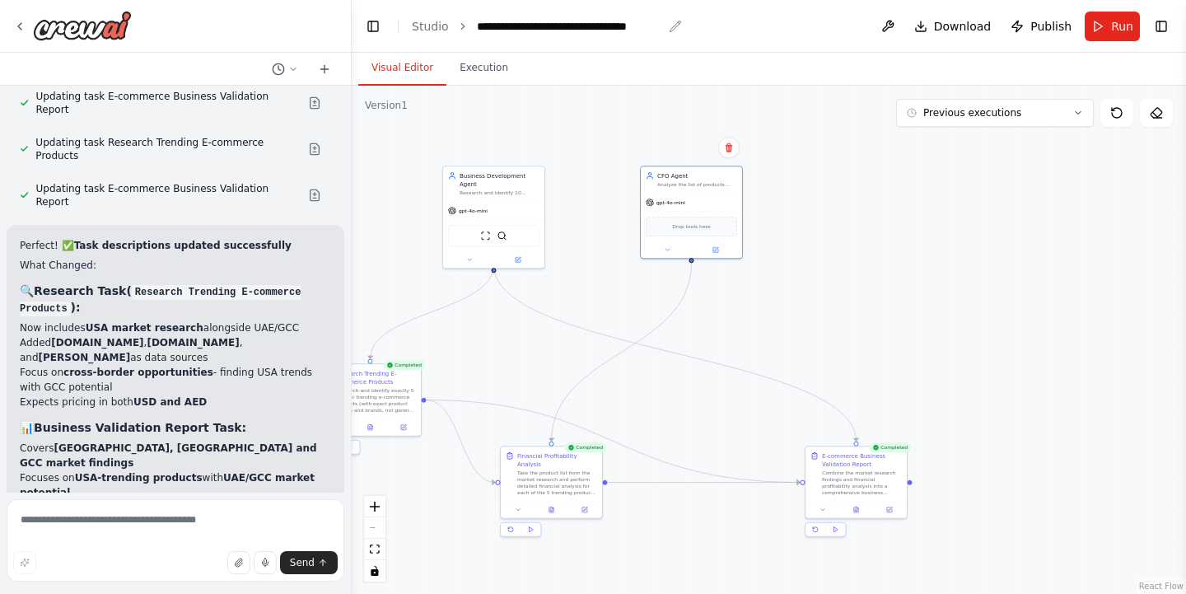
click at [627, 24] on div "**********" at bounding box center [569, 26] width 185 height 16
click at [521, 31] on div "**********" at bounding box center [588, 26] width 223 height 16
drag, startPoint x: 532, startPoint y: 26, endPoint x: 450, endPoint y: 30, distance: 82.4
click at [450, 30] on ol "**********" at bounding box center [556, 26] width 288 height 16
click at [650, 26] on header "**********" at bounding box center [769, 26] width 834 height 53
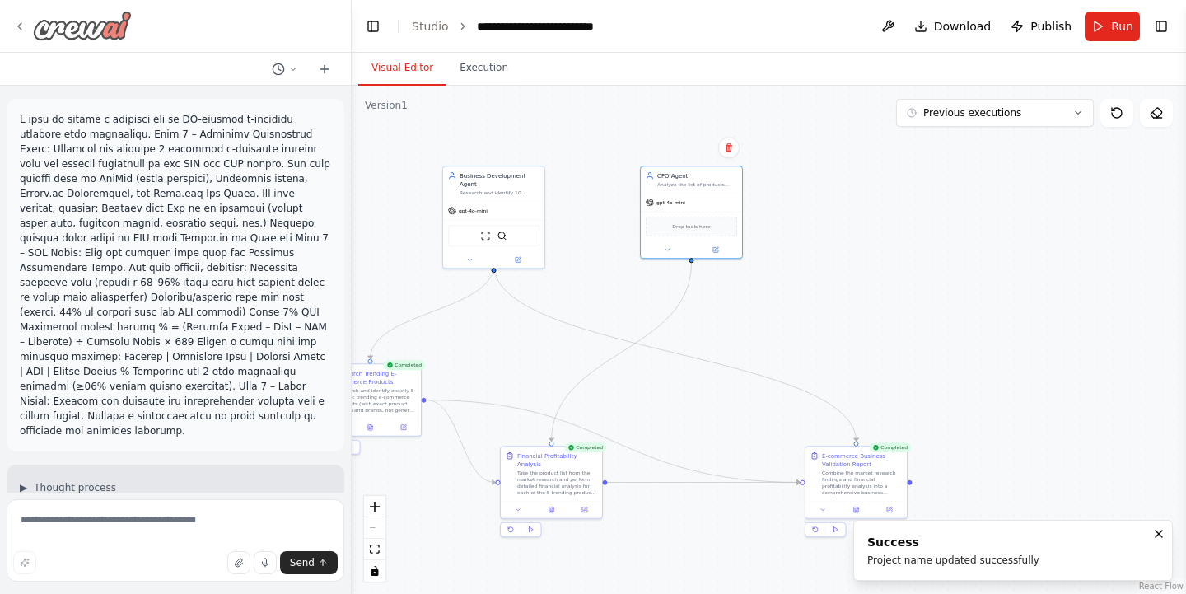
scroll to position [0, 0]
click at [17, 26] on icon at bounding box center [19, 26] width 13 height 13
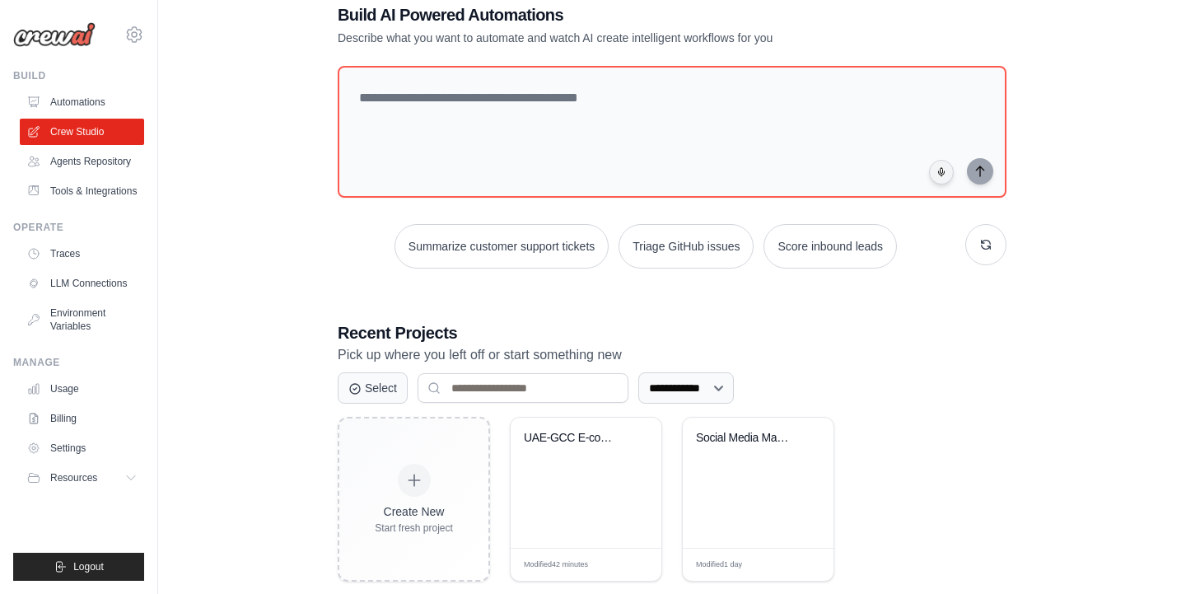
scroll to position [100, 0]
